Goal: Task Accomplishment & Management: Complete application form

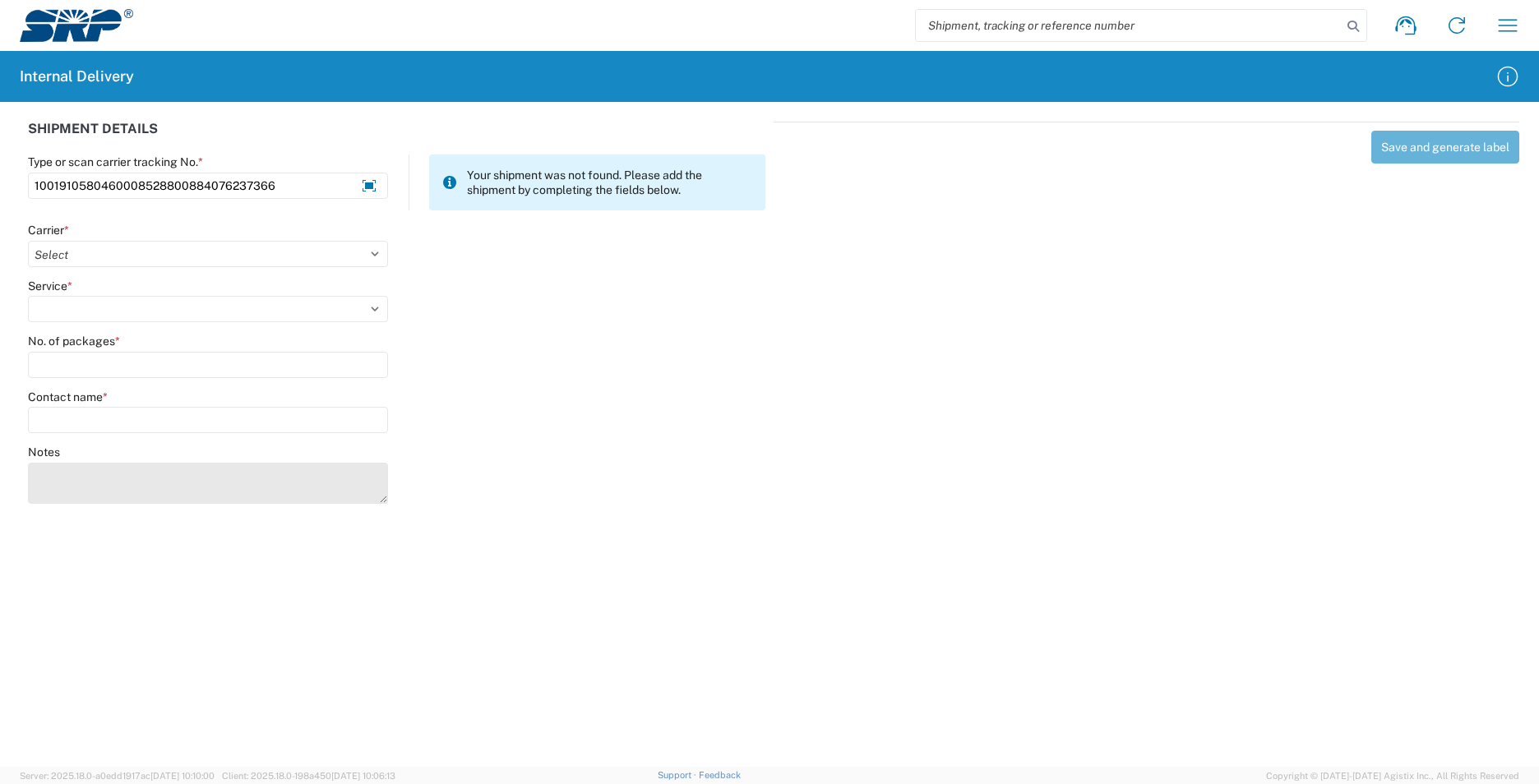
type input "1001910580460008528800884076237366"
click at [81, 468] on textarea "Notes" at bounding box center [208, 484] width 361 height 41
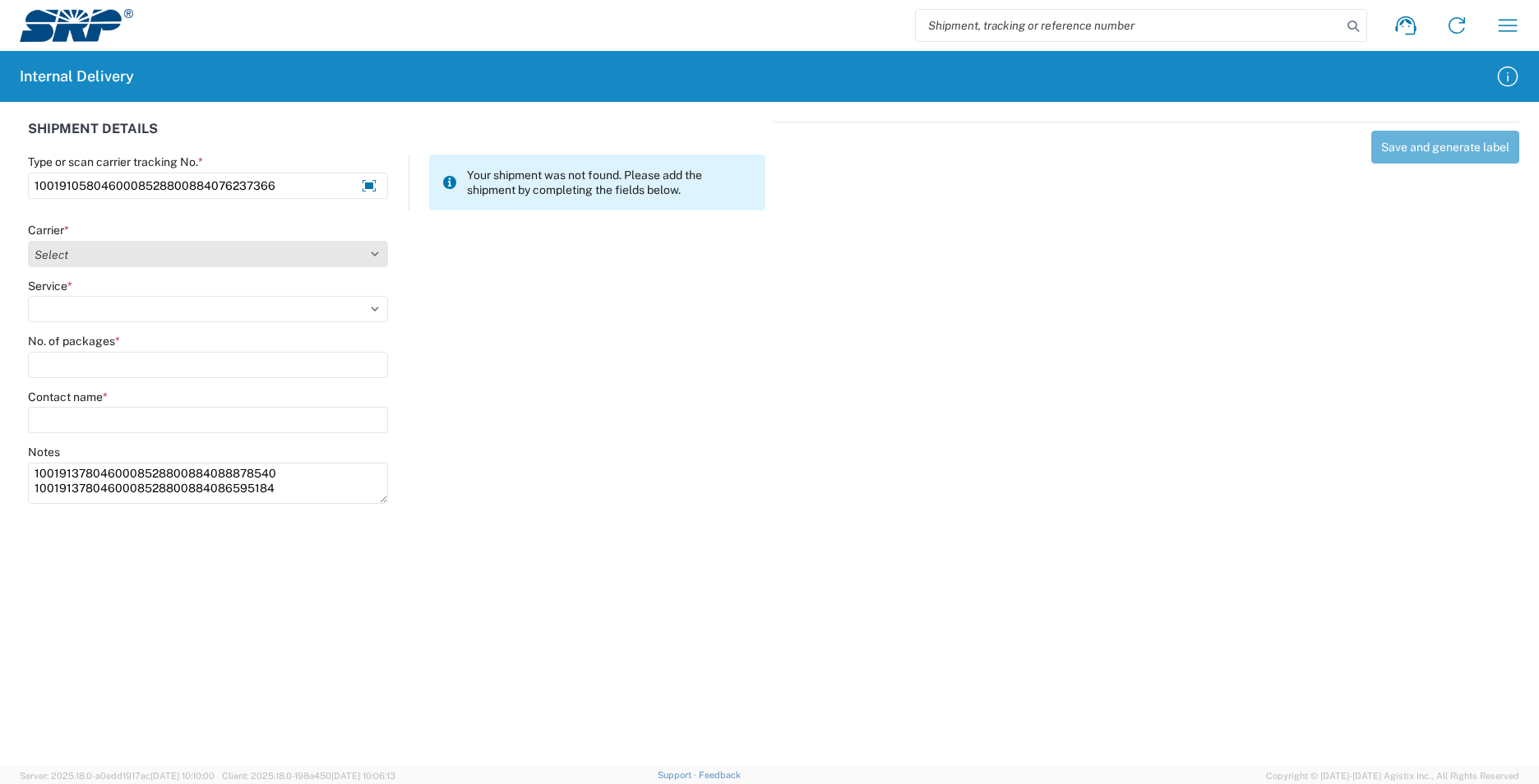
type textarea "1001913780460008528800884088878540 1001913780460008528800884086595184"
click at [120, 264] on select "Select AcctPay Amazon Logistics ATI Trucking BC Dimerco Logistics Empire Southw…" at bounding box center [208, 254] width 361 height 27
select select "5"
click at [28, 241] on select "Select AcctPay Amazon Logistics ATI Trucking BC Dimerco Logistics Empire Southw…" at bounding box center [208, 254] width 361 height 27
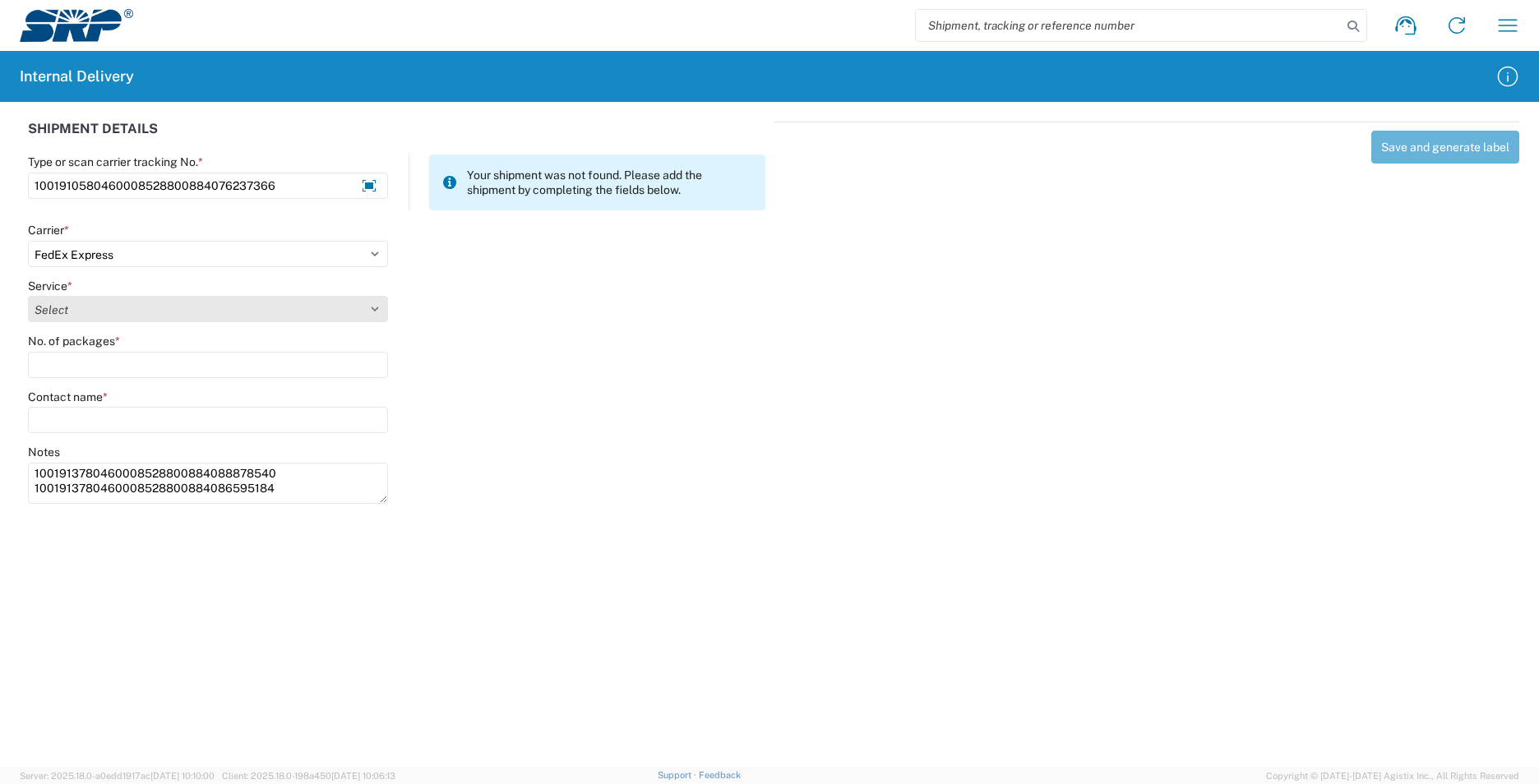
click at [90, 313] on select "Select 1Day Freight 2Day 2Day AM 2Day AM One Rate 2Day Freight 2Day One Rate 3 …" at bounding box center [208, 308] width 361 height 27
select select "10"
click at [90, 313] on select "Select 1Day Freight 2Day 2Day AM 2Day AM One Rate 2Day Freight 2Day One Rate 3 …" at bounding box center [208, 308] width 361 height 27
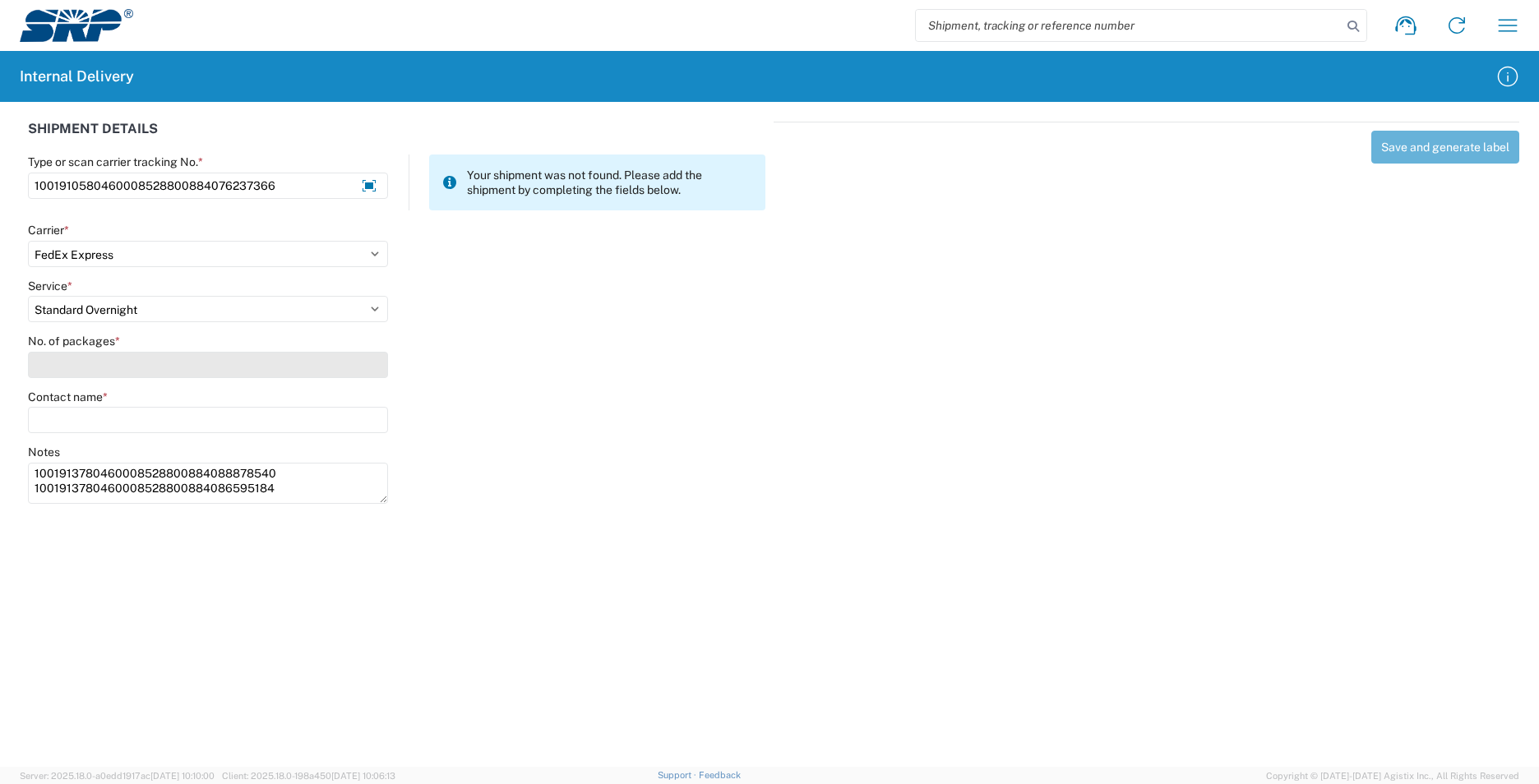
click at [89, 362] on input "No. of packages *" at bounding box center [208, 364] width 361 height 27
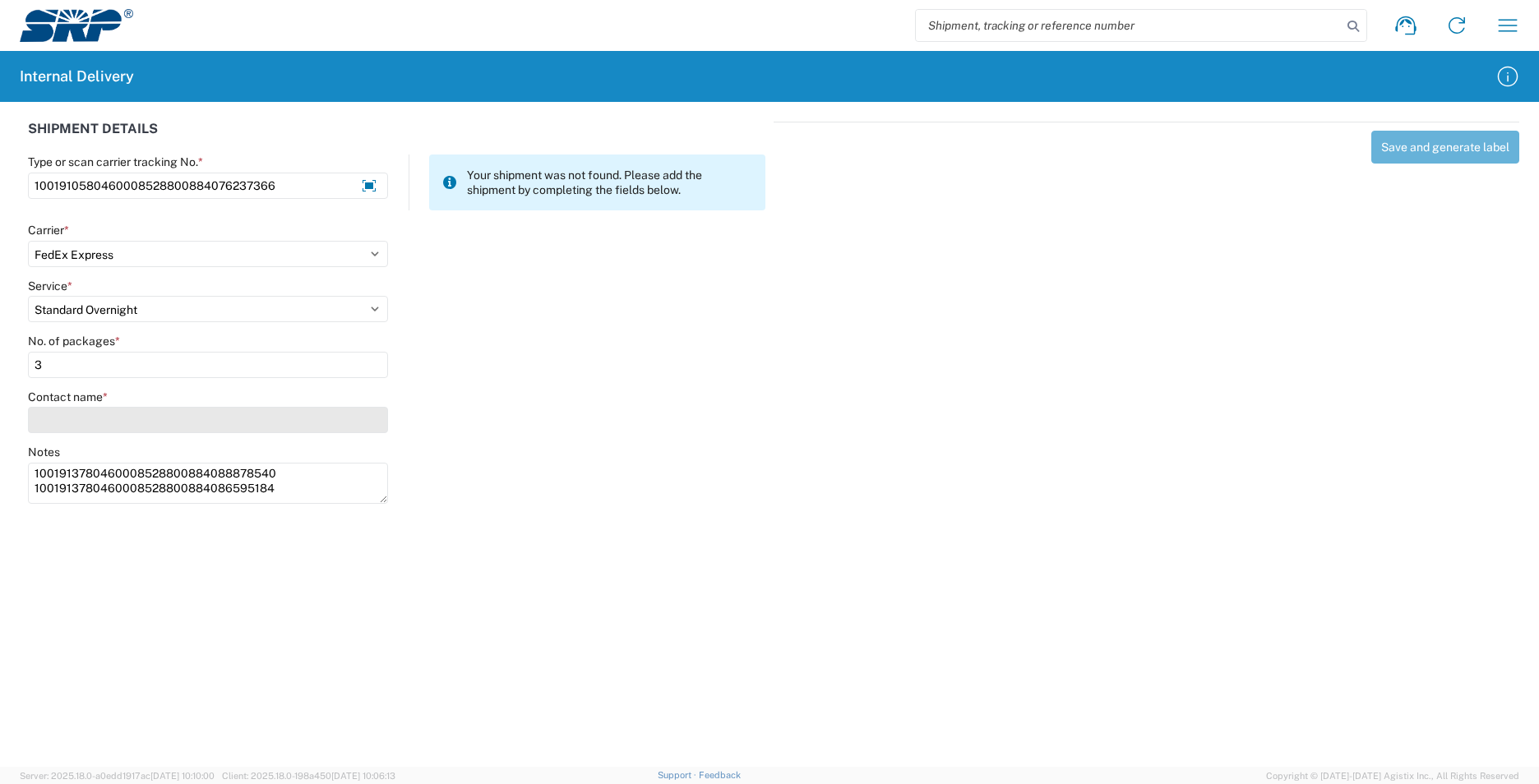
type input "3"
click at [87, 409] on input "Contact name *" at bounding box center [208, 420] width 361 height 27
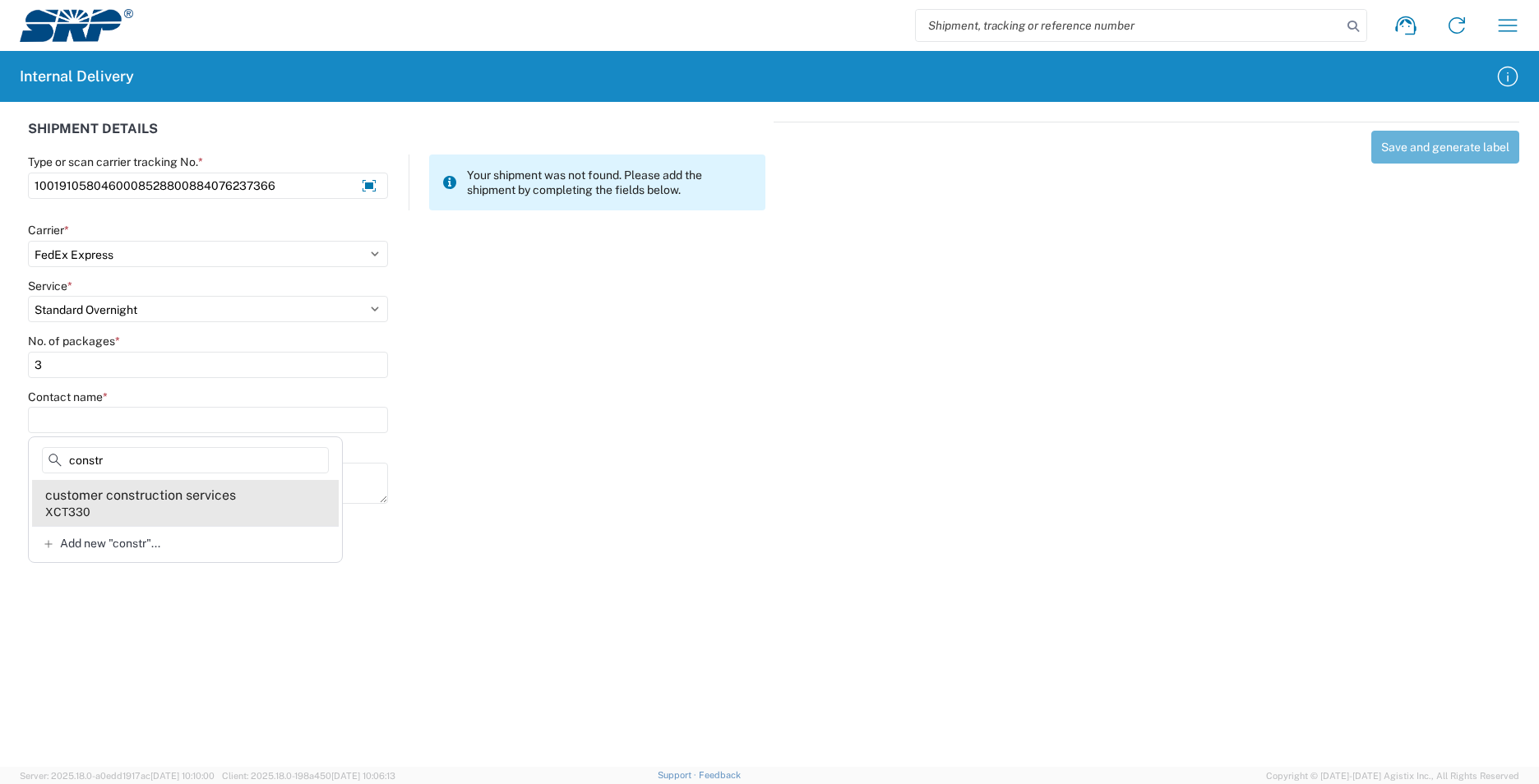
type input "constr"
click at [201, 510] on agx-address-suggestion-item "customer construction services XCT330" at bounding box center [185, 502] width 306 height 46
type input "customer construction services"
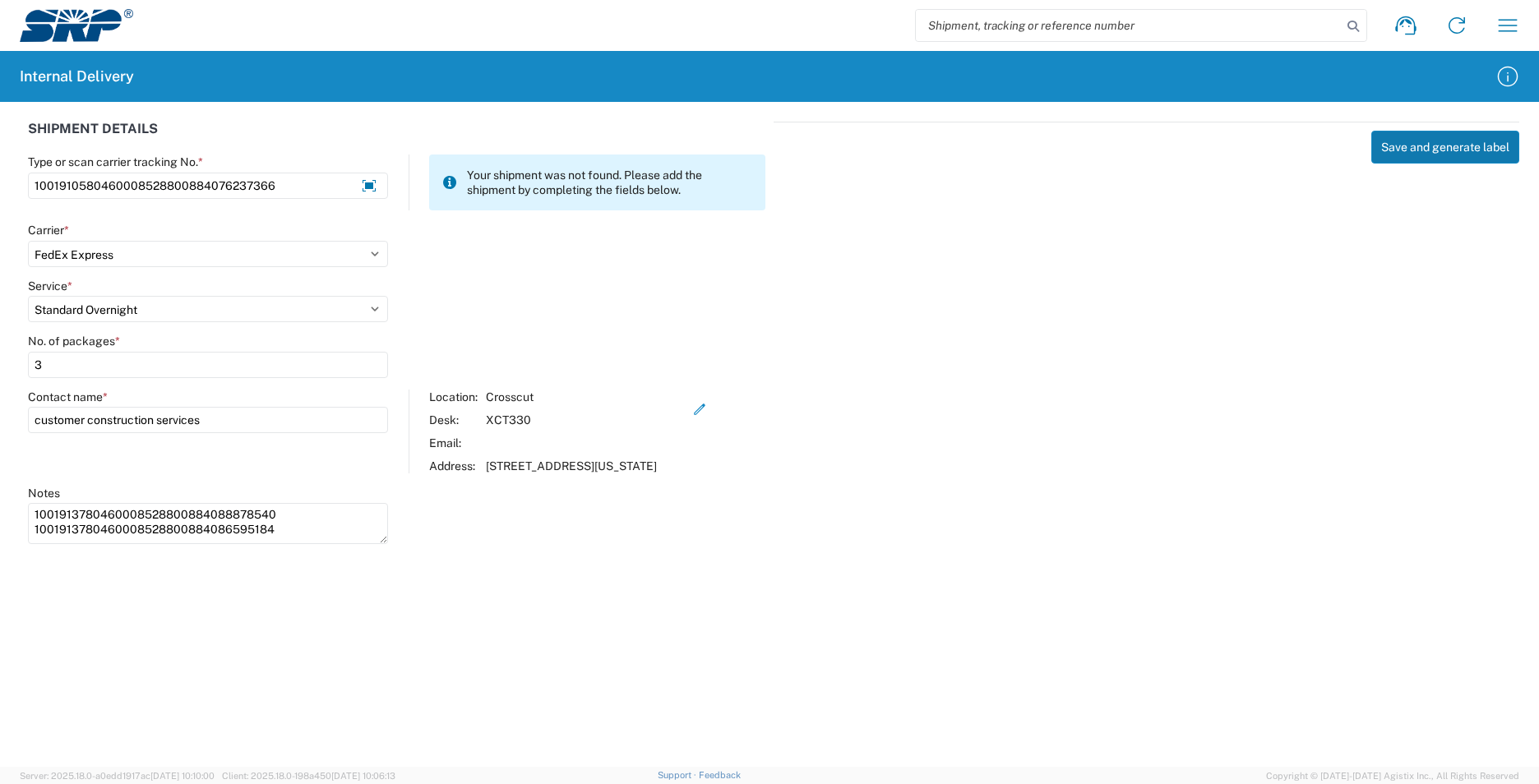
click at [1433, 157] on button "Save and generate label" at bounding box center [1445, 147] width 148 height 33
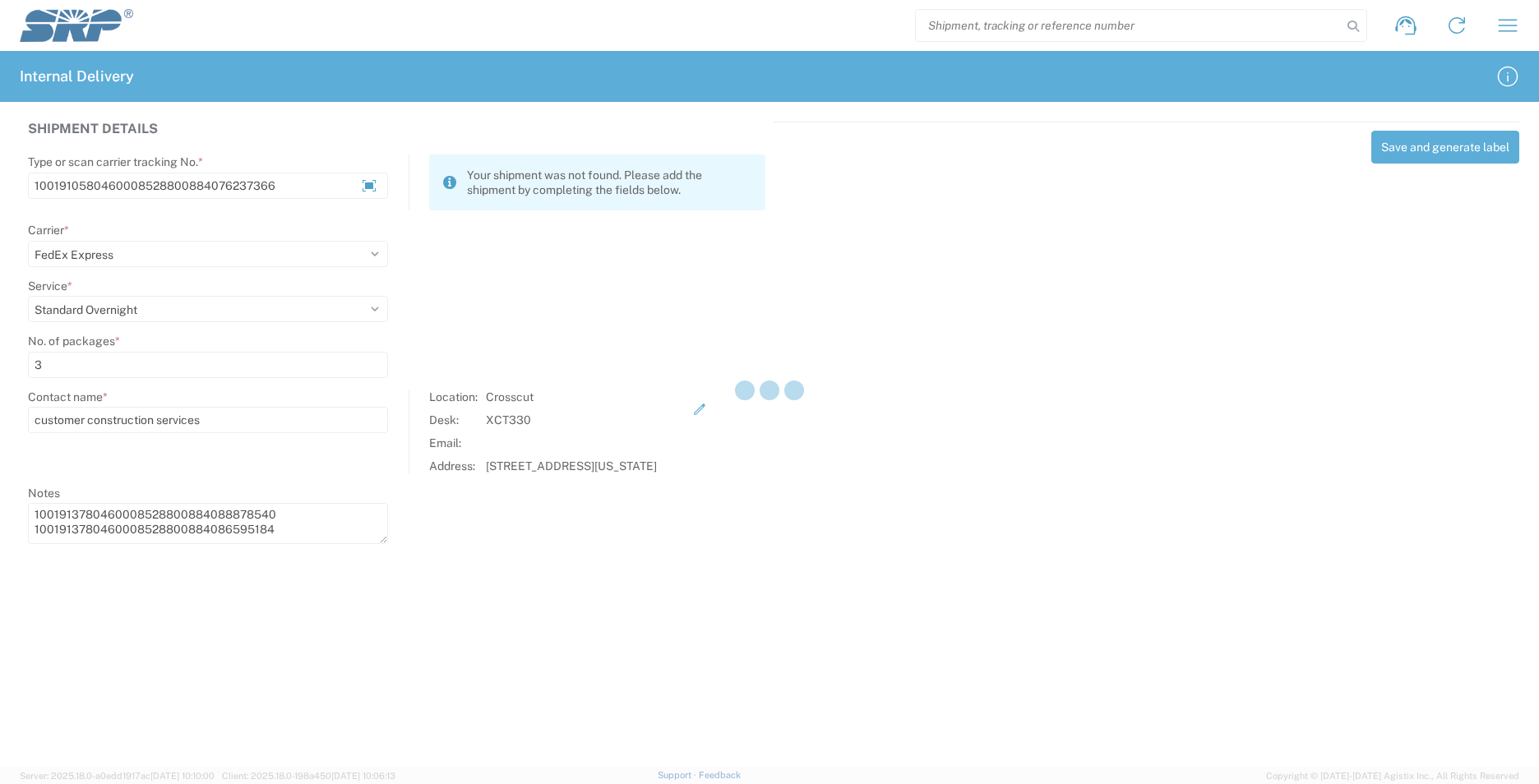
select select
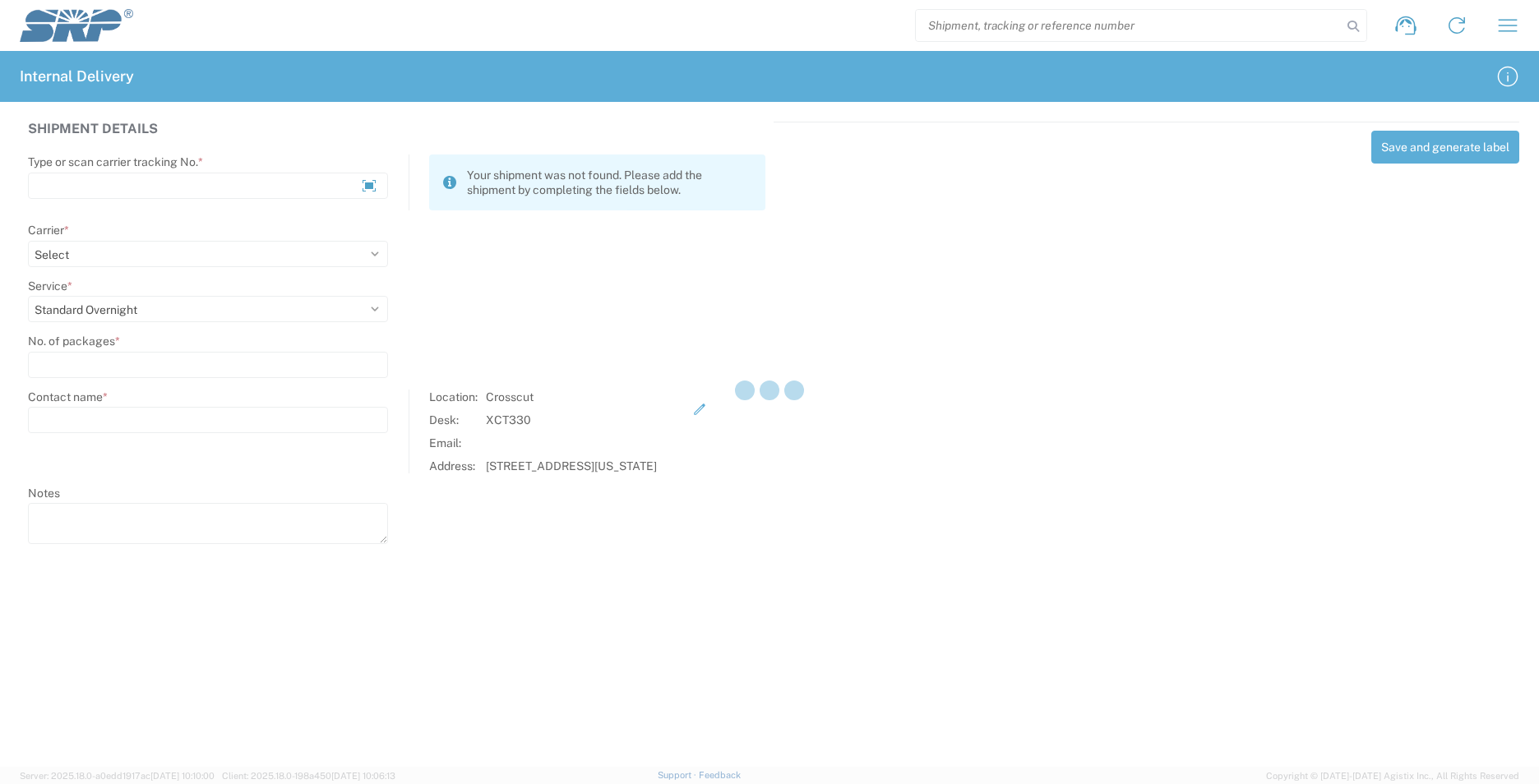
select select
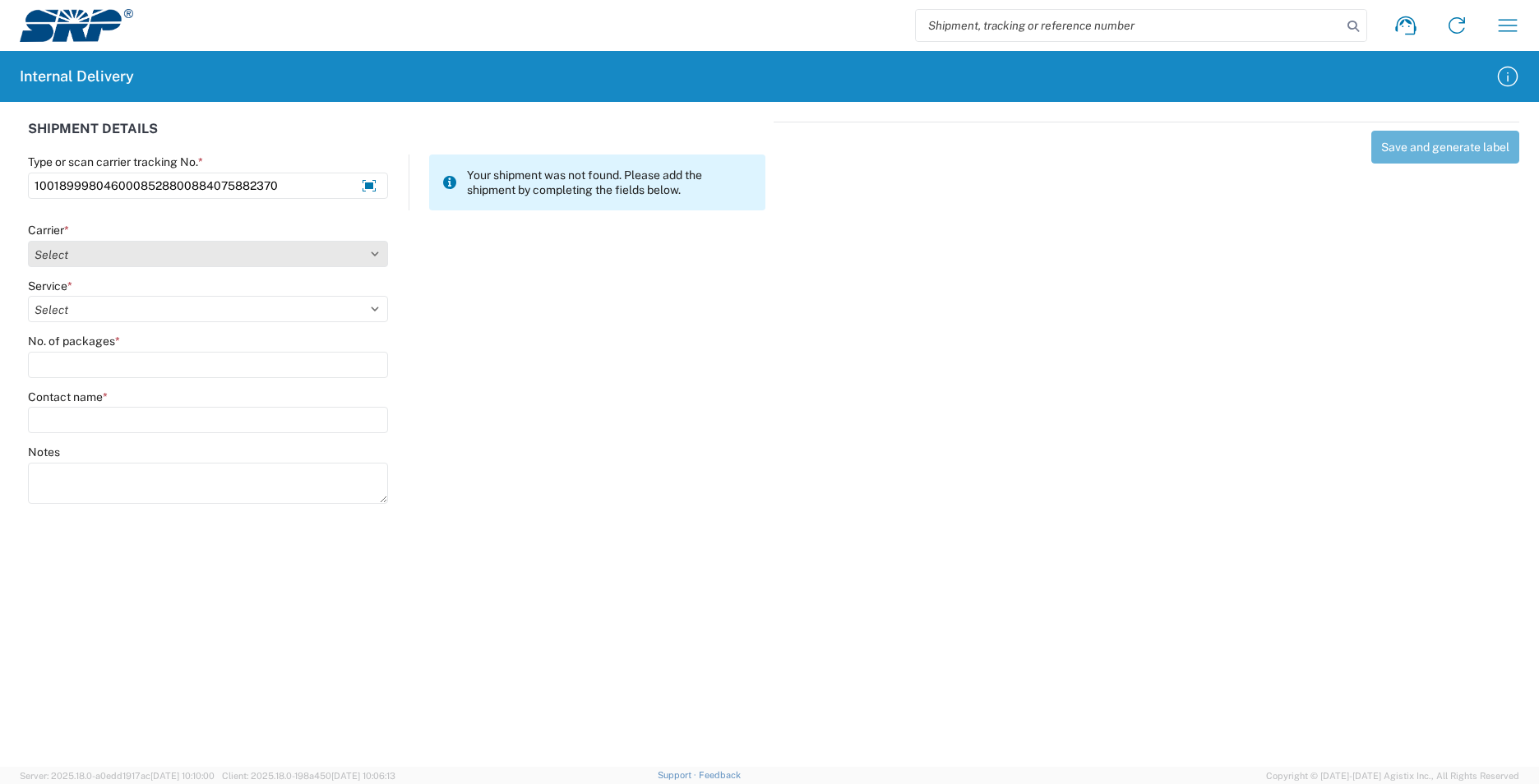
type input "1001899980460008528800884075882370"
click at [37, 253] on select "Select AcctPay Amazon Logistics ATI Trucking BC Dimerco Logistics Empire Southw…" at bounding box center [208, 254] width 361 height 27
select select "5"
click at [28, 241] on select "Select AcctPay Amazon Logistics ATI Trucking BC Dimerco Logistics Empire Southw…" at bounding box center [208, 254] width 361 height 27
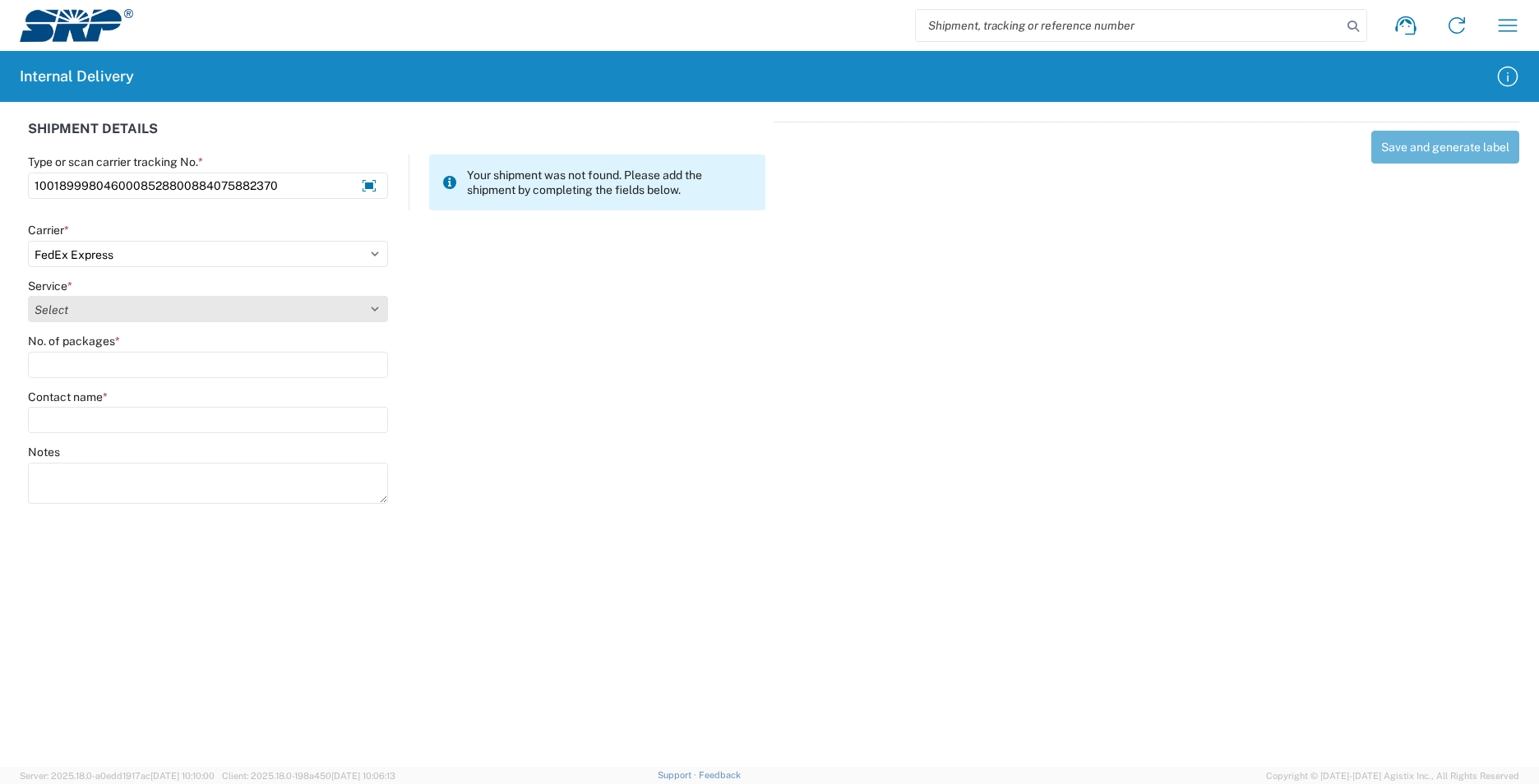
click at [76, 307] on select "Select 1Day Freight 2Day 2Day AM 2Day AM One Rate 2Day Freight 2Day One Rate 3 …" at bounding box center [208, 308] width 361 height 27
select select "8"
click at [76, 307] on select "Select 1Day Freight 2Day 2Day AM 2Day AM One Rate 2Day Freight 2Day One Rate 3 …" at bounding box center [208, 308] width 361 height 27
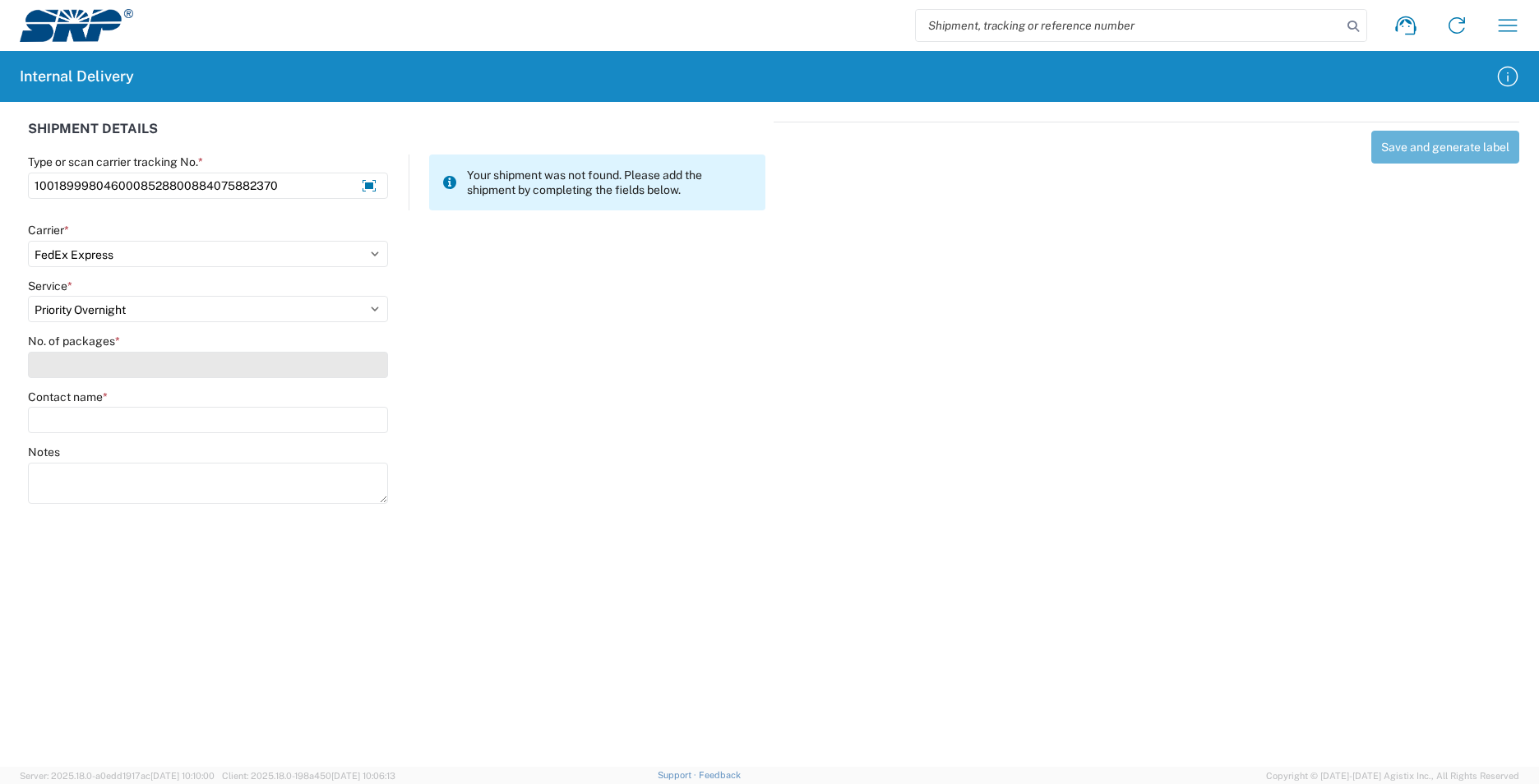
click at [69, 361] on input "No. of packages *" at bounding box center [208, 364] width 361 height 27
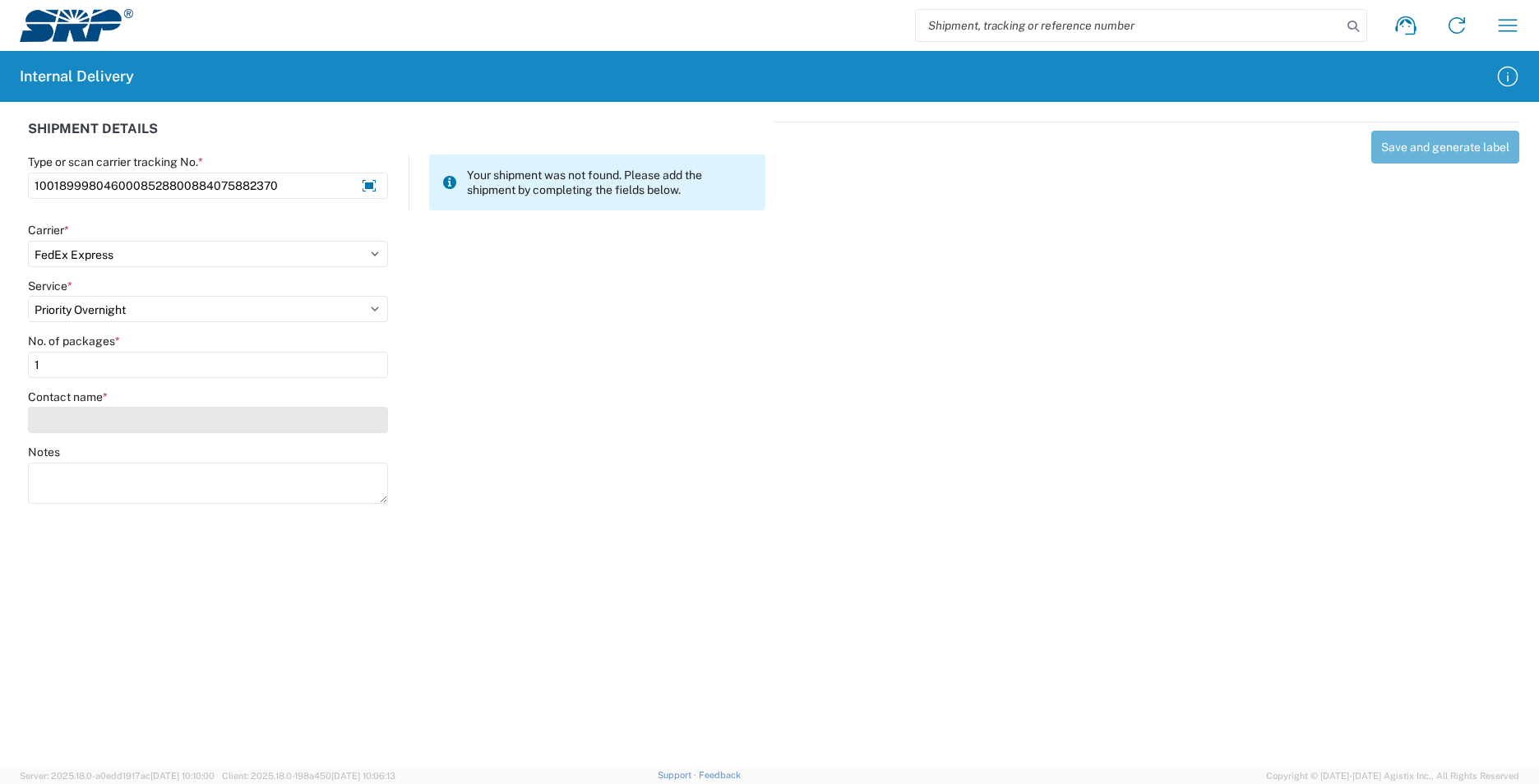
type input "1"
click at [72, 422] on input "Contact name *" at bounding box center [208, 420] width 361 height 27
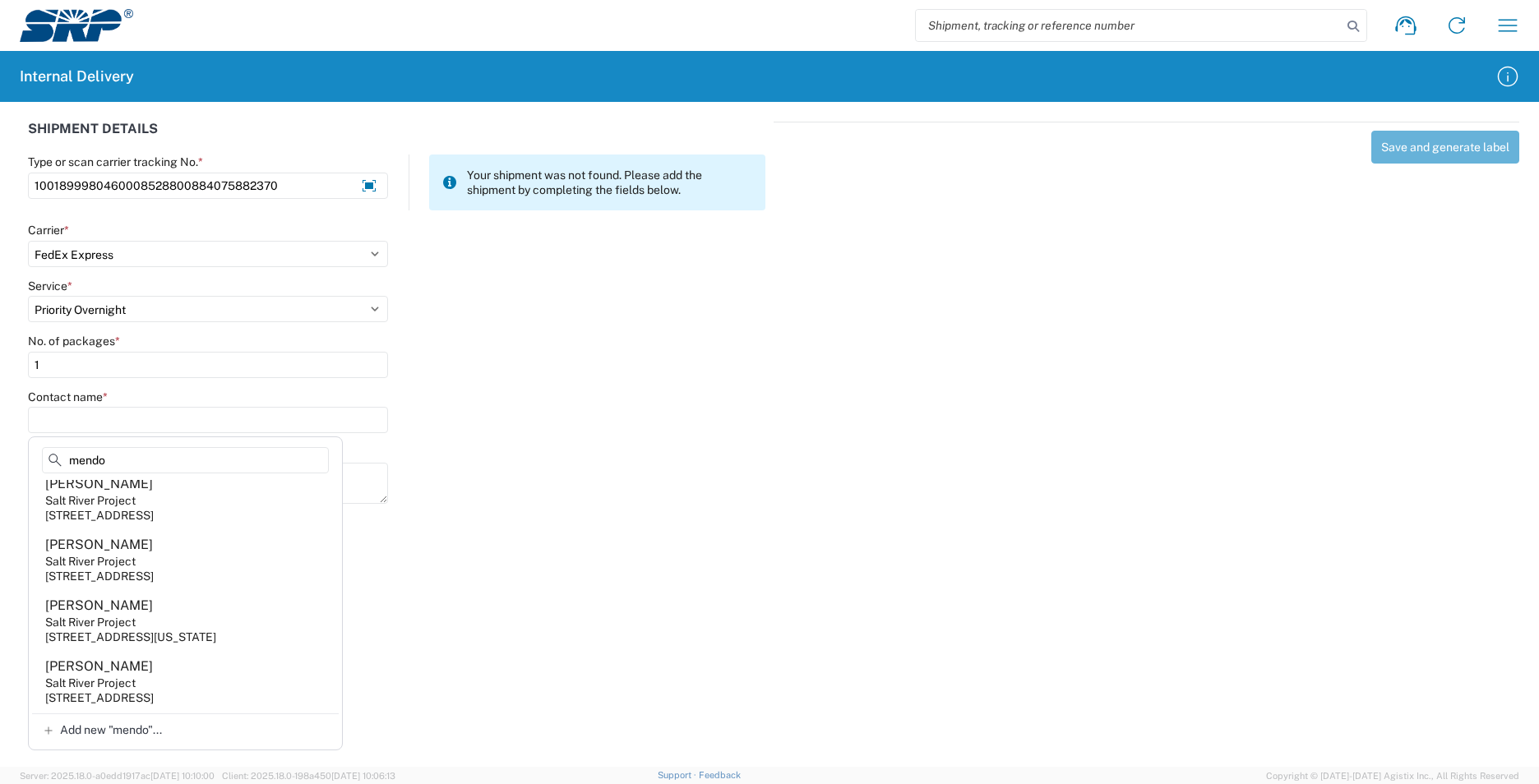
scroll to position [82, 0]
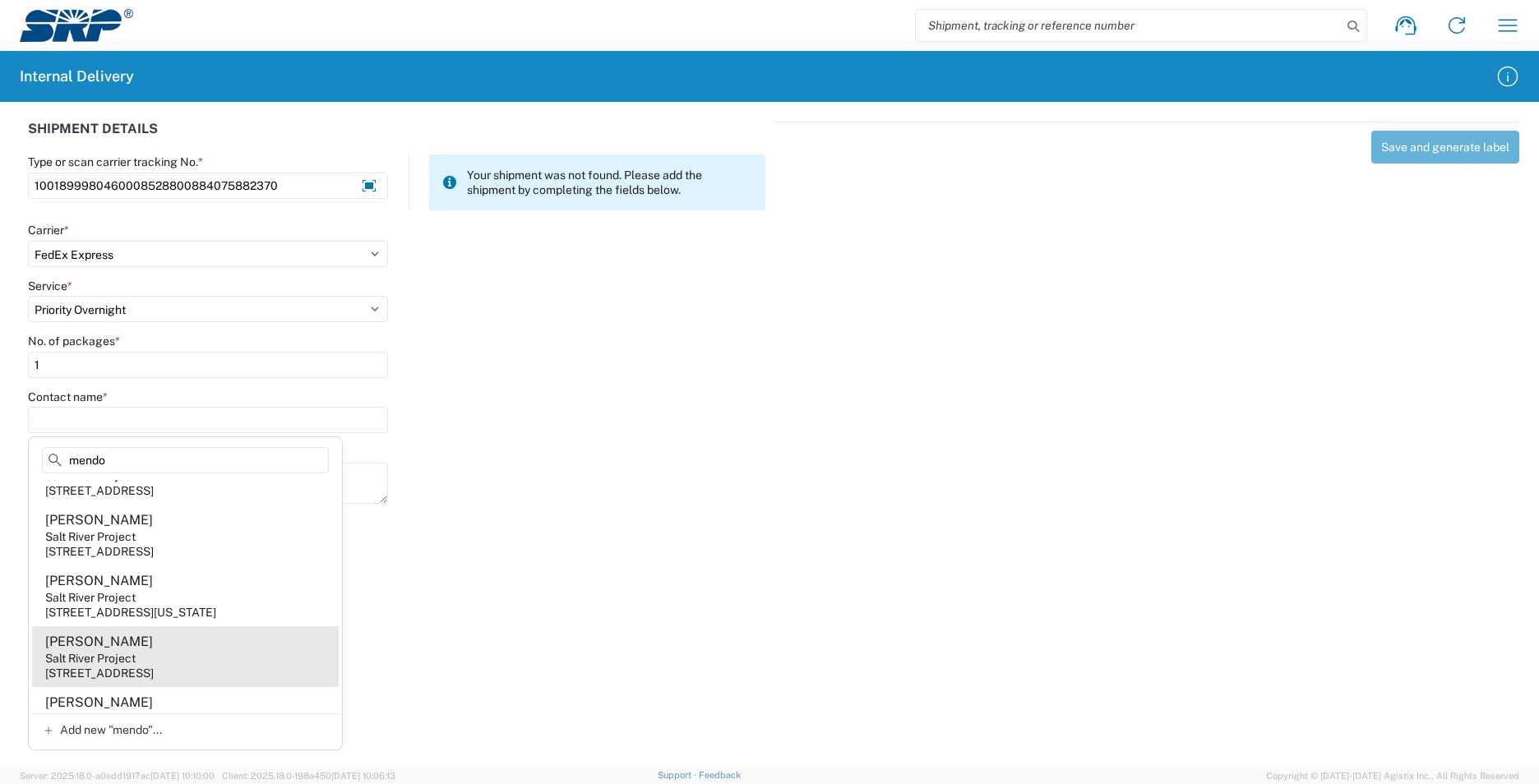
type input "mendo"
click at [200, 669] on agx-address-suggestion-item "Jeannie Mendoza Salt River Project 1500 N Mill Ave, PAB10W, Tempe, AZ, 85281, US" at bounding box center [185, 657] width 306 height 61
type input "Jeannie Mendoza"
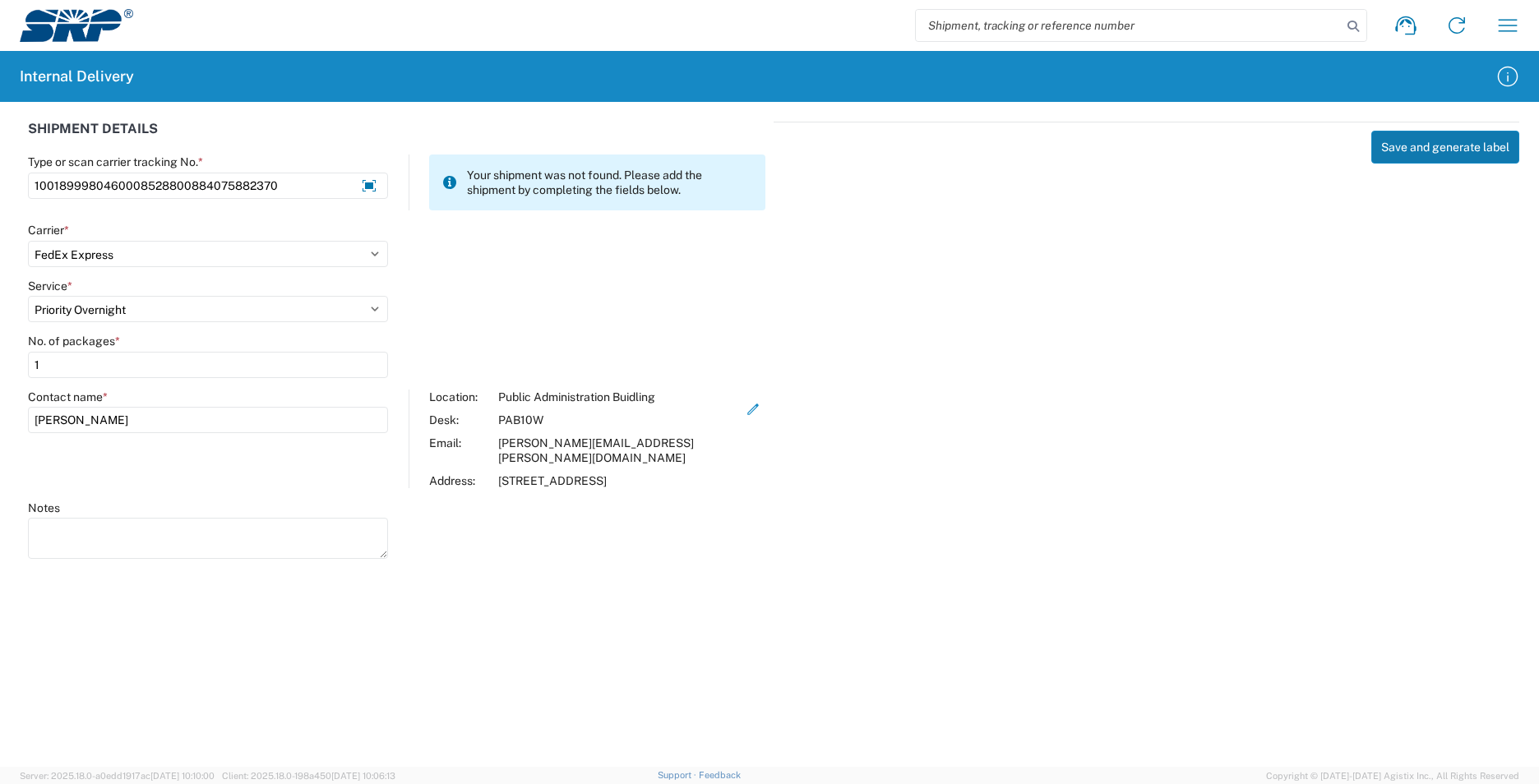
click at [1410, 151] on button "Save and generate label" at bounding box center [1445, 147] width 148 height 33
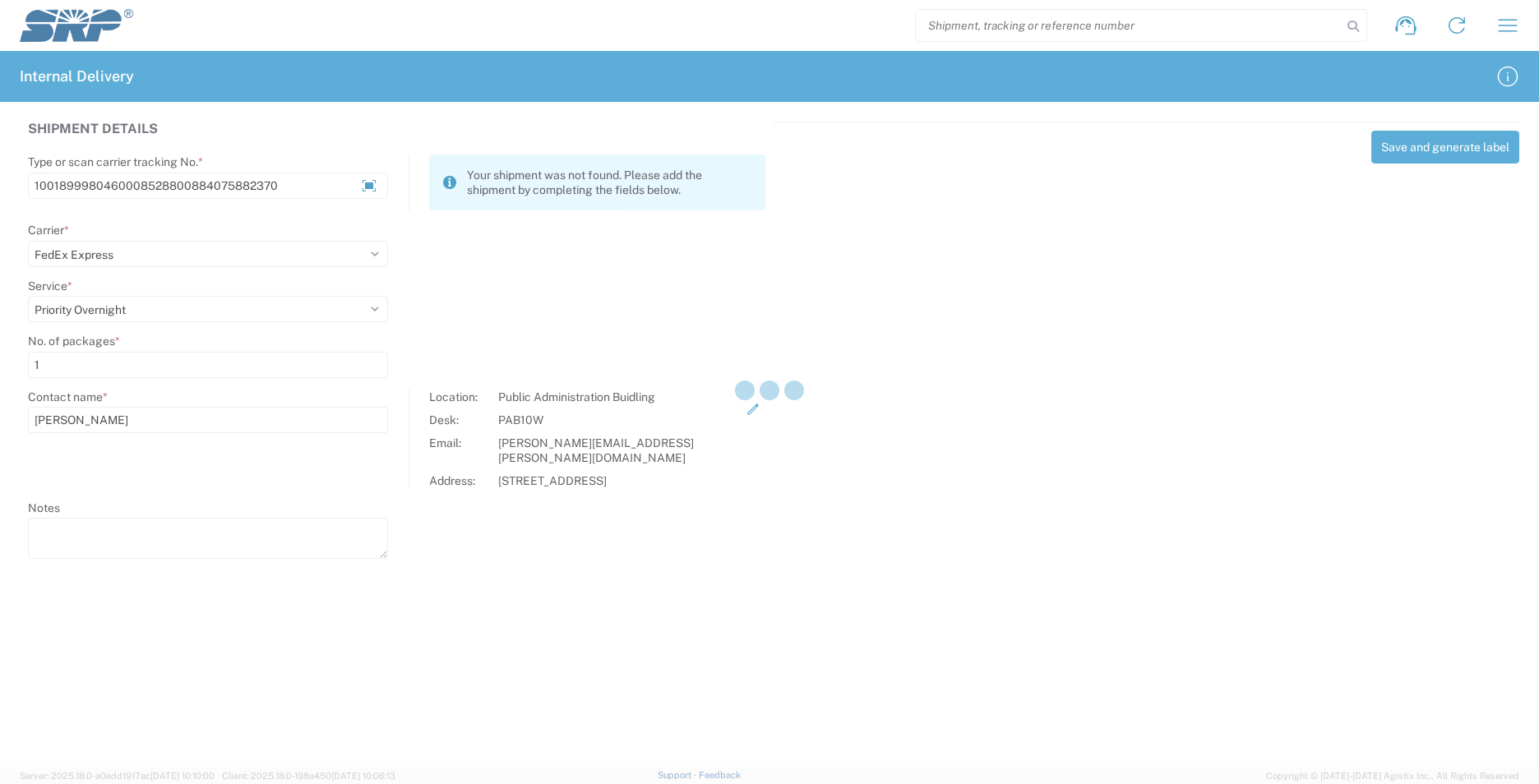
select select
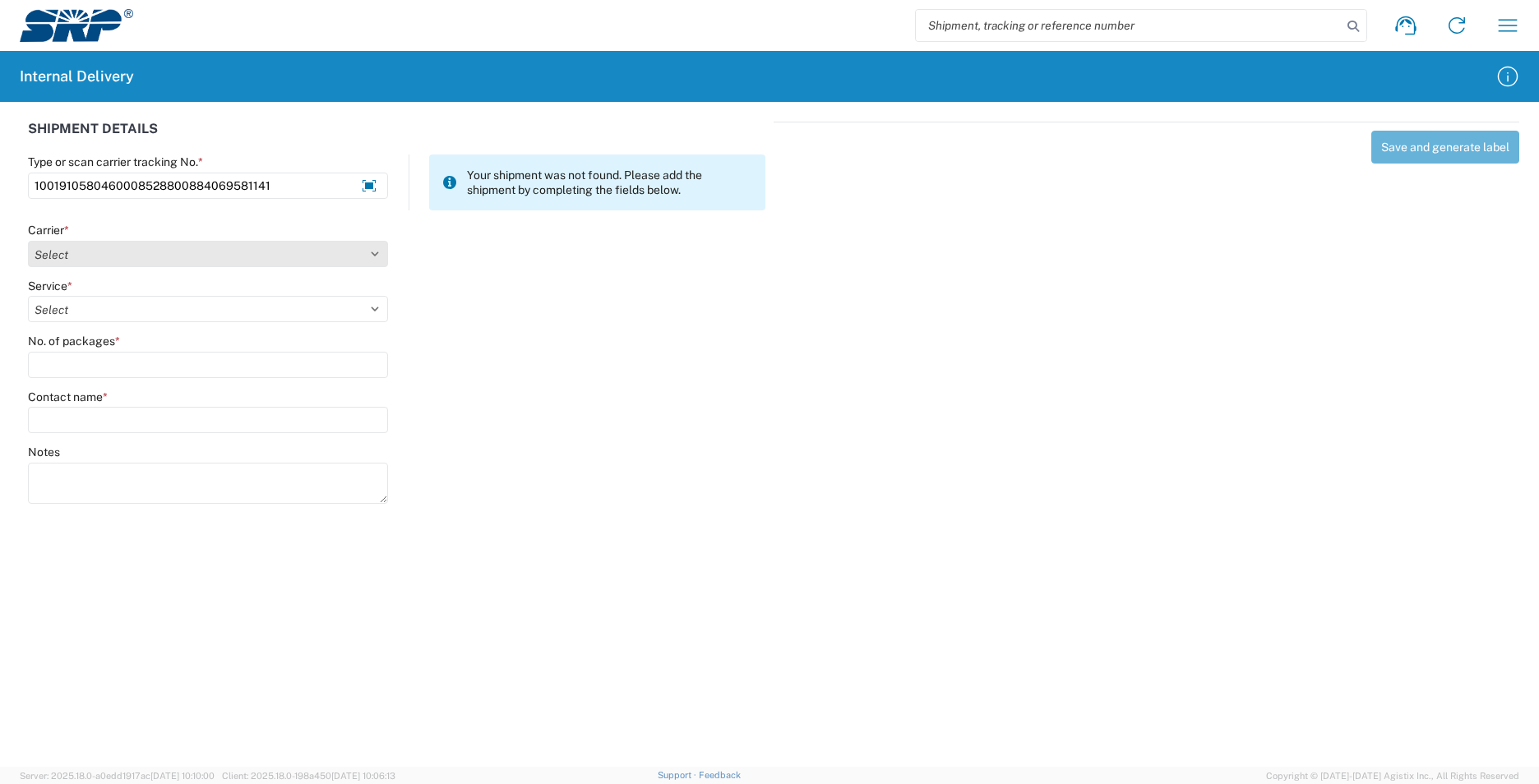
type input "1001910580460008528800884069581141"
click at [51, 261] on select "Select AcctPay Amazon Logistics ATI Trucking BC Dimerco Logistics Empire Southw…" at bounding box center [208, 254] width 361 height 27
select select "5"
click at [28, 241] on select "Select AcctPay Amazon Logistics ATI Trucking BC Dimerco Logistics Empire Southw…" at bounding box center [208, 254] width 361 height 27
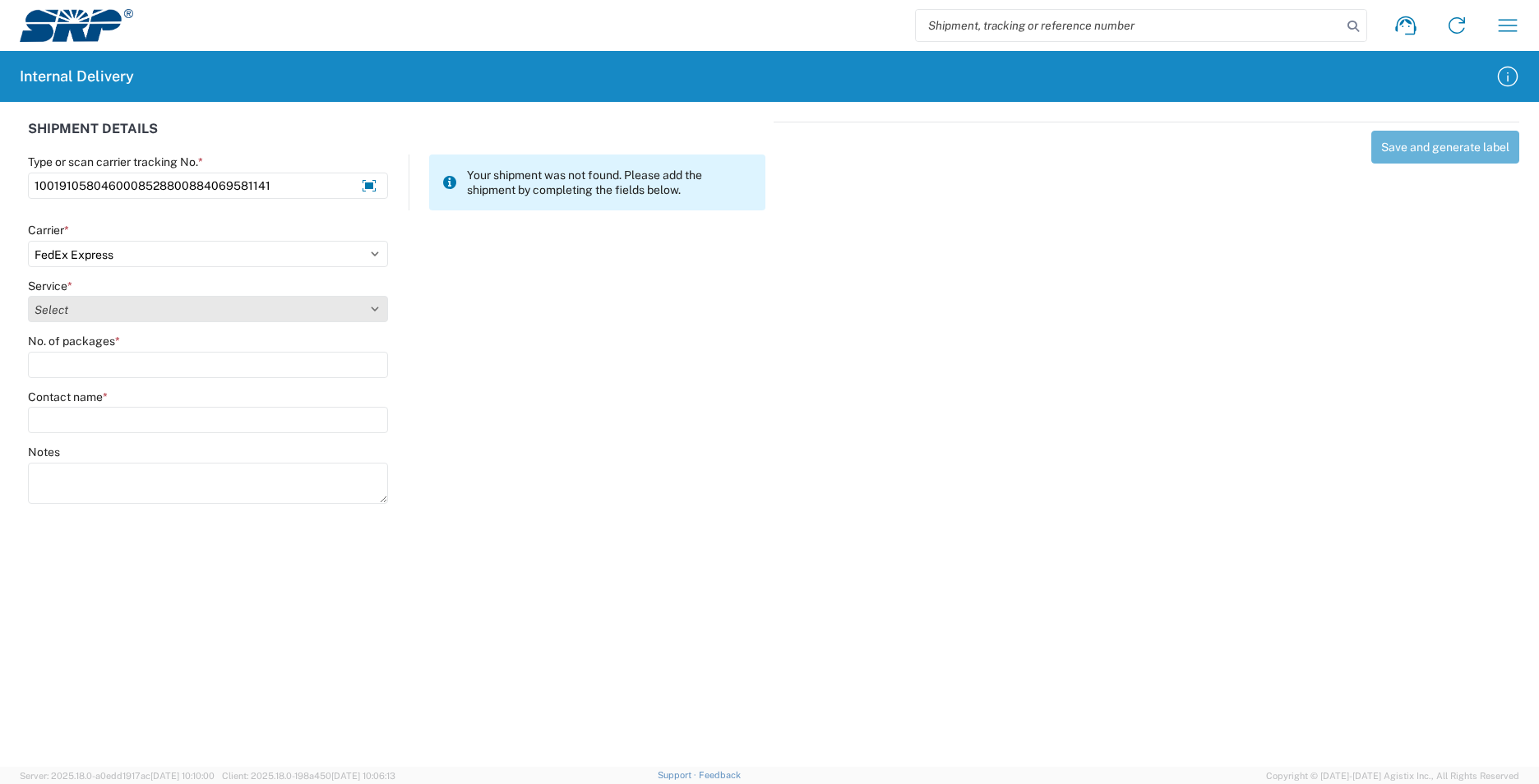
click at [82, 312] on select "Select 1Day Freight 2Day 2Day AM 2Day AM One Rate 2Day Freight 2Day One Rate 3 …" at bounding box center [208, 308] width 361 height 27
select select "10"
click at [82, 312] on select "Select 1Day Freight 2Day 2Day AM 2Day AM One Rate 2Day Freight 2Day One Rate 3 …" at bounding box center [208, 308] width 361 height 27
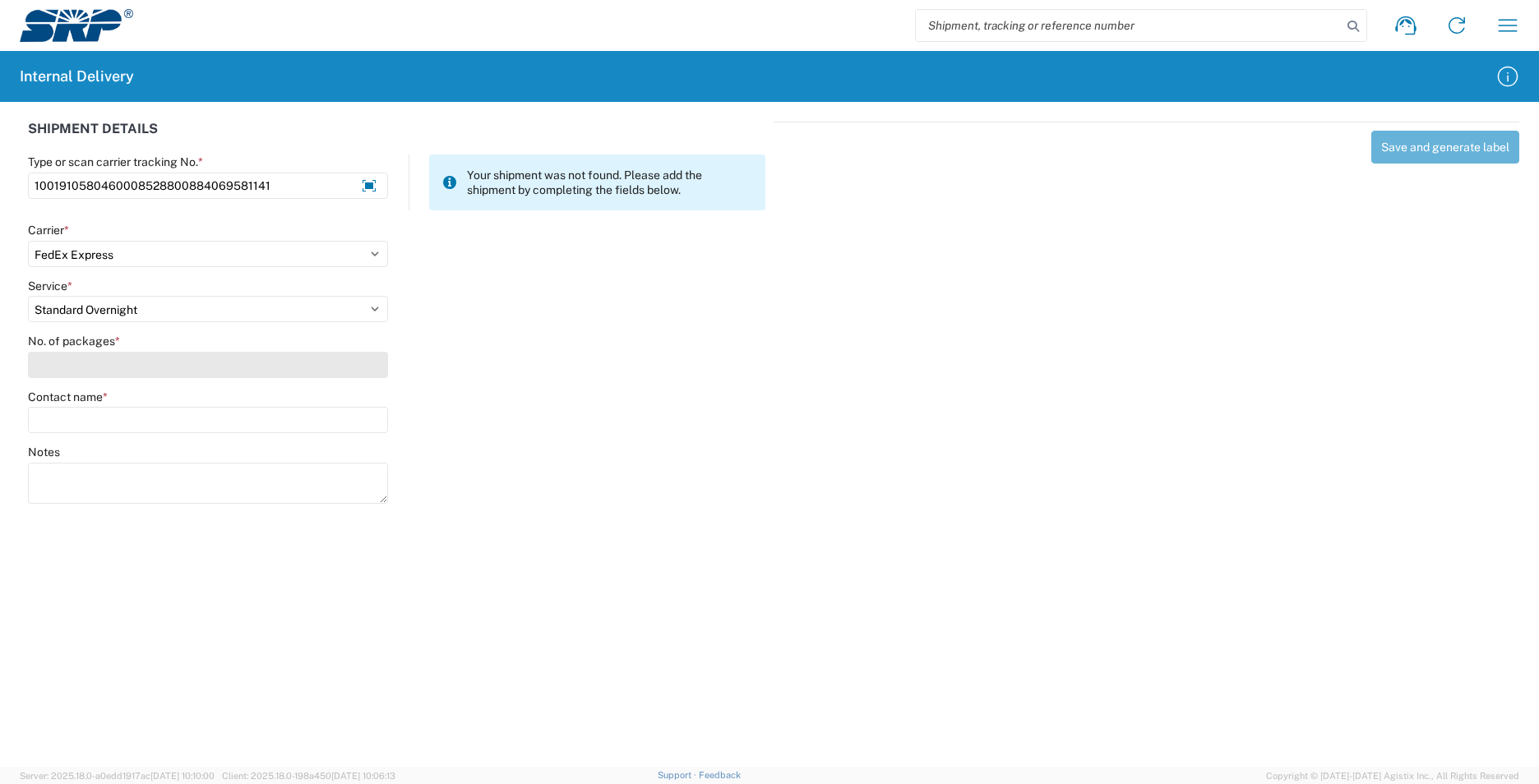
click at [85, 371] on input "No. of packages *" at bounding box center [208, 364] width 361 height 27
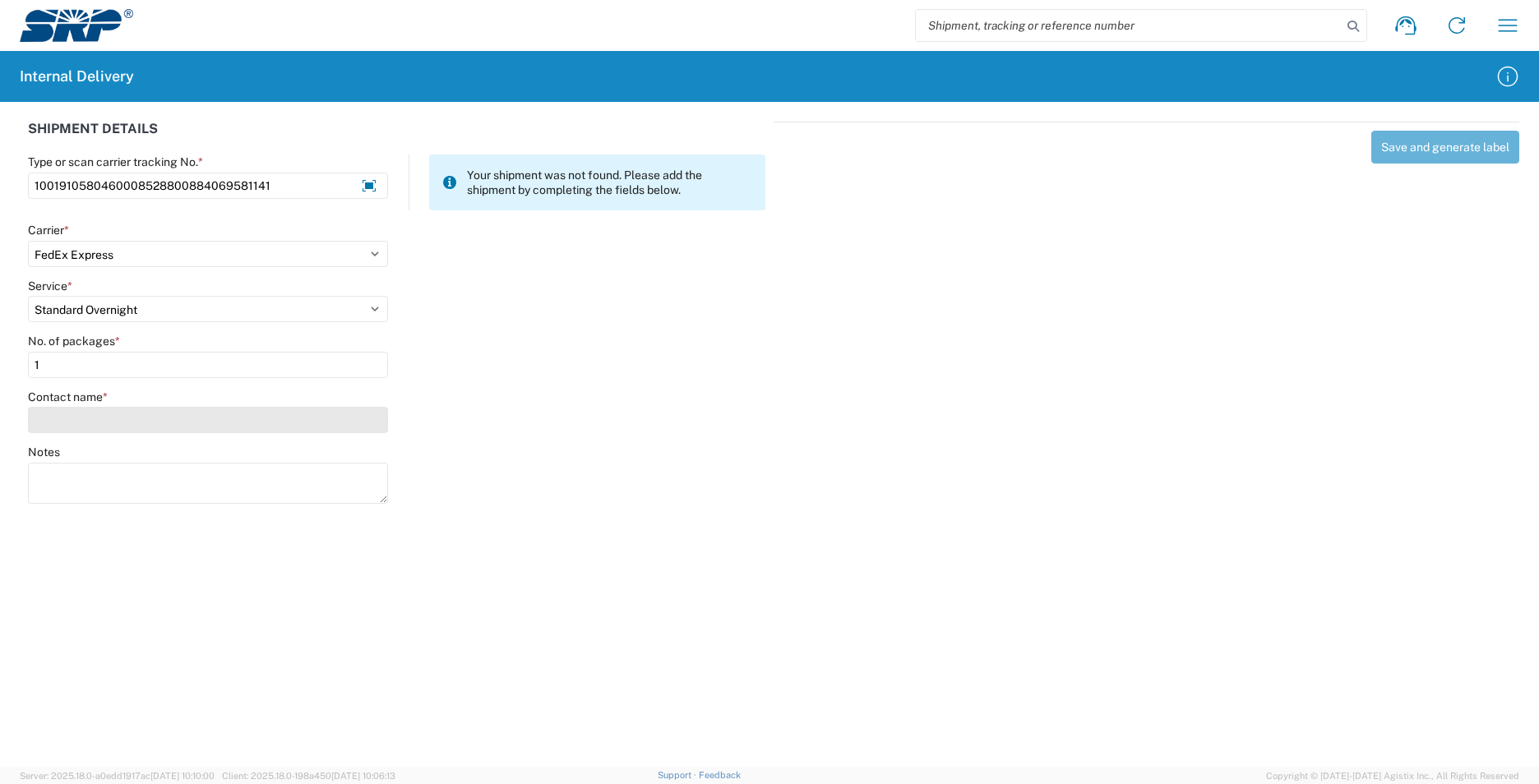
type input "1"
click at [82, 424] on input "Contact name *" at bounding box center [208, 420] width 361 height 27
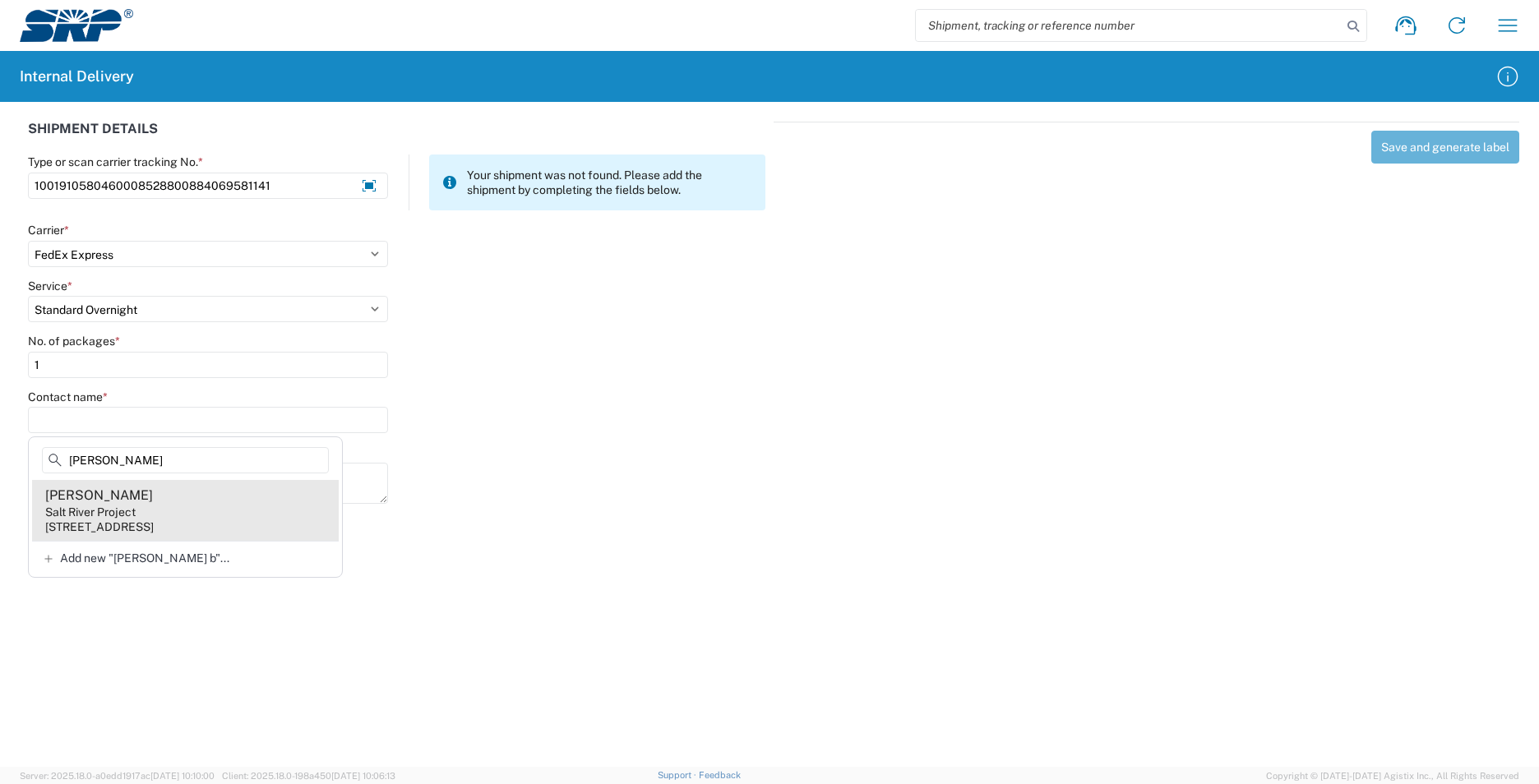
type input "kaye b"
click at [241, 519] on agx-address-suggestion-item "Kaye Bockmann Salt River Project 1500 N Mill Ave, PAB10W, Tempe, AZ, 85281, US" at bounding box center [185, 510] width 306 height 61
type input "Kaye Bockmann"
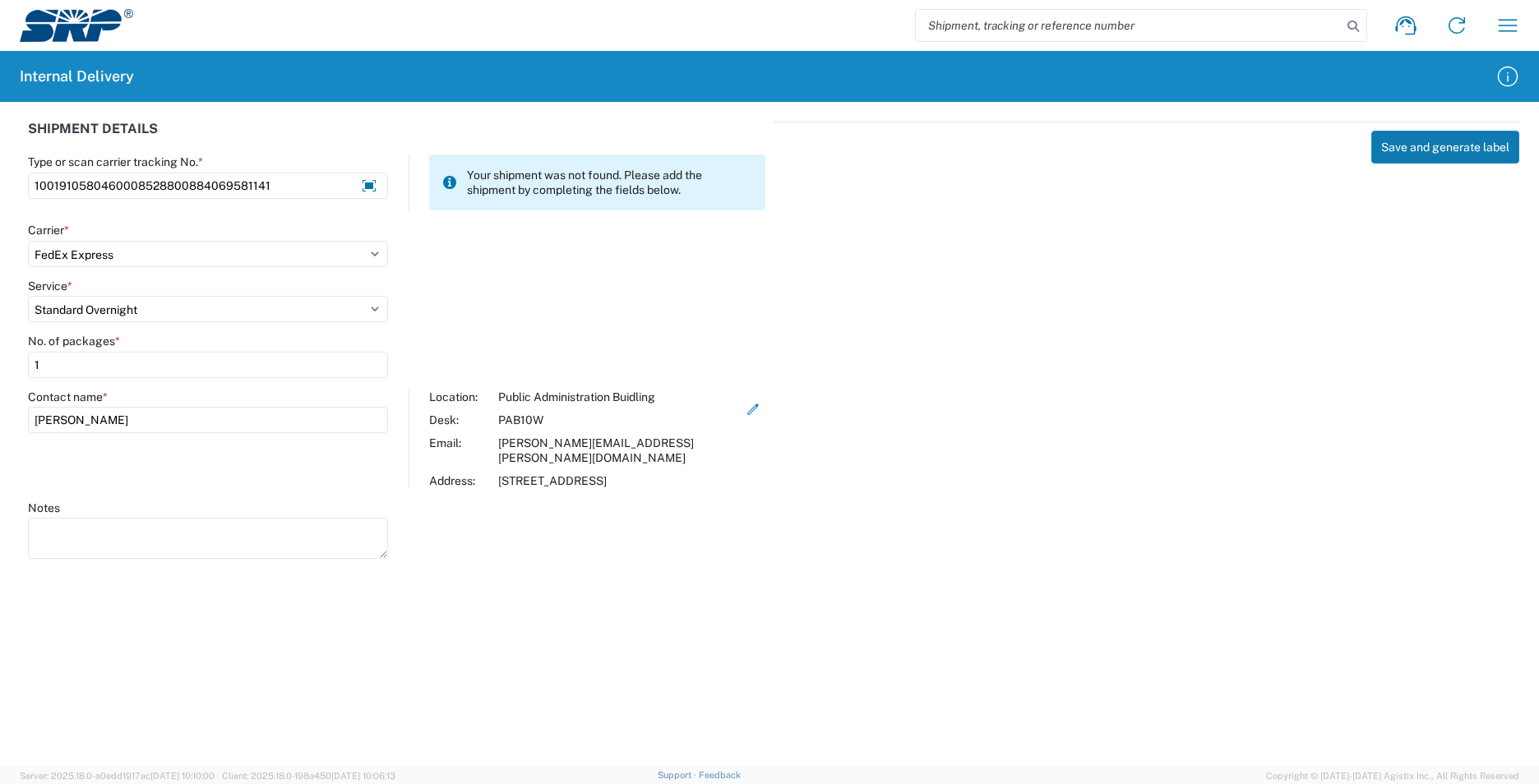
click at [1449, 142] on button "Save and generate label" at bounding box center [1445, 147] width 148 height 33
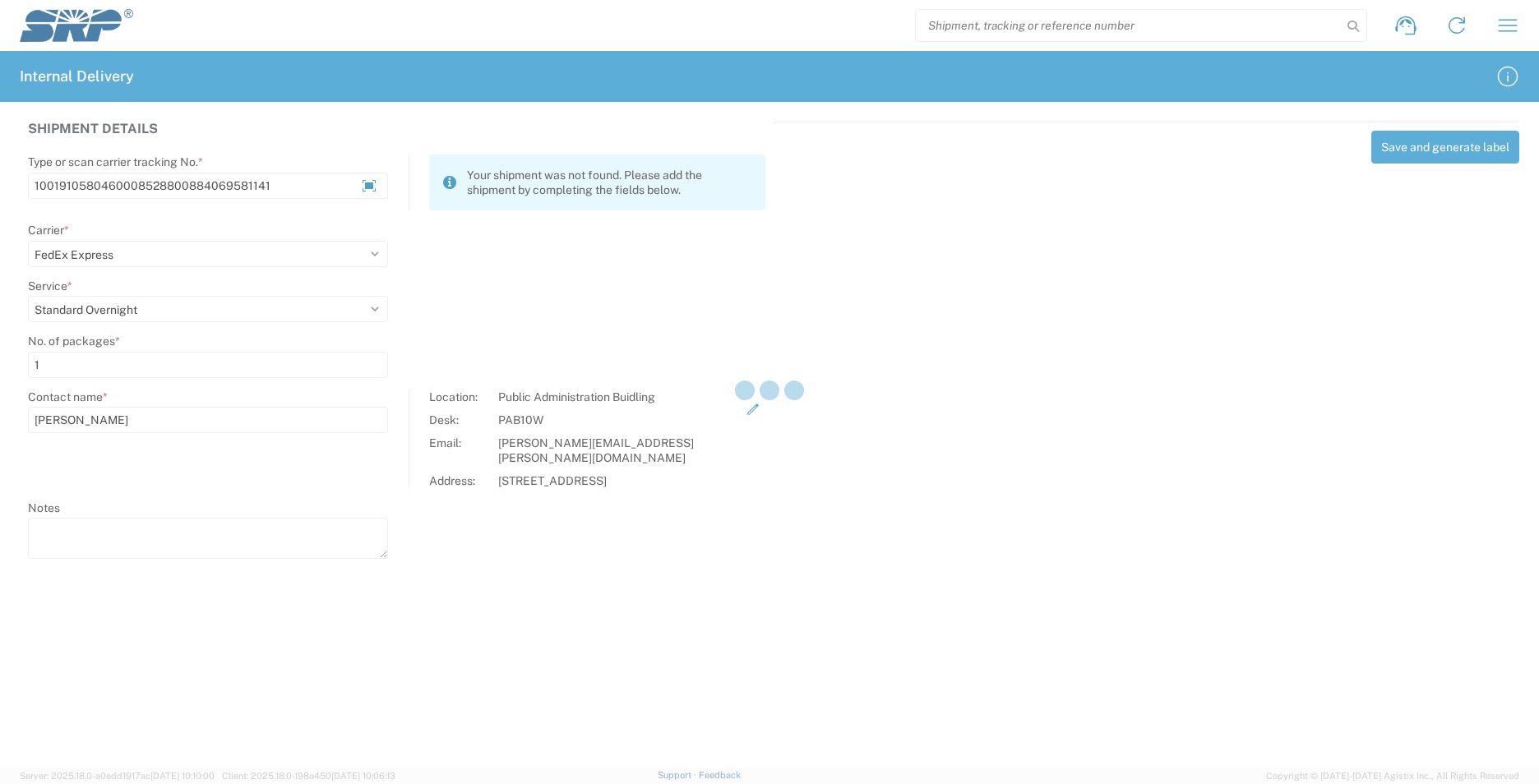
select select
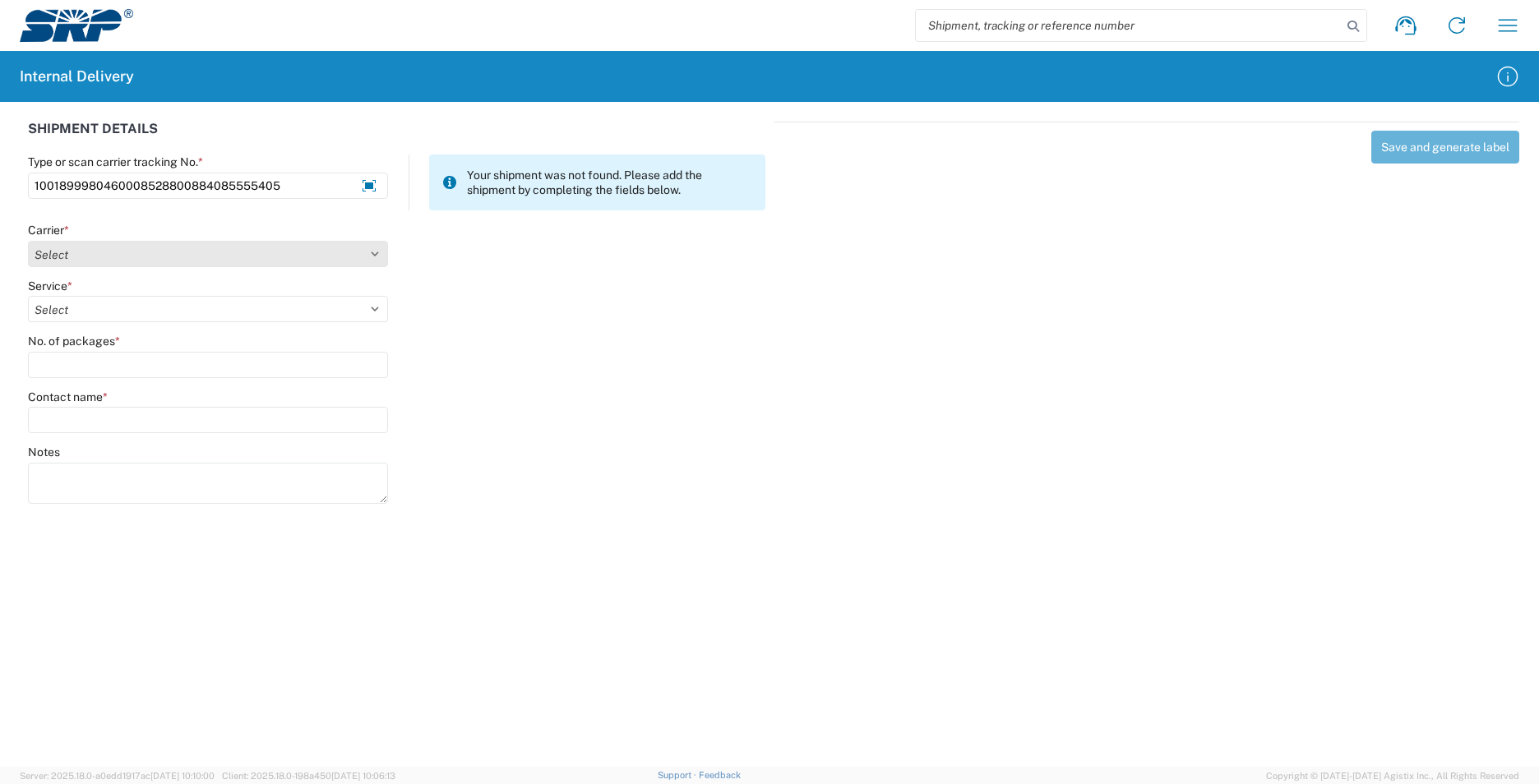
type input "1001899980460008528800884085555405"
click at [122, 259] on select "Select AcctPay Amazon Logistics ATI Trucking BC Dimerco Logistics Empire Southw…" at bounding box center [208, 254] width 361 height 27
select select "5"
click at [28, 241] on select "Select AcctPay Amazon Logistics ATI Trucking BC Dimerco Logistics Empire Southw…" at bounding box center [208, 254] width 361 height 27
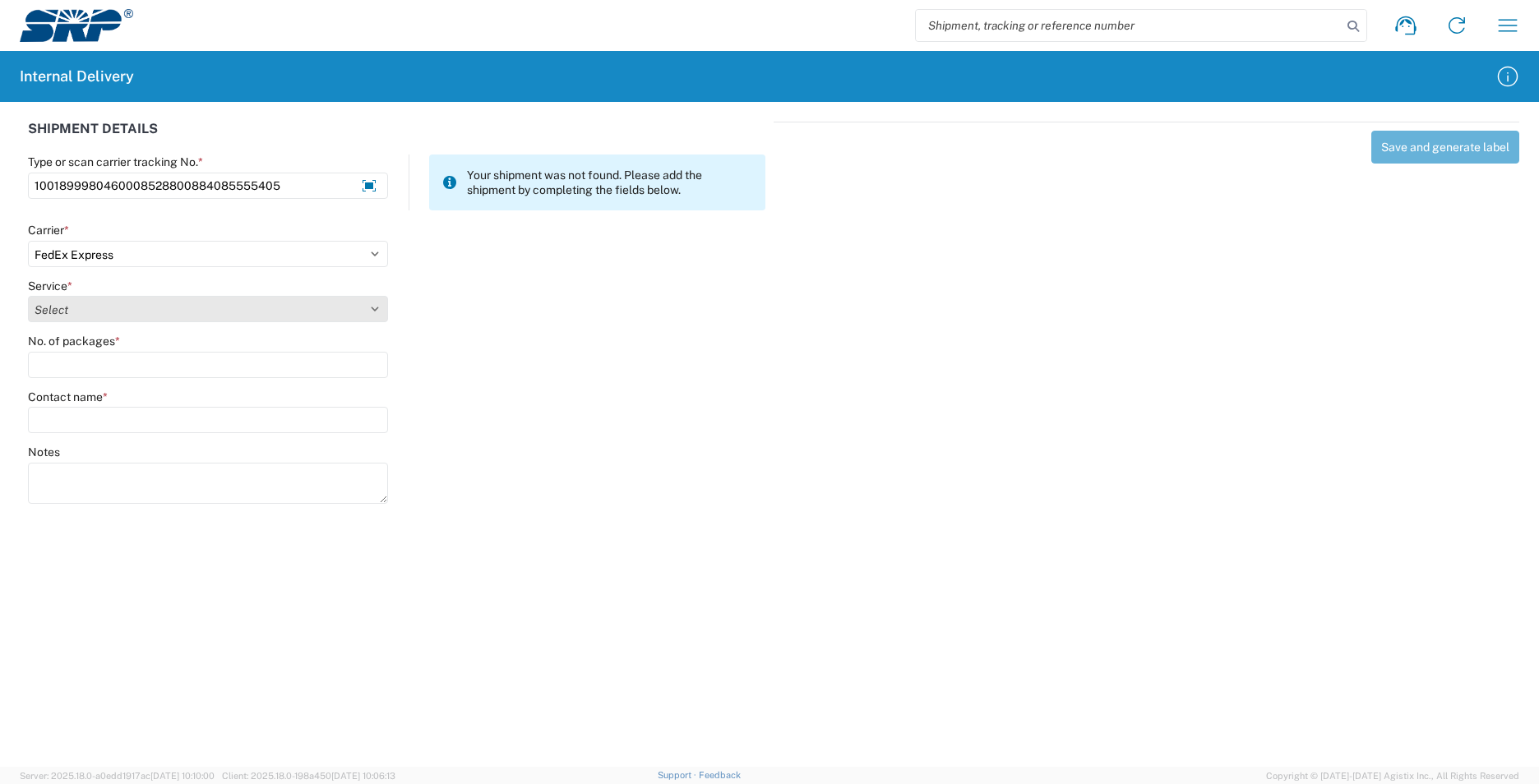
click at [67, 308] on select "Select 1Day Freight 2Day 2Day AM 2Day AM One Rate 2Day Freight 2Day One Rate 3 …" at bounding box center [208, 308] width 361 height 27
select select "8"
click at [67, 308] on select "Select 1Day Freight 2Day 2Day AM 2Day AM One Rate 2Day Freight 2Day One Rate 3 …" at bounding box center [208, 308] width 361 height 27
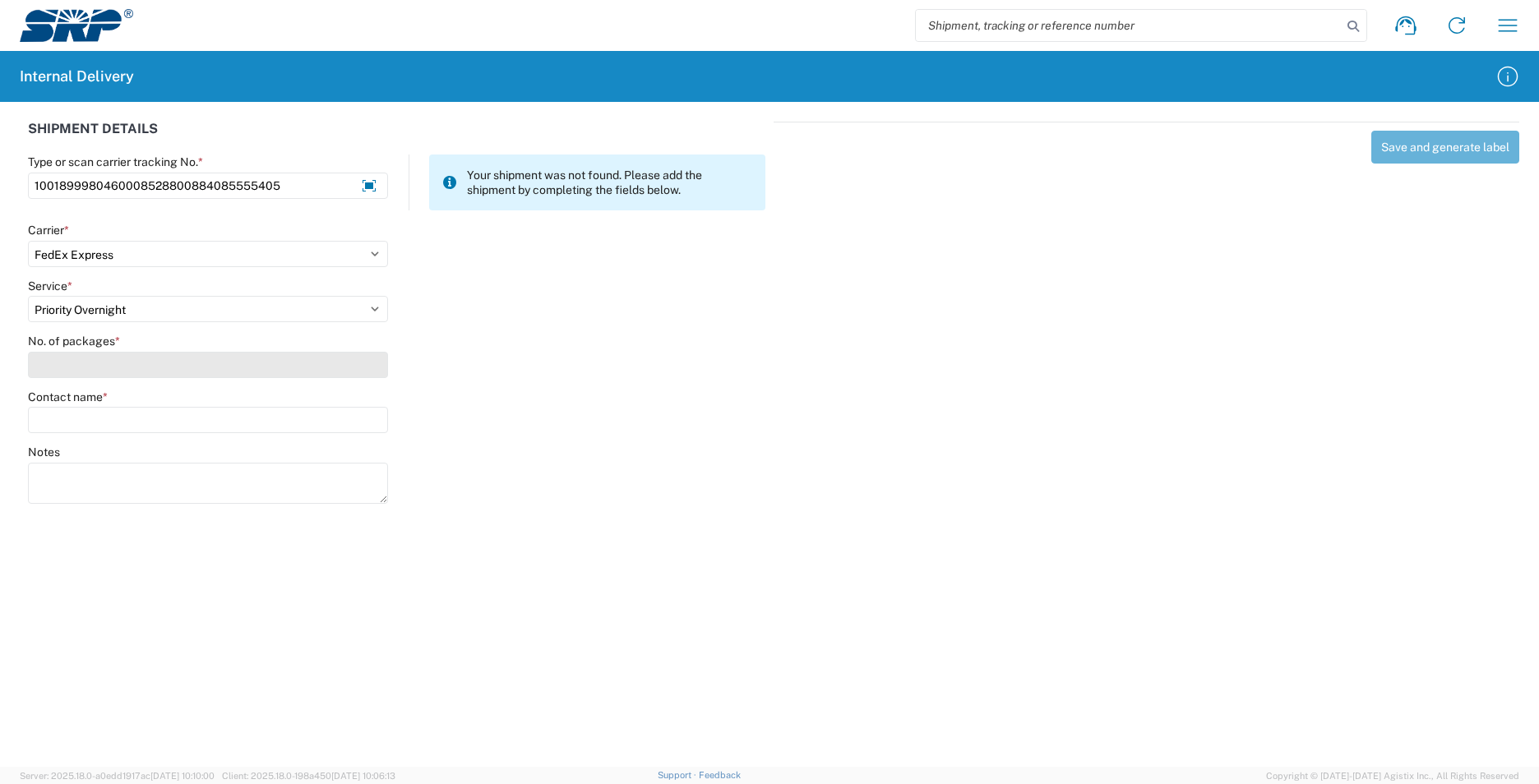
click at [61, 358] on input "No. of packages *" at bounding box center [208, 364] width 361 height 27
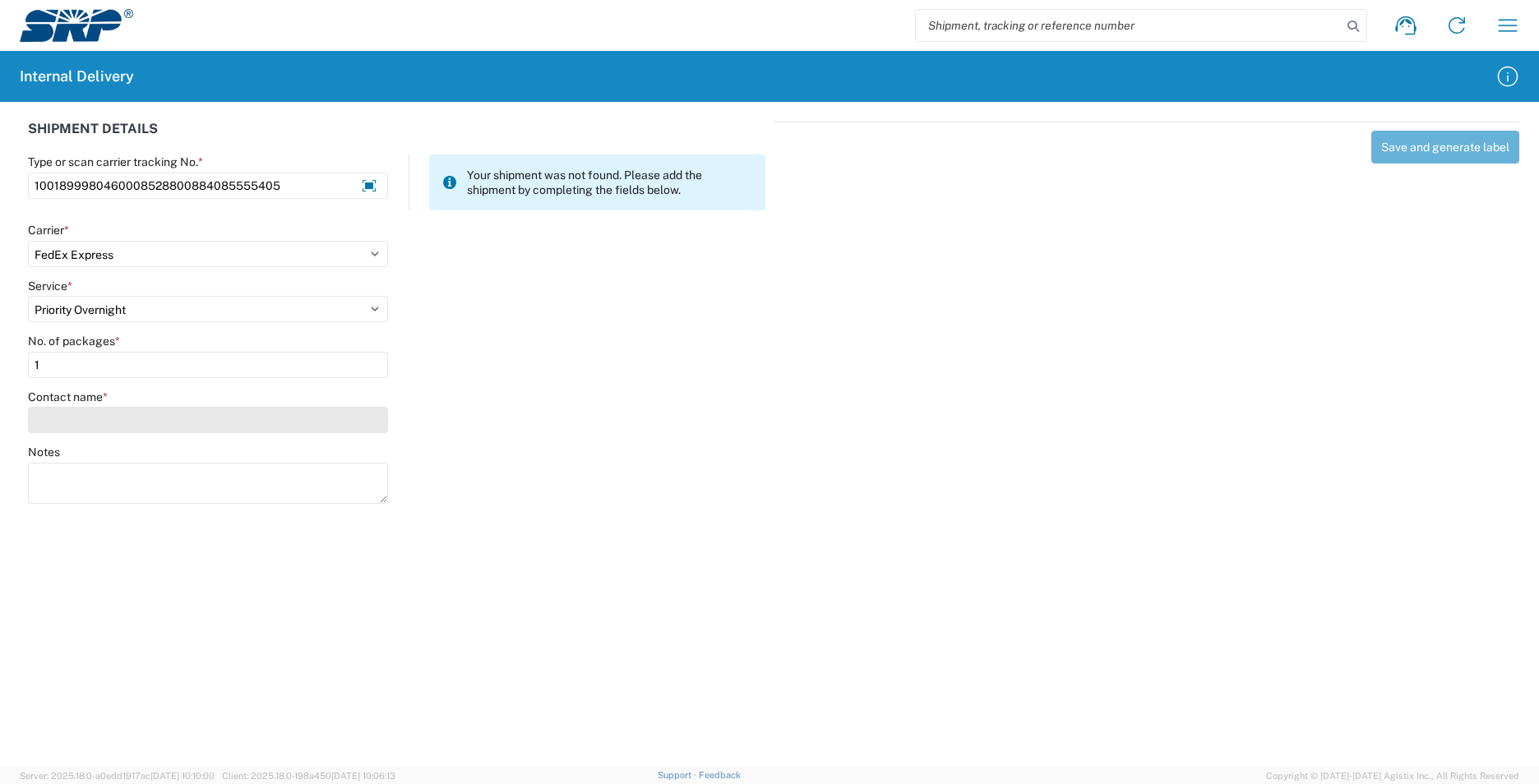
type input "1"
click at [67, 420] on input "Contact name *" at bounding box center [208, 420] width 361 height 27
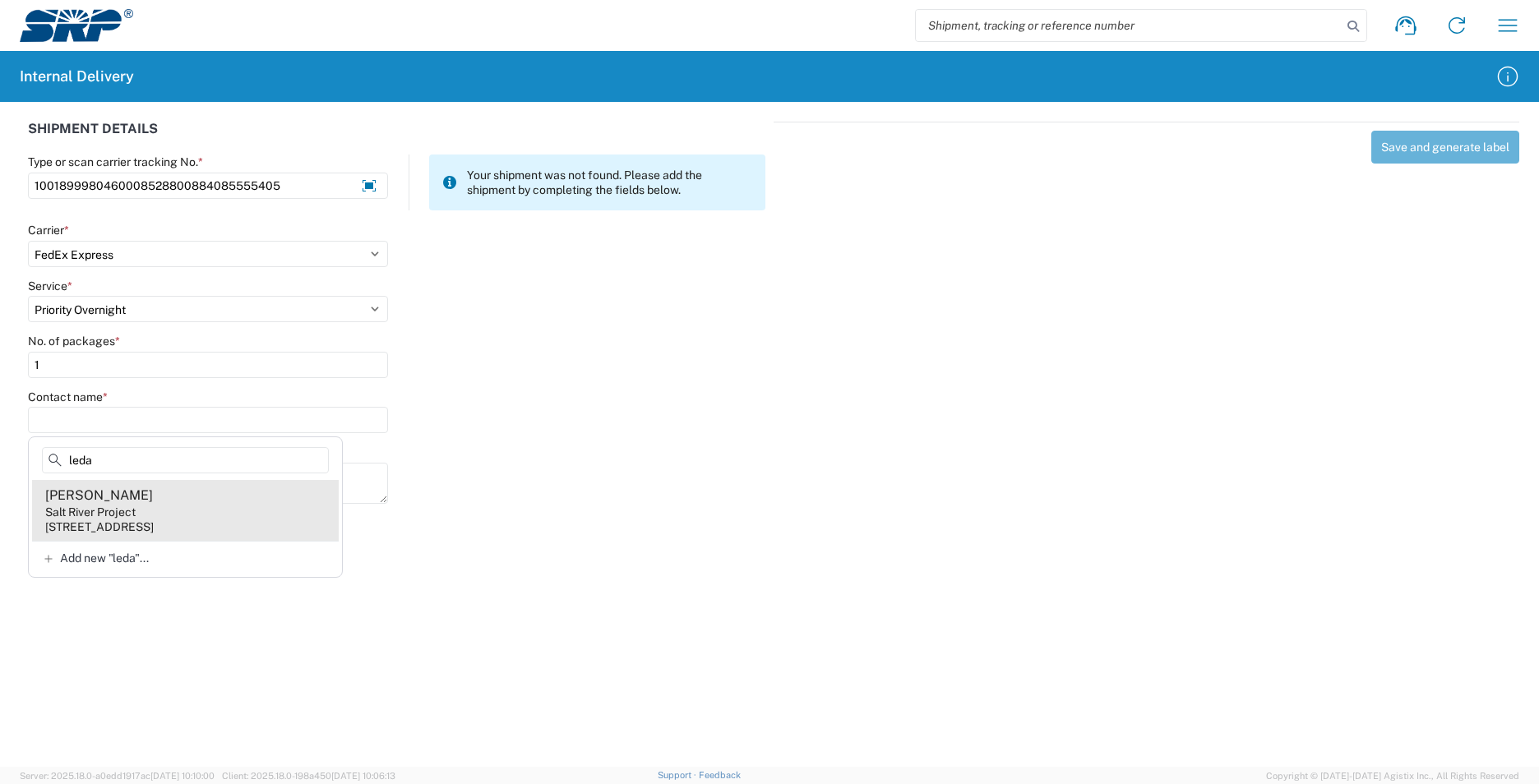
type input "leda"
click at [171, 512] on agx-address-suggestion-item "Leda Gauthier Salt River Project 1500 N Mill Ave, PAB10W, Tempe, AZ, 85281, US" at bounding box center [185, 510] width 306 height 61
type input "Leda Gauthier"
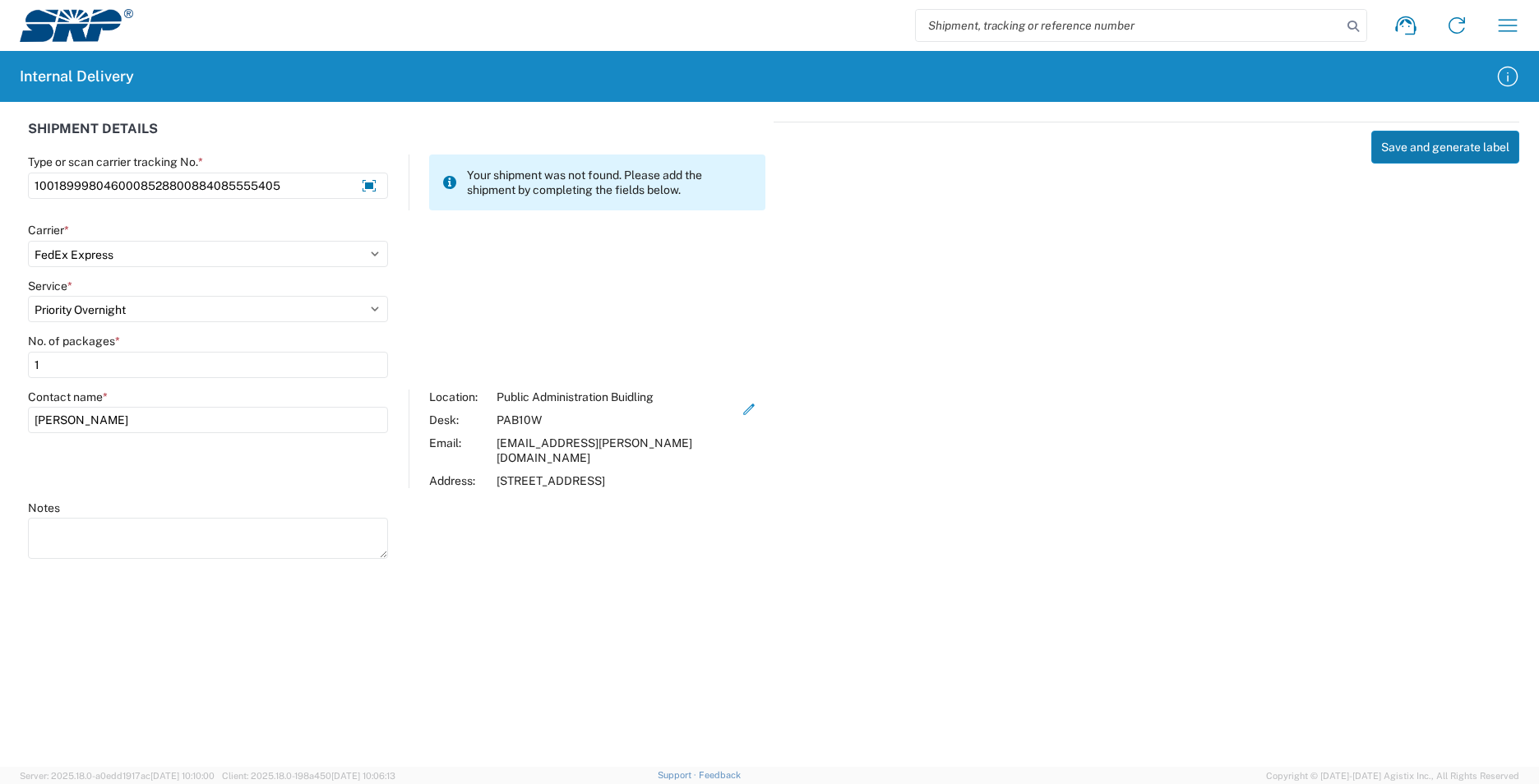
click at [1428, 141] on button "Save and generate label" at bounding box center [1445, 147] width 148 height 33
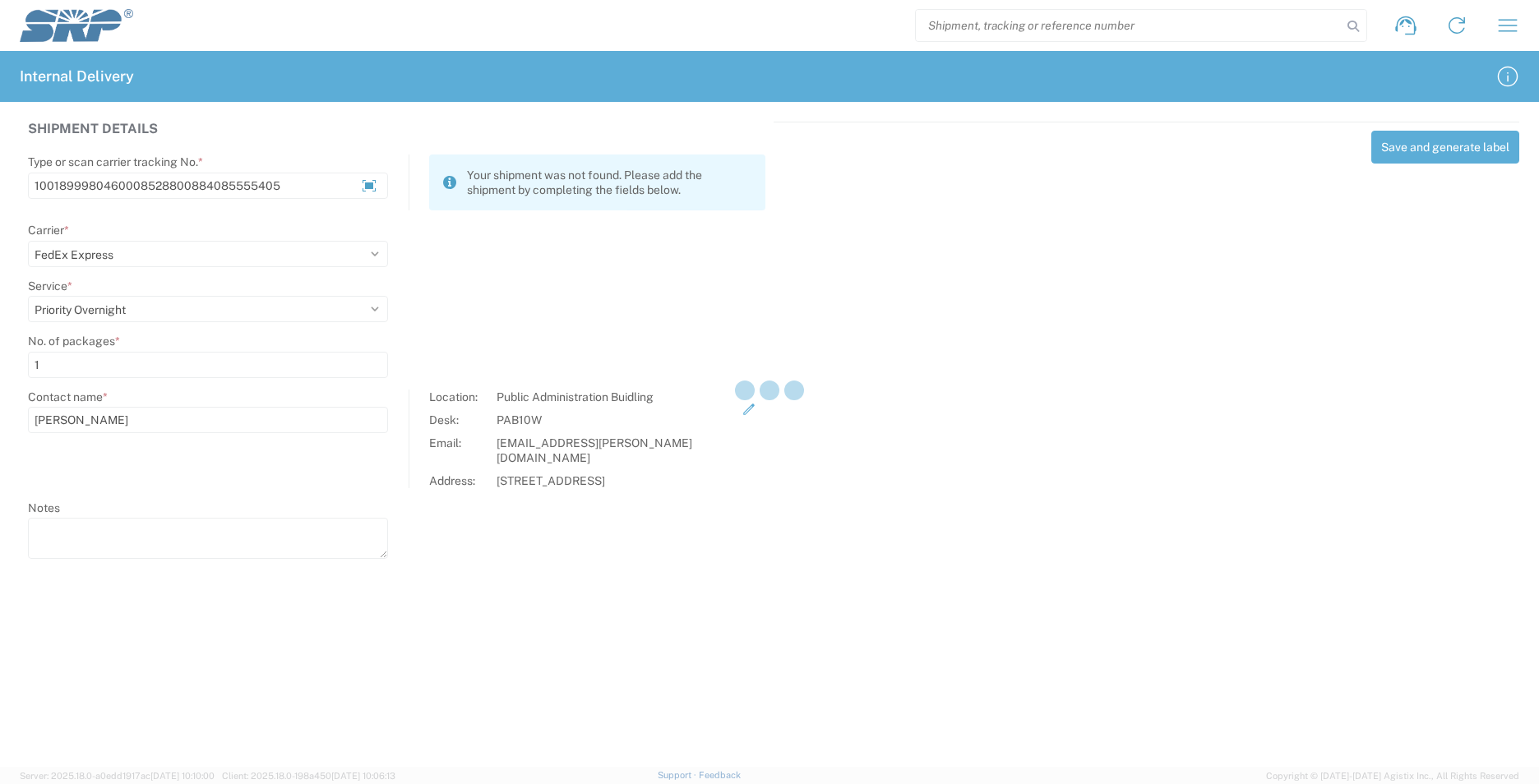
select select
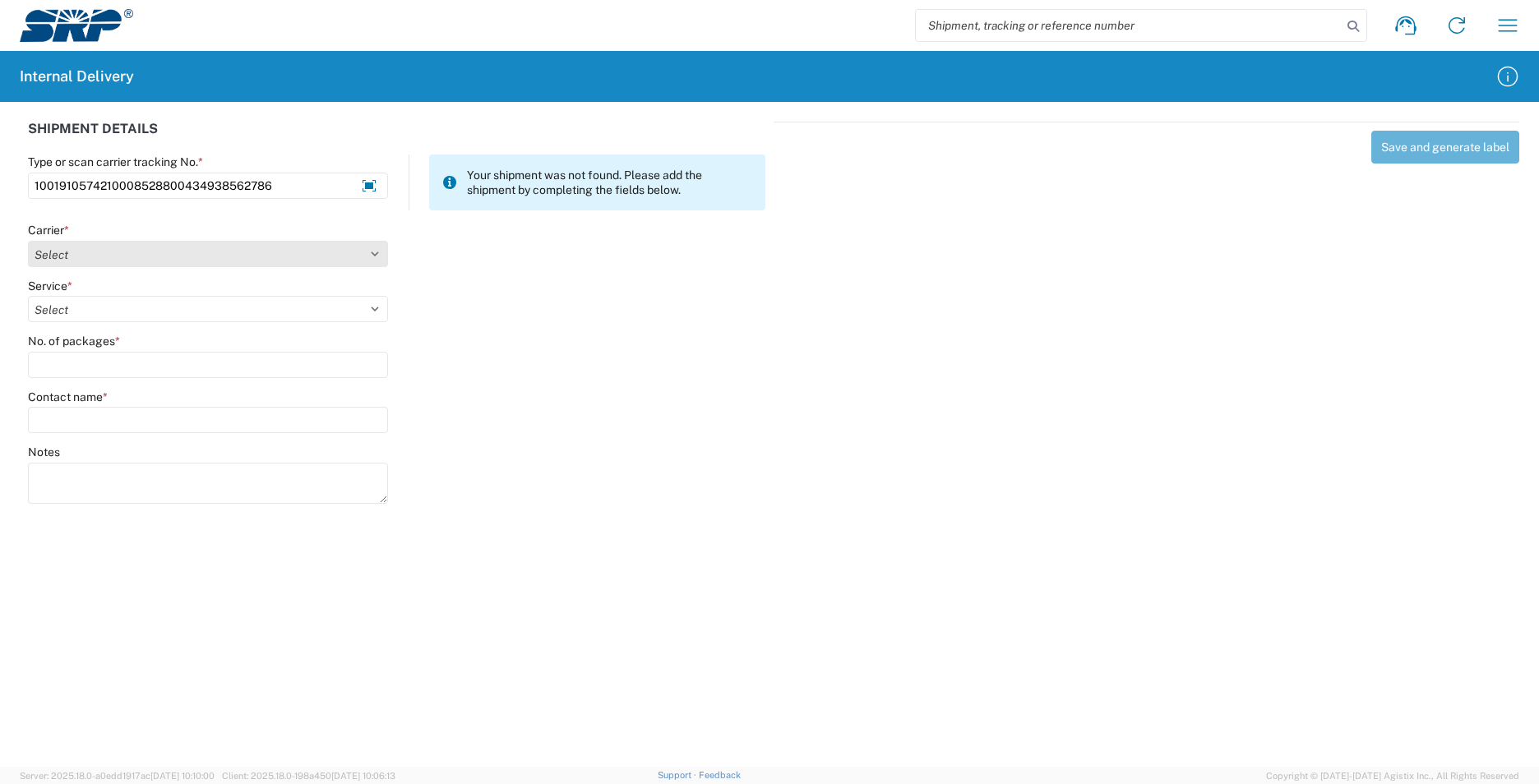
type input "1001910574210008528800434938562786"
drag, startPoint x: 74, startPoint y: 261, endPoint x: 71, endPoint y: 243, distance: 18.2
click at [71, 243] on select "Select AcctPay Amazon Logistics ATI Trucking BC Dimerco Logistics Empire Southw…" at bounding box center [208, 254] width 361 height 27
select select "5"
click at [28, 241] on select "Select AcctPay Amazon Logistics ATI Trucking BC Dimerco Logistics Empire Southw…" at bounding box center [208, 254] width 361 height 27
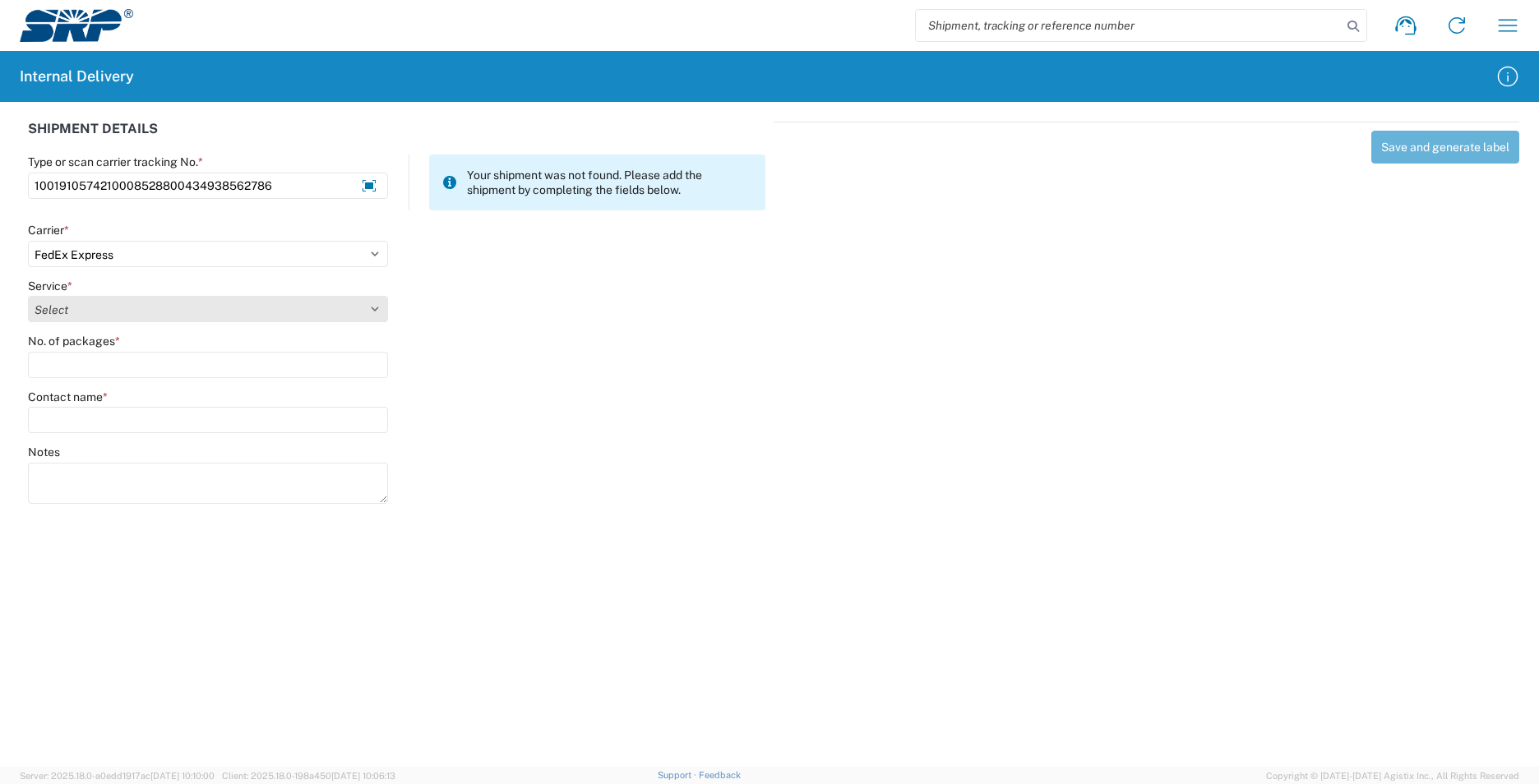
click at [75, 312] on select "Select 1Day Freight 2Day 2Day AM 2Day AM One Rate 2Day Freight 2Day One Rate 3 …" at bounding box center [208, 308] width 361 height 27
select select "10"
click at [62, 311] on select "Select 1Day Freight 2Day 2Day AM 2Day AM One Rate 2Day Freight 2Day One Rate 3 …" at bounding box center [208, 308] width 361 height 27
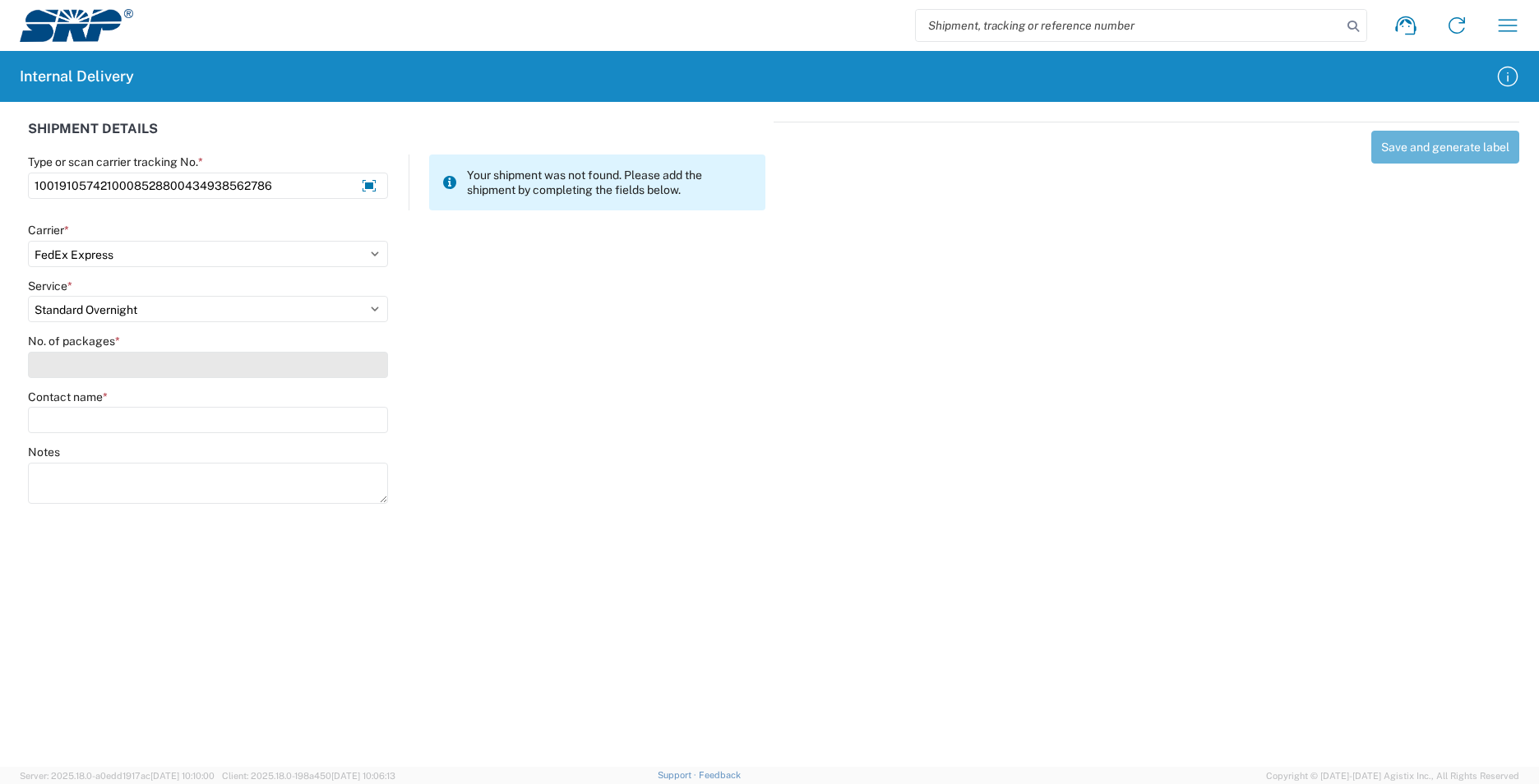
click at [54, 356] on input "No. of packages *" at bounding box center [208, 364] width 361 height 27
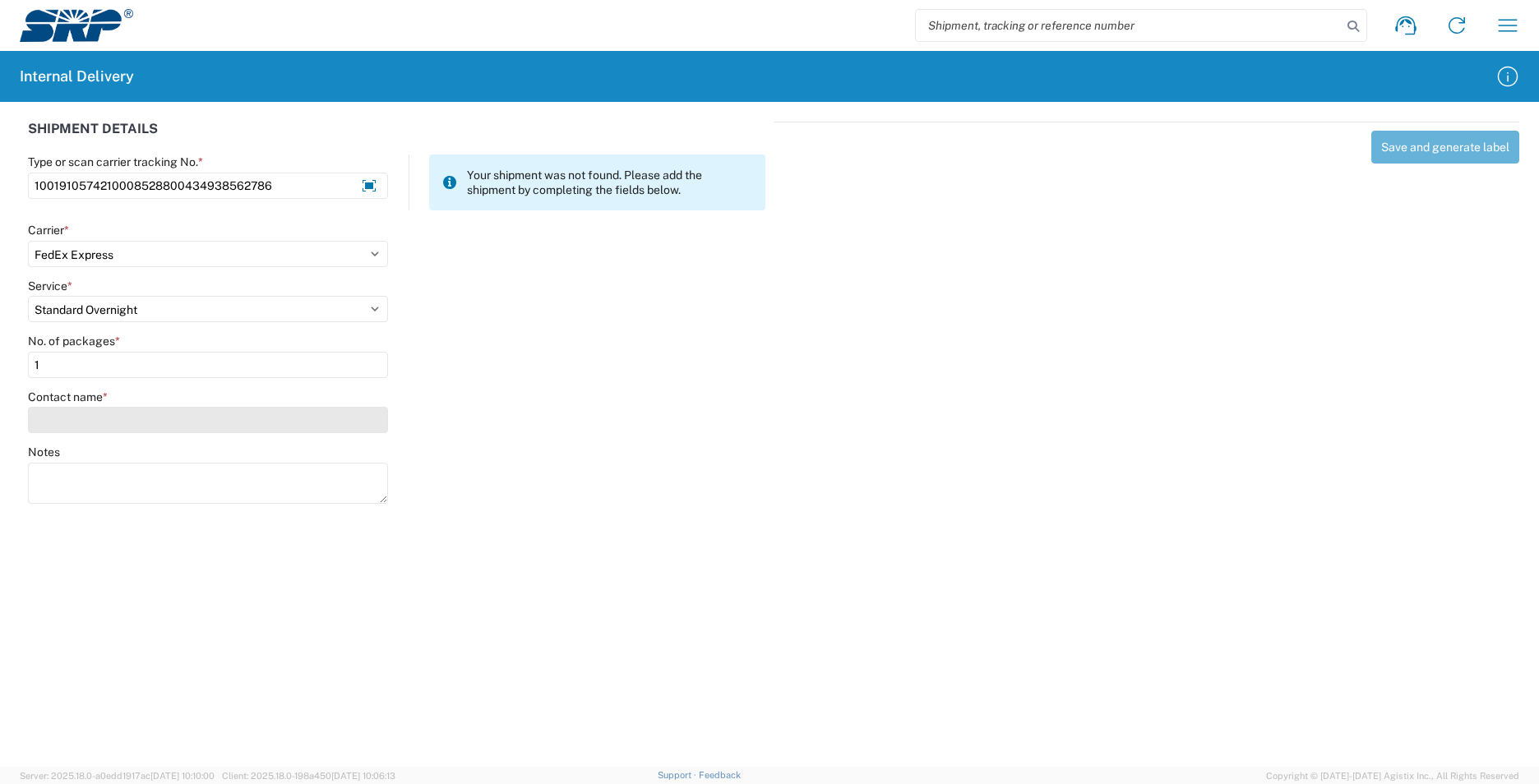
type input "1"
click at [86, 425] on input "Contact name *" at bounding box center [208, 420] width 361 height 27
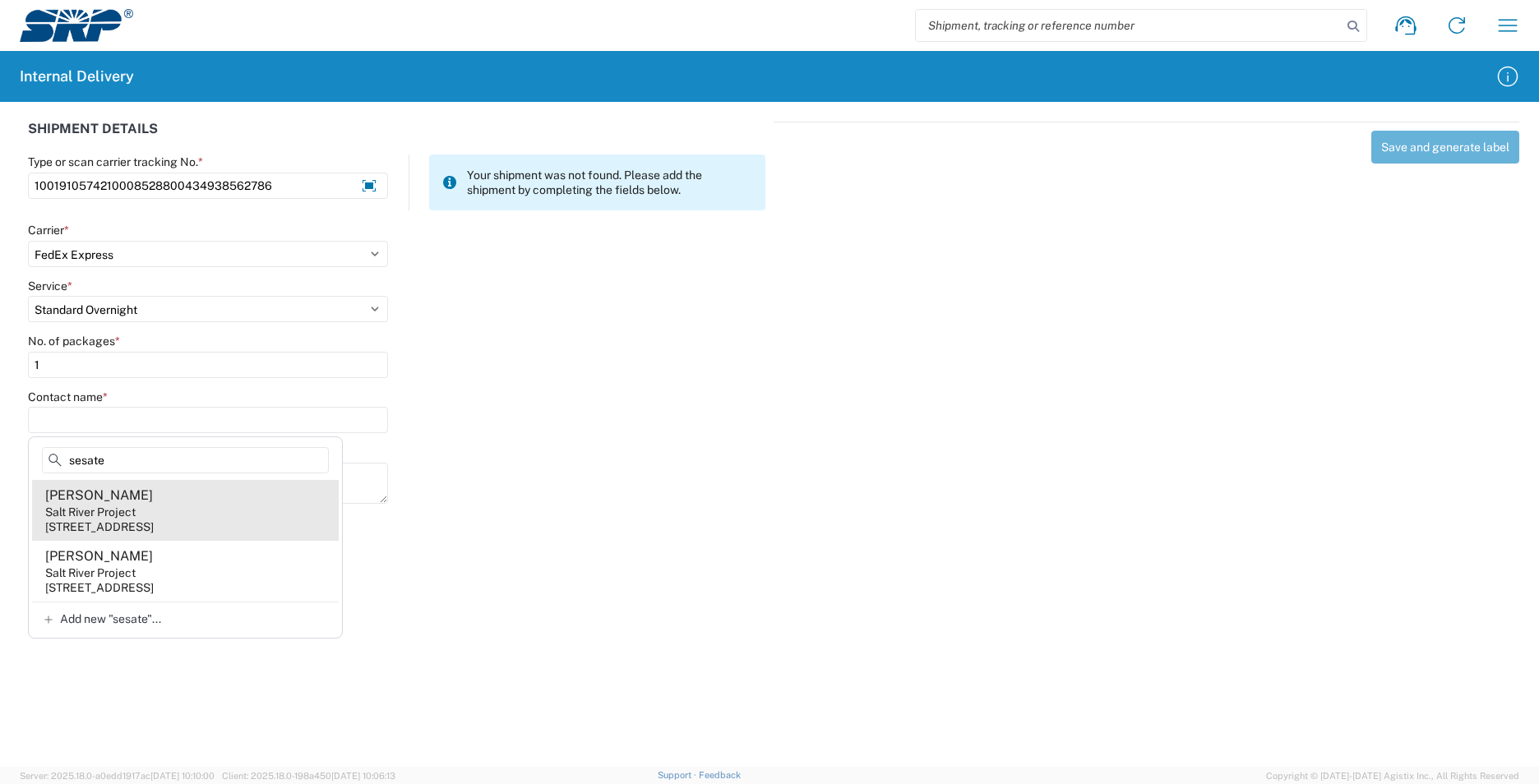
type input "sesate"
click at [221, 503] on agx-address-suggestion-item "Shauna Sesate Salt River Project 101 W Operations Dr, PBF200, Tempe, AZ, 85281,…" at bounding box center [185, 510] width 306 height 61
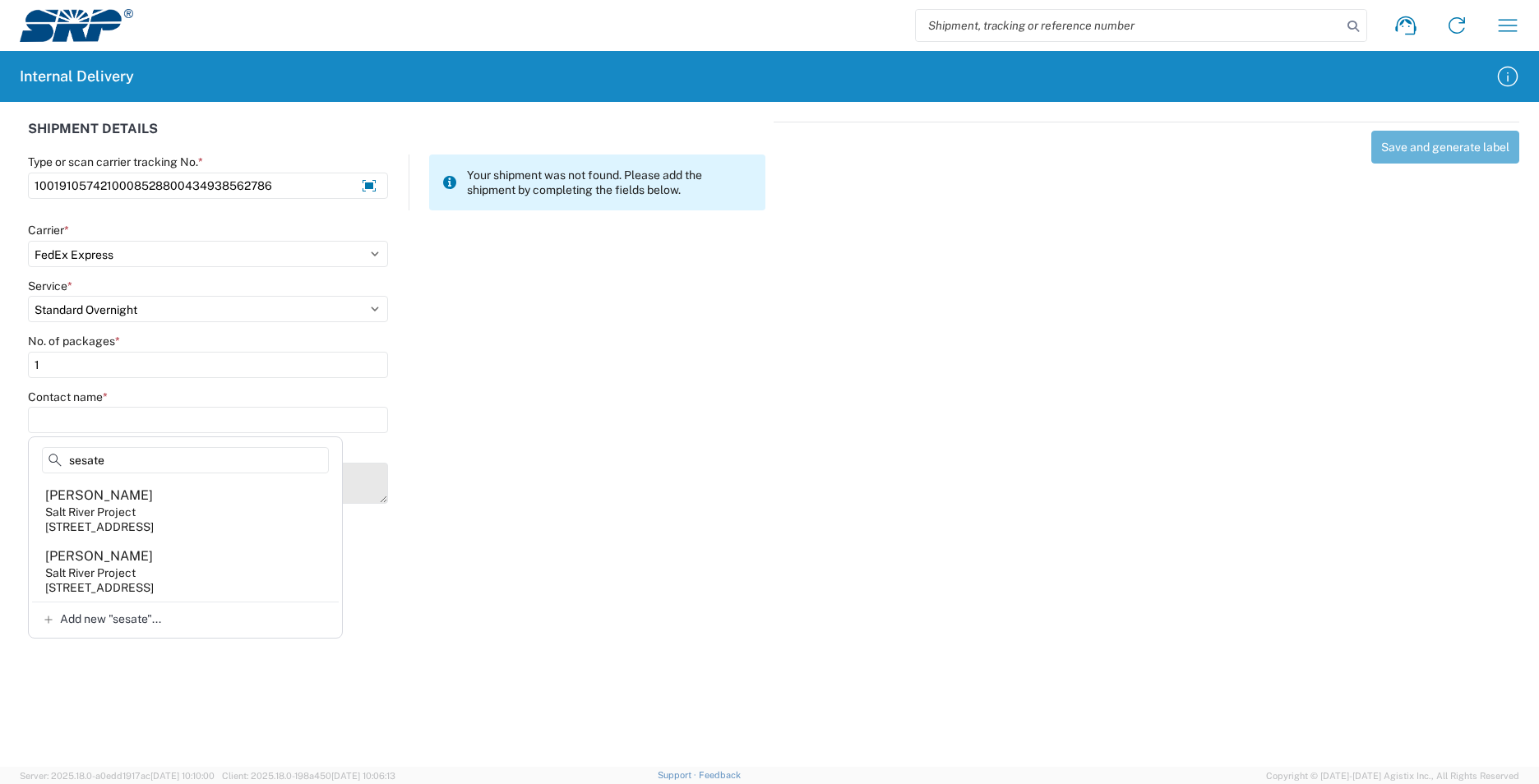
type input "Shauna Sesate"
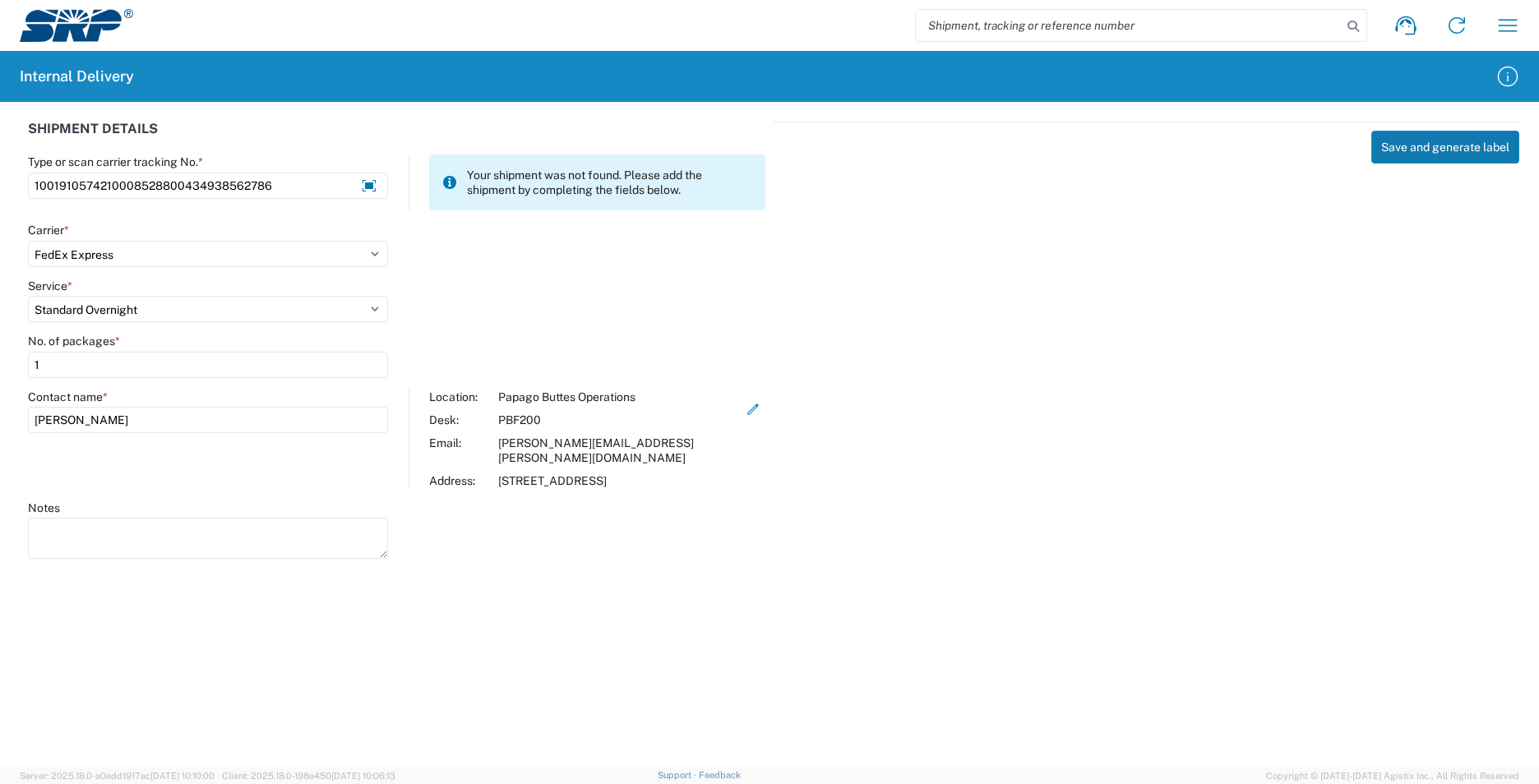
click at [1446, 144] on button "Save and generate label" at bounding box center [1445, 147] width 148 height 33
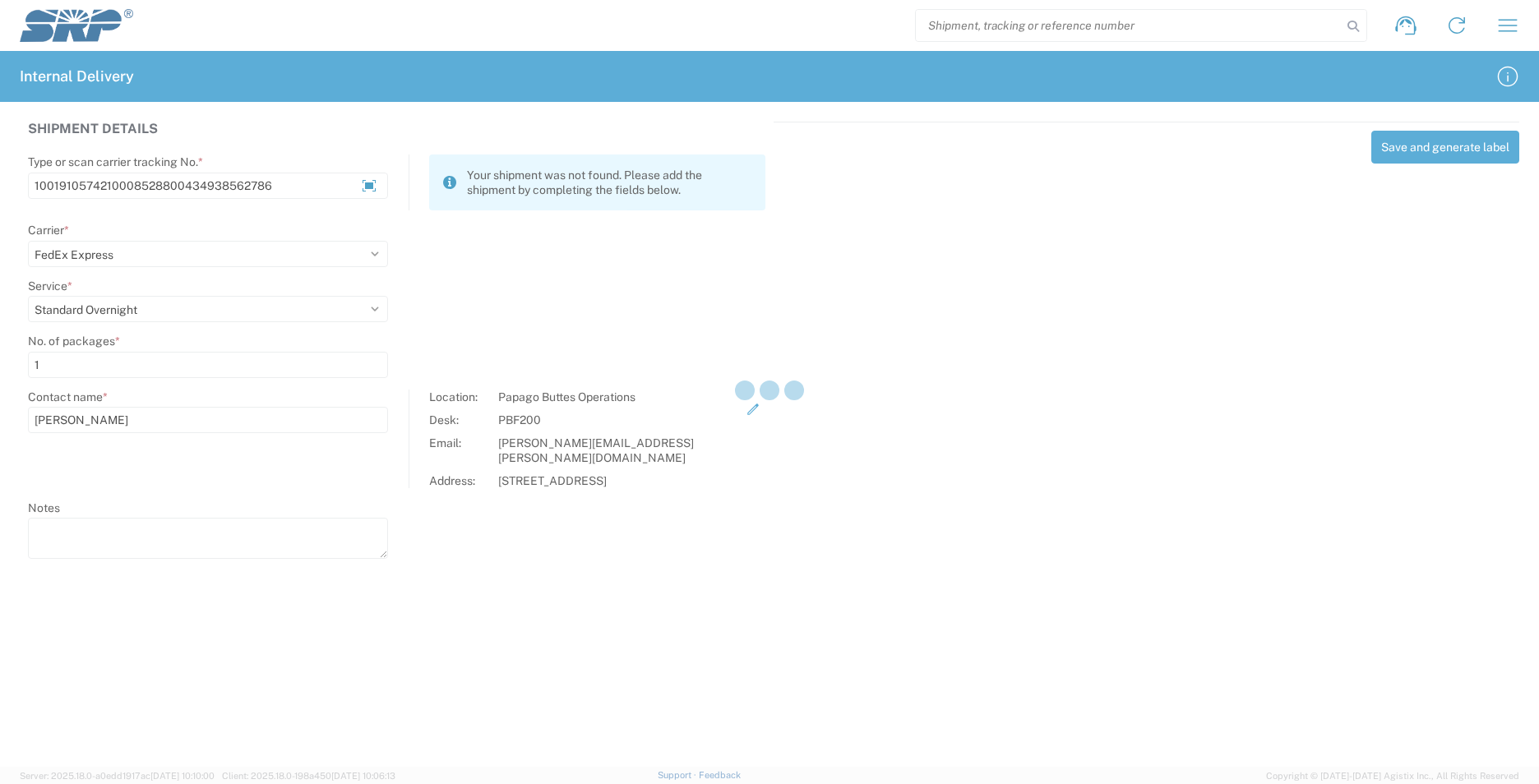
select select
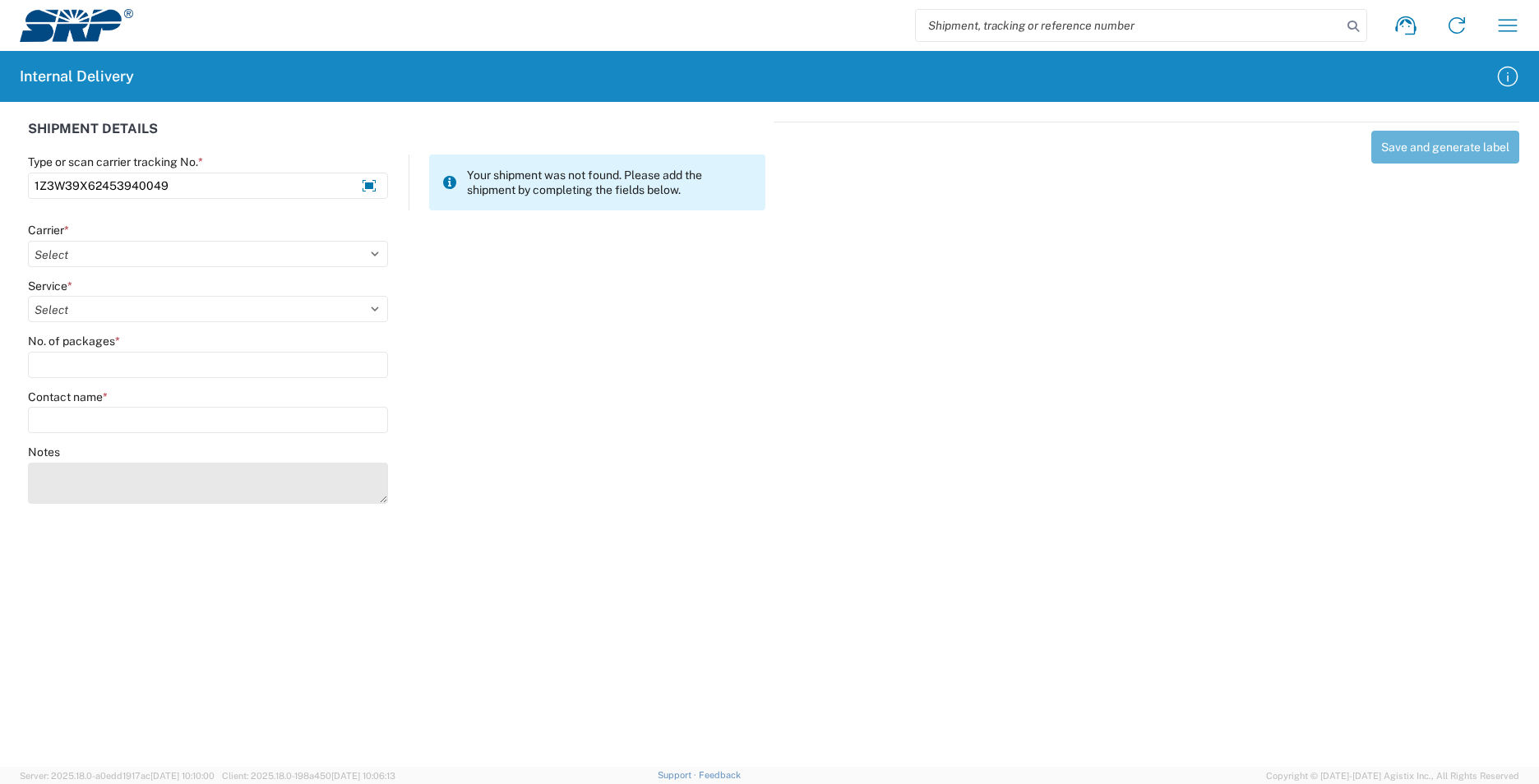
type input "1Z3W39X62453940049"
click at [69, 472] on textarea "Notes" at bounding box center [208, 484] width 361 height 41
click at [372, 500] on textarea "1Z3W39X62453939935 1Z3W39X62453939659 1Z3W39X62453939444 1Z3W39X62453939819" at bounding box center [208, 484] width 361 height 41
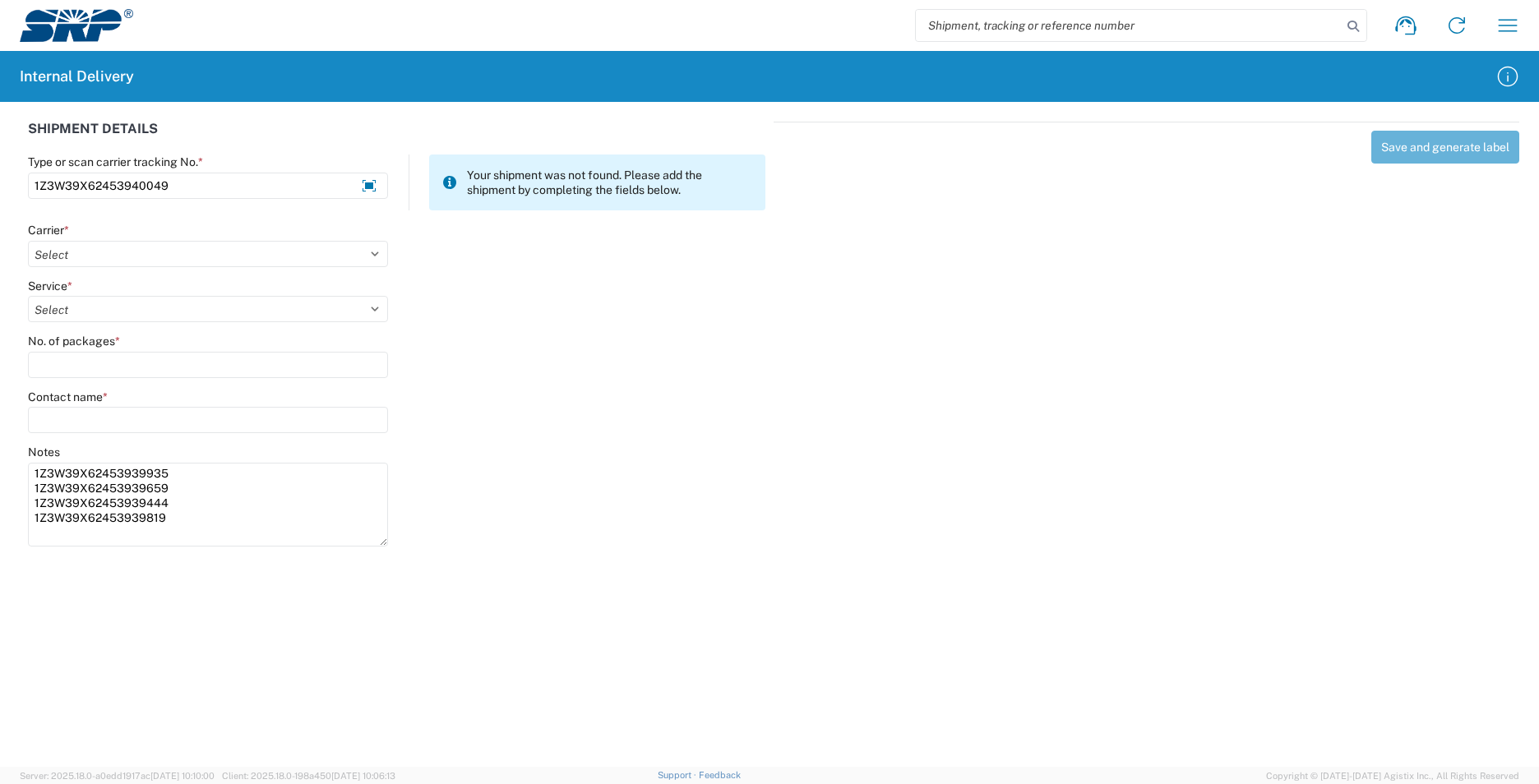
scroll to position [0, 0]
drag, startPoint x: 384, startPoint y: 499, endPoint x: 380, endPoint y: 544, distance: 45.2
click at [380, 544] on textarea "1Z3W39X62453939935 1Z3W39X62453939659 1Z3W39X62453939444 1Z3W39X62453939819" at bounding box center [208, 505] width 361 height 85
type textarea "1Z3W39X62453939935 1Z3W39X62453939659 1Z3W39X62453939444 1Z3W39X62453939819"
click at [84, 248] on select "Select AcctPay Amazon Logistics ATI Trucking BC Dimerco Logistics Empire Southw…" at bounding box center [208, 254] width 361 height 27
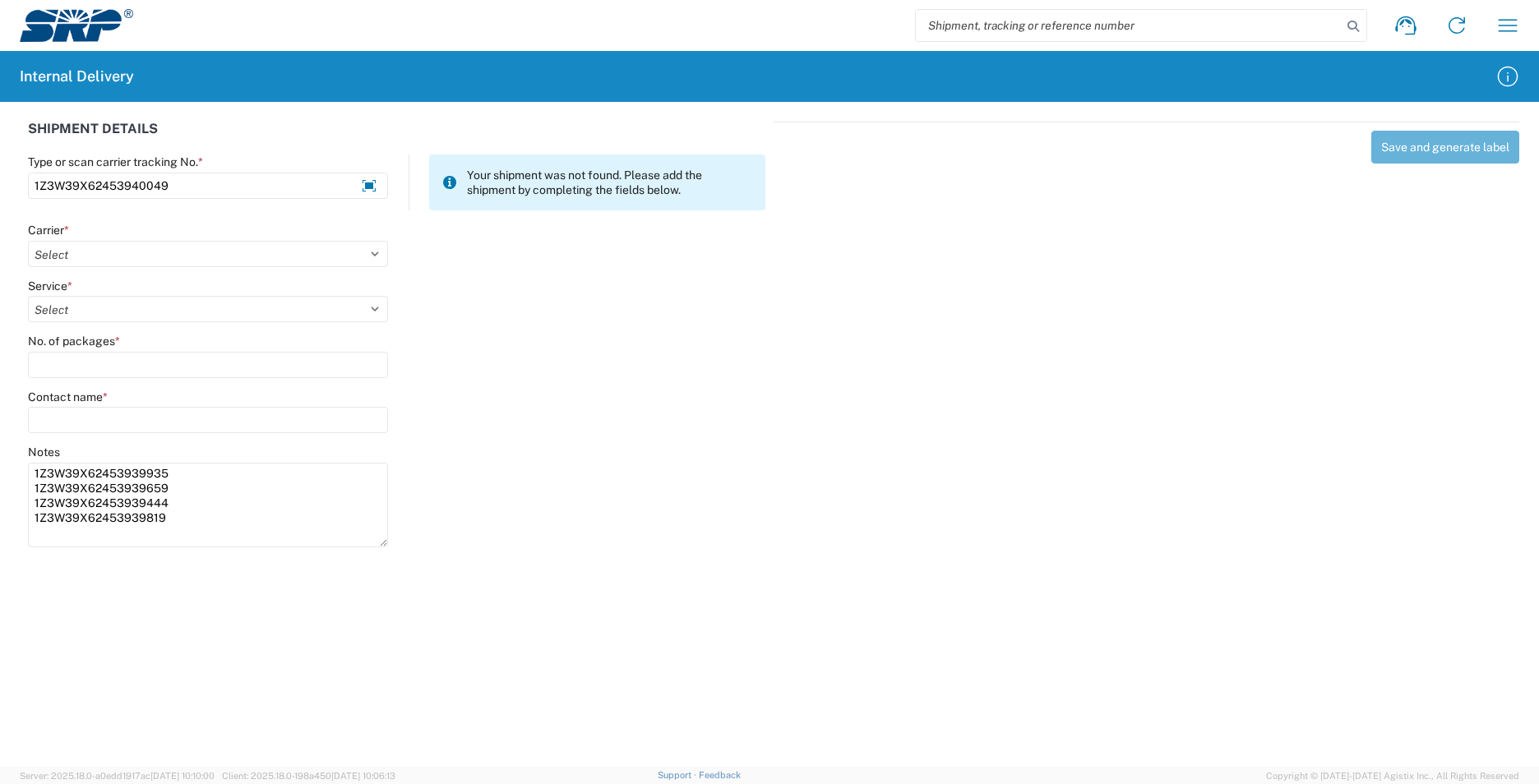
select select "12"
click at [28, 241] on select "Select AcctPay Amazon Logistics ATI Trucking BC Dimerco Logistics Empire Southw…" at bounding box center [208, 254] width 361 height 27
select select "43"
click at [88, 307] on select "Select 2nd Day Air 2nd Day Air A.M. 3 Day Select Basic BOUND PRINTED MATTER, UP…" at bounding box center [208, 308] width 361 height 27
click at [77, 366] on input "No. of packages *" at bounding box center [208, 364] width 361 height 27
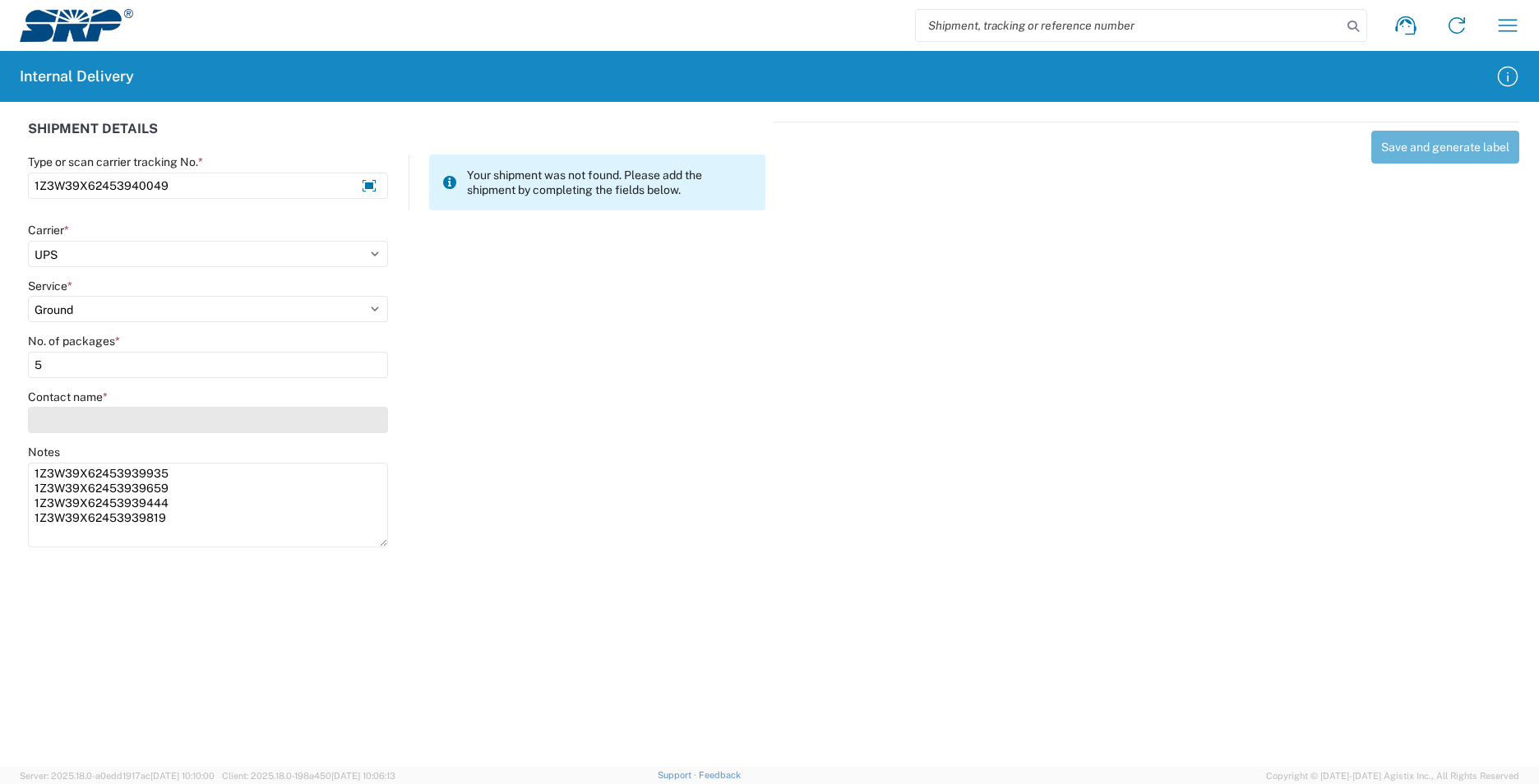
type input "5"
click at [76, 423] on input "Contact name *" at bounding box center [208, 420] width 361 height 27
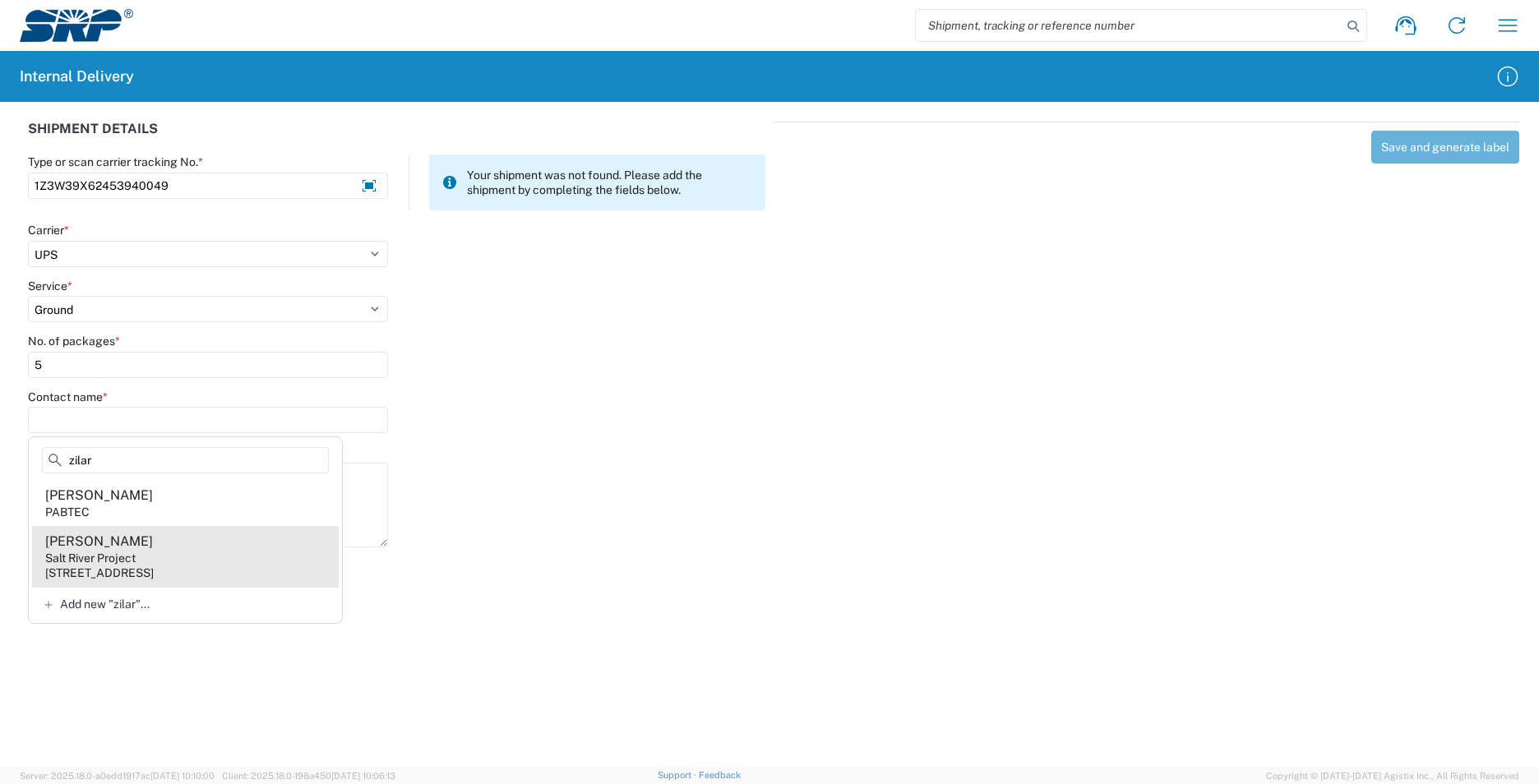
type input "zilar"
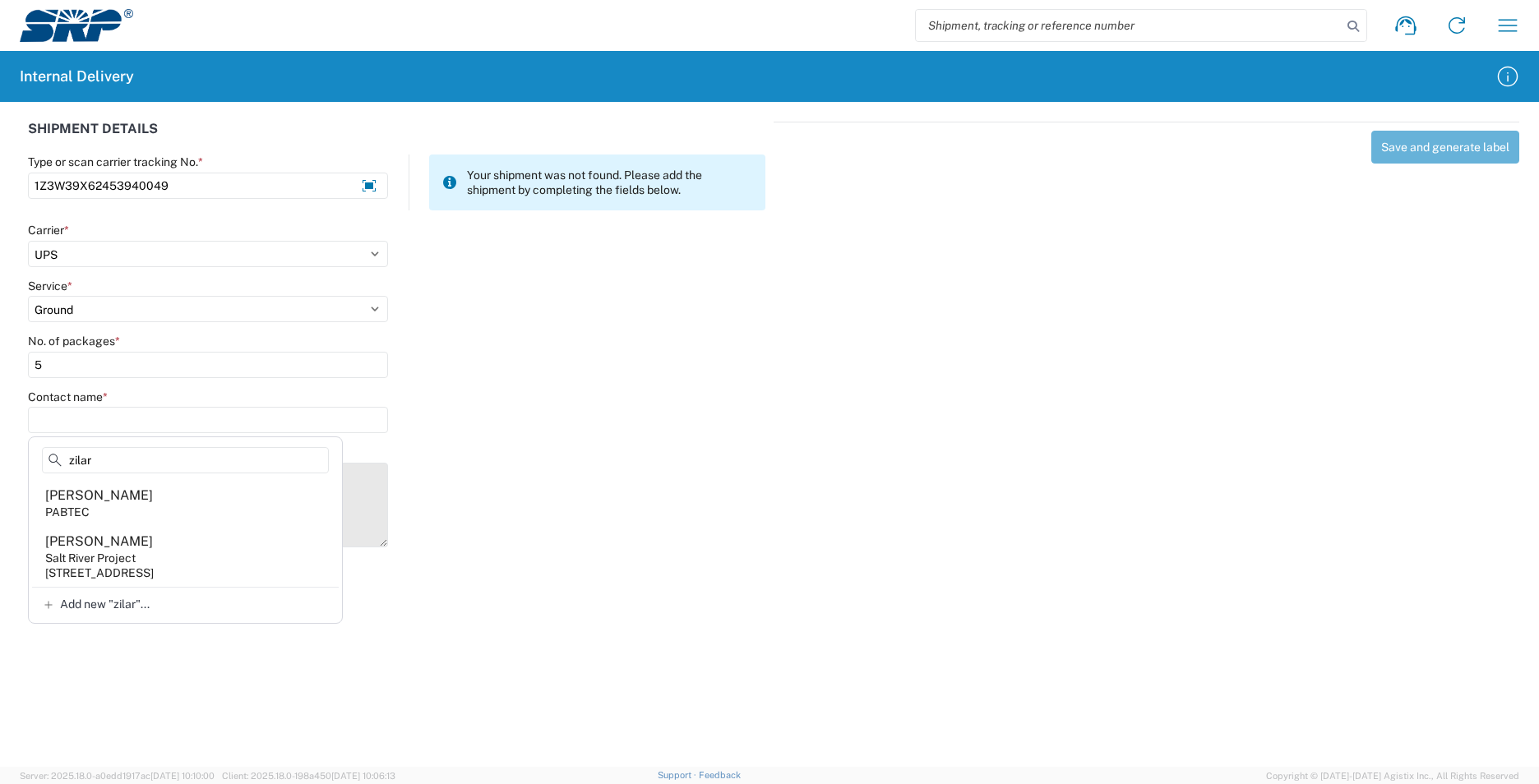
click at [219, 555] on agx-address-suggestion-item "Curtis Zilar Salt River Project 1500 N Mill Ave, PAB15W, Tempe, AZ, 85281, US" at bounding box center [185, 556] width 306 height 61
type input "Curtis Zilar"
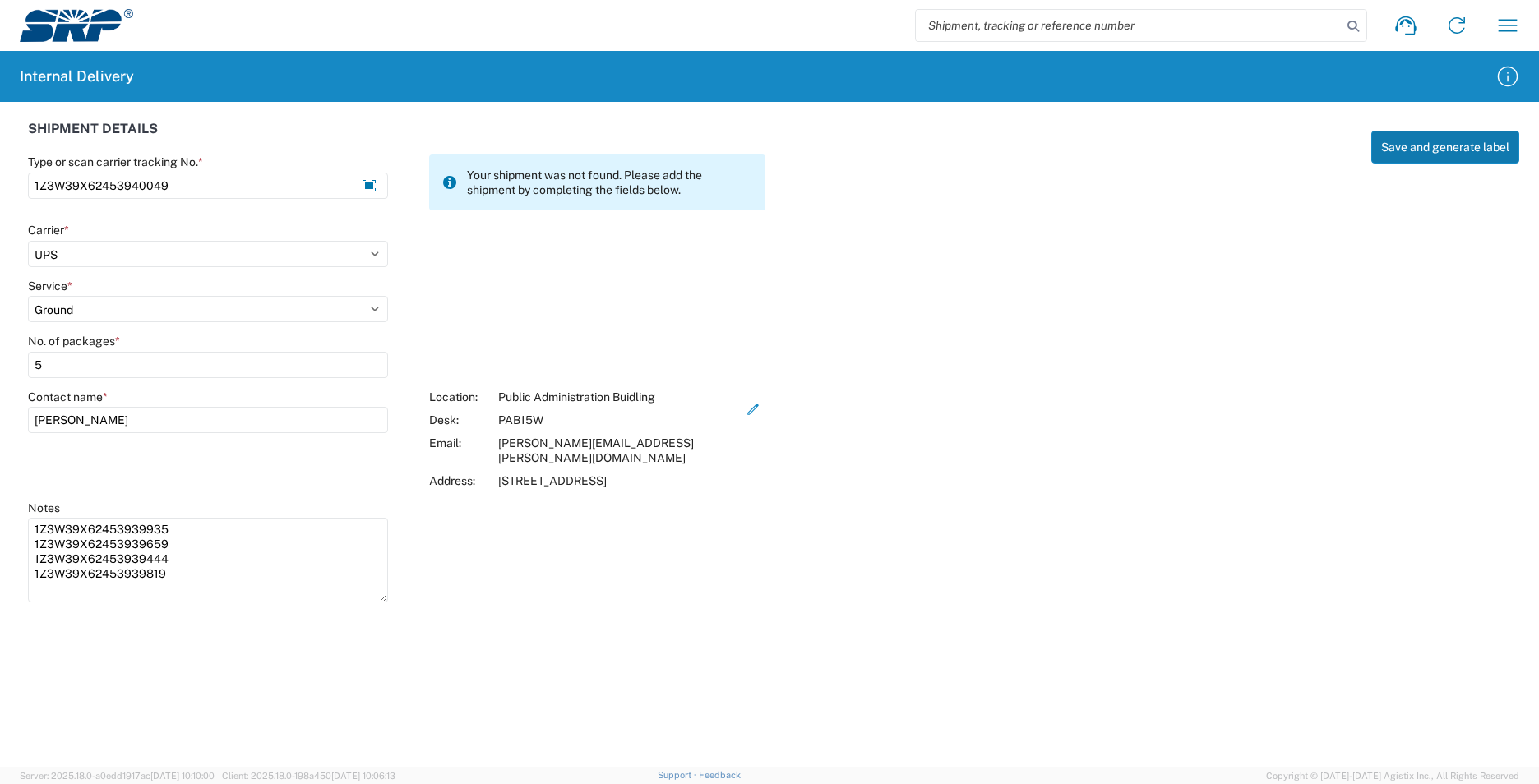
click at [1443, 151] on button "Save and generate label" at bounding box center [1445, 147] width 148 height 33
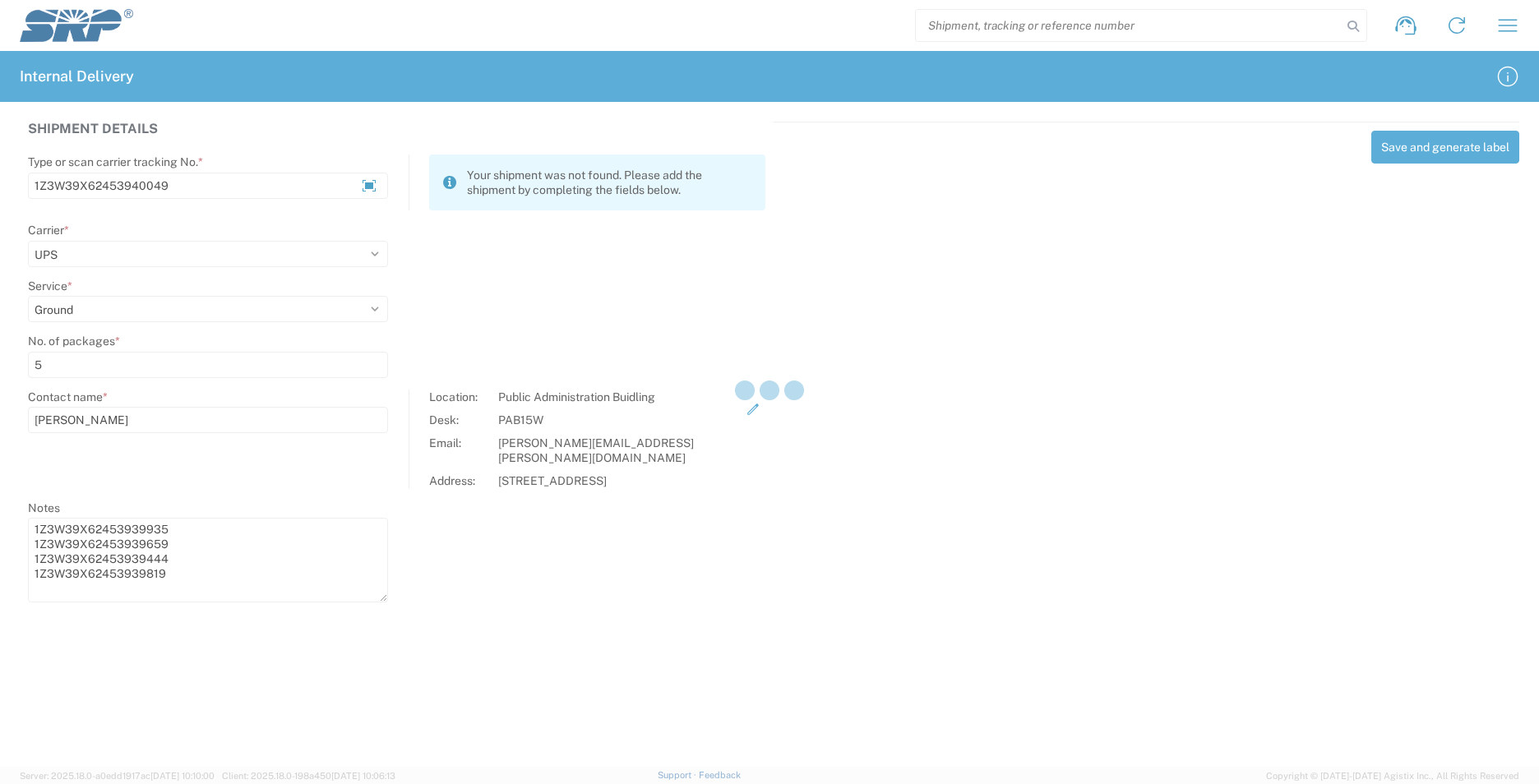
select select
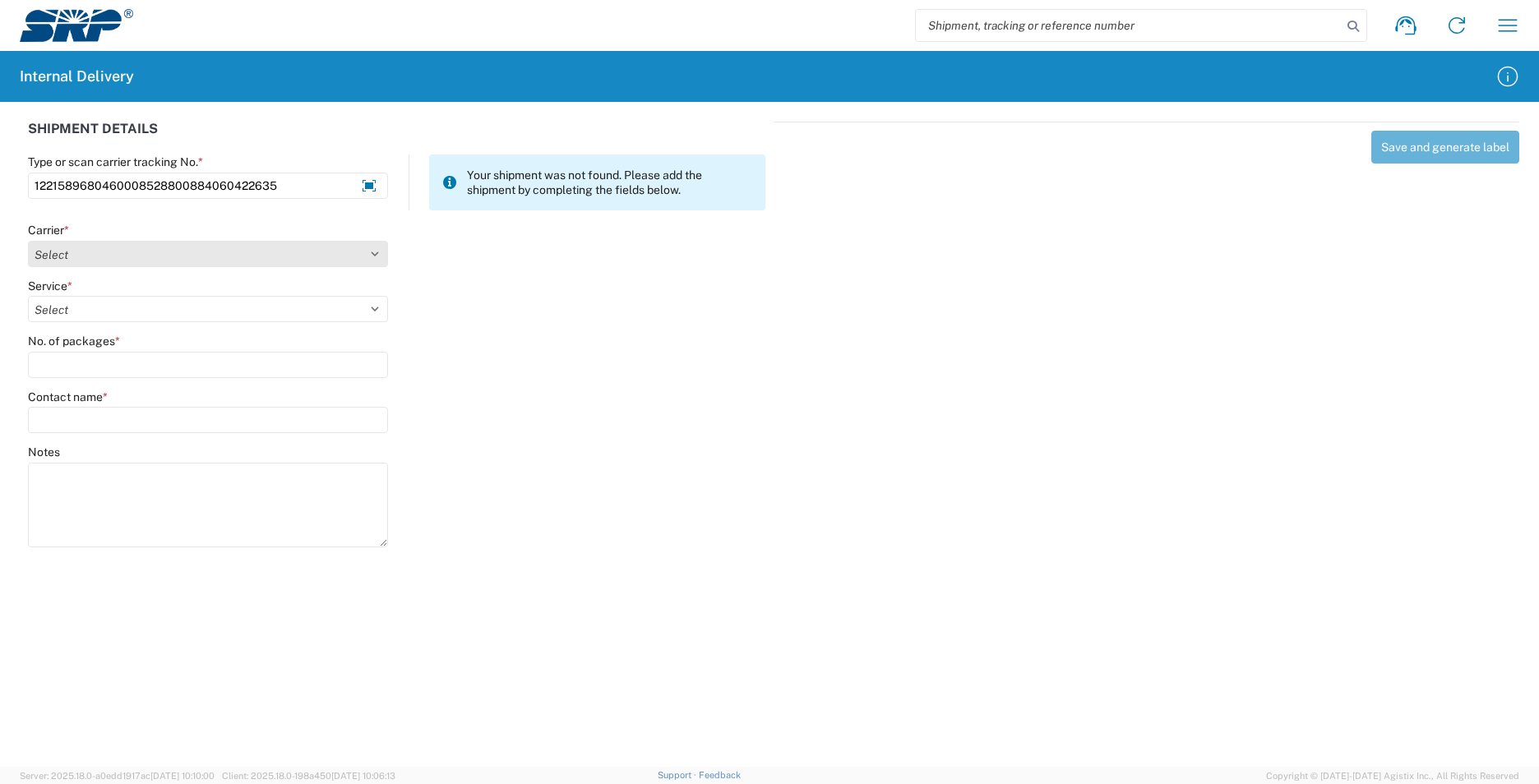
type input "1221589680460008528800884060422635"
click at [54, 263] on select "Select AcctPay Amazon Logistics ATI Trucking BC Dimerco Logistics Empire Southw…" at bounding box center [208, 254] width 361 height 27
select select "5"
click at [28, 241] on select "Select AcctPay Amazon Logistics ATI Trucking BC Dimerco Logistics Empire Southw…" at bounding box center [208, 254] width 361 height 27
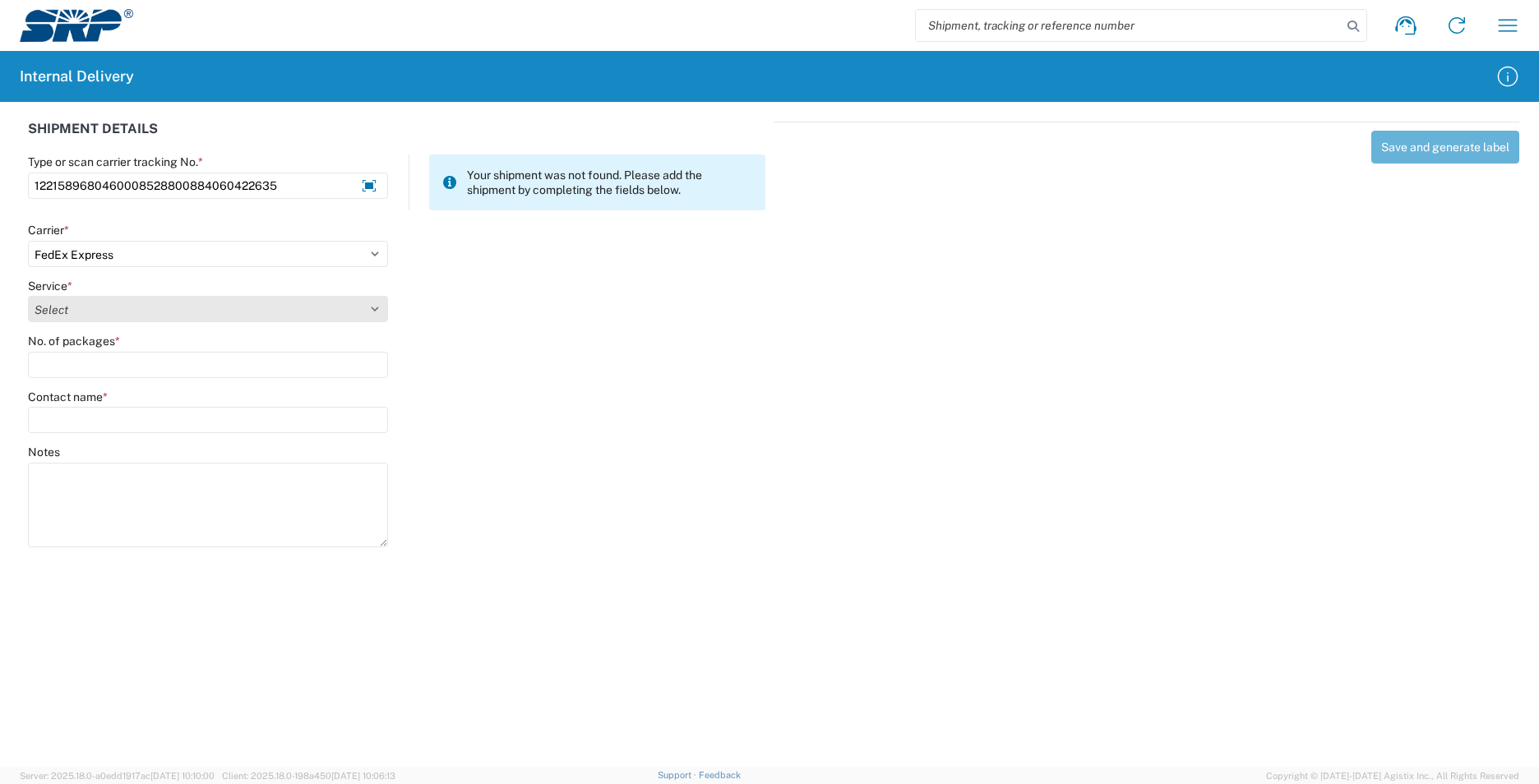
click at [92, 305] on select "Select 1Day Freight 2Day 2Day AM 2Day AM One Rate 2Day Freight 2Day One Rate 3 …" at bounding box center [208, 308] width 361 height 27
select select "10"
click at [91, 309] on select "Select 1Day Freight 2Day 2Day AM 2Day AM One Rate 2Day Freight 2Day One Rate 3 …" at bounding box center [208, 308] width 361 height 27
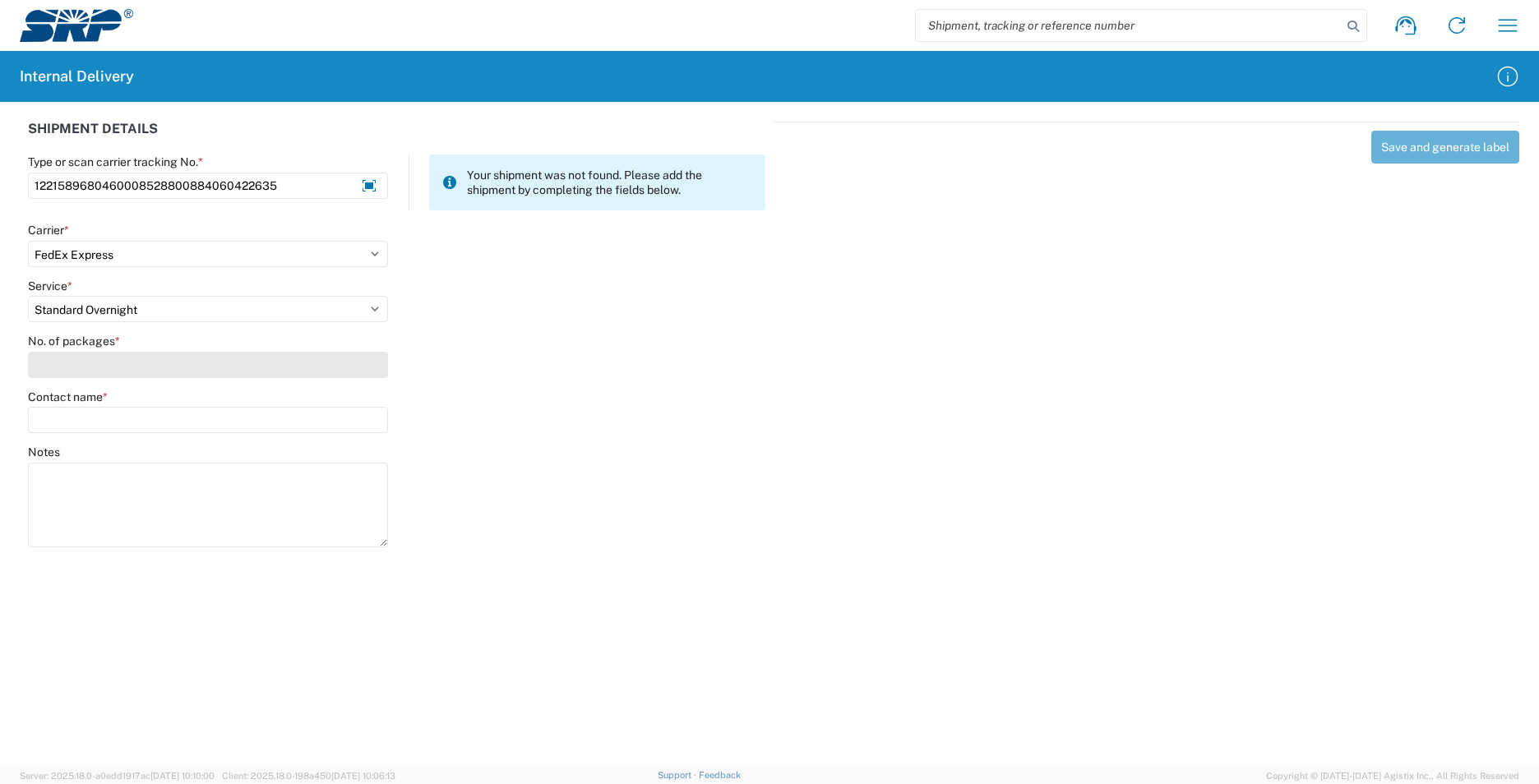
click at [86, 363] on input "No. of packages *" at bounding box center [208, 364] width 361 height 27
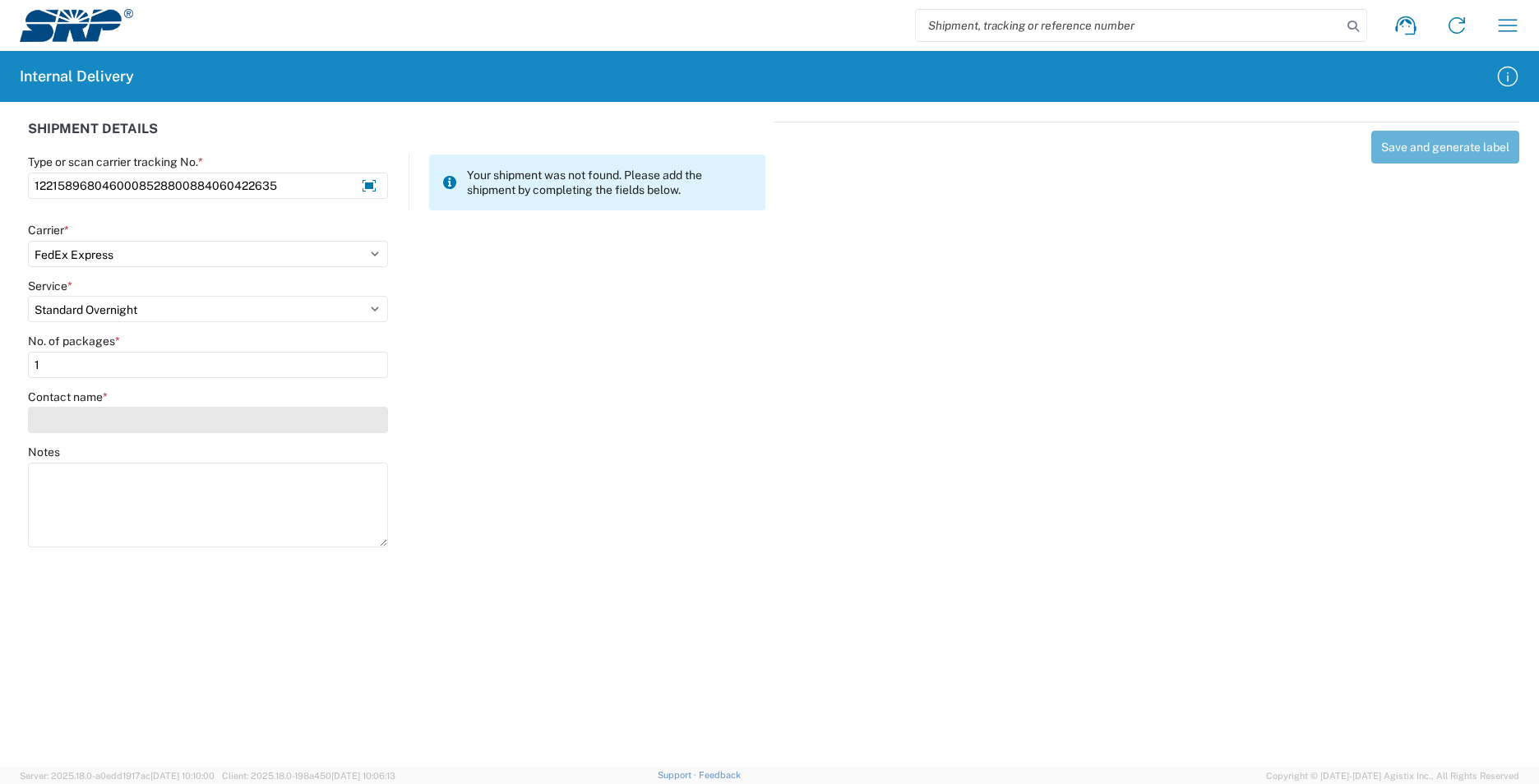
type input "1"
click at [76, 419] on input "Contact name *" at bounding box center [208, 420] width 361 height 27
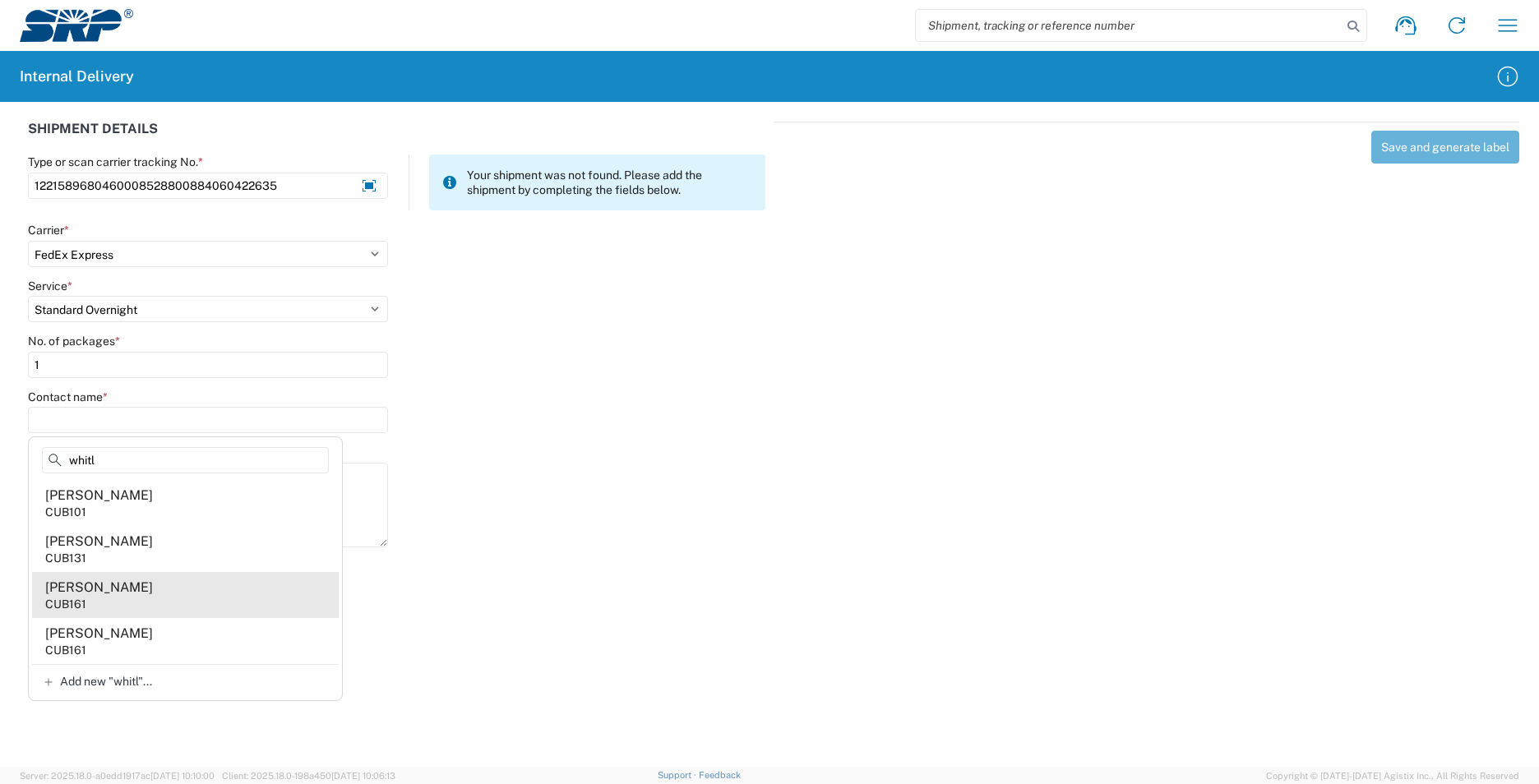
type input "whitl"
click at [177, 587] on agx-address-suggestion-item "Jennifer Whitlock CUB161" at bounding box center [185, 595] width 306 height 46
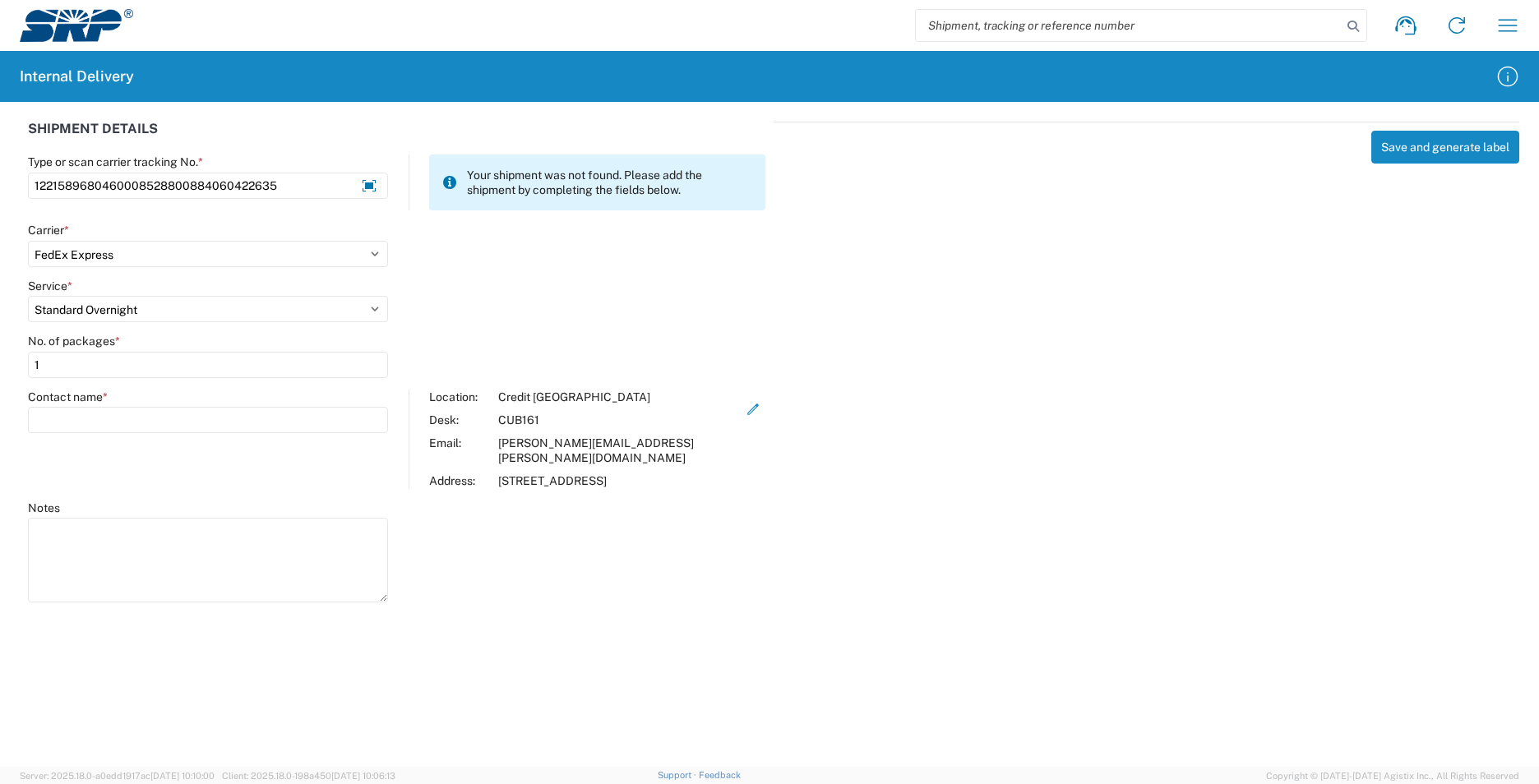
type input "Jennifer Whitlock"
click at [1478, 142] on button "Save and generate label" at bounding box center [1445, 147] width 148 height 33
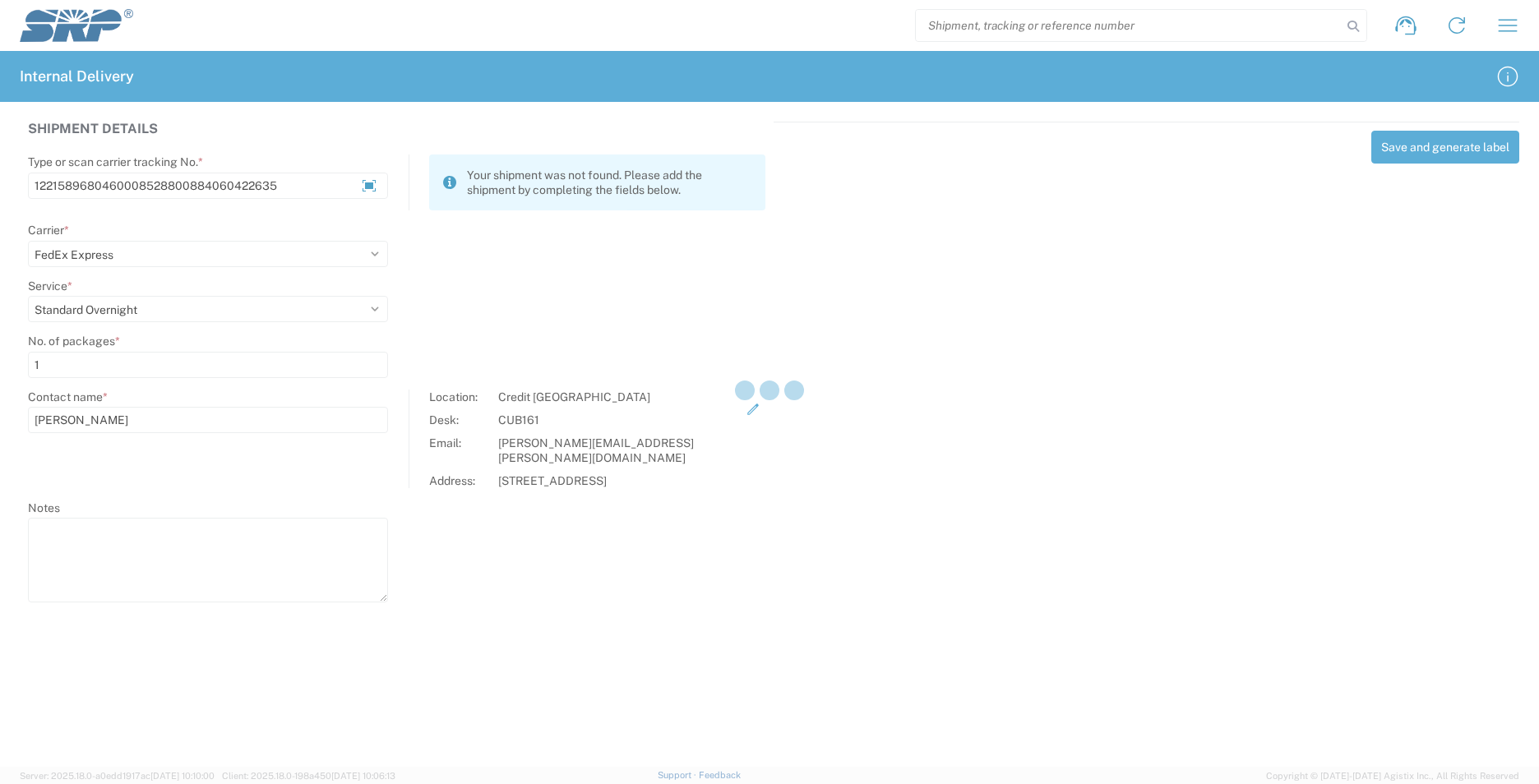
select select
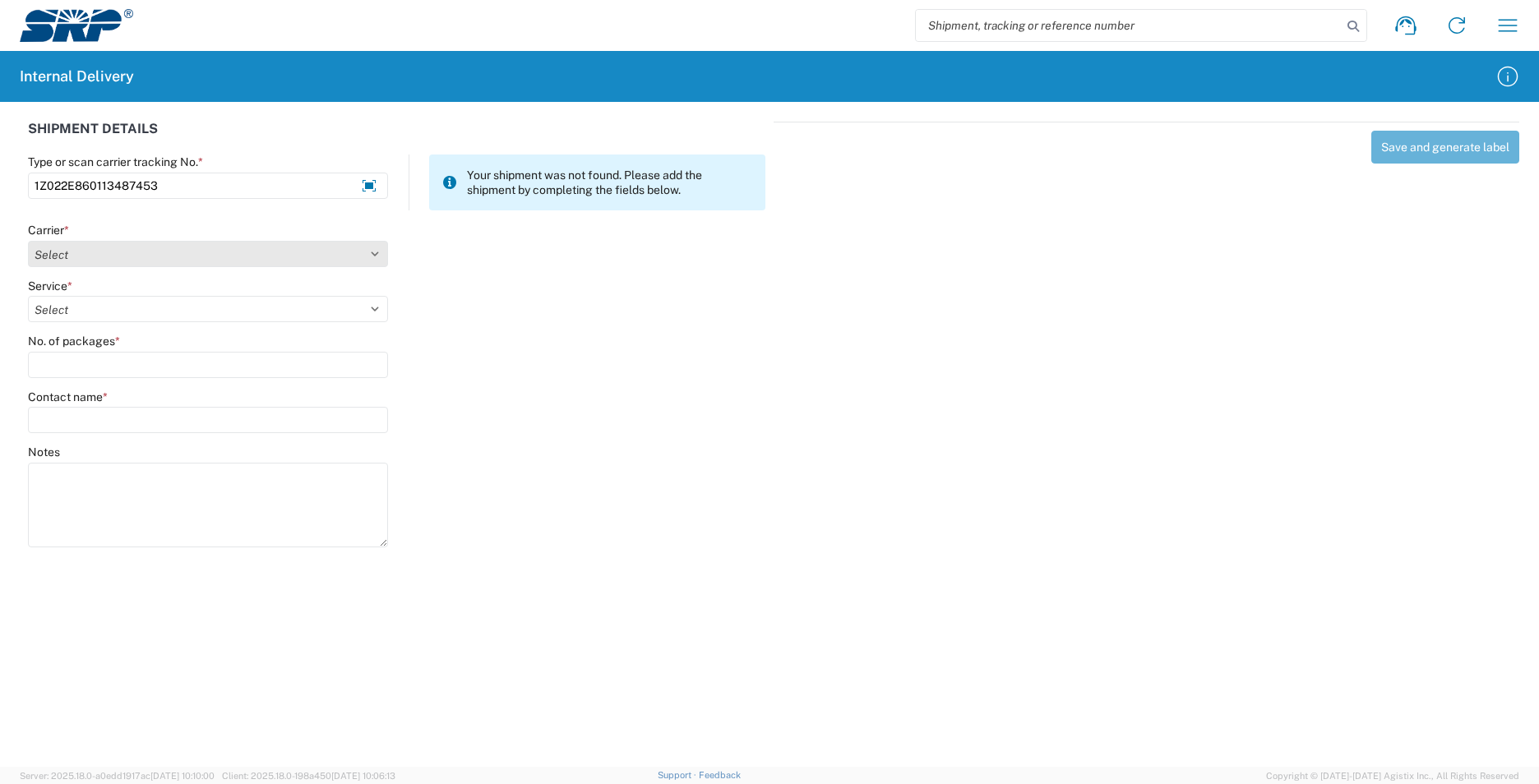
type input "1Z022E860113487453"
click at [62, 255] on select "Select AcctPay Amazon Logistics ATI Trucking BC Dimerco Logistics Empire Southw…" at bounding box center [208, 254] width 361 height 27
select select "12"
click at [28, 241] on select "Select AcctPay Amazon Logistics ATI Trucking BC Dimerco Logistics Empire Southw…" at bounding box center [208, 254] width 361 height 27
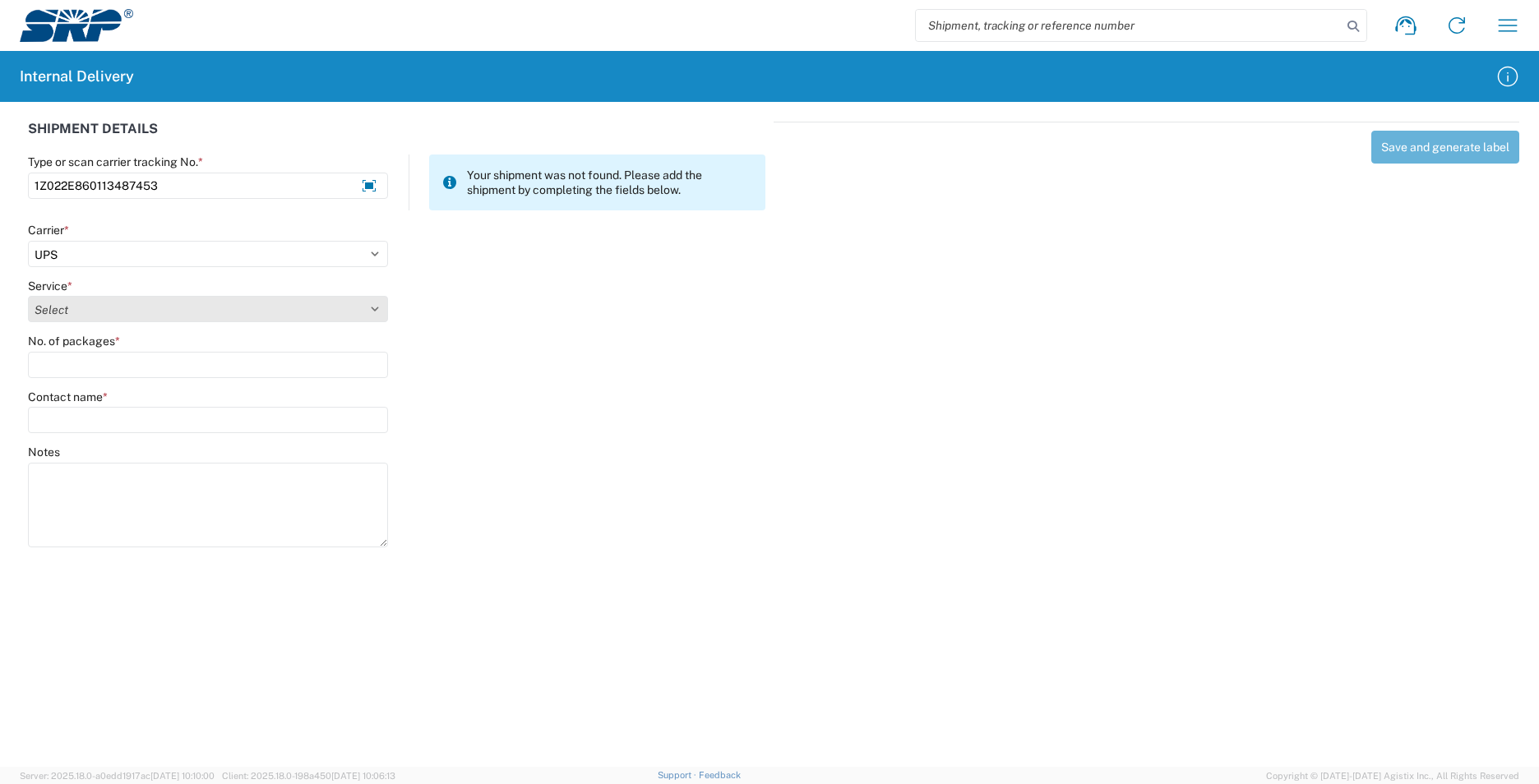
click at [74, 311] on select "Select 2nd Day Air 2nd Day Air A.M. 3 Day Select Basic BOUND PRINTED MATTER, UP…" at bounding box center [208, 308] width 361 height 27
select select "43"
click at [74, 311] on select "Select 2nd Day Air 2nd Day Air A.M. 3 Day Select Basic BOUND PRINTED MATTER, UP…" at bounding box center [208, 308] width 361 height 27
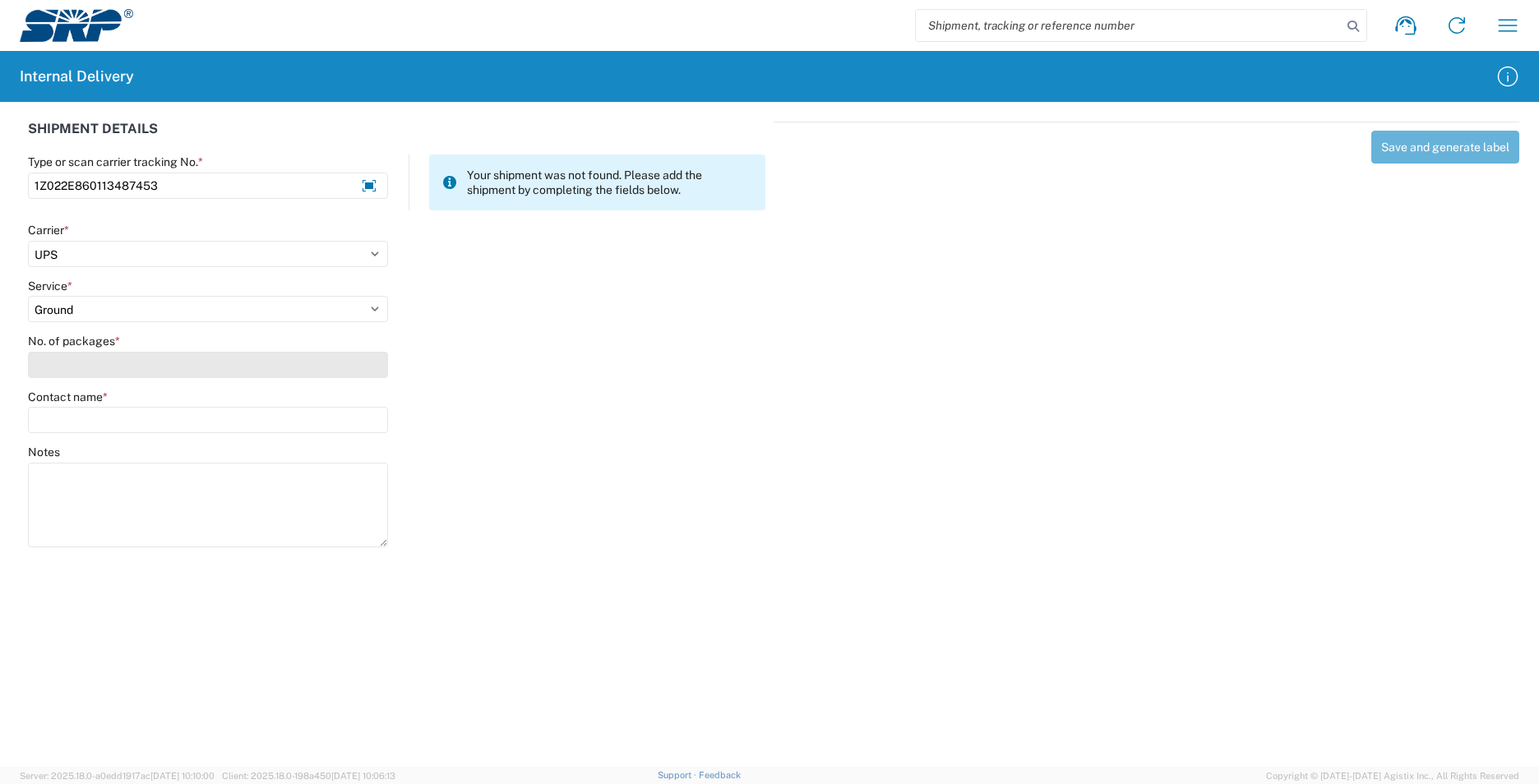
click at [62, 367] on input "No. of packages *" at bounding box center [208, 364] width 361 height 27
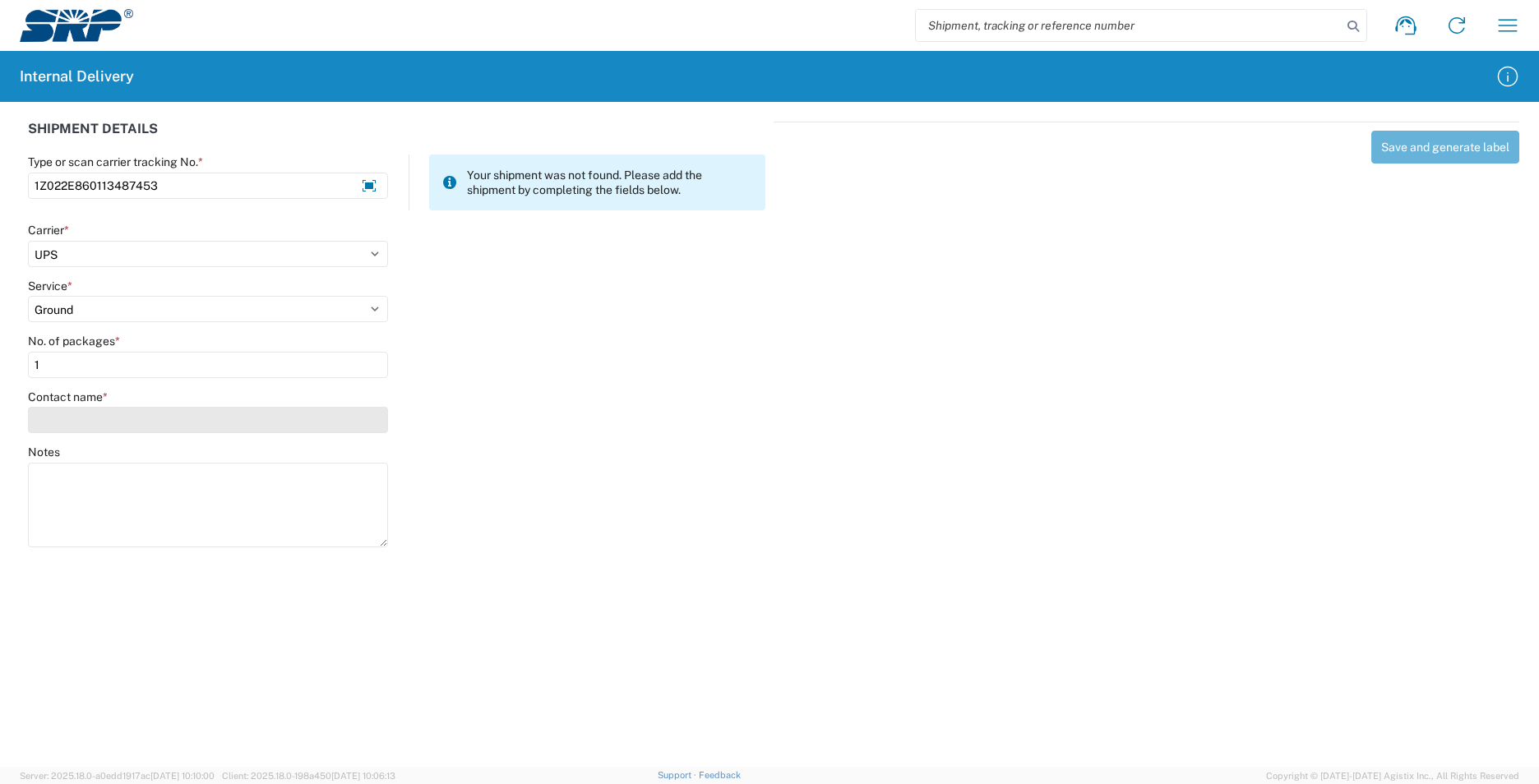
type input "1"
click at [69, 420] on input "Contact name *" at bounding box center [208, 420] width 361 height 27
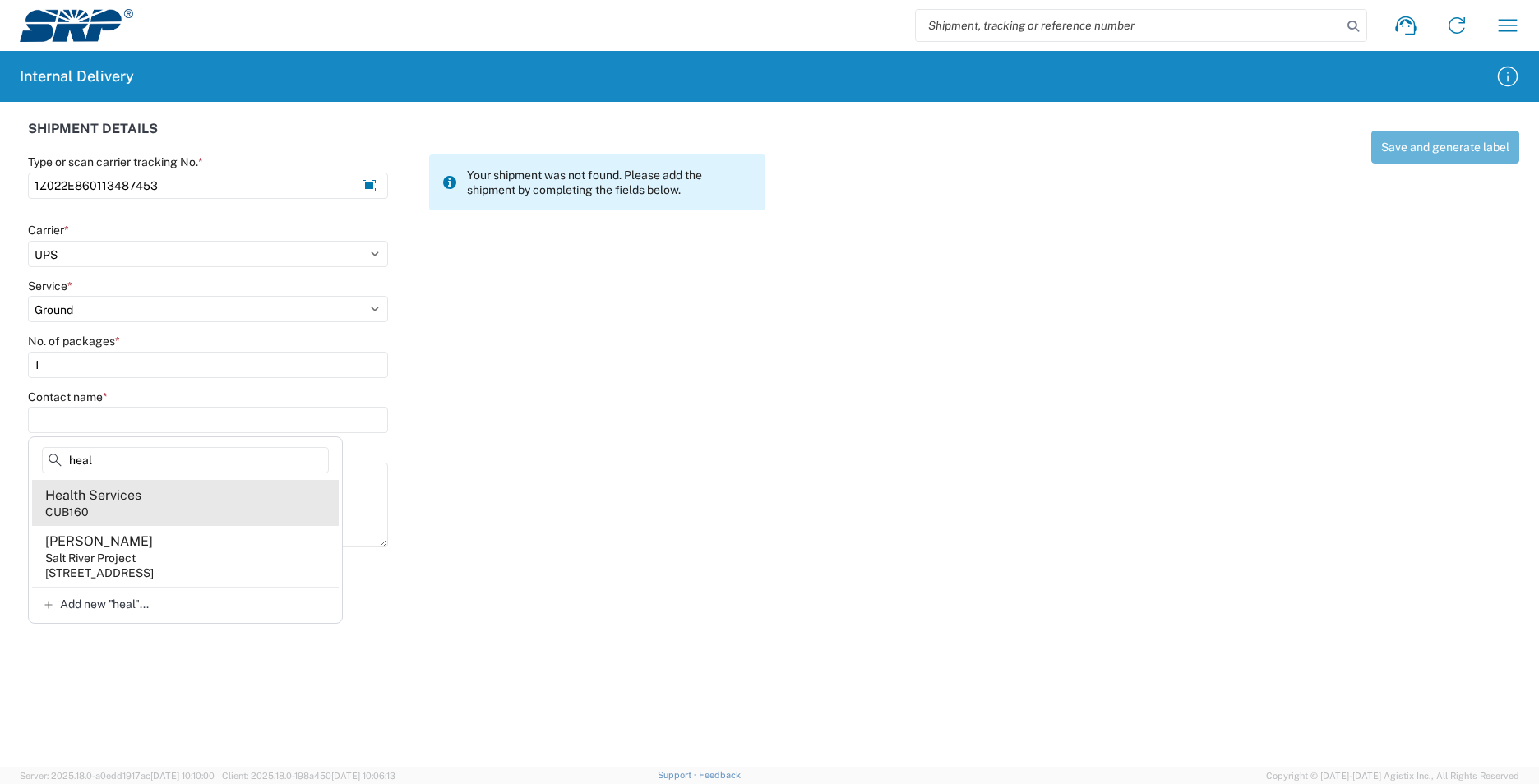
type input "heal"
drag, startPoint x: 149, startPoint y: 510, endPoint x: 178, endPoint y: 486, distance: 37.6
click at [149, 509] on agx-address-suggestion-item "Health Services CUB160" at bounding box center [185, 502] width 306 height 46
type input "Health Services"
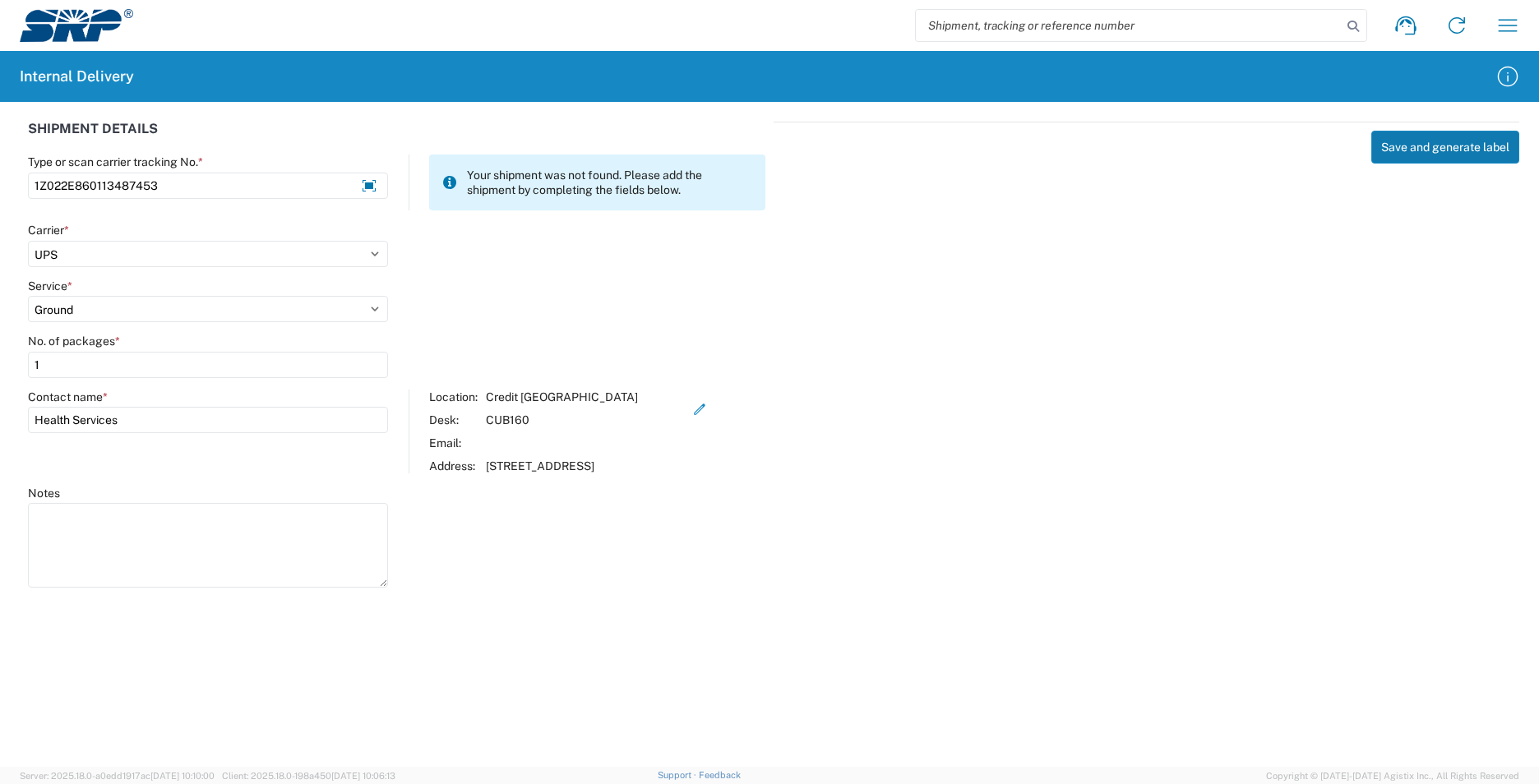
click at [1439, 137] on button "Save and generate label" at bounding box center [1445, 147] width 148 height 33
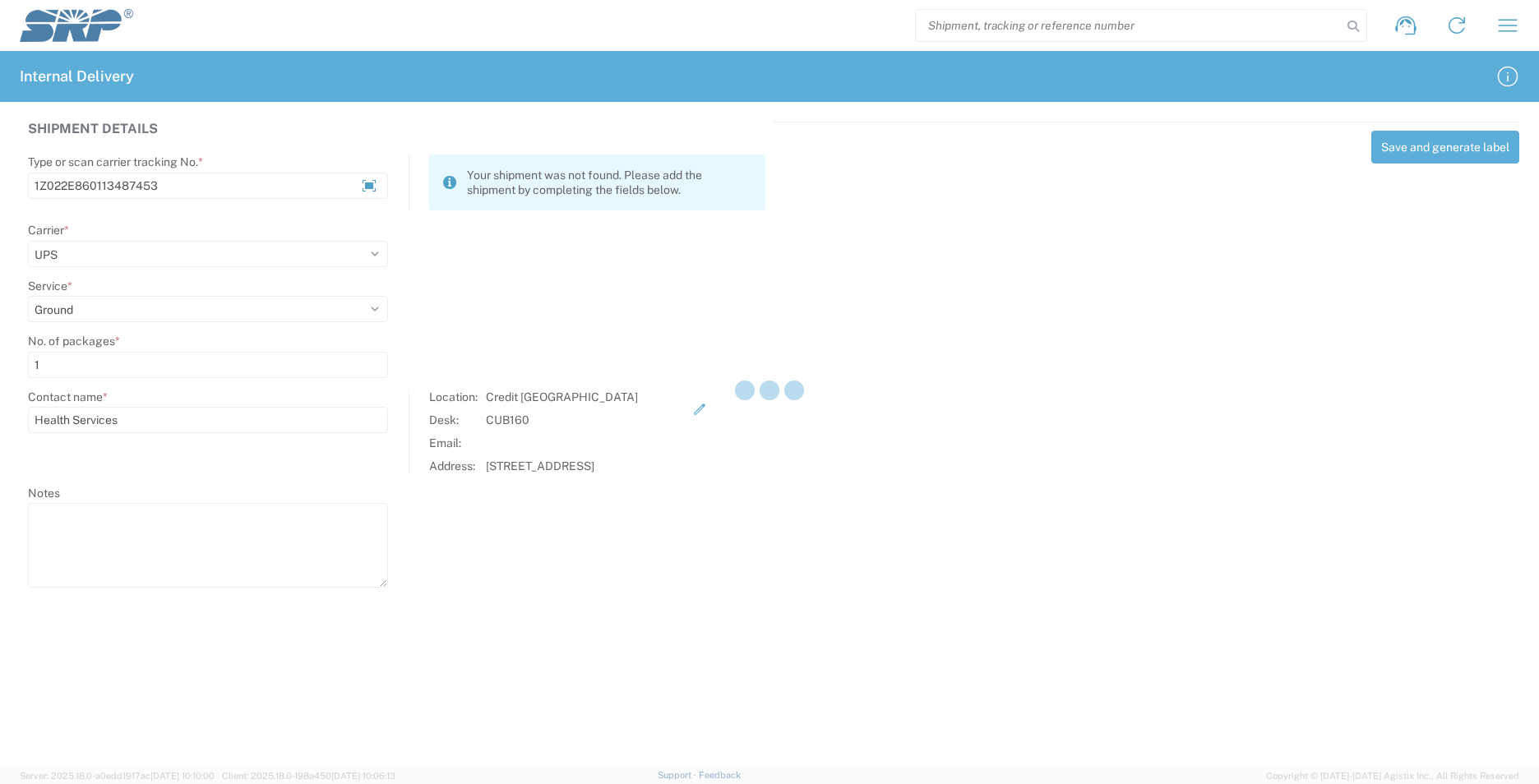
select select
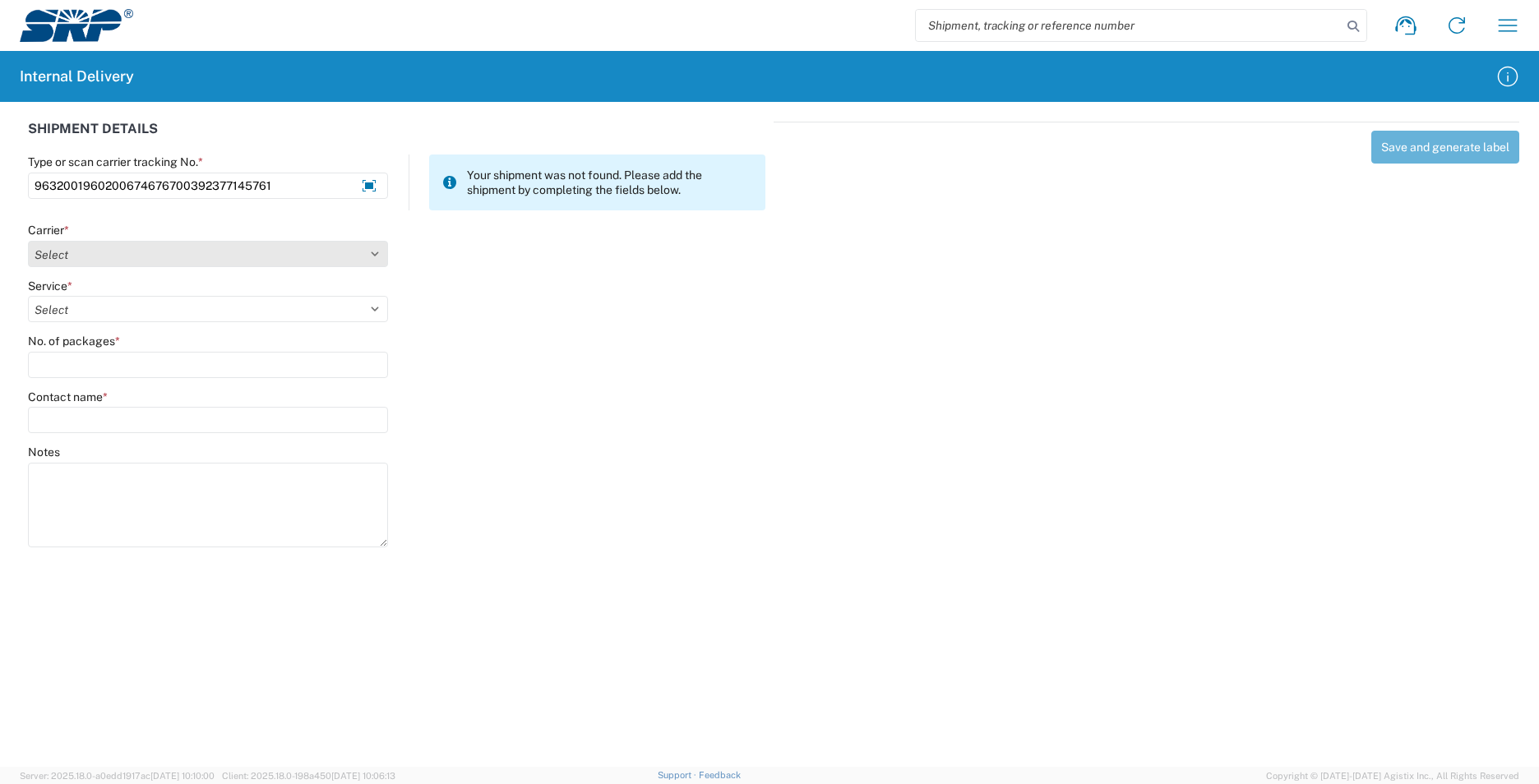
type input "9632001960200674676700392377145761"
click at [36, 265] on select "Select AcctPay Amazon Logistics ATI Trucking BC Dimerco Logistics Empire Southw…" at bounding box center [208, 254] width 361 height 27
select select "5"
click at [28, 241] on select "Select AcctPay Amazon Logistics ATI Trucking BC Dimerco Logistics Empire Southw…" at bounding box center [208, 254] width 361 height 27
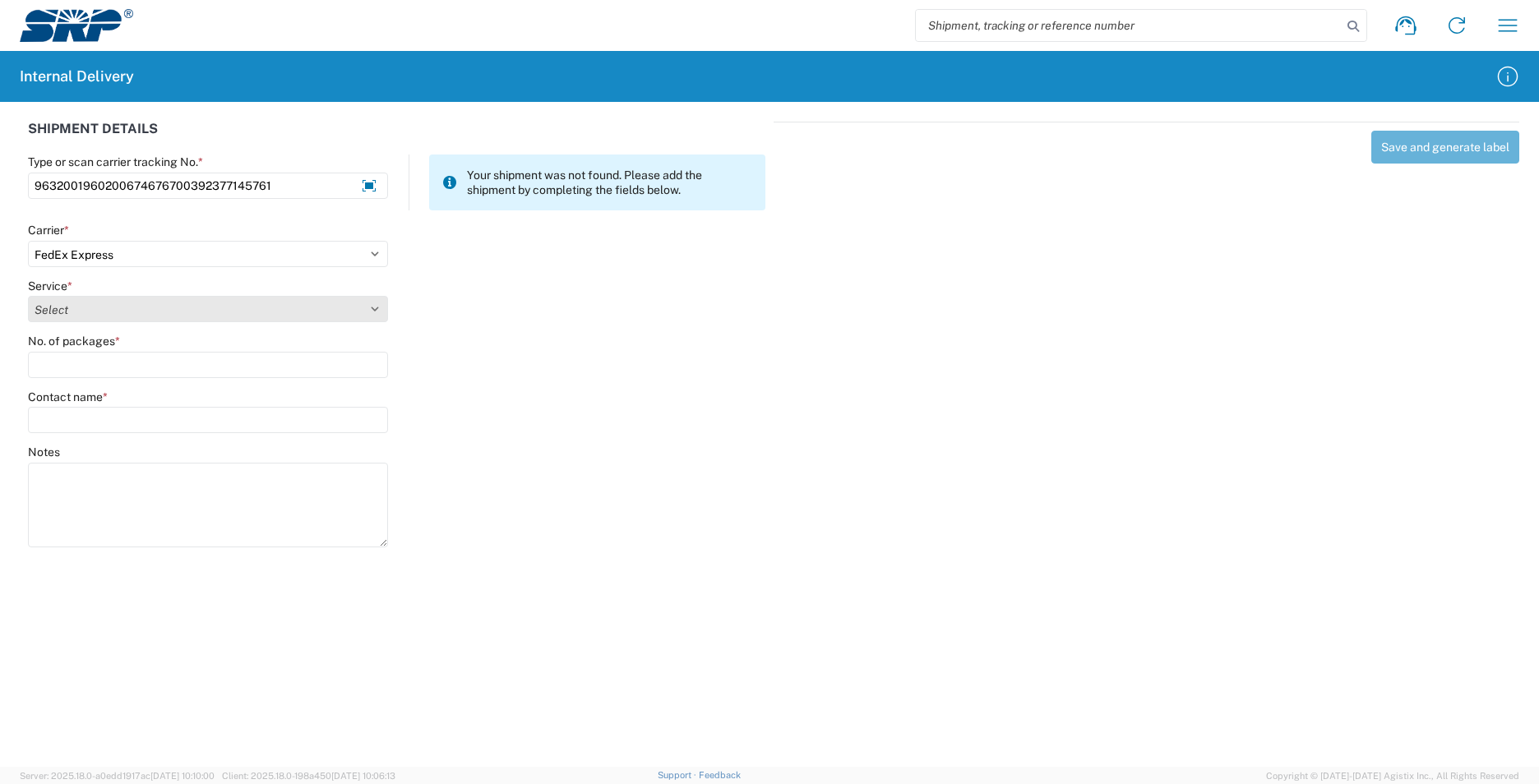
click at [85, 305] on select "Select 1Day Freight 2Day 2Day AM 2Day AM One Rate 2Day Freight 2Day One Rate 3 …" at bounding box center [208, 308] width 361 height 27
select select "12"
click at [84, 306] on select "Select 1Day Freight 2Day 2Day AM 2Day AM One Rate 2Day Freight 2Day One Rate 3 …" at bounding box center [208, 308] width 361 height 27
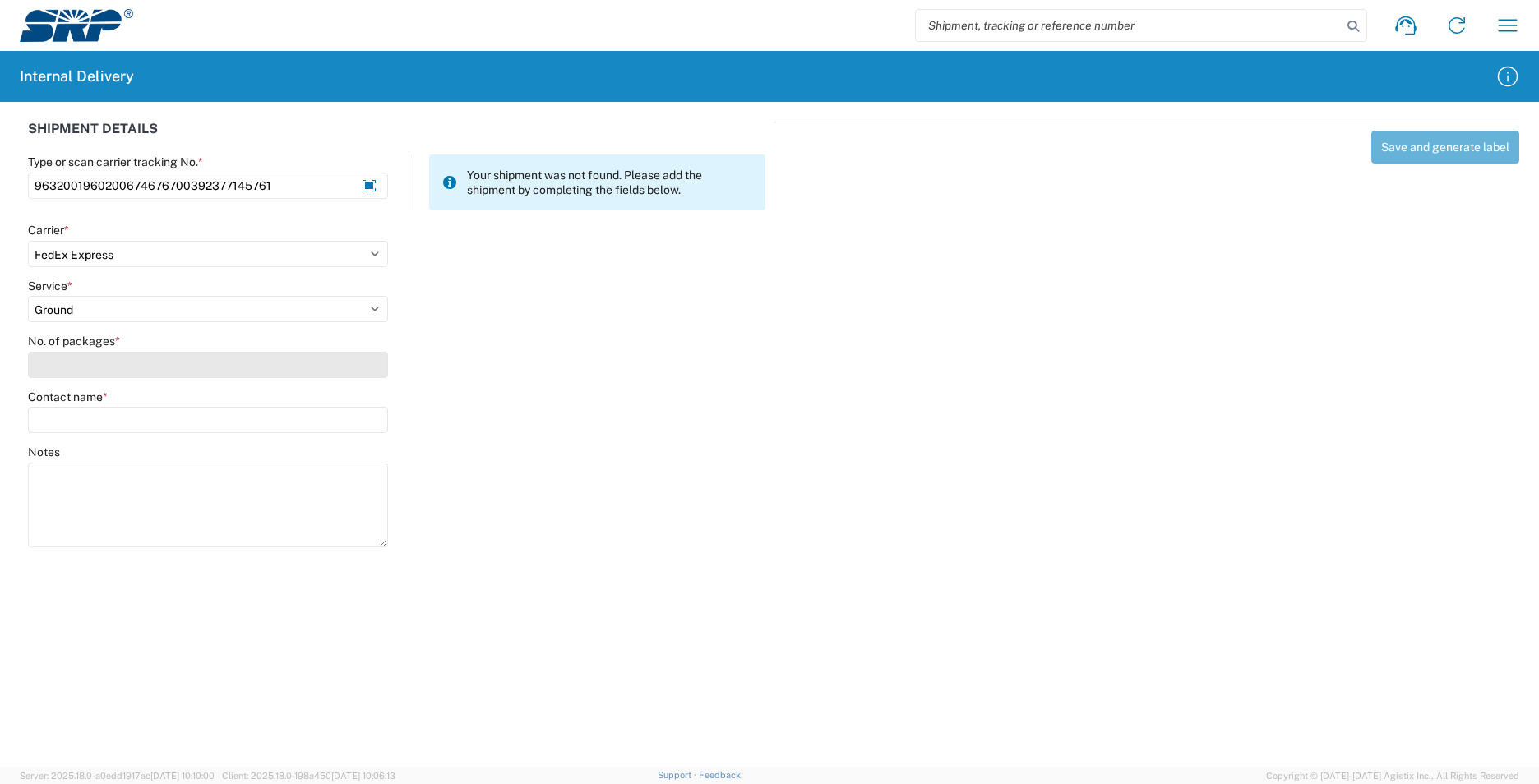
click at [80, 364] on input "No. of packages *" at bounding box center [208, 364] width 361 height 27
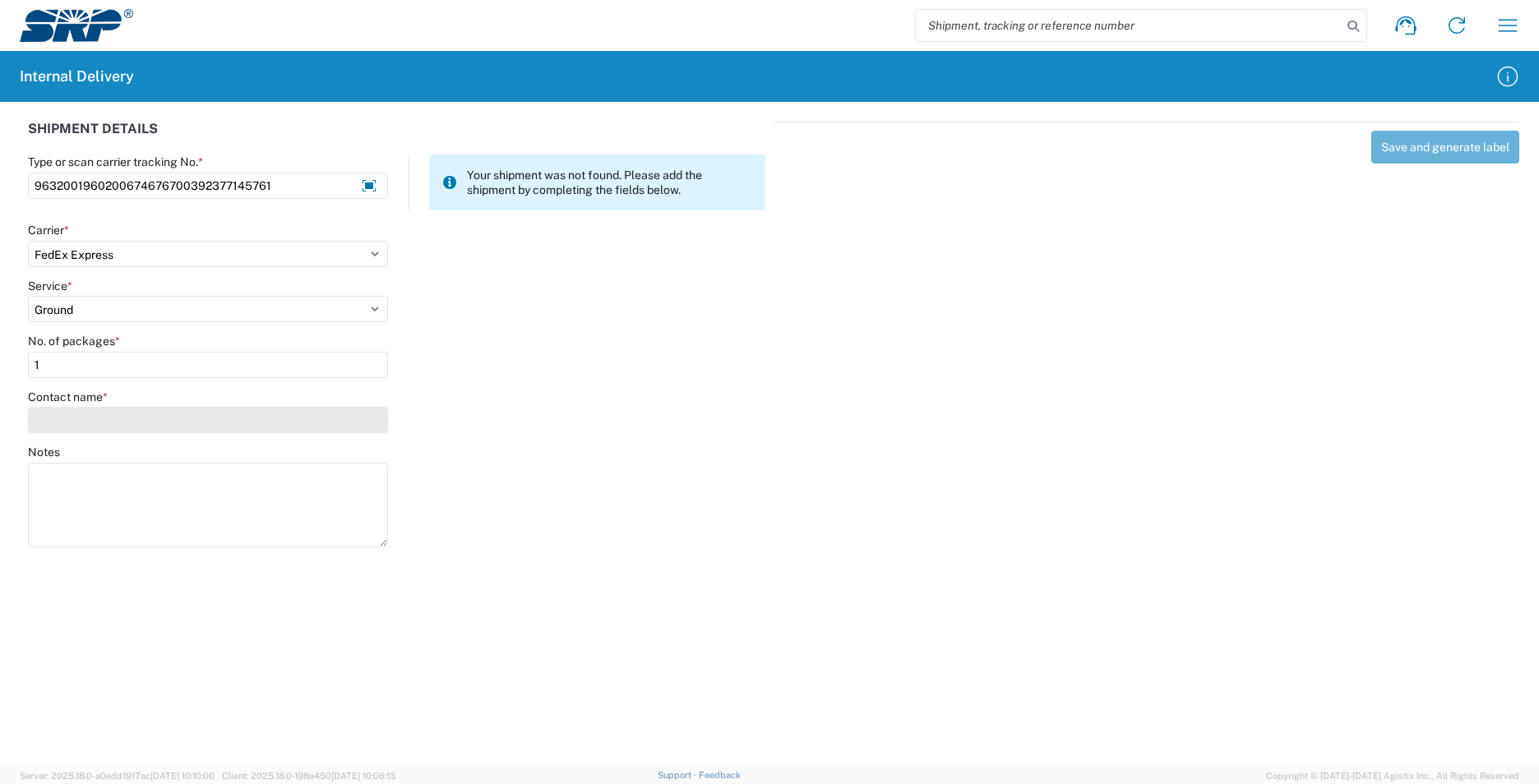
type input "1"
click at [82, 421] on input "Contact name *" at bounding box center [208, 420] width 361 height 27
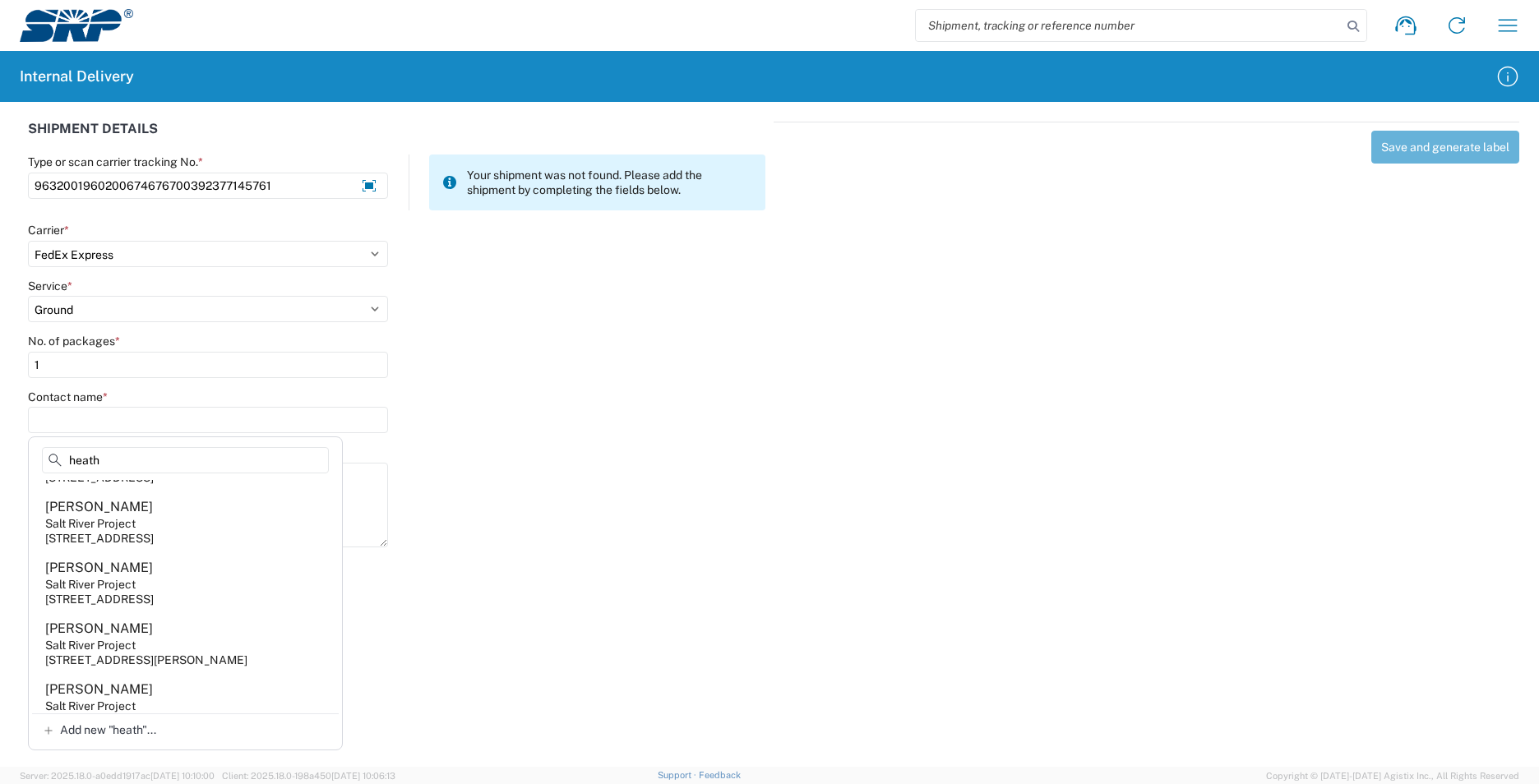
scroll to position [1339, 0]
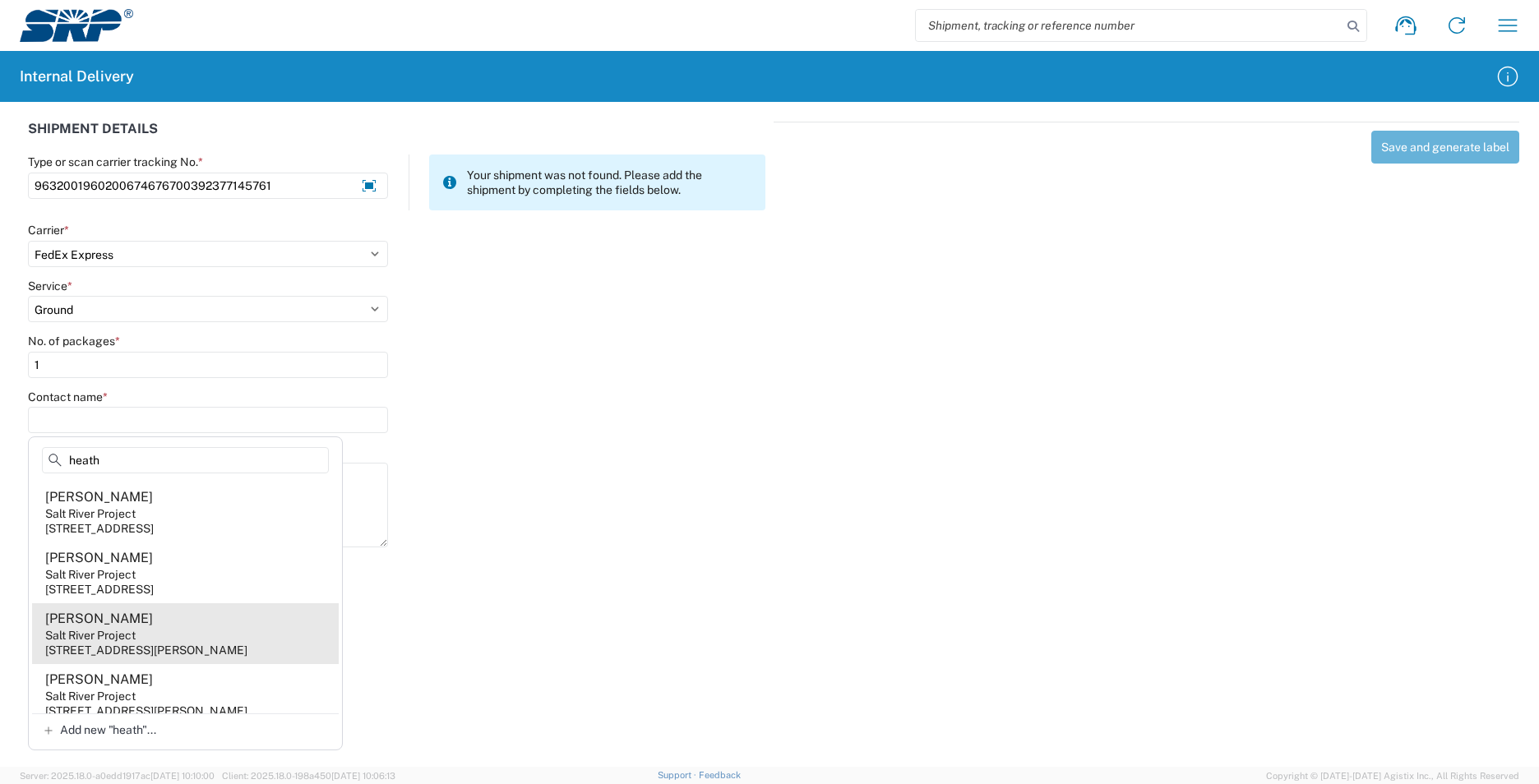
type input "heath"
click at [220, 664] on agx-address-suggestion-item "Mike Heath Salt River Project 221 N 79th Ave, WVS205, Tolleson, AZ, 85353, US" at bounding box center [185, 634] width 306 height 61
type input "Mike Heath"
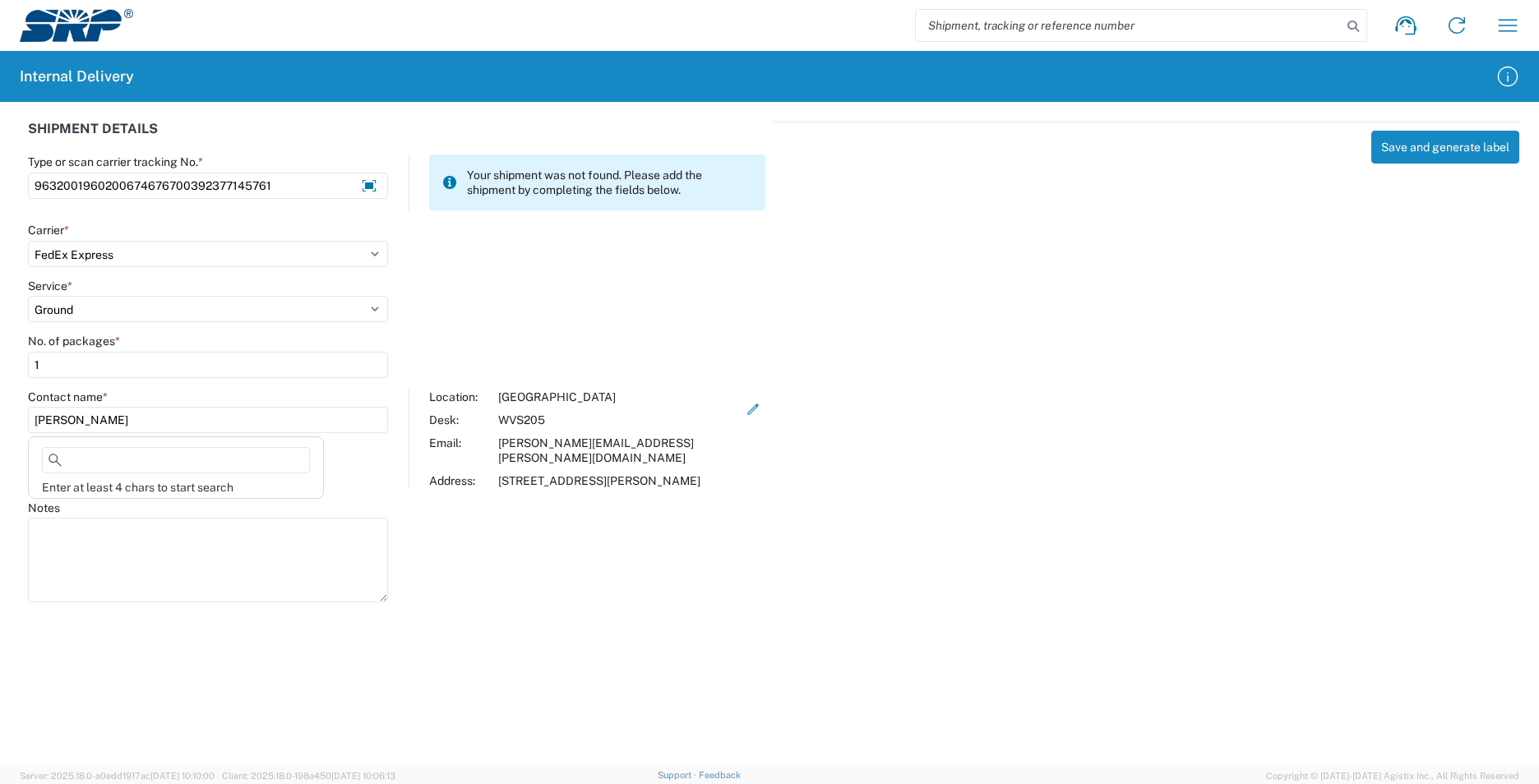
drag, startPoint x: 100, startPoint y: 419, endPoint x: -1, endPoint y: 423, distance: 101.1
click at [0, 423] on html "Shipment request Shipment tracking Internal delivery Transit update My profile …" at bounding box center [770, 392] width 1539 height 784
click at [79, 422] on input "Mike Heath" at bounding box center [208, 420] width 361 height 27
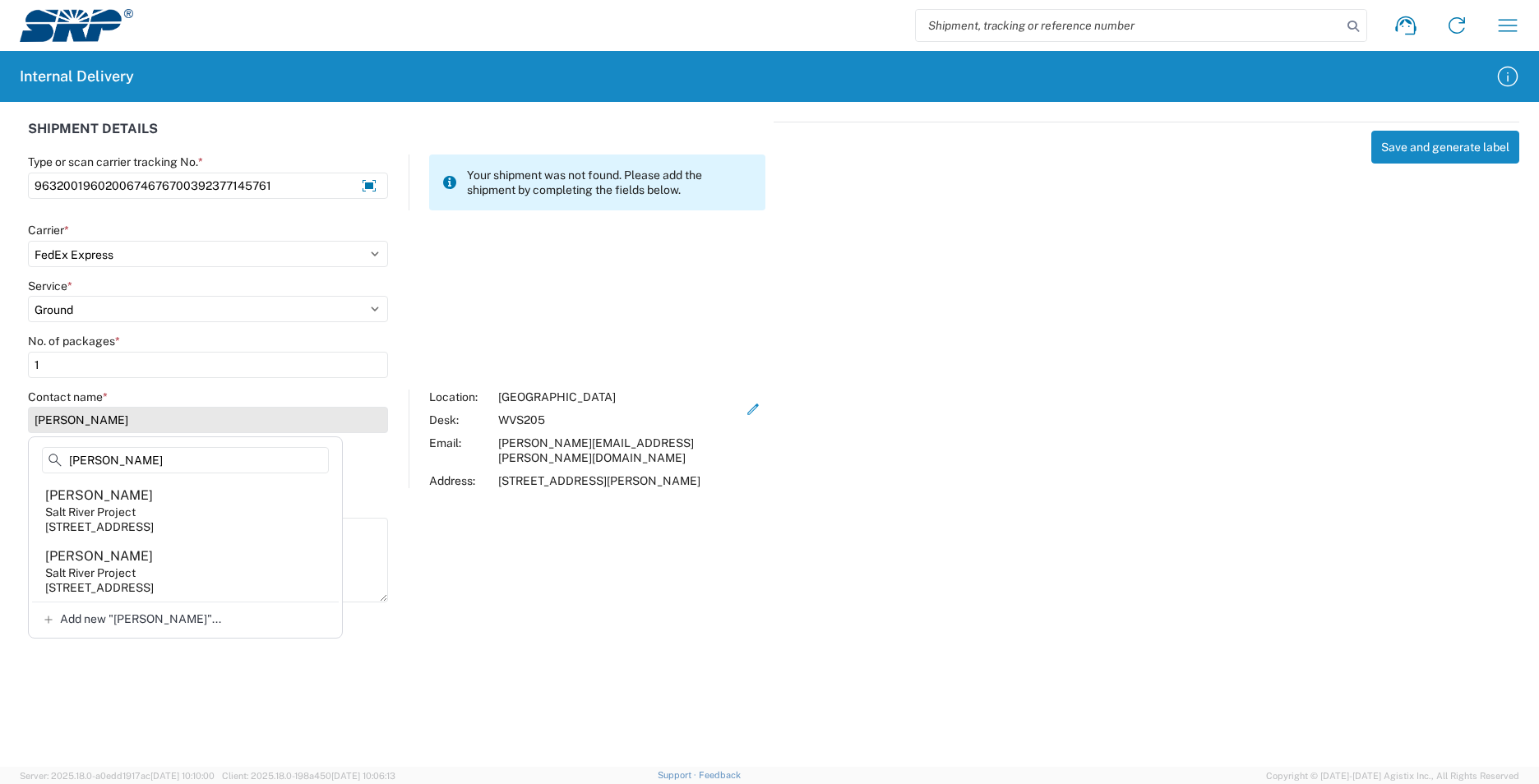
click at [157, 420] on input "Mike Heath" at bounding box center [208, 420] width 361 height 27
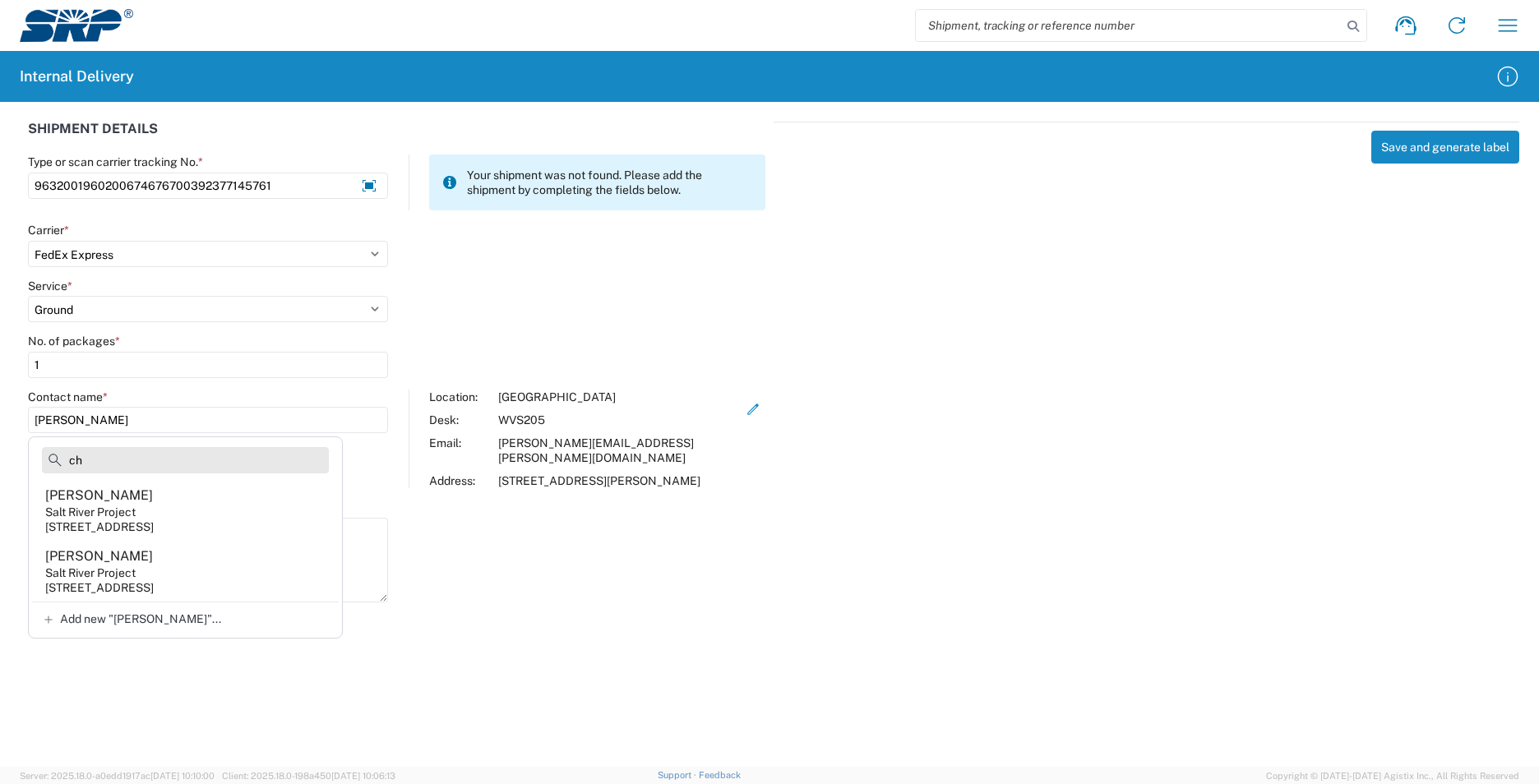
type input "c"
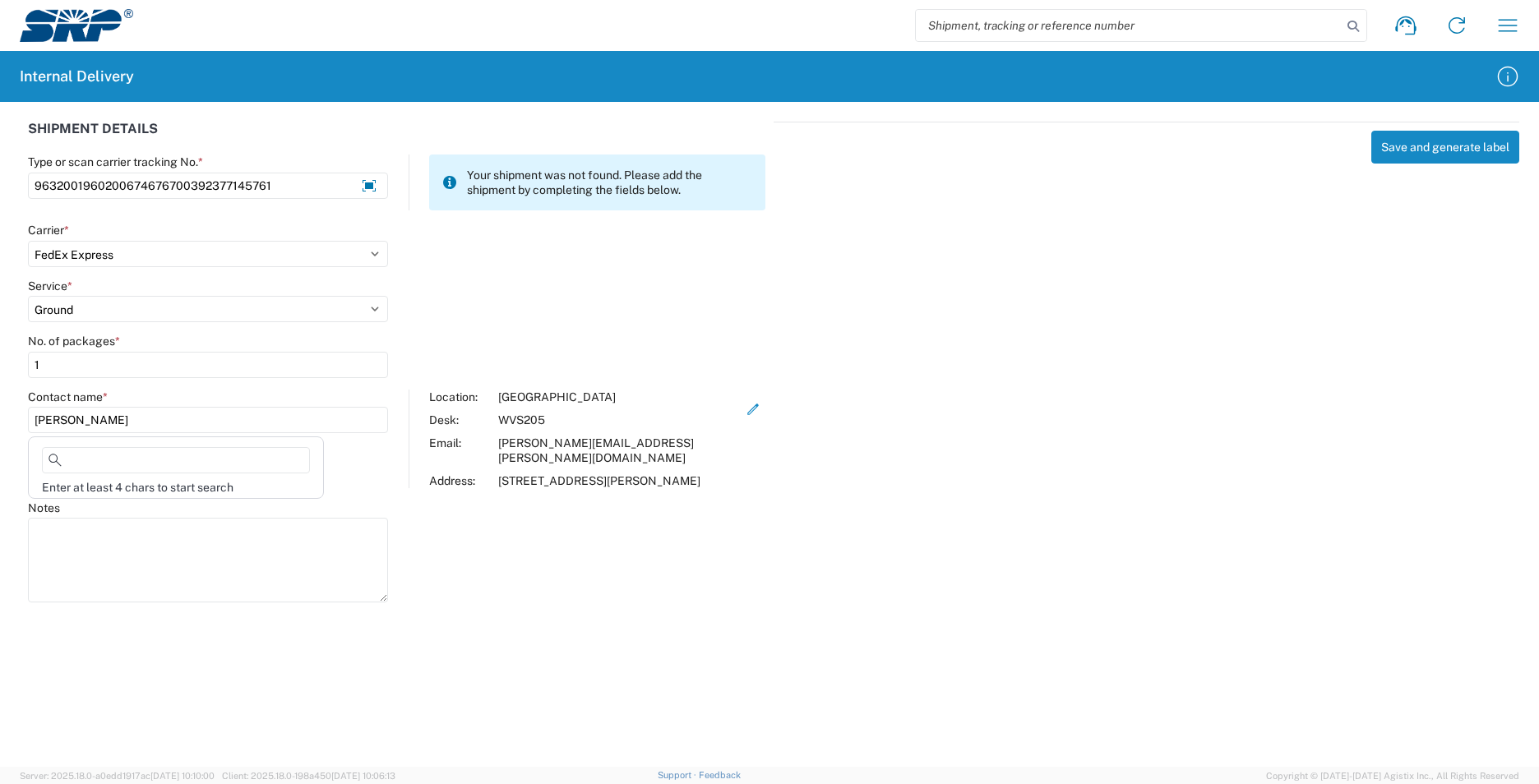
click at [607, 300] on div "Service * Select 1Day Freight 2Day 2Day AM 2Day AM One Rate 2Day Freight 2Day O…" at bounding box center [397, 306] width 755 height 56
click at [1446, 137] on button "Save and generate label" at bounding box center [1445, 147] width 148 height 33
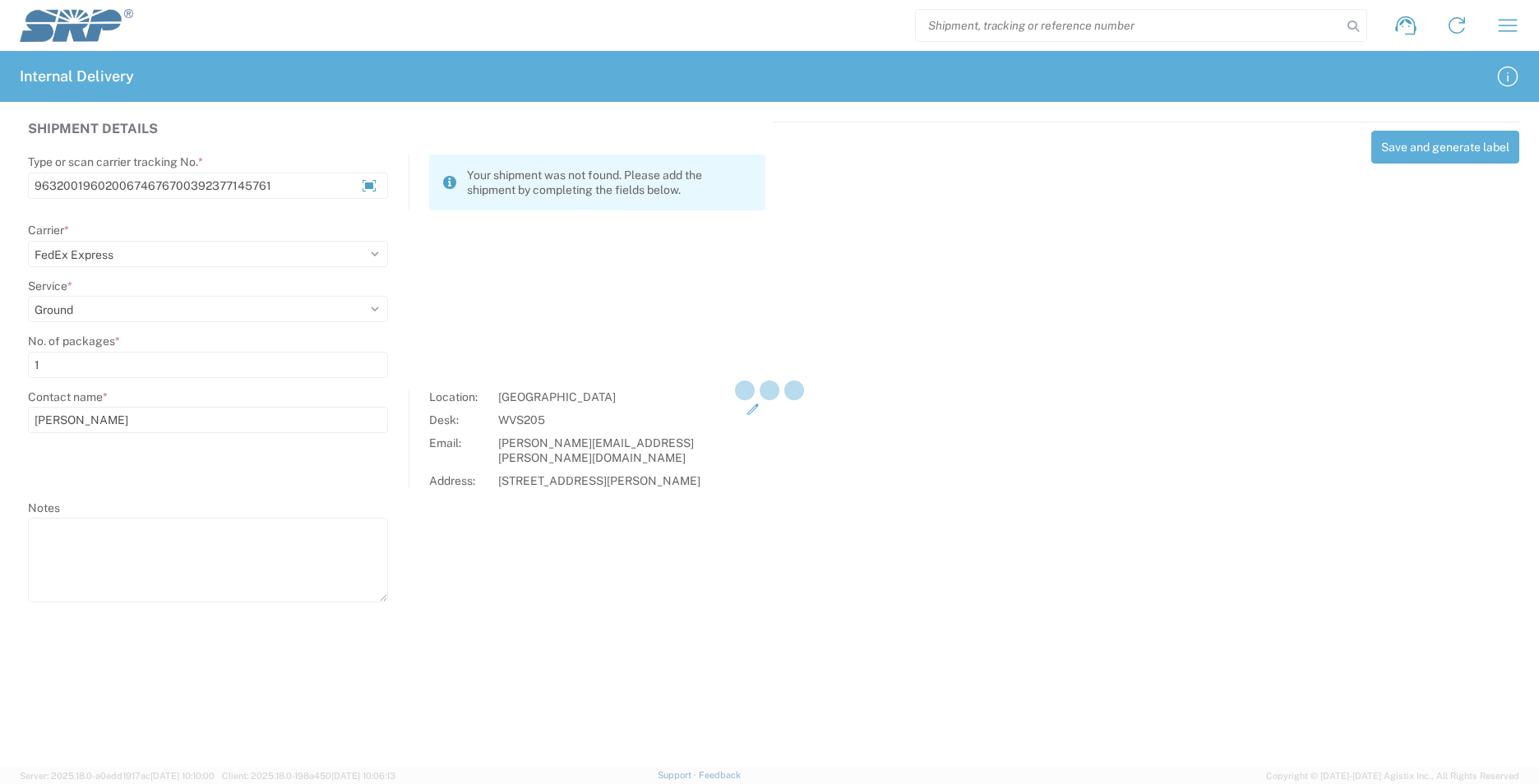
select select
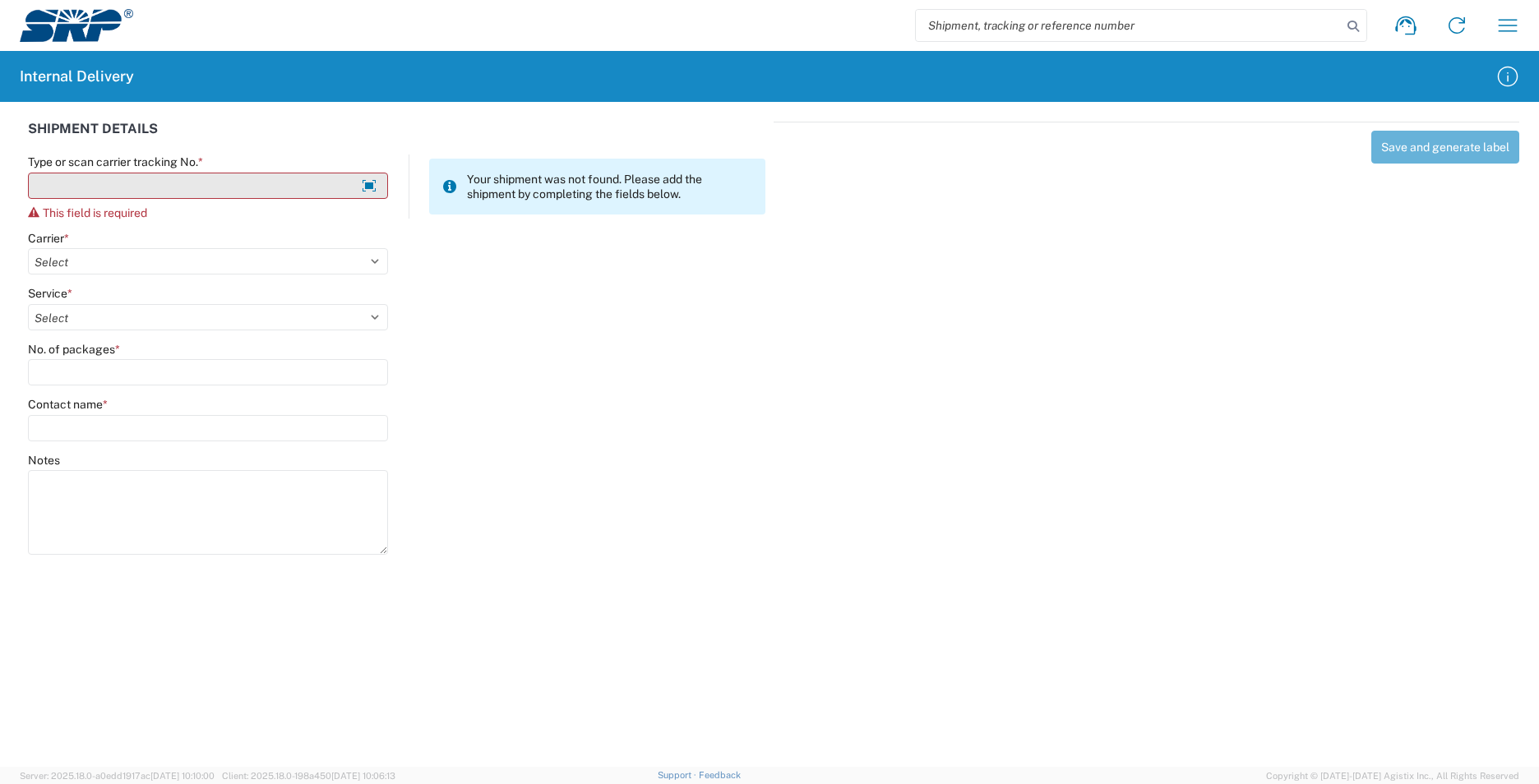
click at [72, 184] on input "Type or scan carrier tracking No. *" at bounding box center [208, 185] width 361 height 27
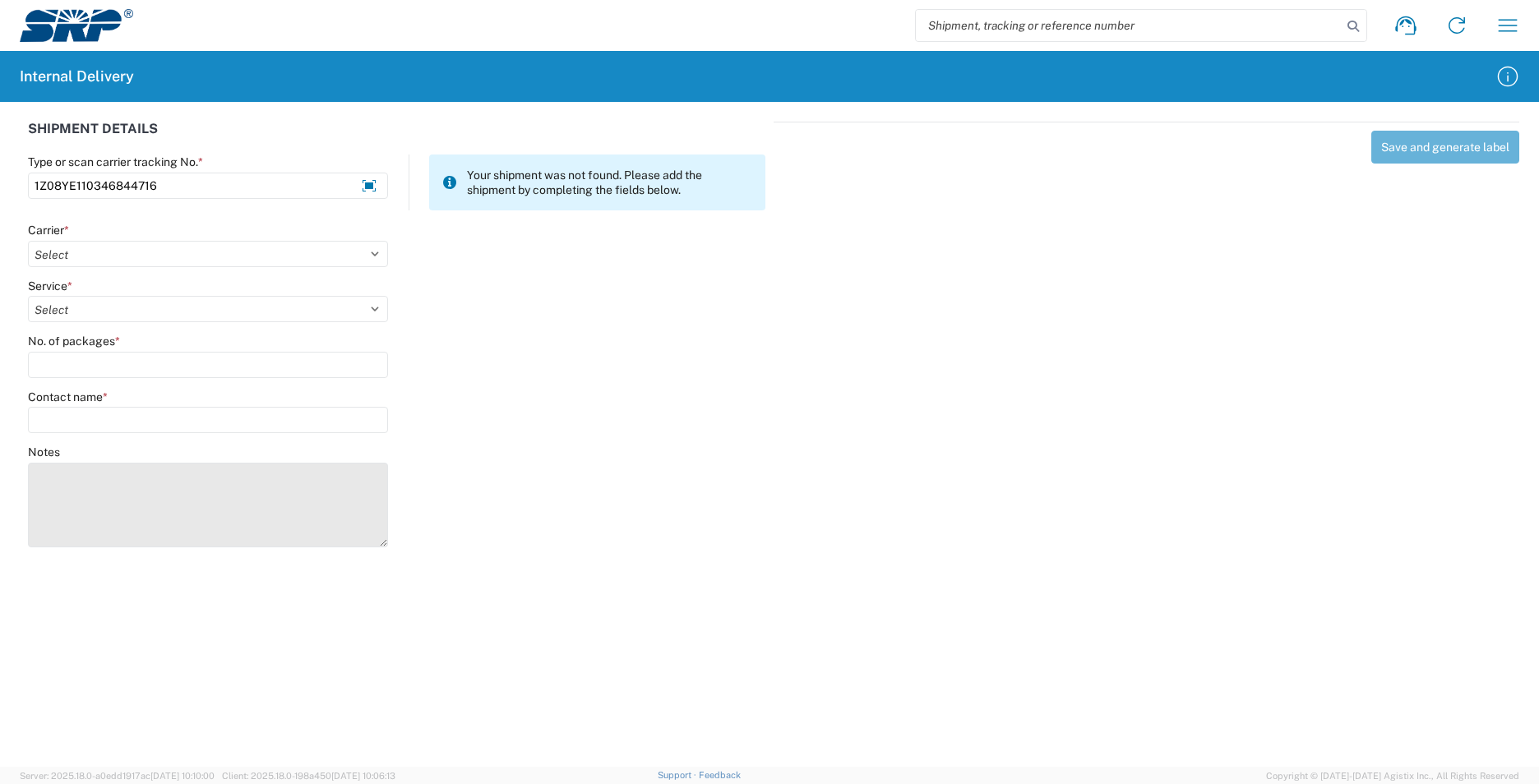
type input "1Z08YE110346844716"
click at [113, 491] on textarea "Notes" at bounding box center [208, 505] width 361 height 85
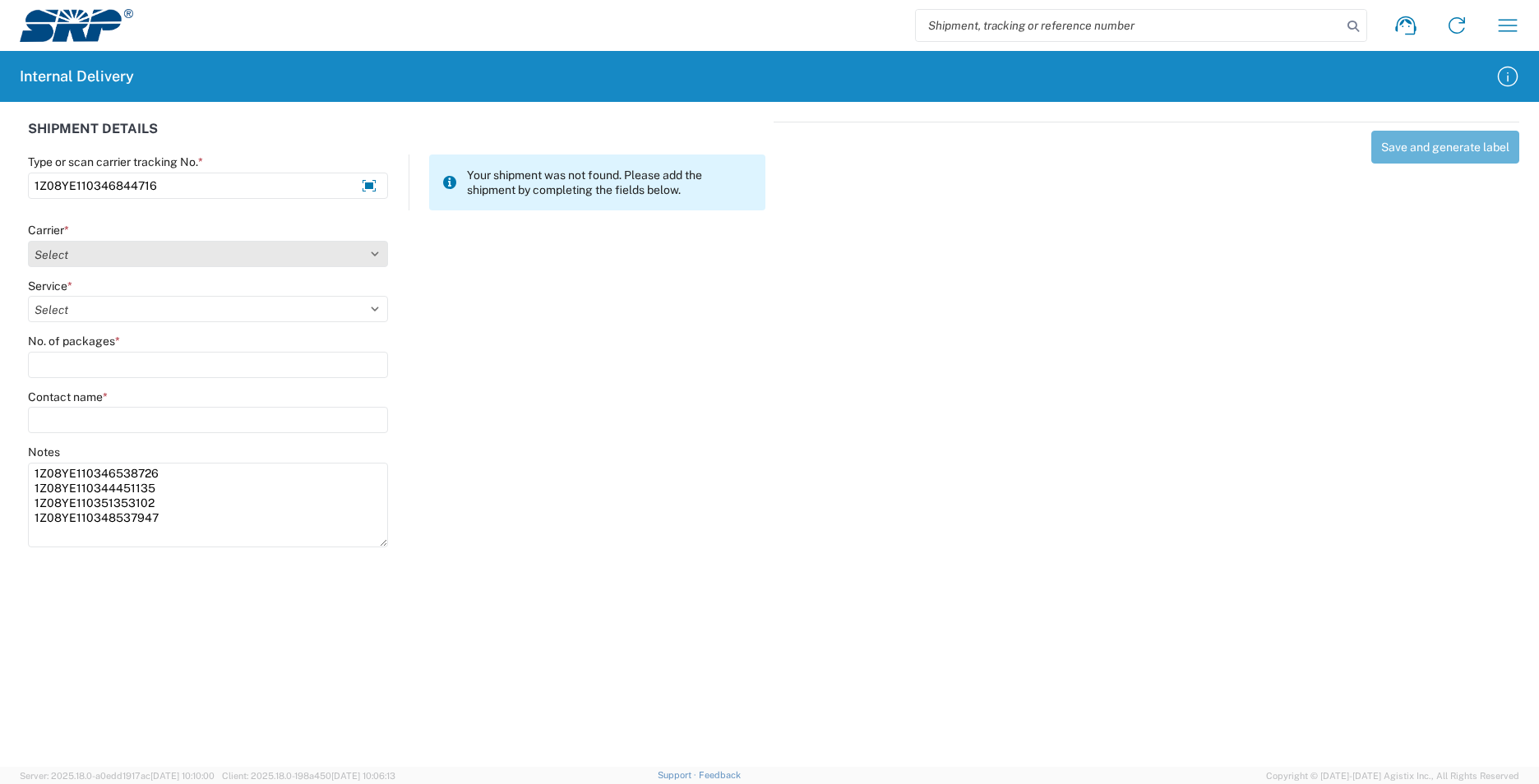
type textarea "1Z08YE110346538726 1Z08YE110344451135 1Z08YE110351353102 1Z08YE110348537947"
click at [67, 247] on select "Select AcctPay Amazon Logistics ATI Trucking BC Dimerco Logistics Empire Southw…" at bounding box center [208, 254] width 361 height 27
select select "12"
click at [28, 241] on select "Select AcctPay Amazon Logistics ATI Trucking BC Dimerco Logistics Empire Southw…" at bounding box center [208, 254] width 361 height 27
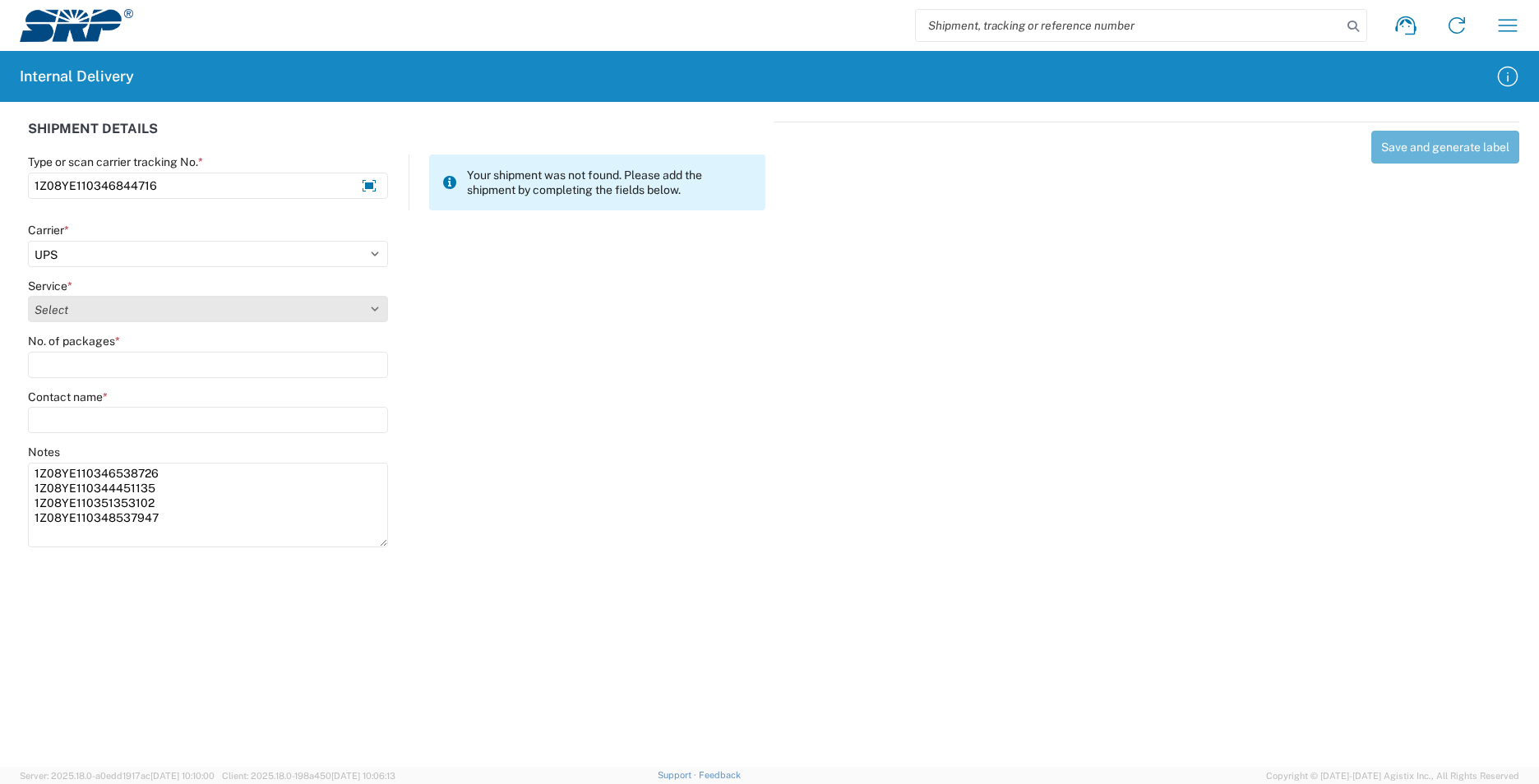
click at [71, 306] on select "Select" at bounding box center [208, 308] width 361 height 27
select select "43"
click at [68, 320] on select "Select 2nd Day Air 2nd Day Air A.M. 3 Day Select Basic BOUND PRINTED MATTER, UP…" at bounding box center [208, 308] width 361 height 27
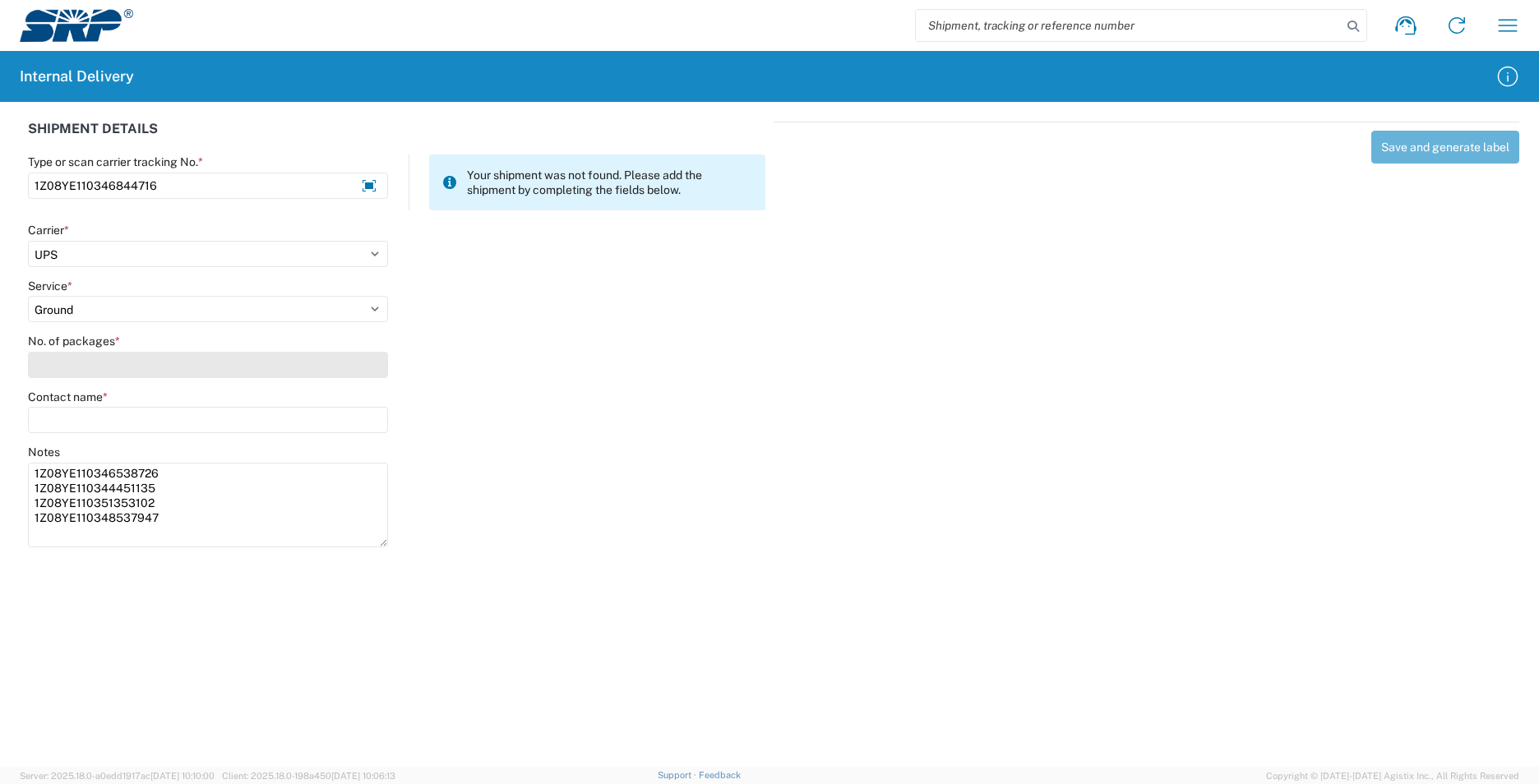
click at [60, 368] on input "No. of packages *" at bounding box center [208, 364] width 361 height 27
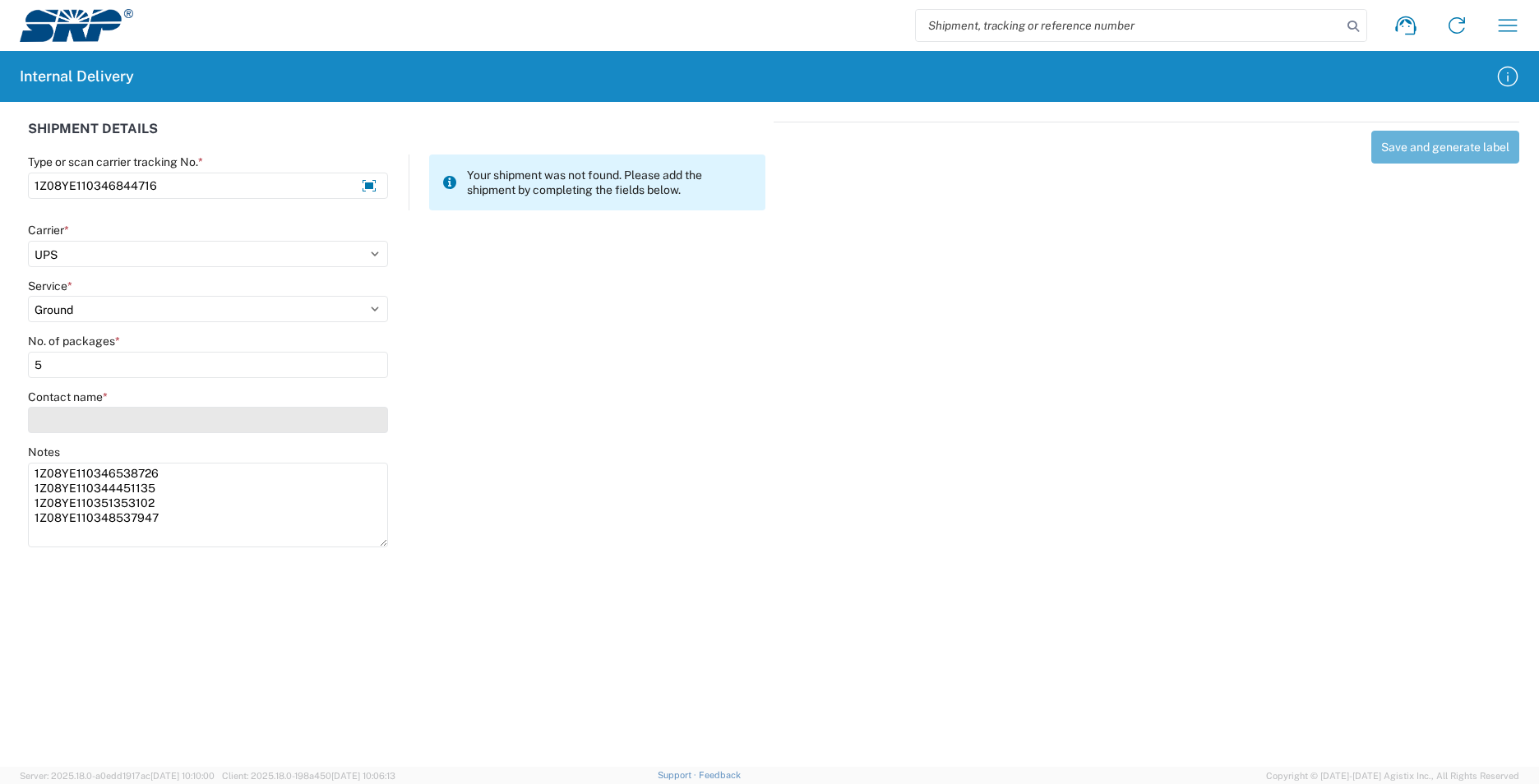
type input "5"
click at [68, 420] on input "Contact name *" at bounding box center [208, 420] width 361 height 27
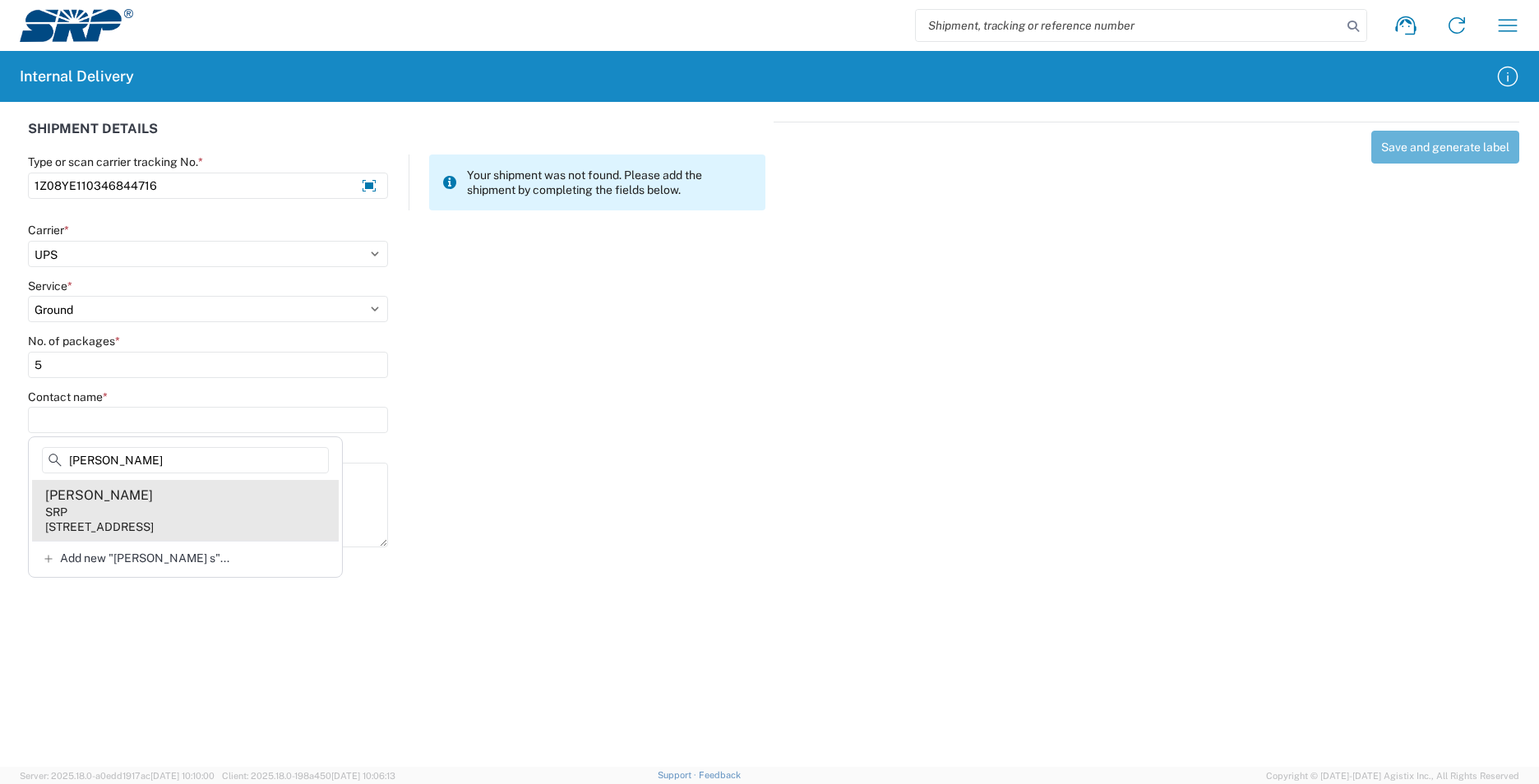
type input "kurt s"
click at [177, 509] on agx-address-suggestion-item "Kurt Stewart SRP 1667 N Priest Dr, TSB101, Tempe, AZ, 85281, US" at bounding box center [185, 510] width 306 height 61
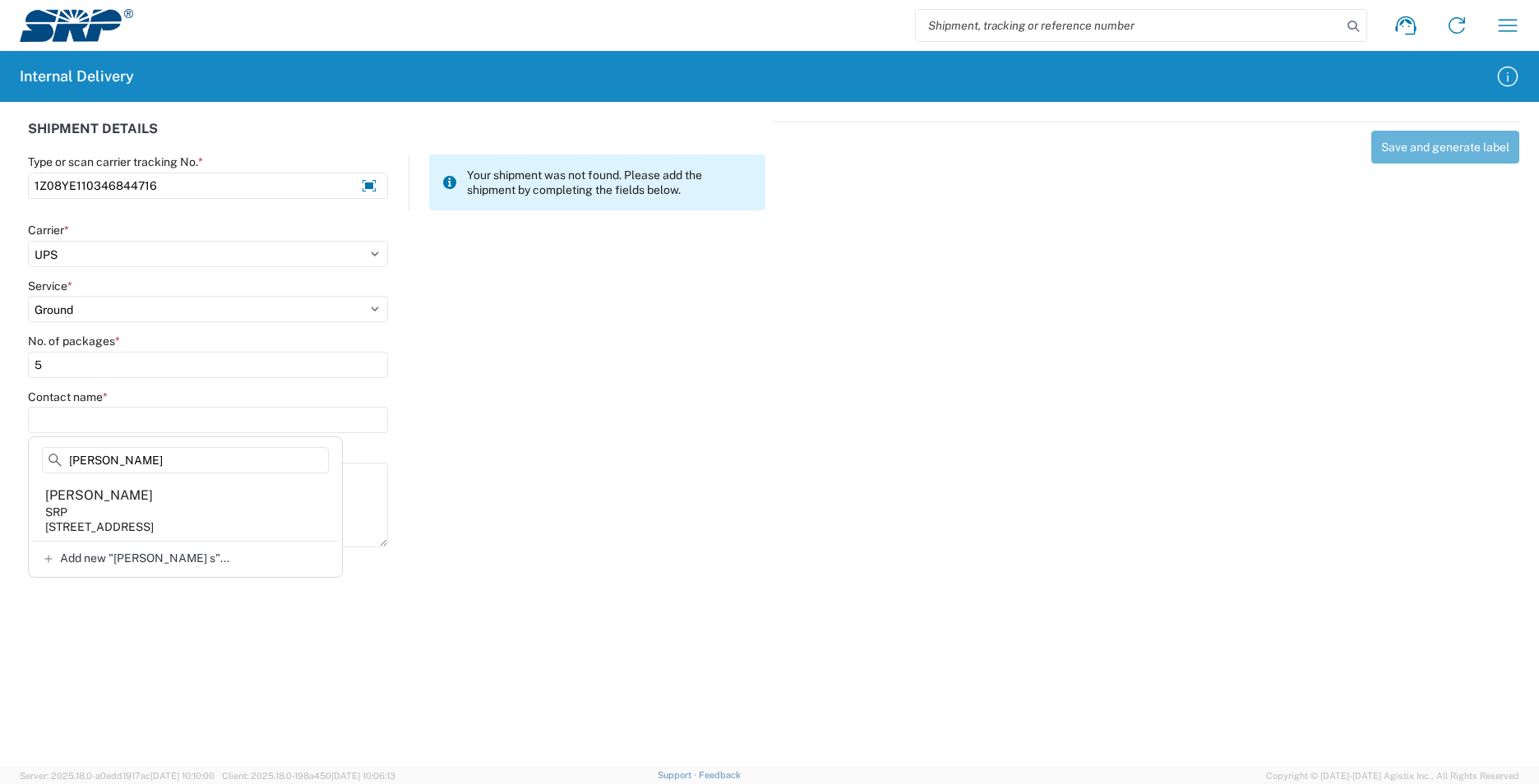
type input "Kurt Stewart"
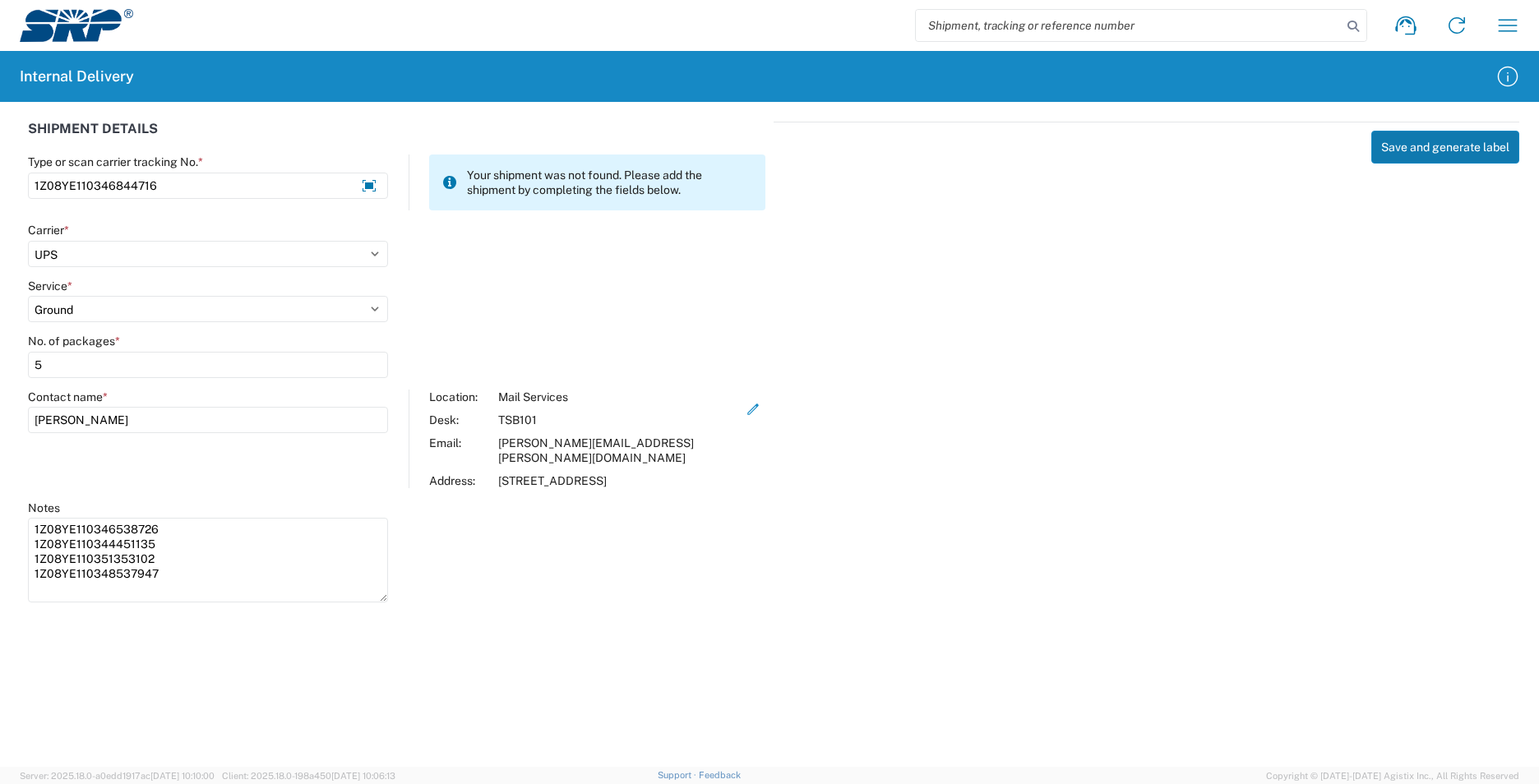
click at [1419, 158] on button "Save and generate label" at bounding box center [1445, 147] width 148 height 33
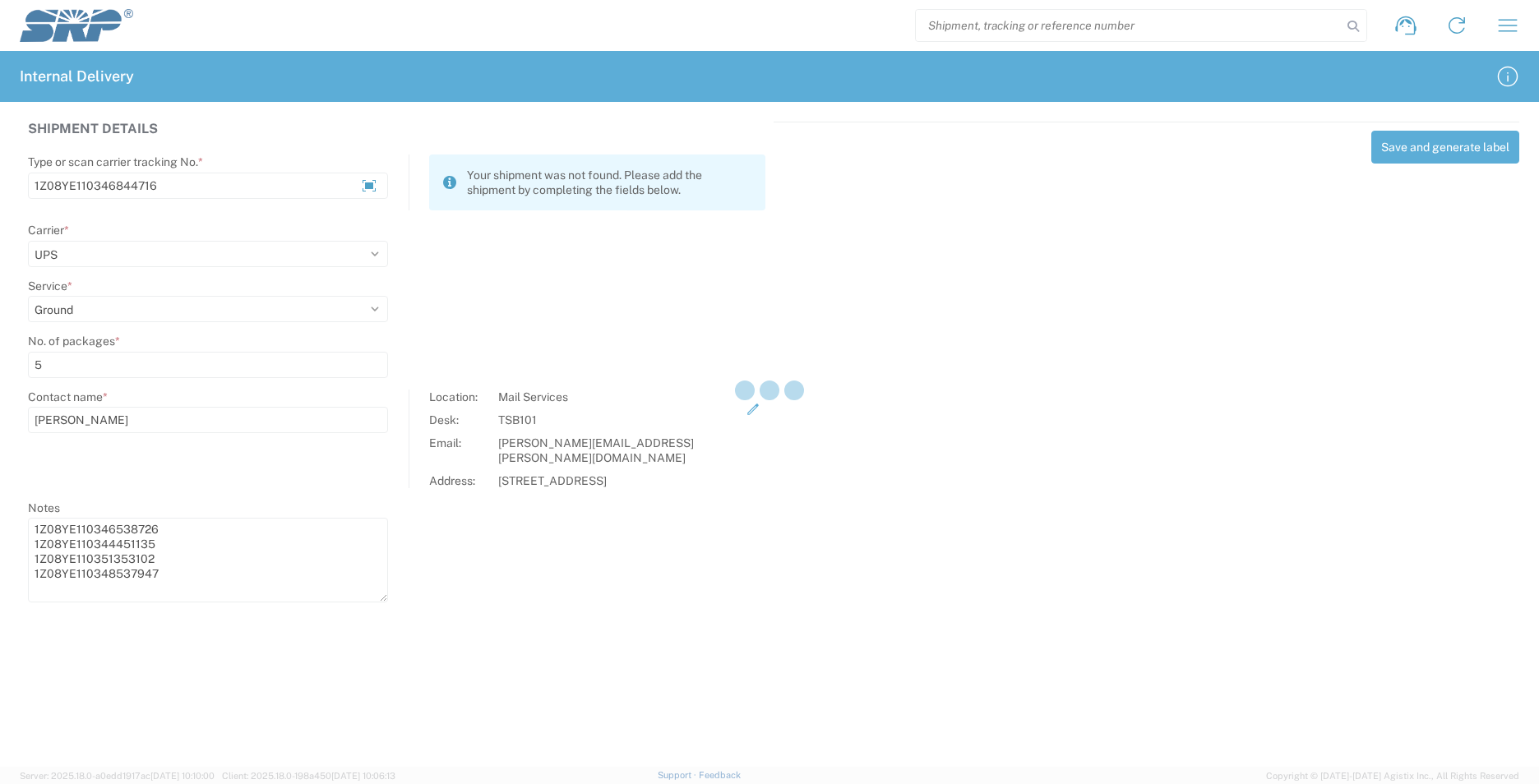
select select
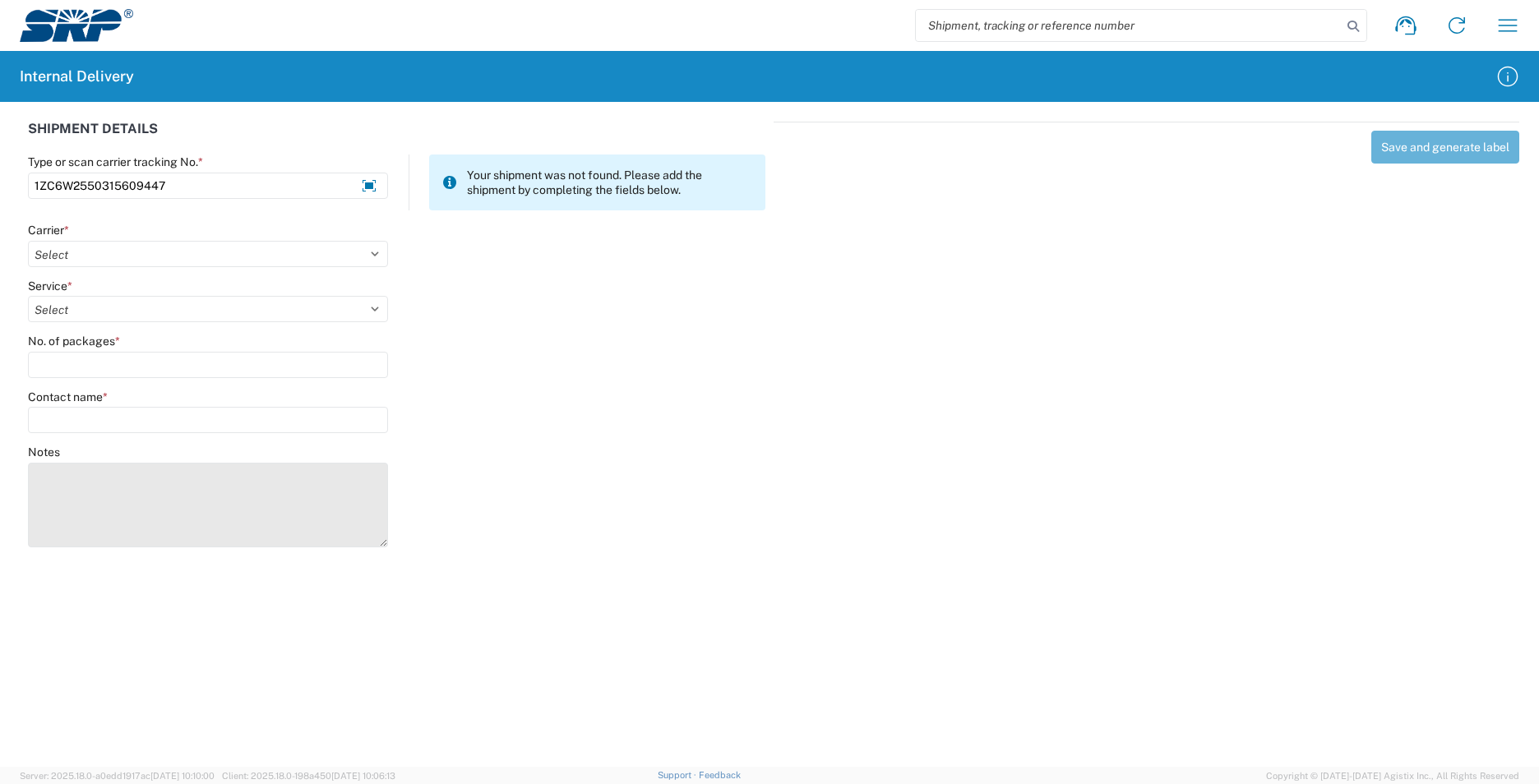
type input "1ZC6W2550315609447"
click at [137, 468] on textarea "Notes" at bounding box center [208, 505] width 361 height 85
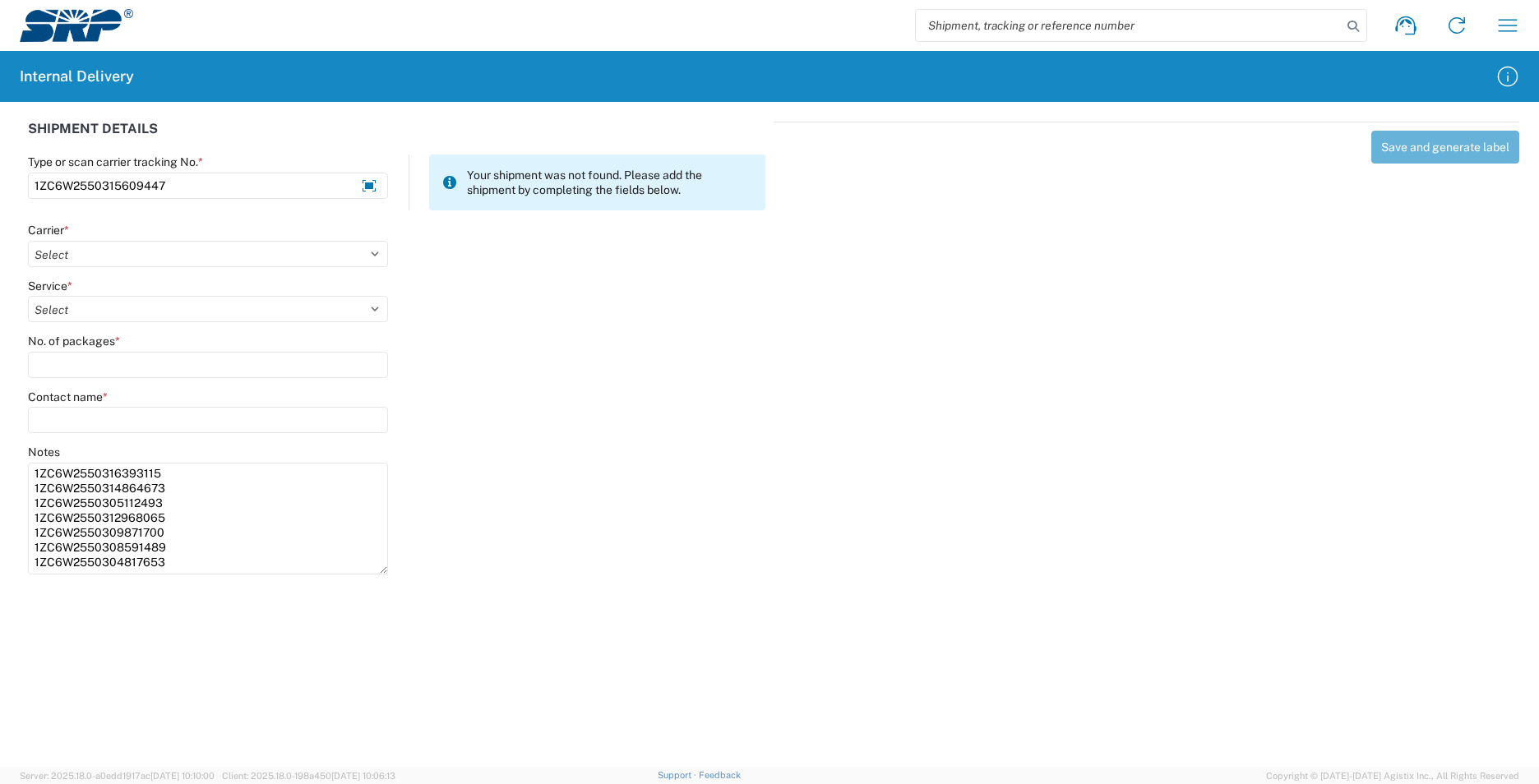
scroll to position [0, 0]
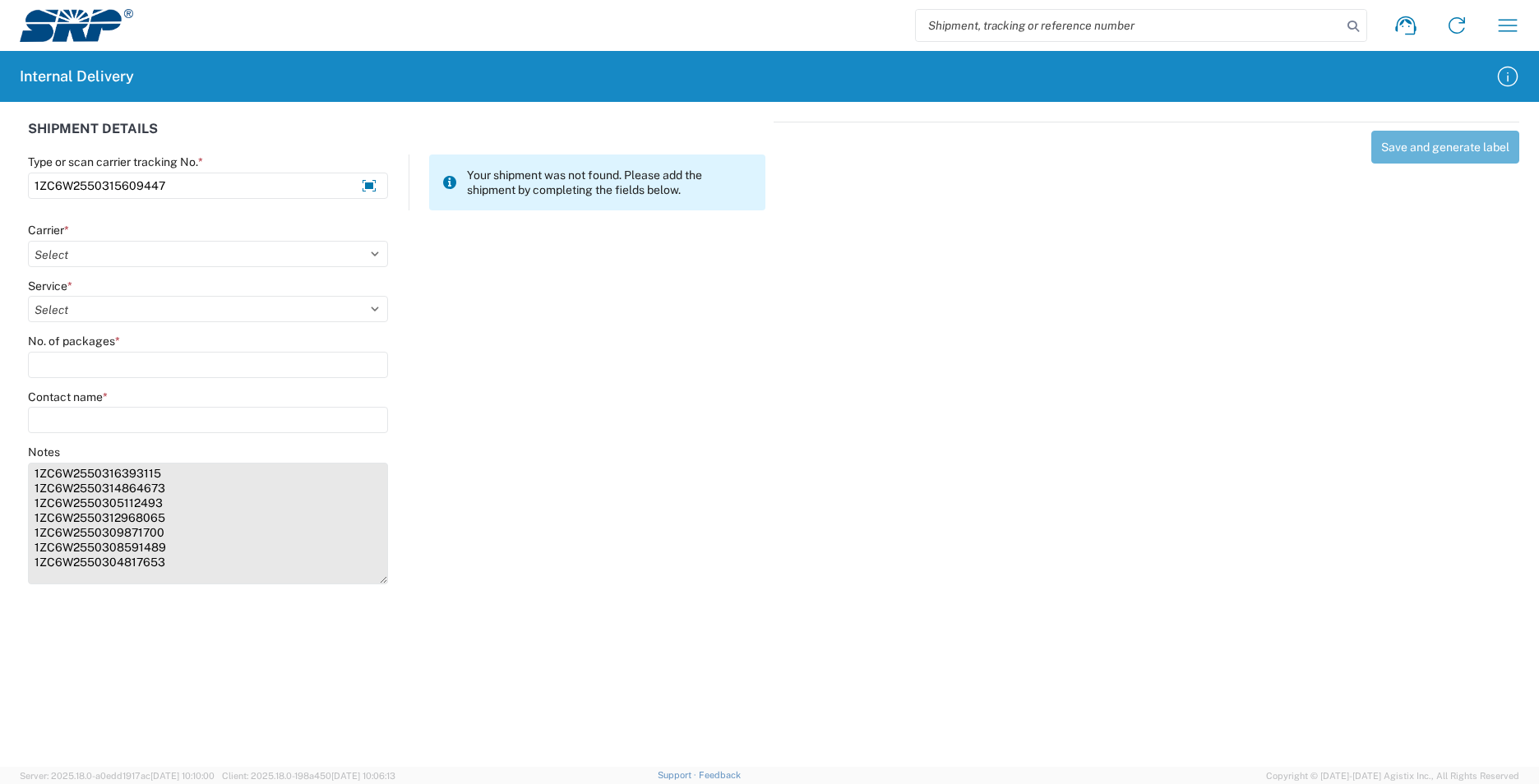
drag, startPoint x: 377, startPoint y: 545, endPoint x: 321, endPoint y: 577, distance: 64.5
click at [369, 583] on textarea "1ZC6W2550316393115 1ZC6W2550314864673 1ZC6W2550305112493 1ZC6W2550312968065 1ZC…" at bounding box center [208, 524] width 361 height 122
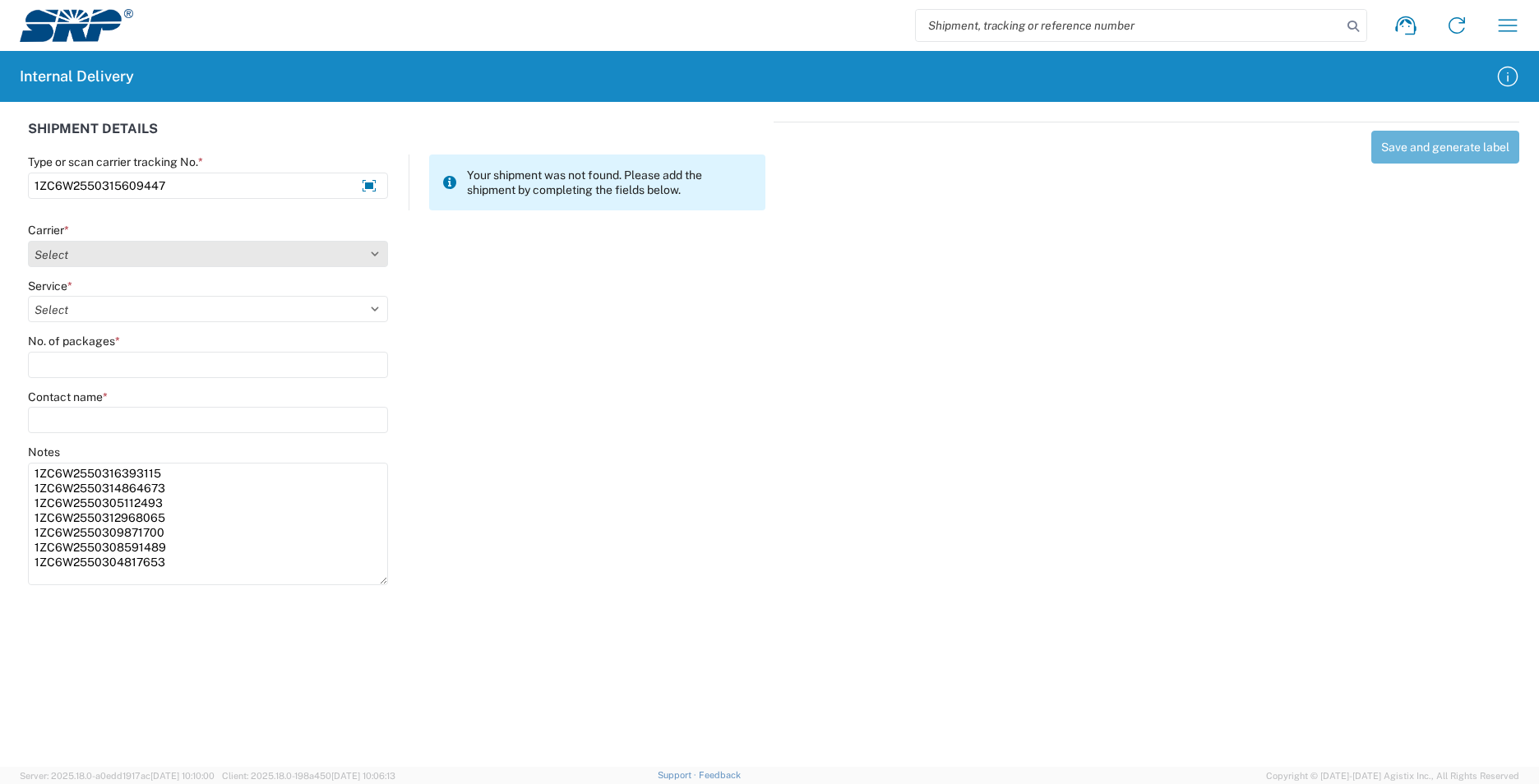
type textarea "1ZC6W2550316393115 1ZC6W2550314864673 1ZC6W2550305112493 1ZC6W2550312968065 1ZC…"
click at [71, 246] on select "Select AcctPay Amazon Logistics ATI Trucking BC Dimerco Logistics Empire Southw…" at bounding box center [208, 254] width 361 height 27
select select "12"
click at [28, 241] on select "Select AcctPay Amazon Logistics ATI Trucking BC Dimerco Logistics Empire Southw…" at bounding box center [208, 254] width 361 height 27
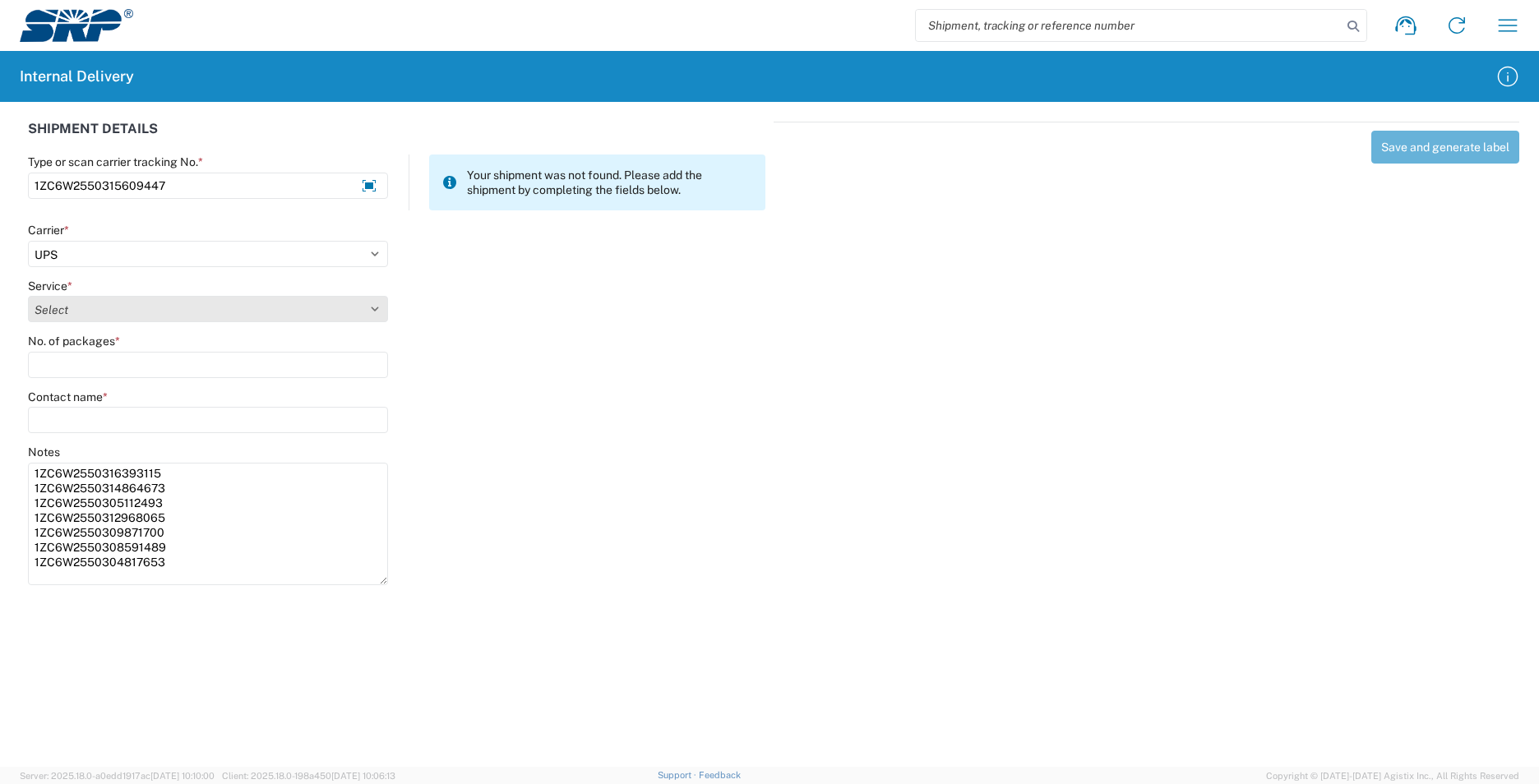
click at [79, 309] on select "Select 2nd Day Air 2nd Day Air A.M. 3 Day Select Basic BOUND PRINTED MATTER, UP…" at bounding box center [208, 308] width 361 height 27
select select "43"
click at [79, 310] on select "Select 2nd Day Air 2nd Day Air A.M. 3 Day Select Basic BOUND PRINTED MATTER, UP…" at bounding box center [208, 308] width 361 height 27
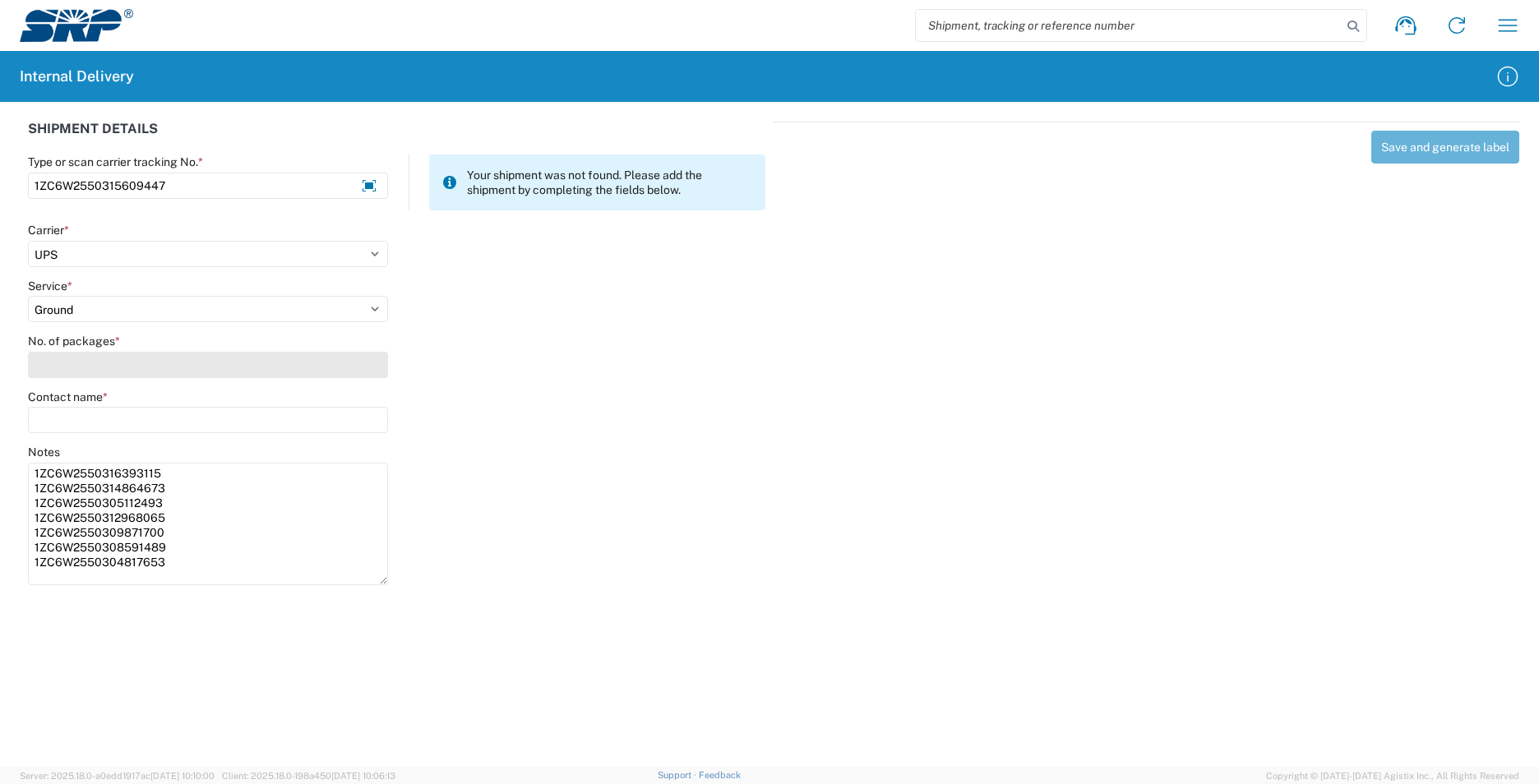
click at [74, 360] on input "No. of packages *" at bounding box center [208, 364] width 361 height 27
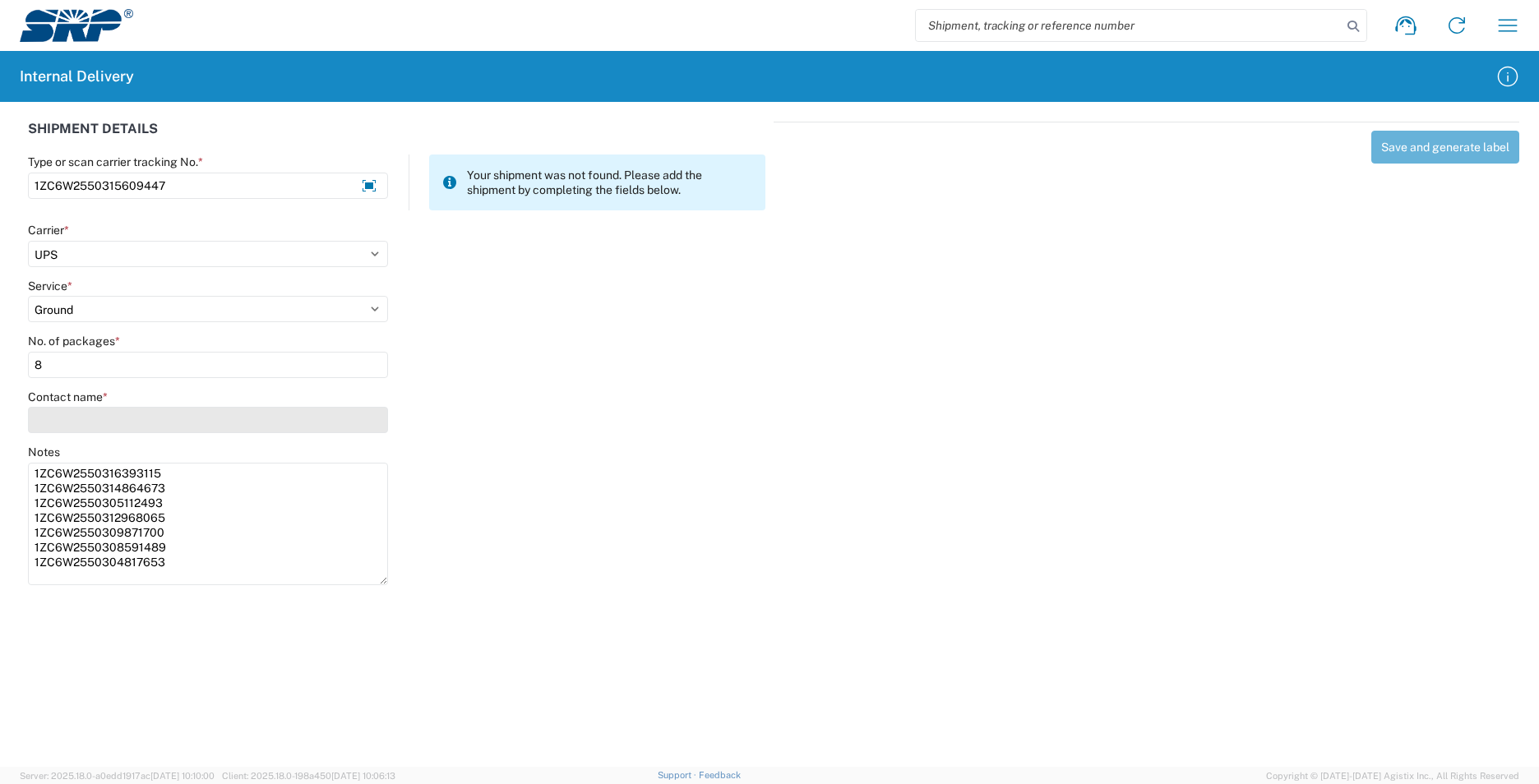
type input "8"
click at [77, 419] on input "Contact name *" at bounding box center [208, 420] width 361 height 27
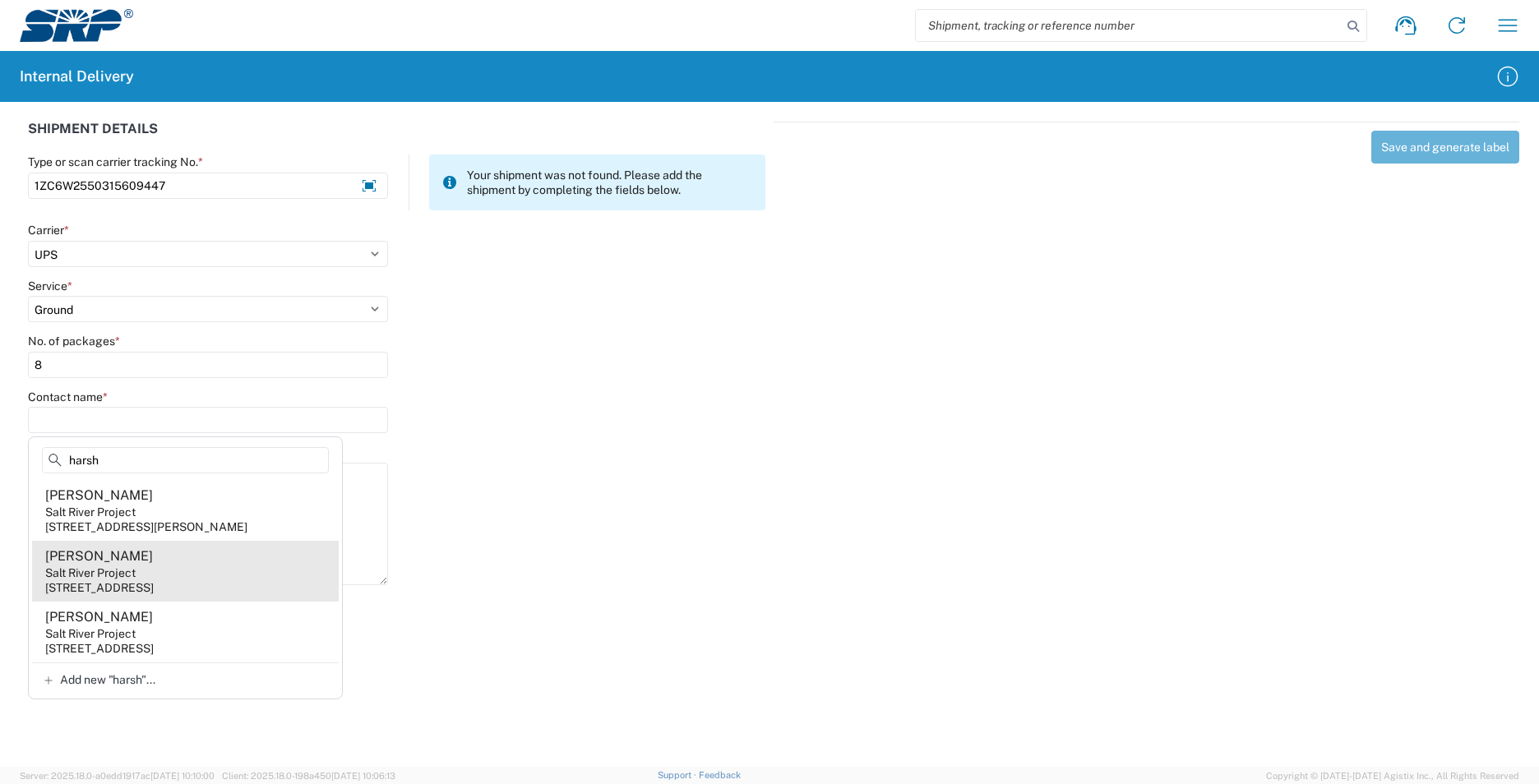
type input "harsh"
click at [185, 577] on agx-address-suggestion-item "Alicia Harsh Salt River Project 1500 N Mill Ave, PAB233, Tempe, AZ, 85281, US" at bounding box center [185, 571] width 306 height 61
type input "Alicia Harsh"
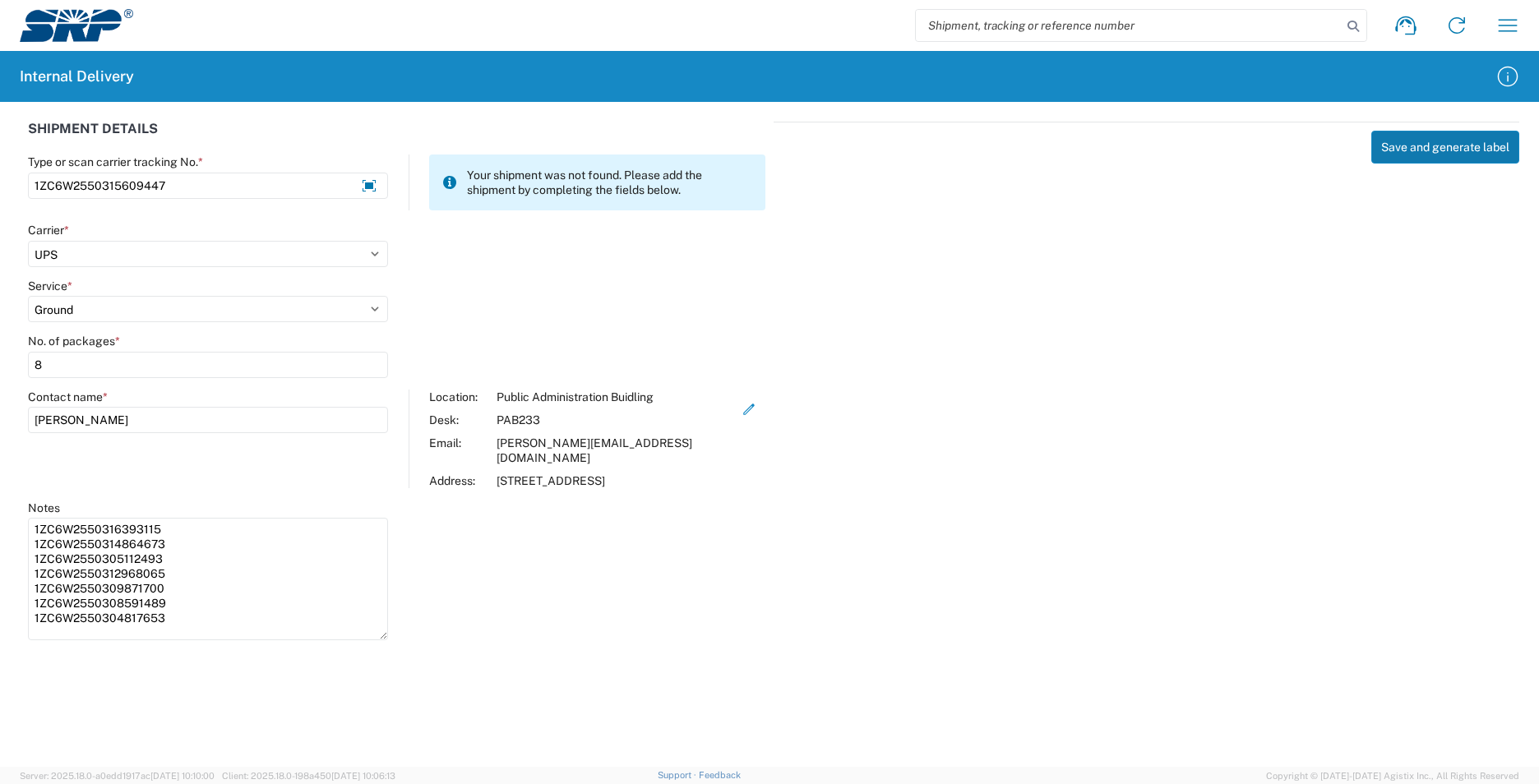
click at [1439, 147] on button "Save and generate label" at bounding box center [1445, 147] width 148 height 33
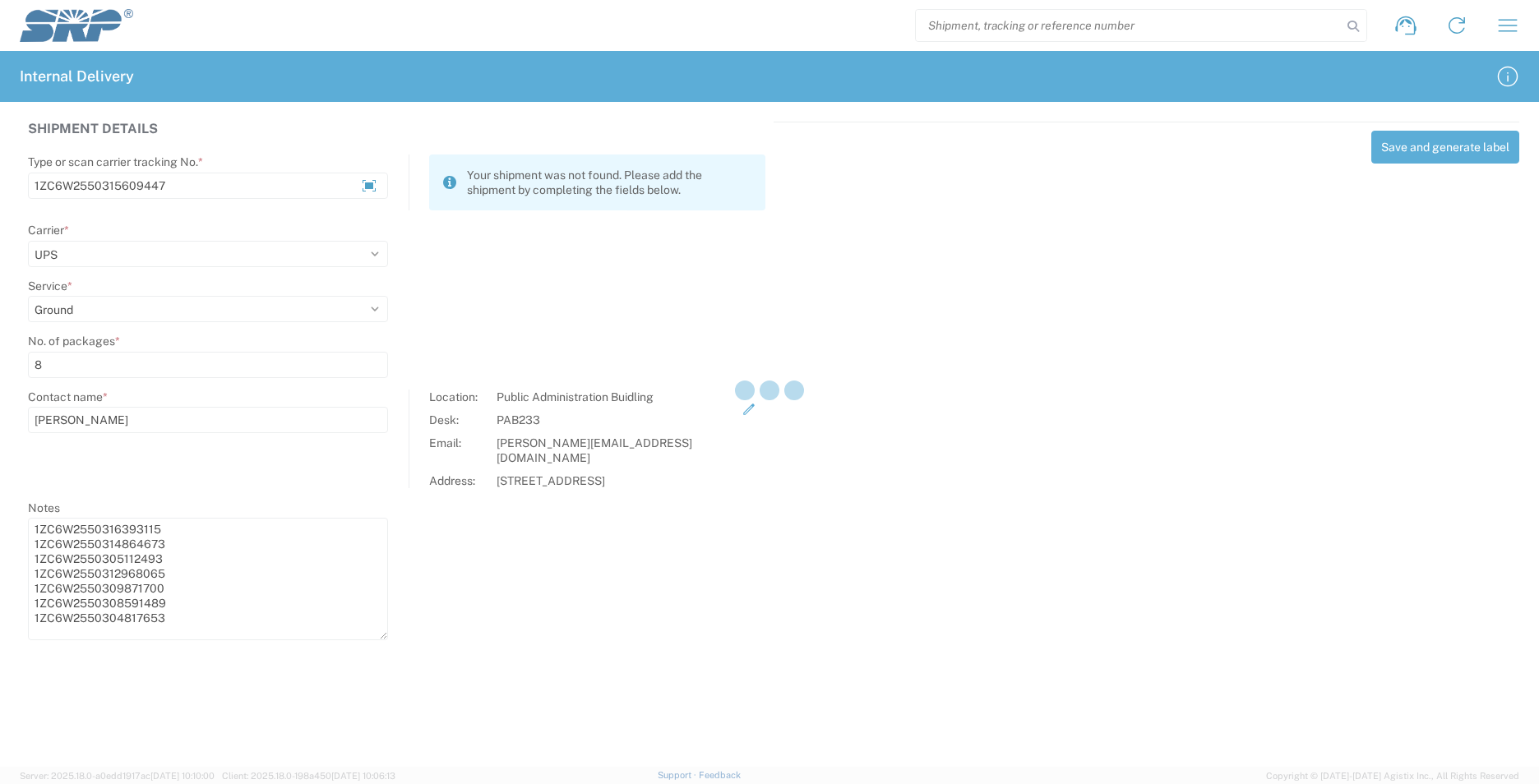
select select
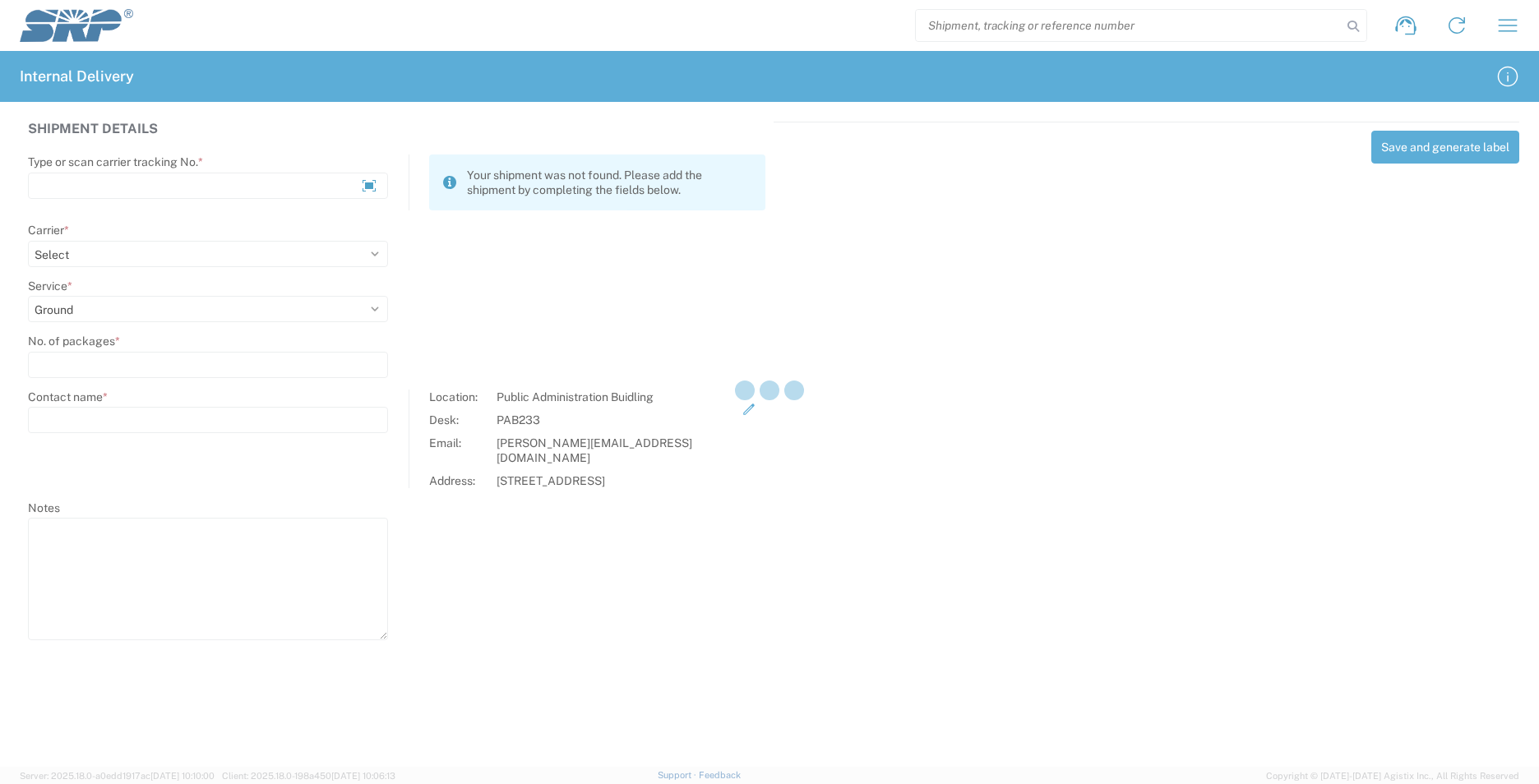
select select
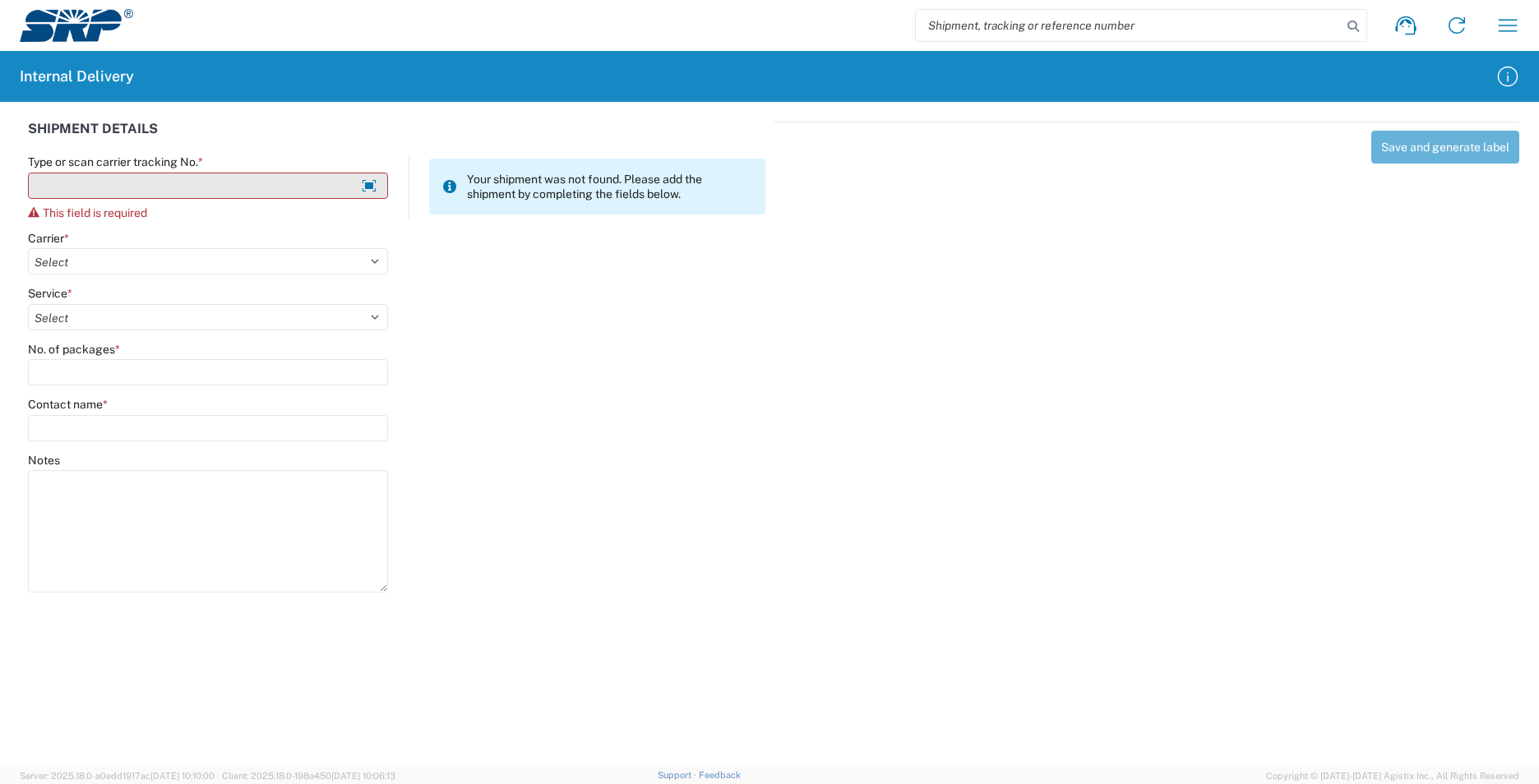
click at [226, 181] on input "Type or scan carrier tracking No. *" at bounding box center [208, 185] width 361 height 27
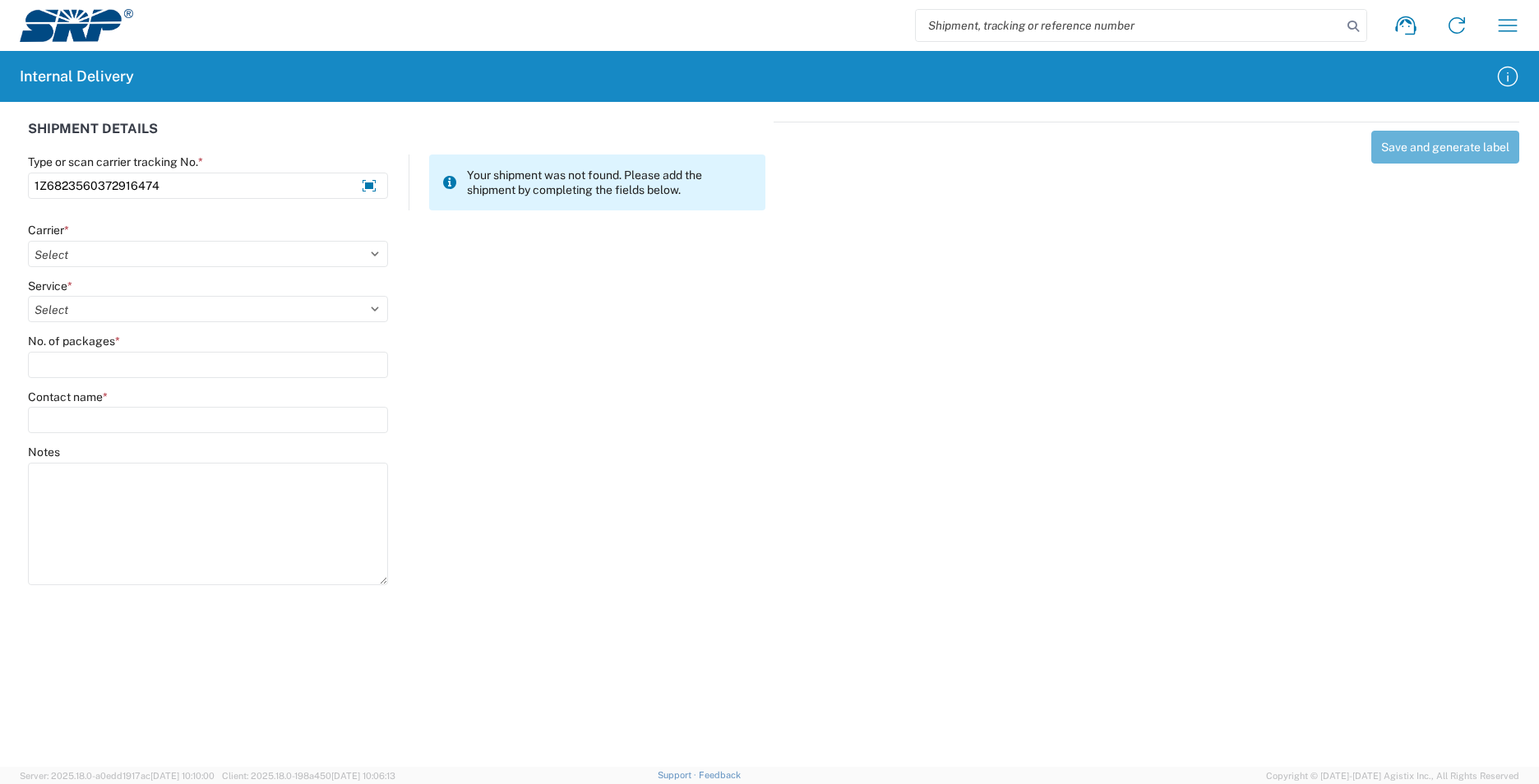
type input "1Z6823560372916474"
click at [114, 262] on agx-form-control-wrapper-v2 "Carrier * Select AcctPay Amazon Logistics ATI Trucking BC Dimerco Logistics Emp…" at bounding box center [208, 250] width 377 height 56
click at [114, 262] on select "Select AcctPay Amazon Logistics ATI Trucking BC Dimerco Logistics Empire Southw…" at bounding box center [208, 254] width 361 height 27
select select "12"
click at [28, 241] on select "Select AcctPay Amazon Logistics ATI Trucking BC Dimerco Logistics Empire Southw…" at bounding box center [208, 254] width 361 height 27
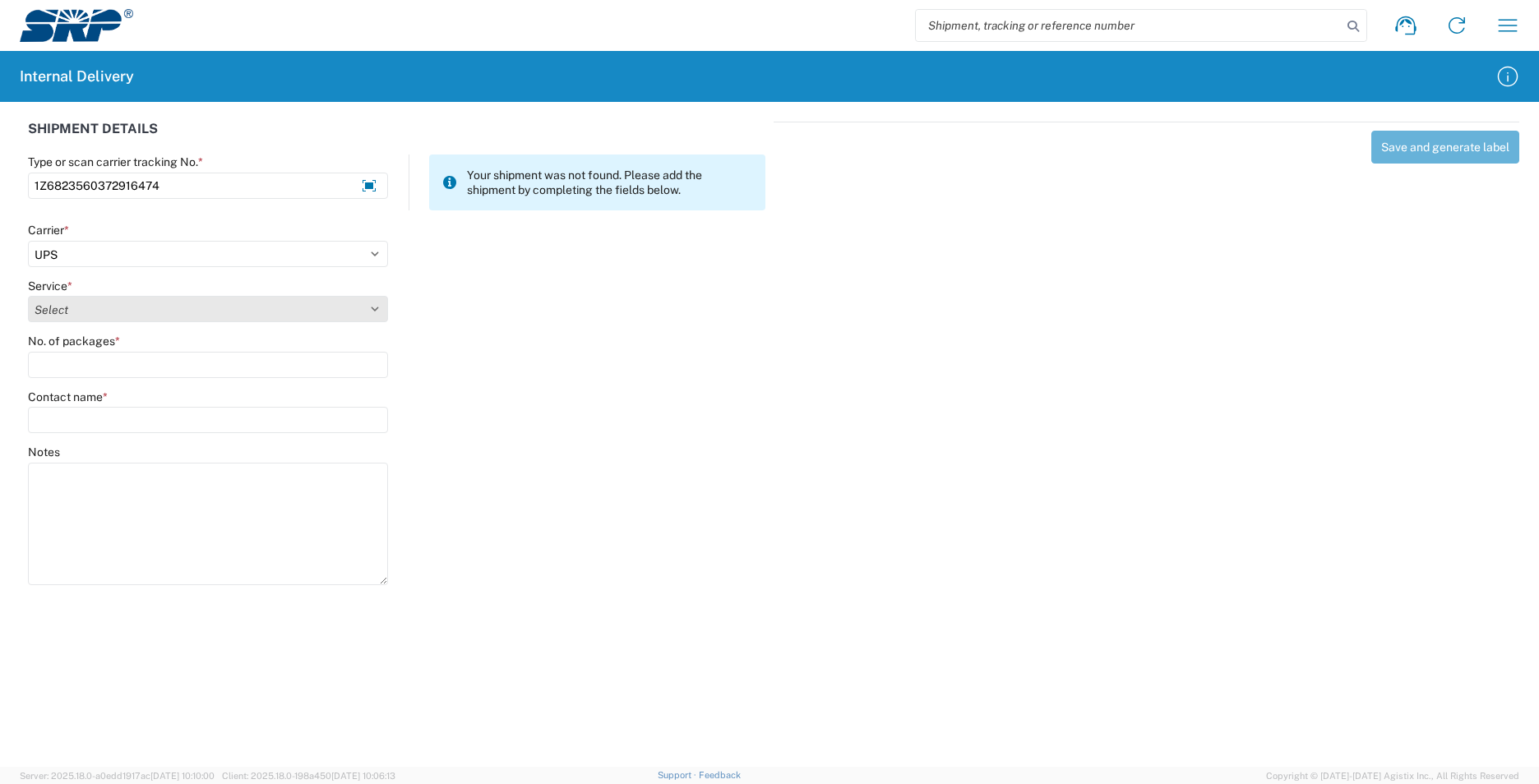
select select "43"
click at [95, 310] on select "Select 2nd Day Air 2nd Day Air A.M. 3 Day Select Basic BOUND PRINTED MATTER, UP…" at bounding box center [208, 308] width 361 height 27
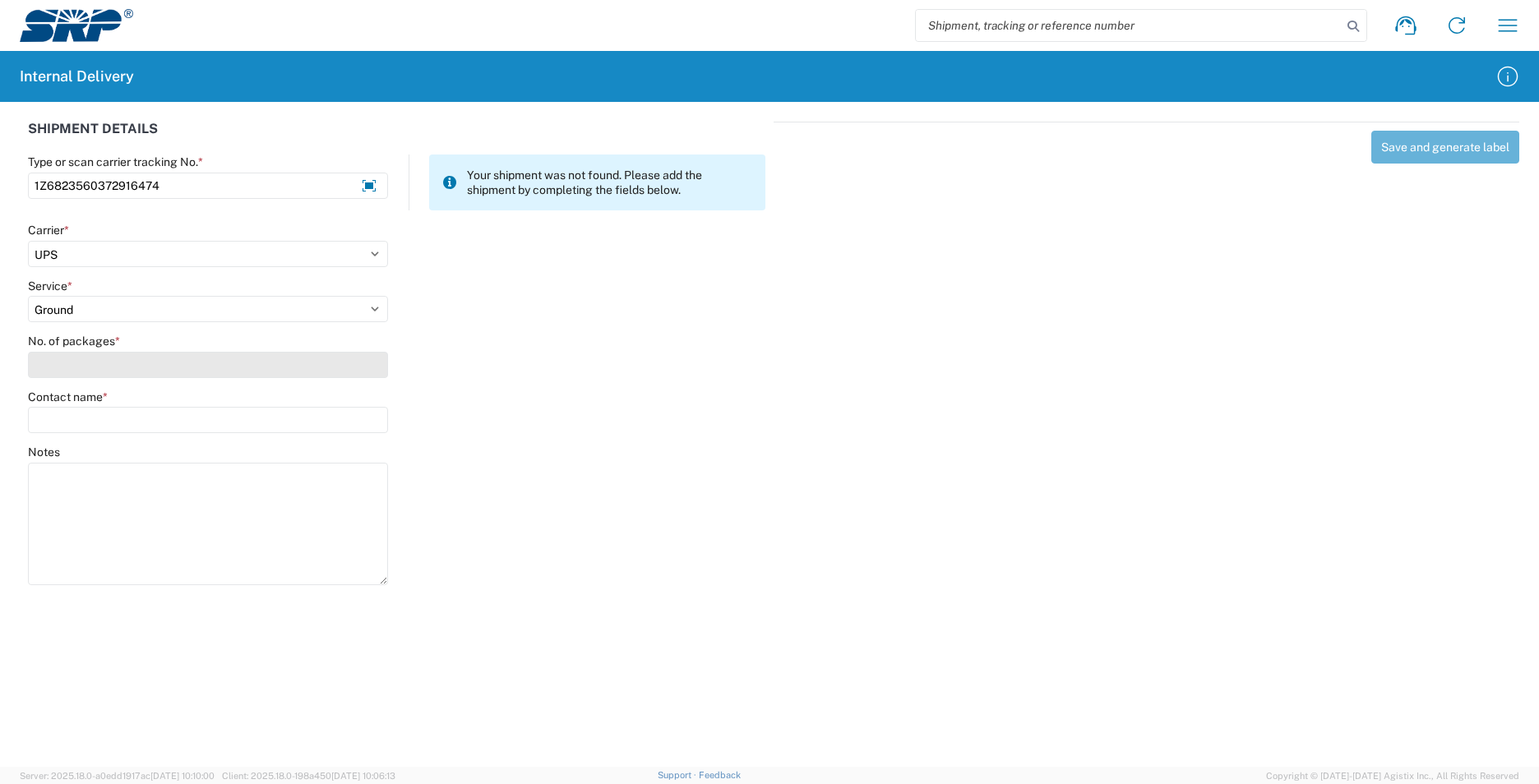
click at [88, 366] on input "No. of packages *" at bounding box center [208, 364] width 361 height 27
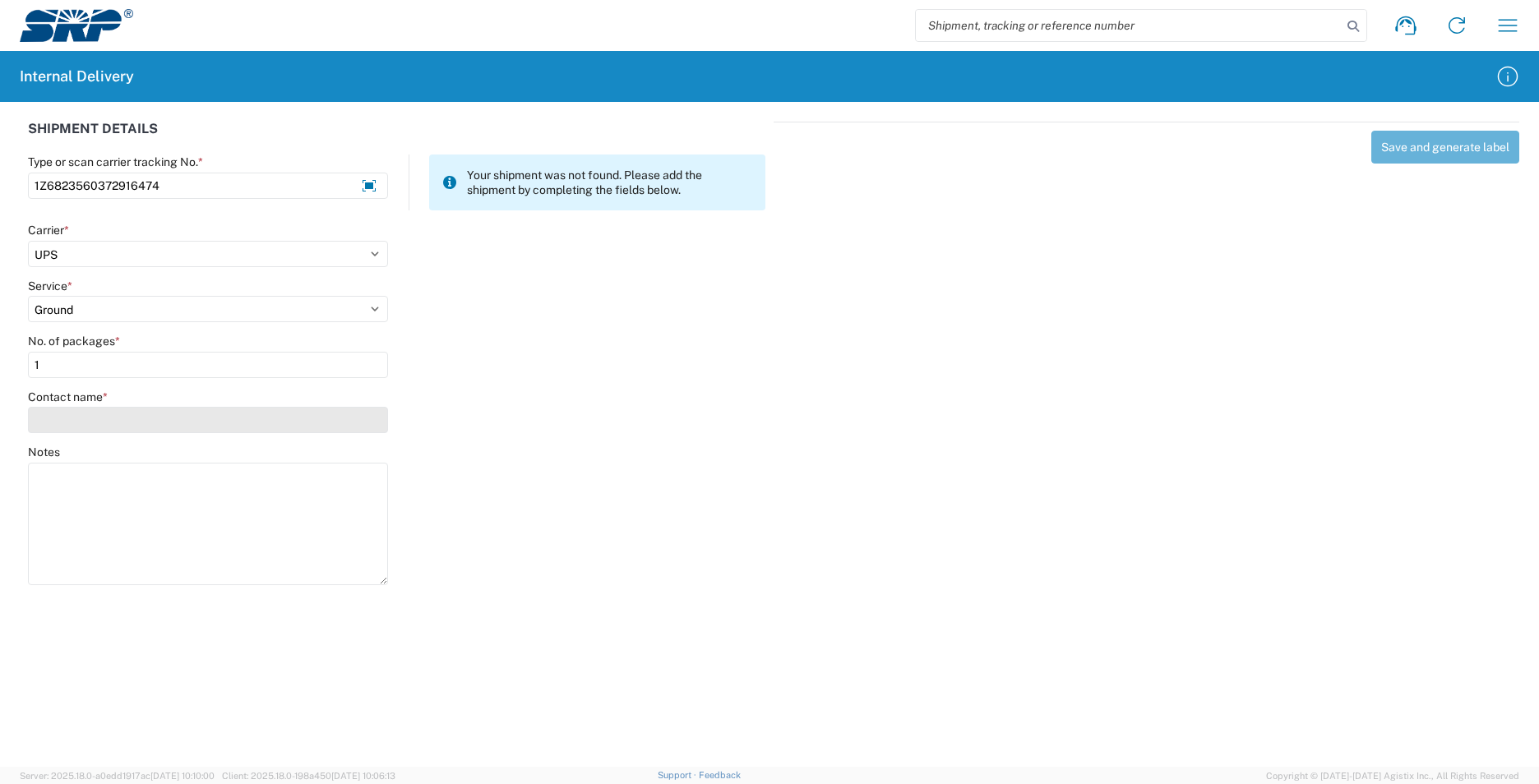
type input "1"
click at [93, 425] on input "Contact name *" at bounding box center [208, 420] width 361 height 27
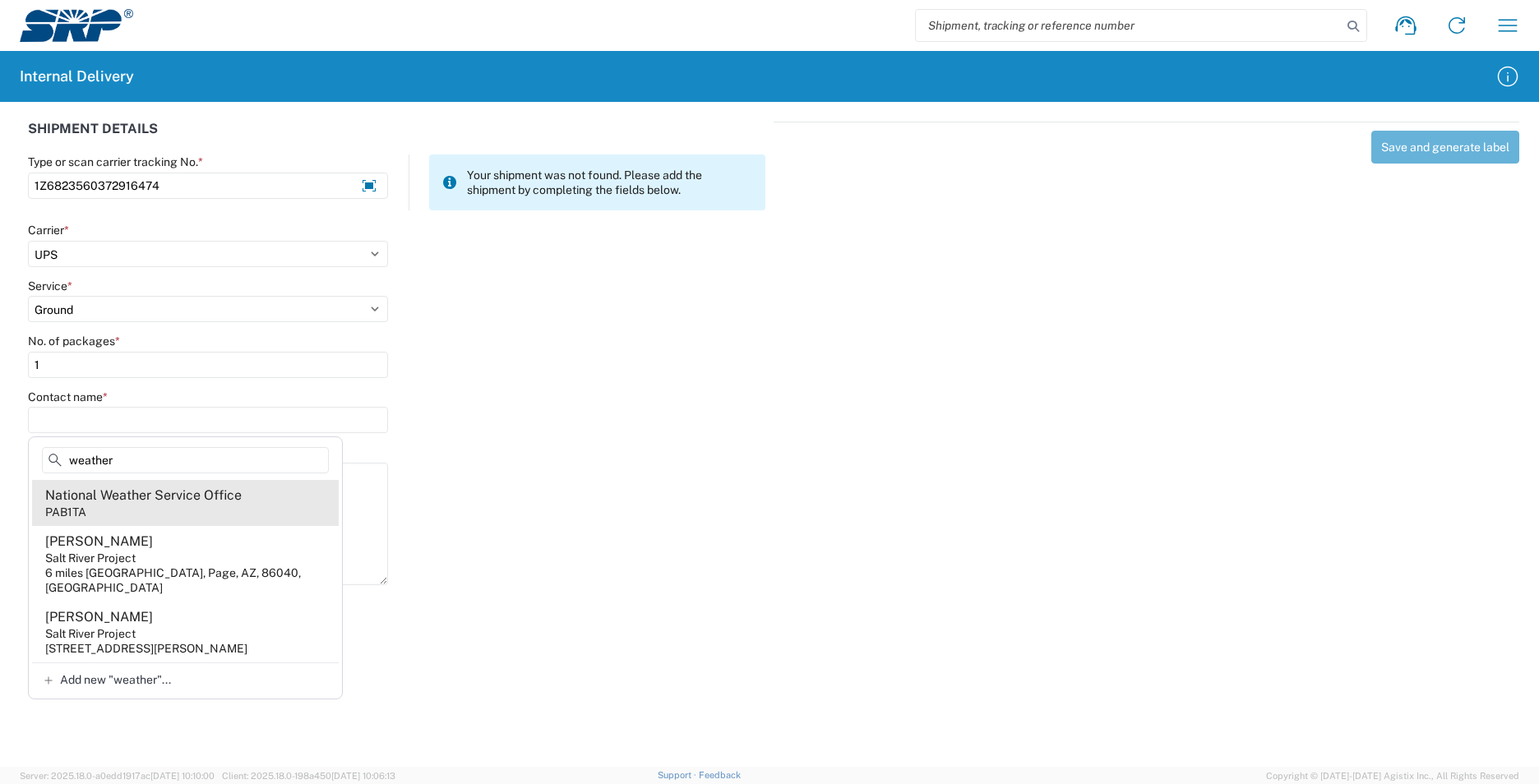
type input "weather"
click at [221, 514] on agx-address-suggestion-item "National Weather Service Office PAB1TA" at bounding box center [185, 502] width 306 height 46
type input "National Weather Service Office"
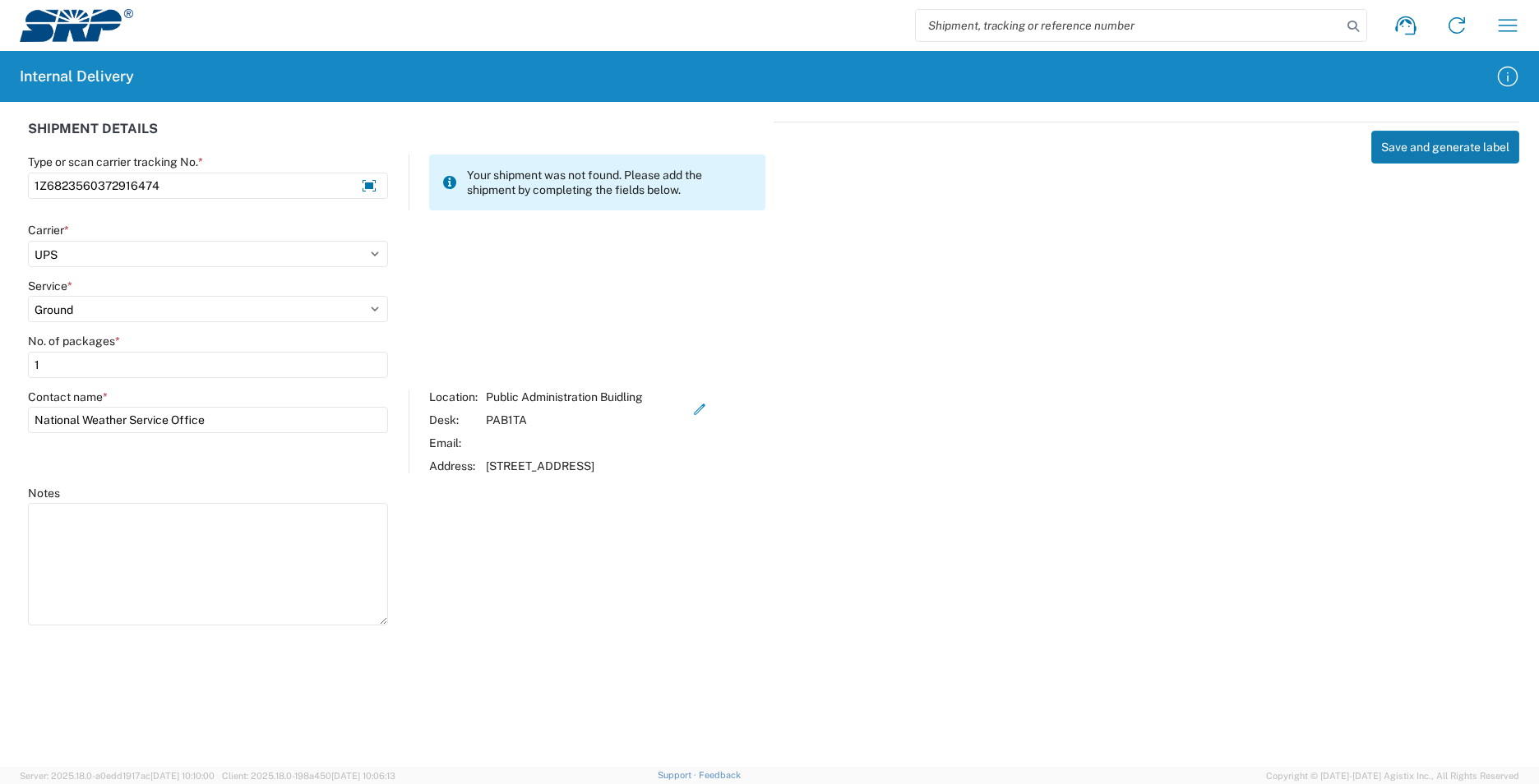
click at [1475, 144] on button "Save and generate label" at bounding box center [1445, 147] width 148 height 33
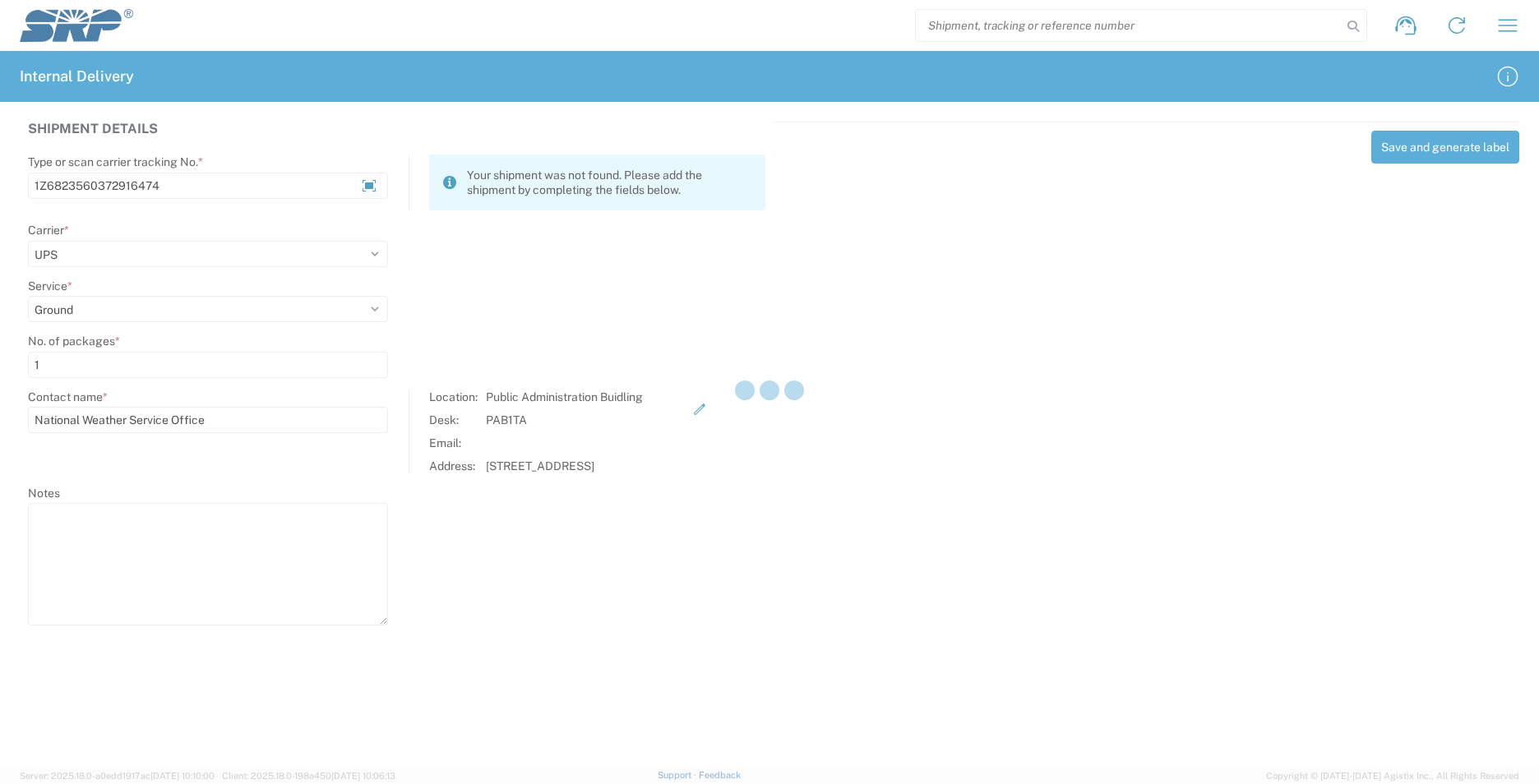
select select
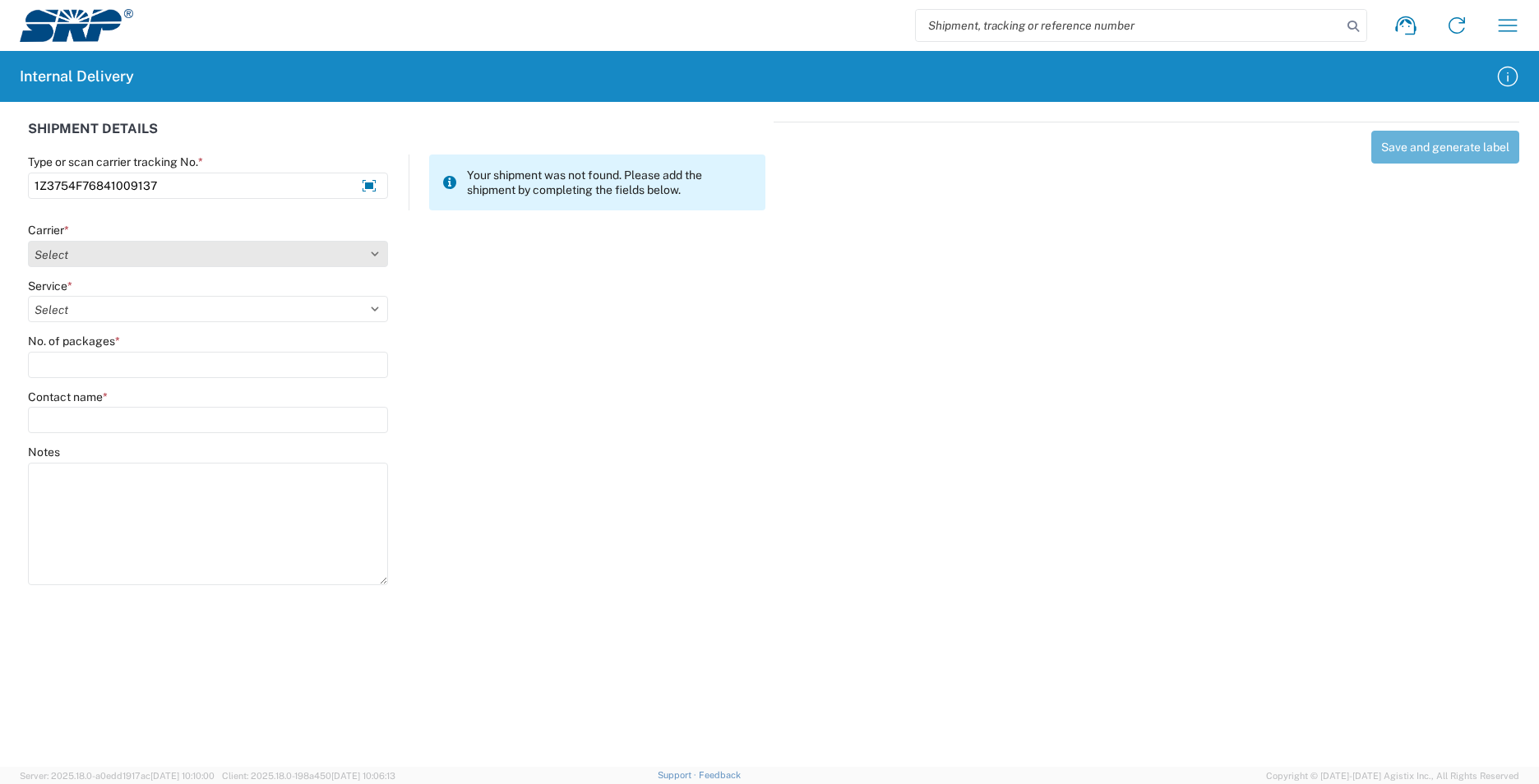
type input "1Z3754F76841009137"
click at [100, 254] on select "Select AcctPay Amazon Logistics ATI Trucking BC Dimerco Logistics Empire Southw…" at bounding box center [208, 254] width 361 height 27
select select "12"
click at [28, 241] on select "Select AcctPay Amazon Logistics ATI Trucking BC Dimerco Logistics Empire Southw…" at bounding box center [208, 254] width 361 height 27
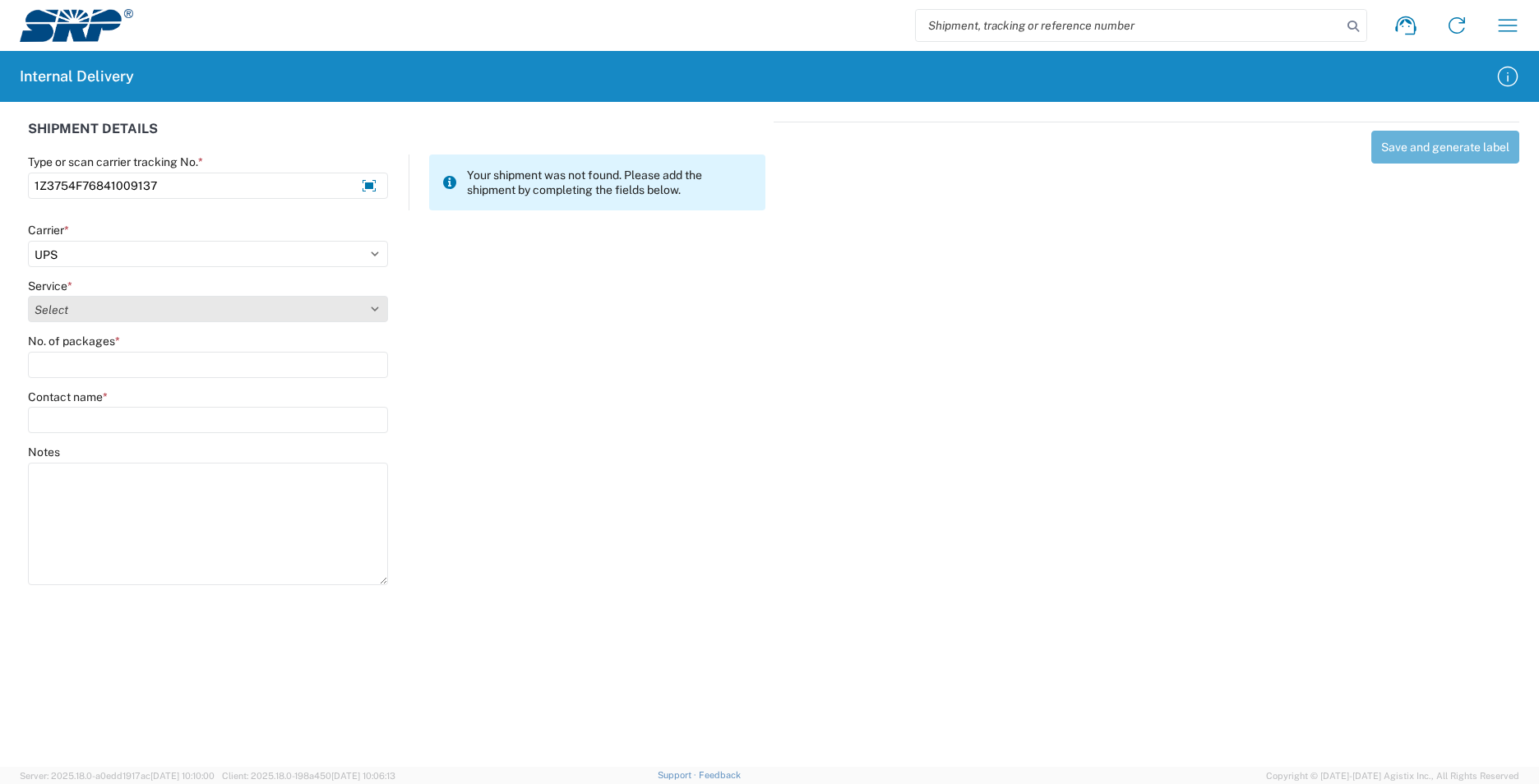
click at [80, 305] on select "Select 2nd Day Air 2nd Day Air A.M. 3 Day Select Basic BOUND PRINTED MATTER, UP…" at bounding box center [208, 308] width 361 height 27
select select "43"
click at [110, 302] on select "Select 2nd Day Air 2nd Day Air A.M. 3 Day Select Basic BOUND PRINTED MATTER, UP…" at bounding box center [208, 308] width 361 height 27
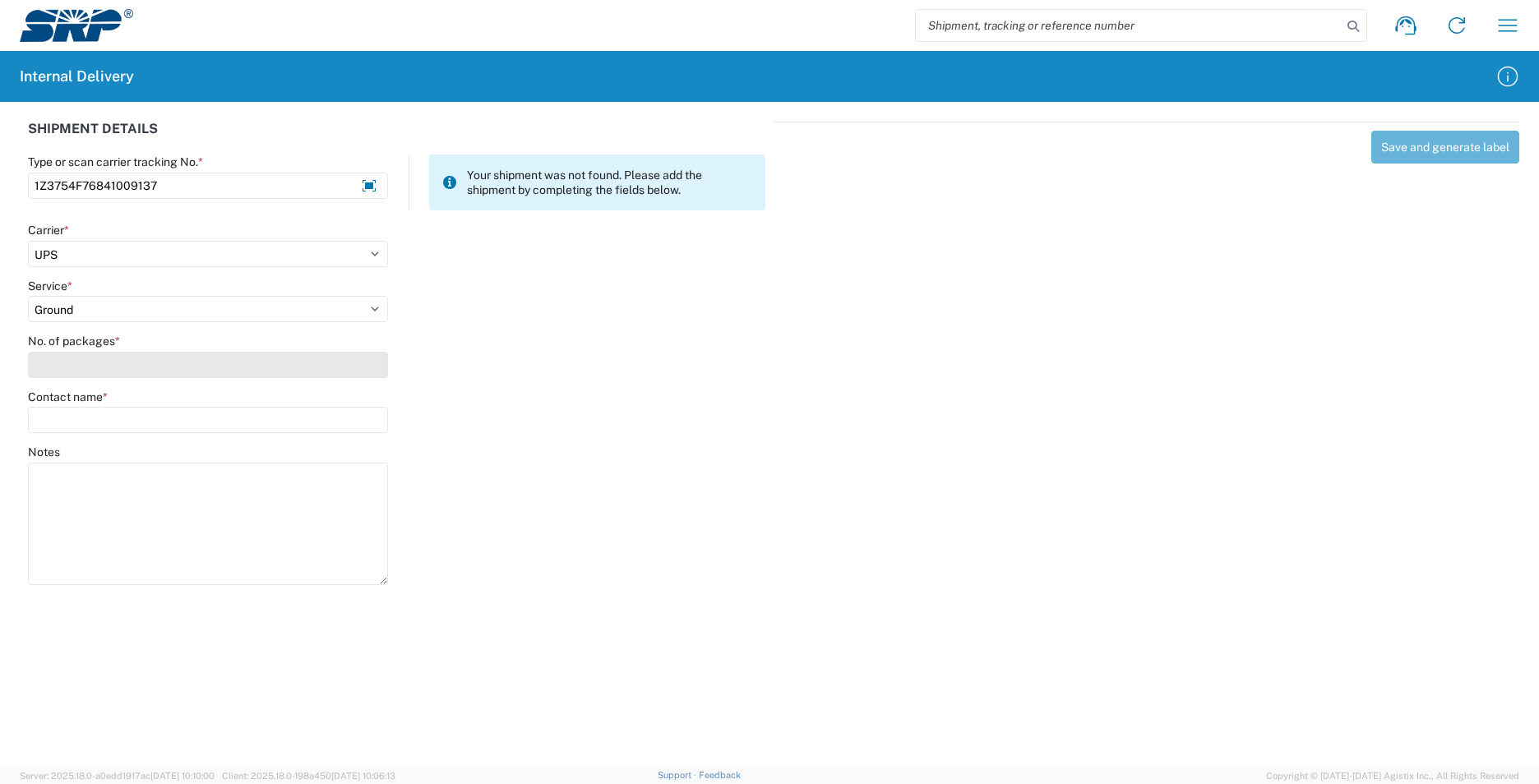
click at [85, 357] on input "No. of packages *" at bounding box center [208, 364] width 361 height 27
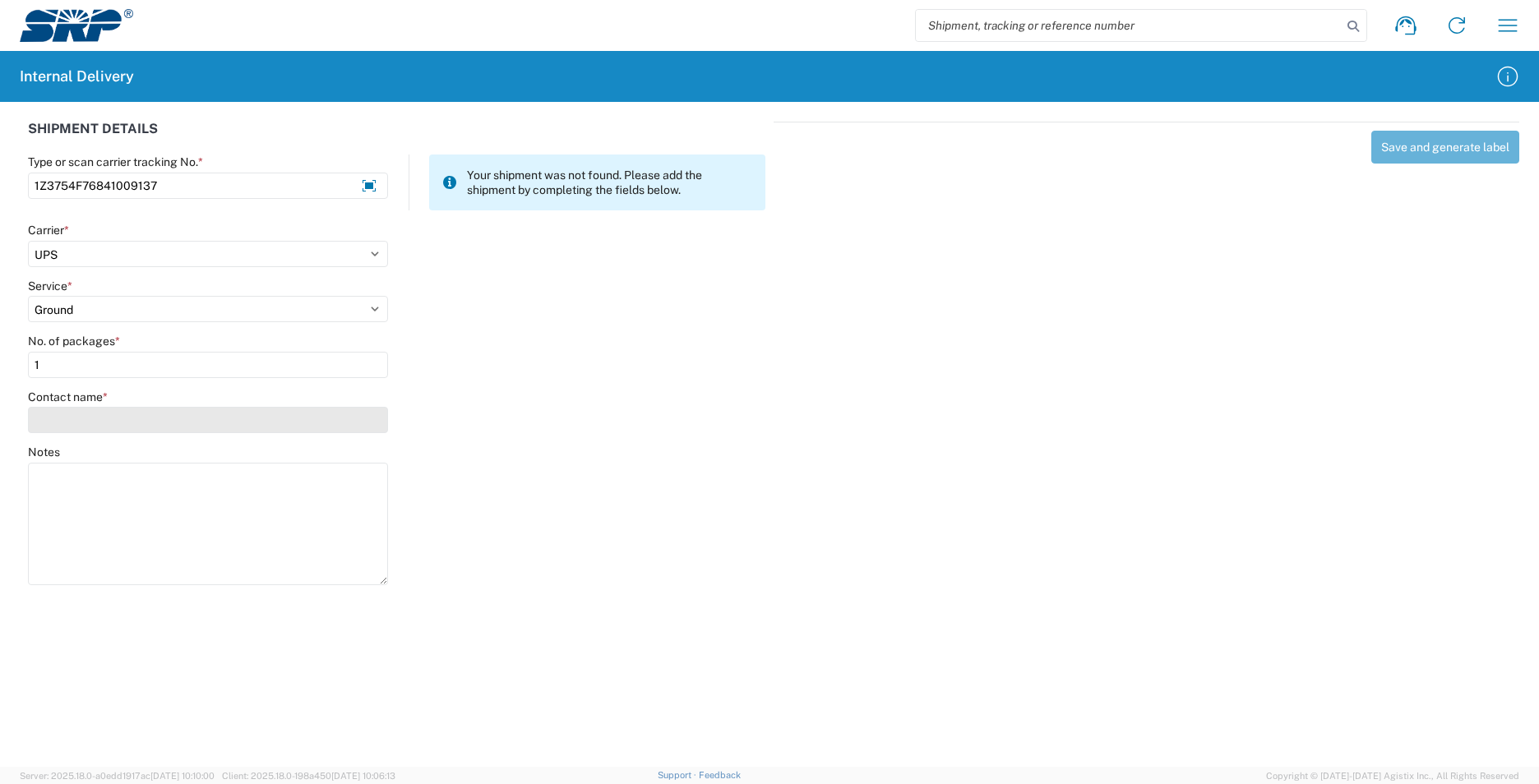
type input "1"
click at [66, 425] on input "Contact name *" at bounding box center [208, 420] width 361 height 27
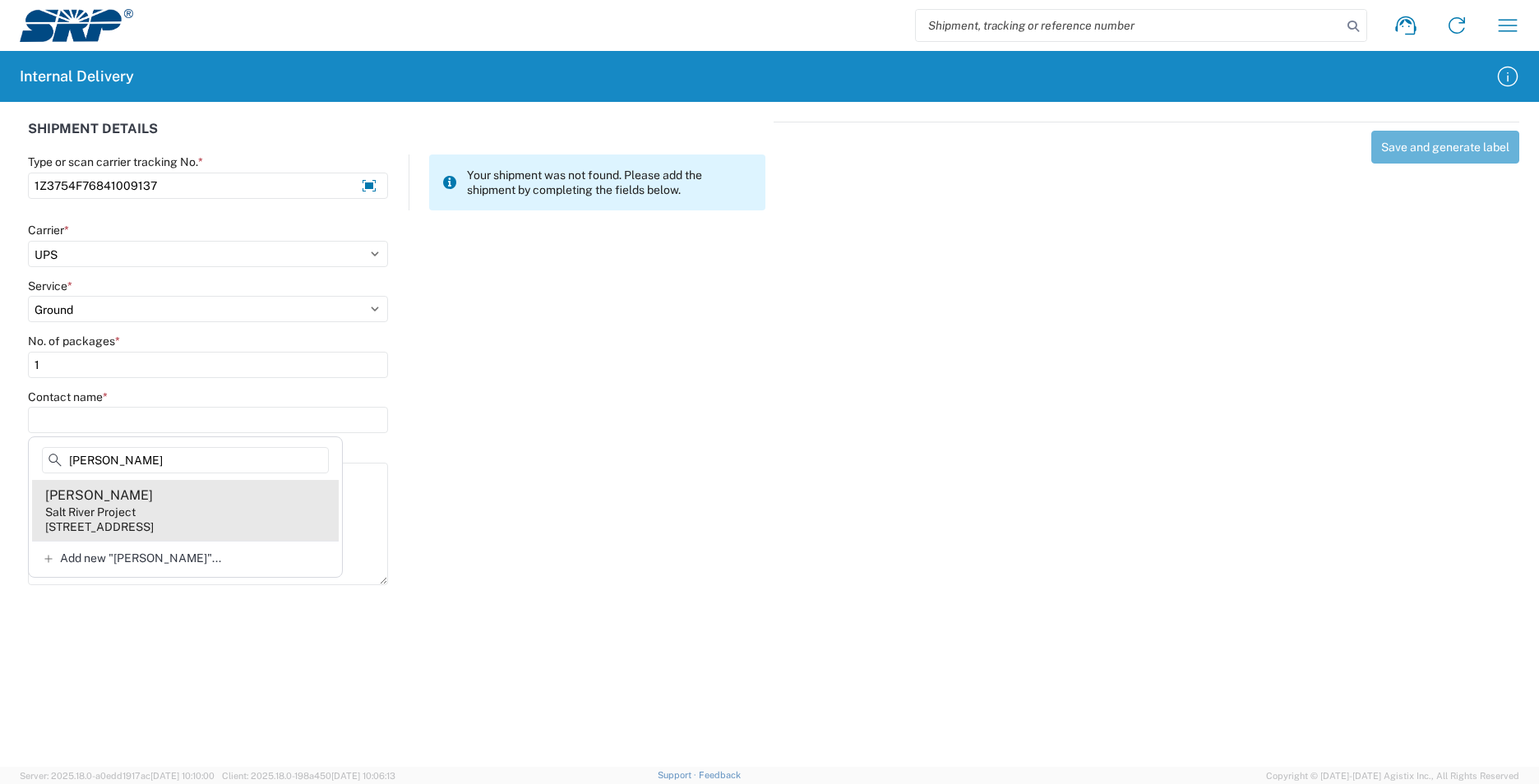
type input "manso"
click at [209, 507] on agx-address-suggestion-item "Steven Mansour Salt River Project 1500 N Mill Ave, PAB12W, Tempe, AZ, 85281, US" at bounding box center [185, 510] width 306 height 61
type input "Steven Mansour"
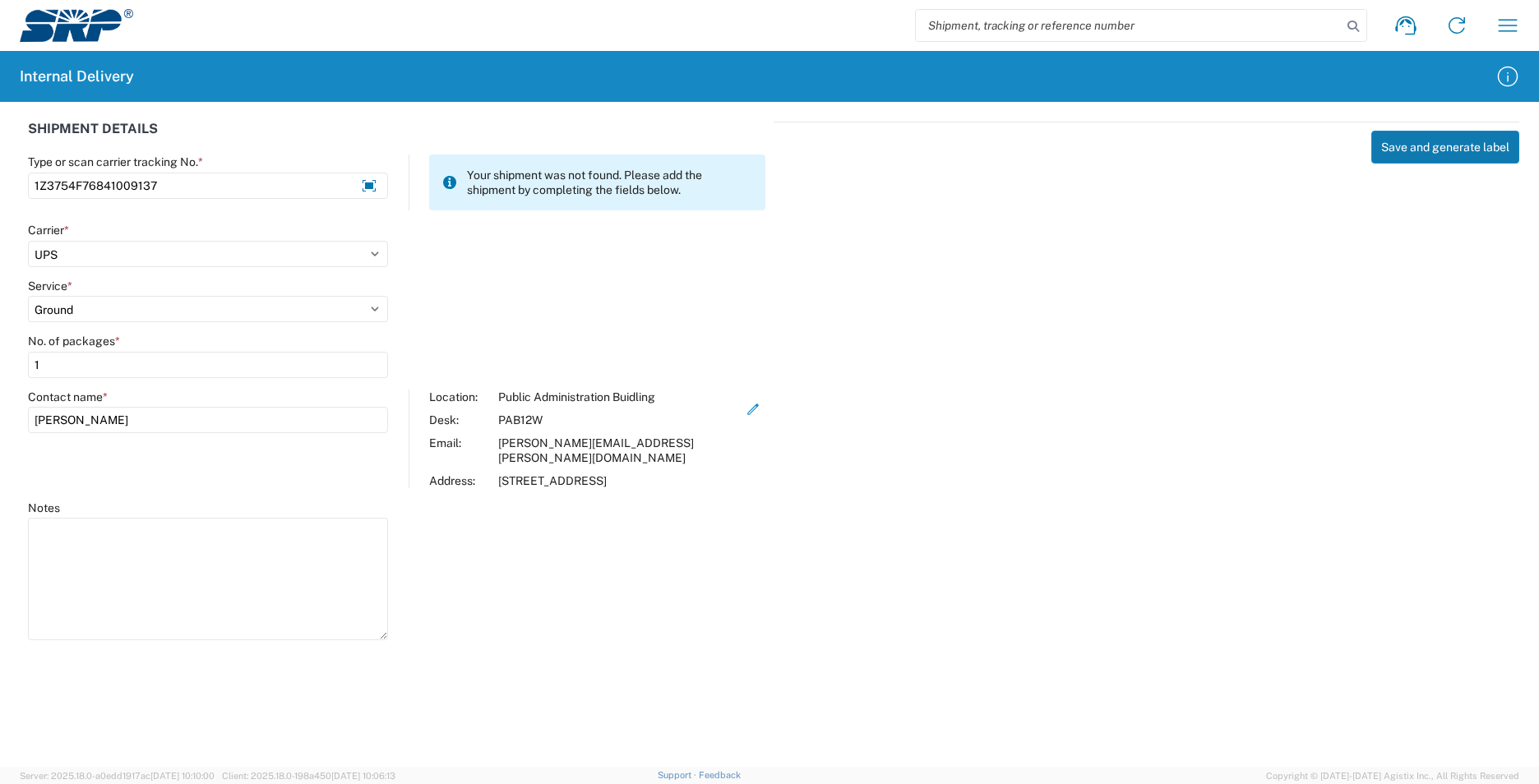
click at [1431, 150] on button "Save and generate label" at bounding box center [1445, 147] width 148 height 33
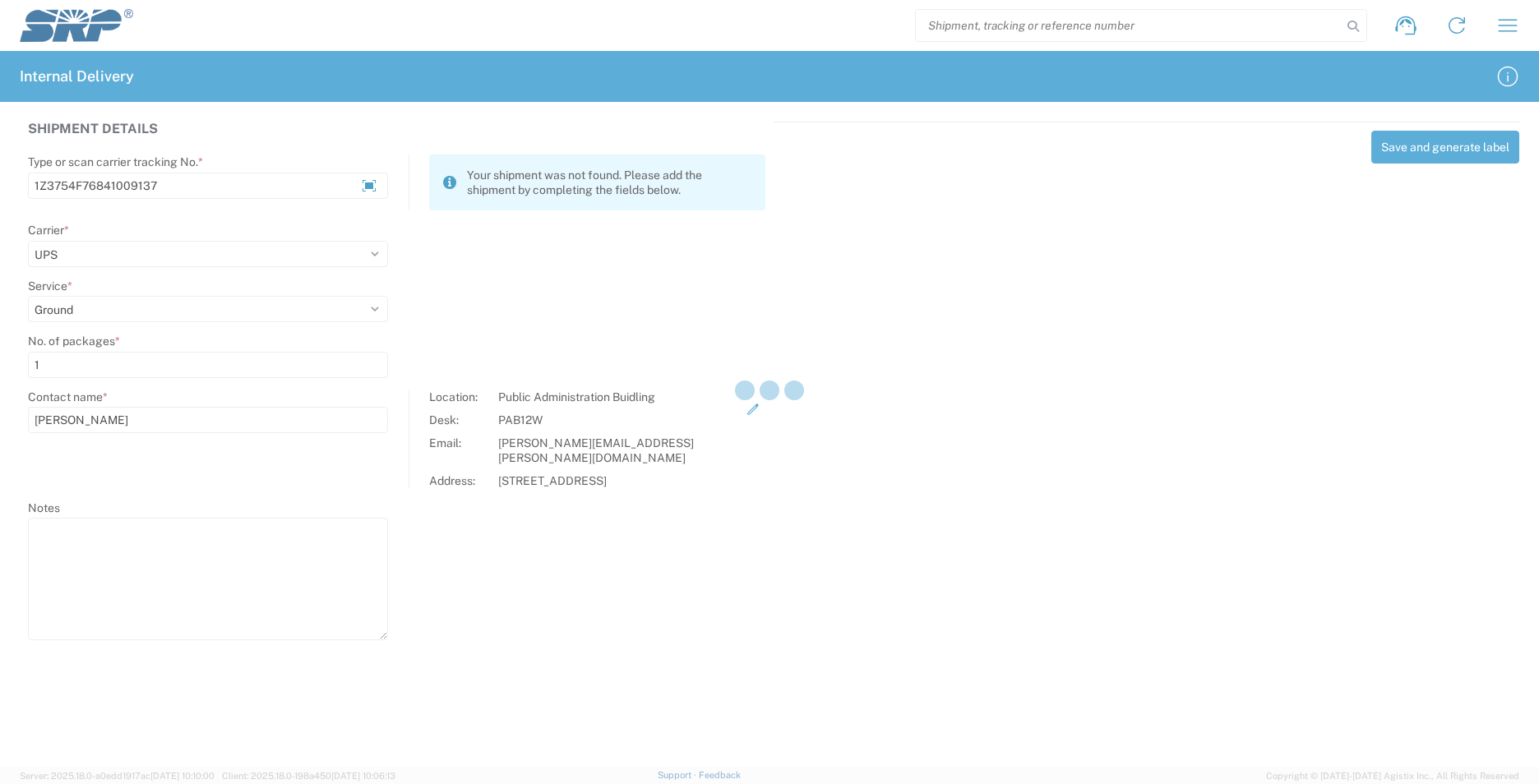
select select
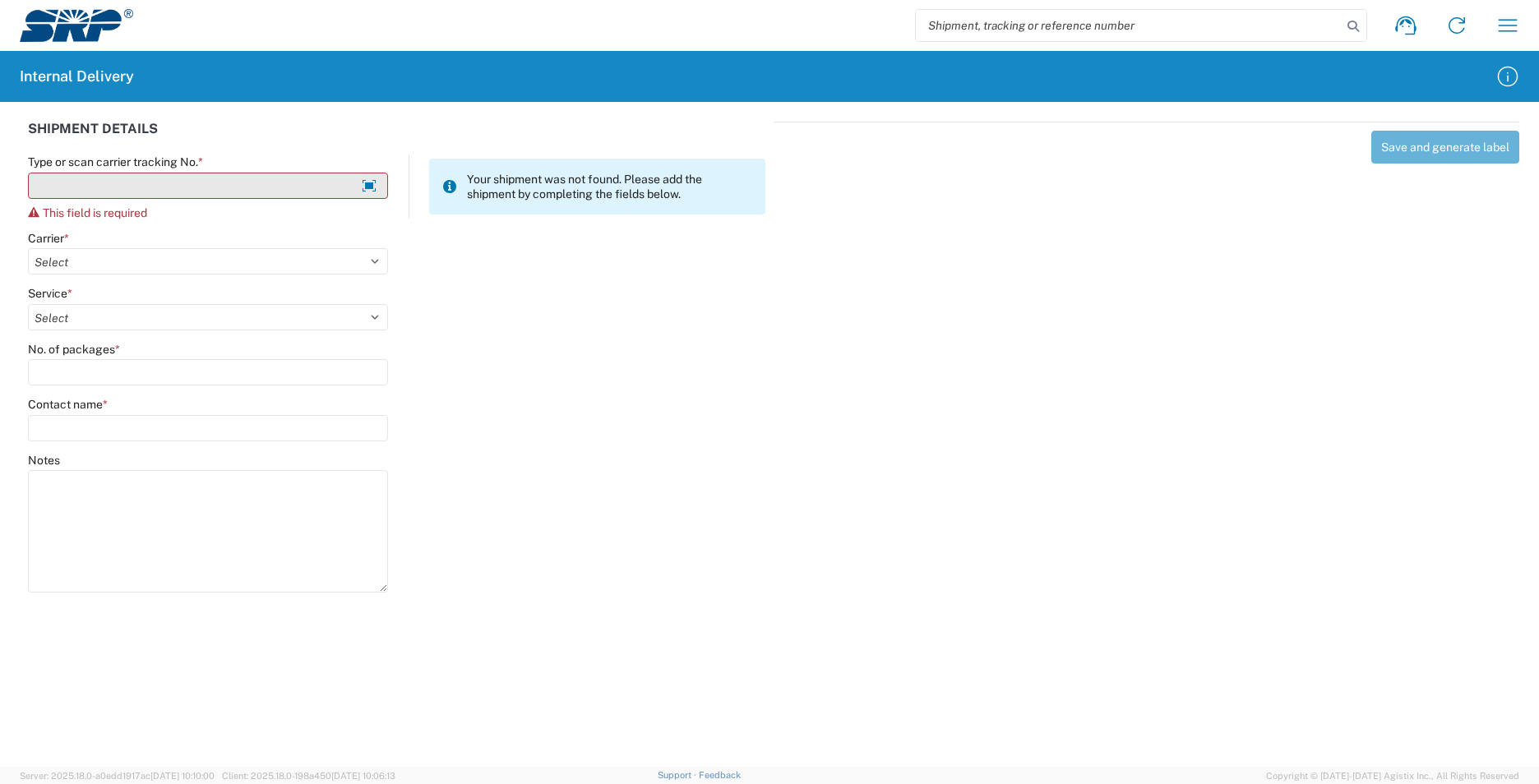
click at [50, 193] on input "Type or scan carrier tracking No. *" at bounding box center [208, 185] width 361 height 27
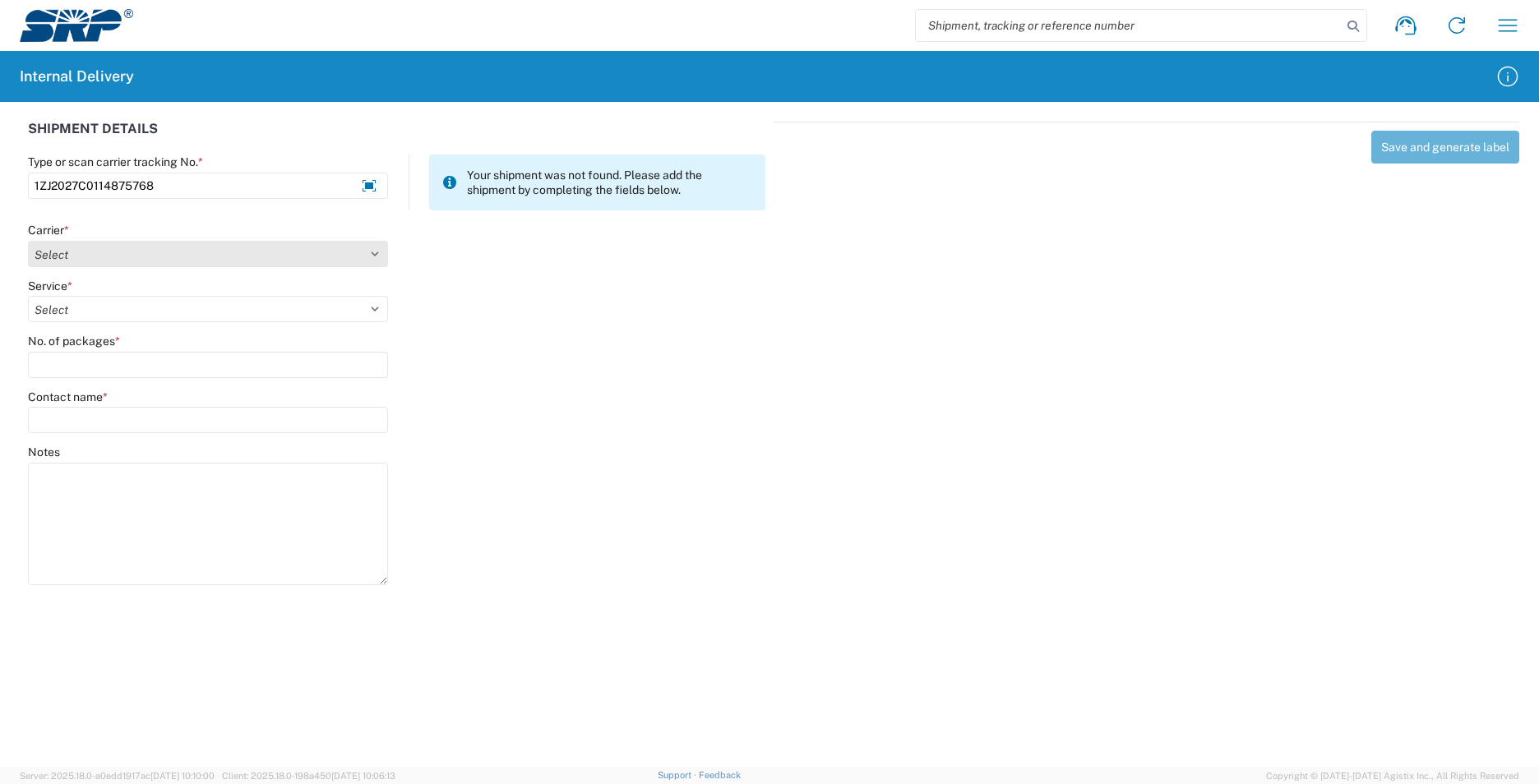
type input "1ZJ2027C0114875768"
click at [89, 243] on select "Select AcctPay Amazon Logistics ATI Trucking BC Dimerco Logistics Empire Southw…" at bounding box center [208, 254] width 361 height 27
select select "12"
click at [28, 241] on select "Select AcctPay Amazon Logistics ATI Trucking BC Dimerco Logistics Empire Southw…" at bounding box center [208, 254] width 361 height 27
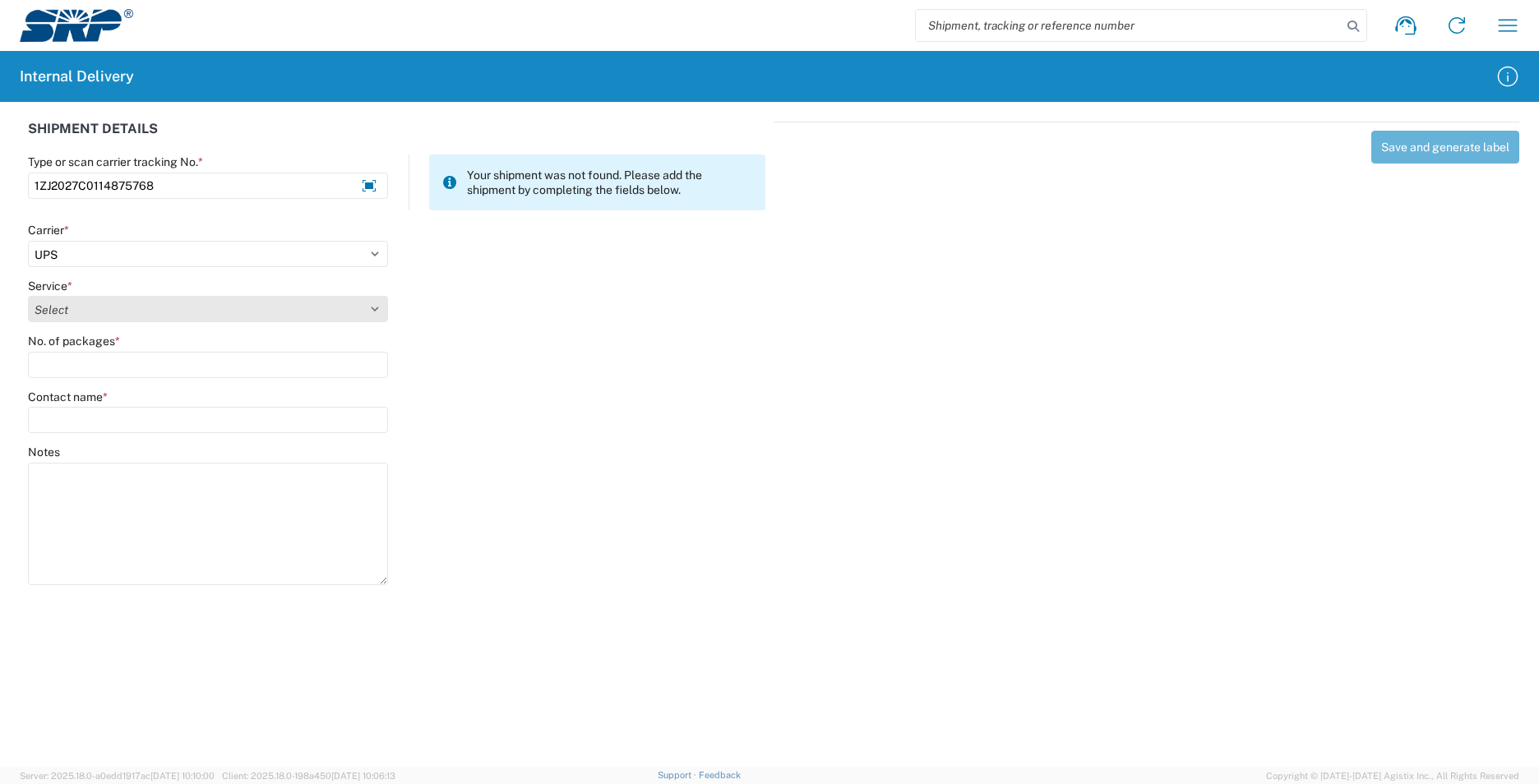
click at [79, 306] on select "Select 2nd Day Air 2nd Day Air A.M. 3 Day Select Basic BOUND PRINTED MATTER, UP…" at bounding box center [208, 308] width 361 height 27
select select "43"
click at [79, 306] on select "Select 2nd Day Air 2nd Day Air A.M. 3 Day Select Basic BOUND PRINTED MATTER, UP…" at bounding box center [208, 308] width 361 height 27
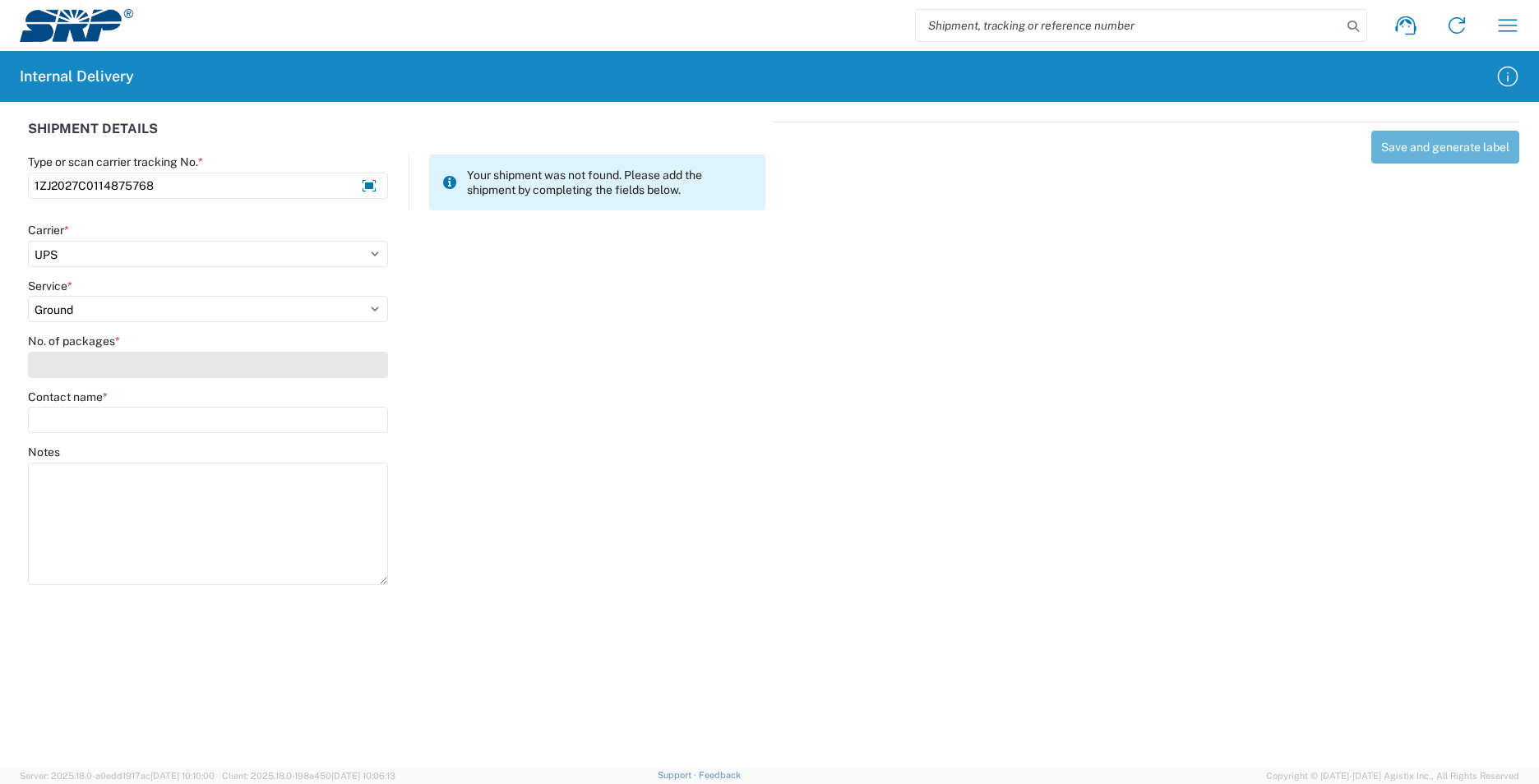
click at [67, 361] on input "No. of packages *" at bounding box center [208, 364] width 361 height 27
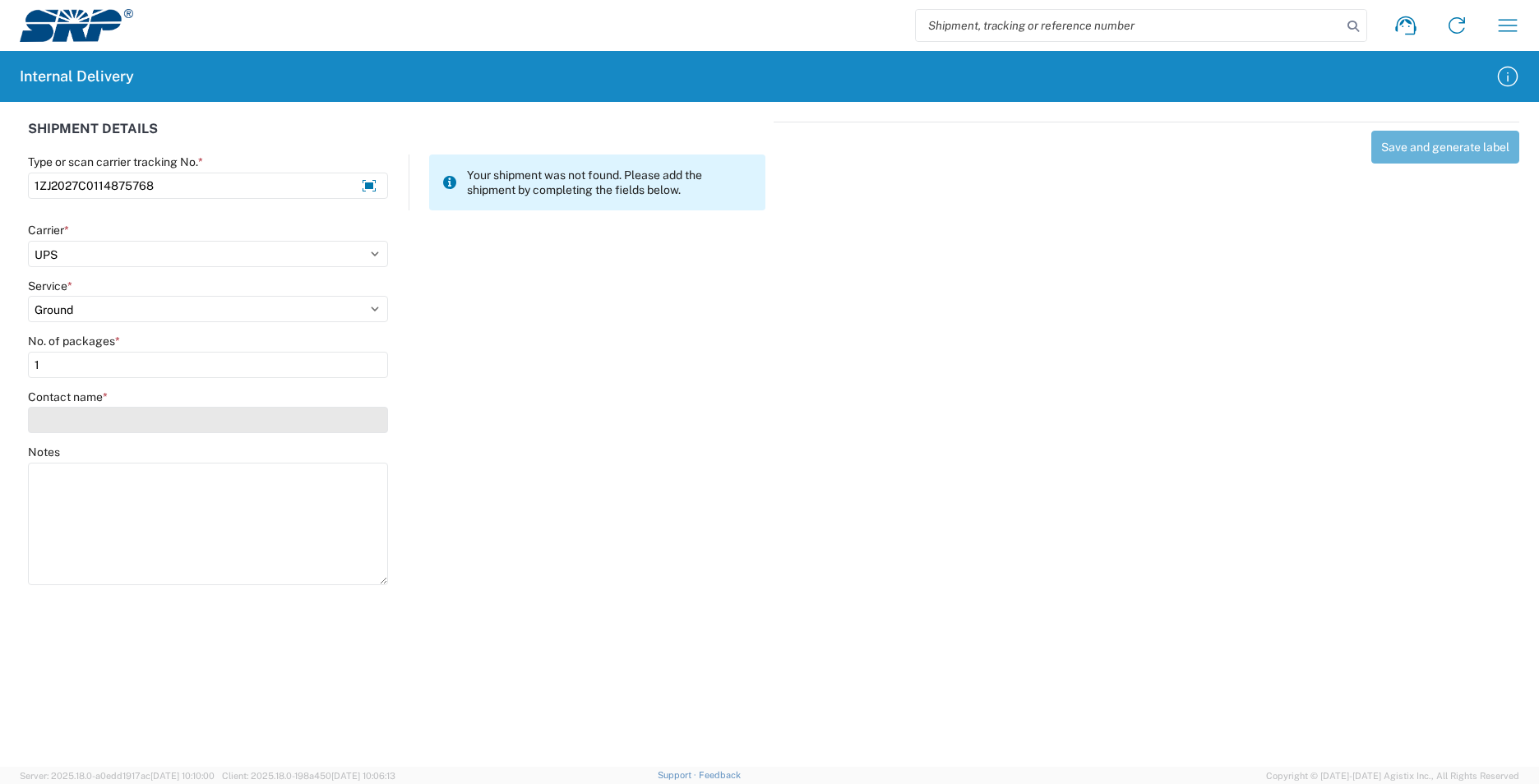
type input "1"
click at [67, 422] on input "Contact name *" at bounding box center [208, 420] width 361 height 27
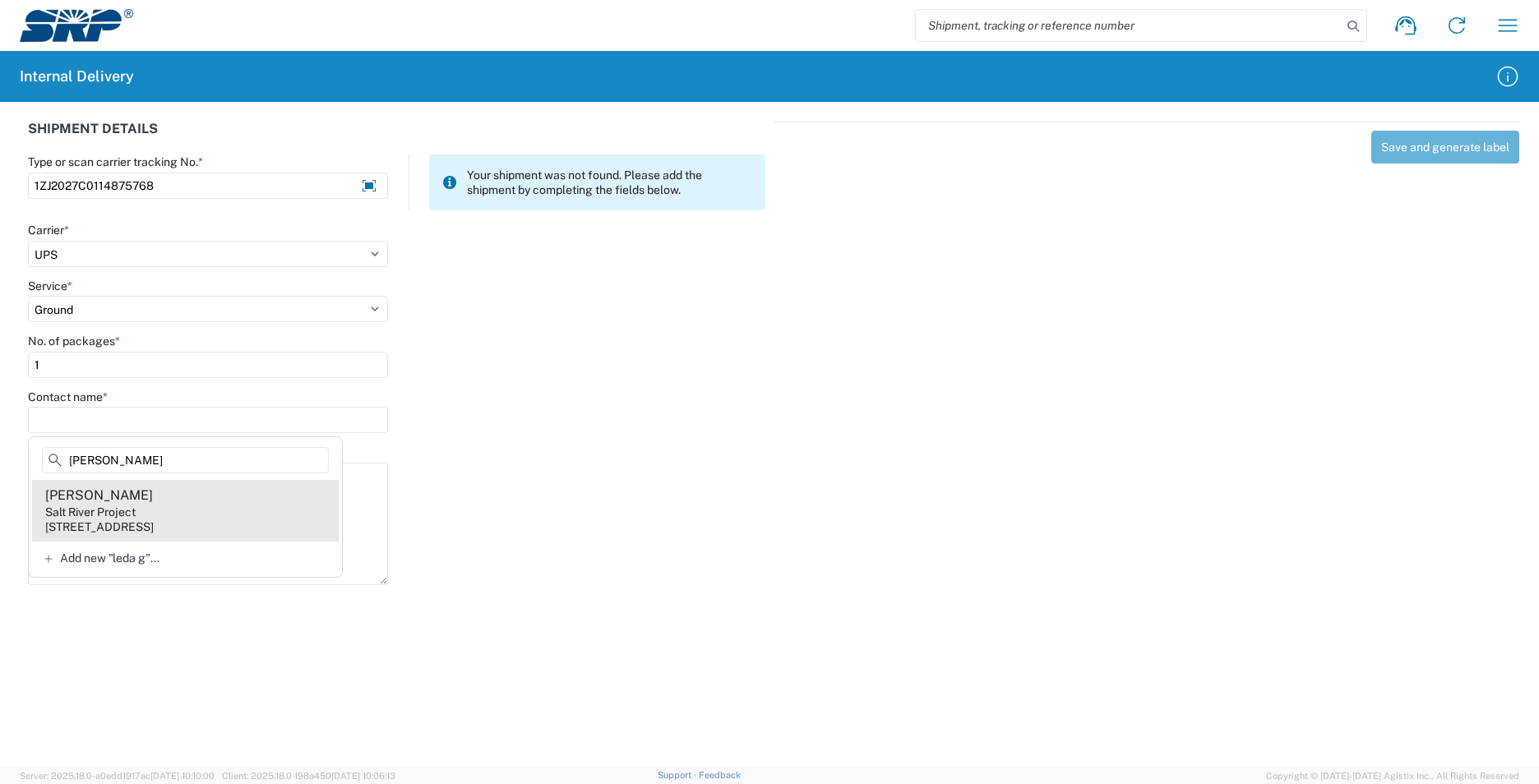
type input "leda g"
click at [248, 517] on agx-address-suggestion-item "Leda Gauthier Salt River Project 1500 N Mill Ave, PAB10W, Tempe, AZ, 85281, US" at bounding box center [185, 510] width 306 height 61
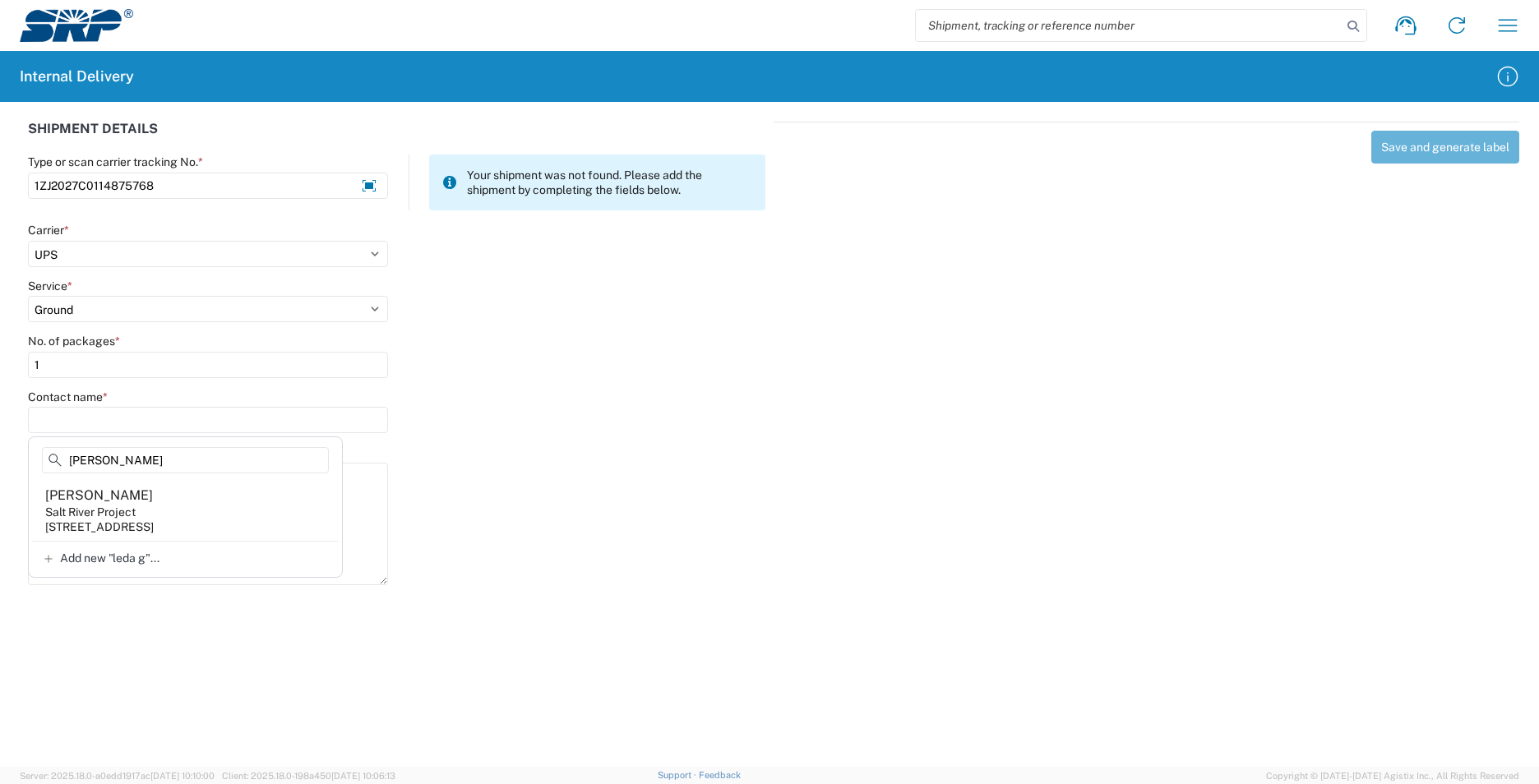
type input "Leda Gauthier"
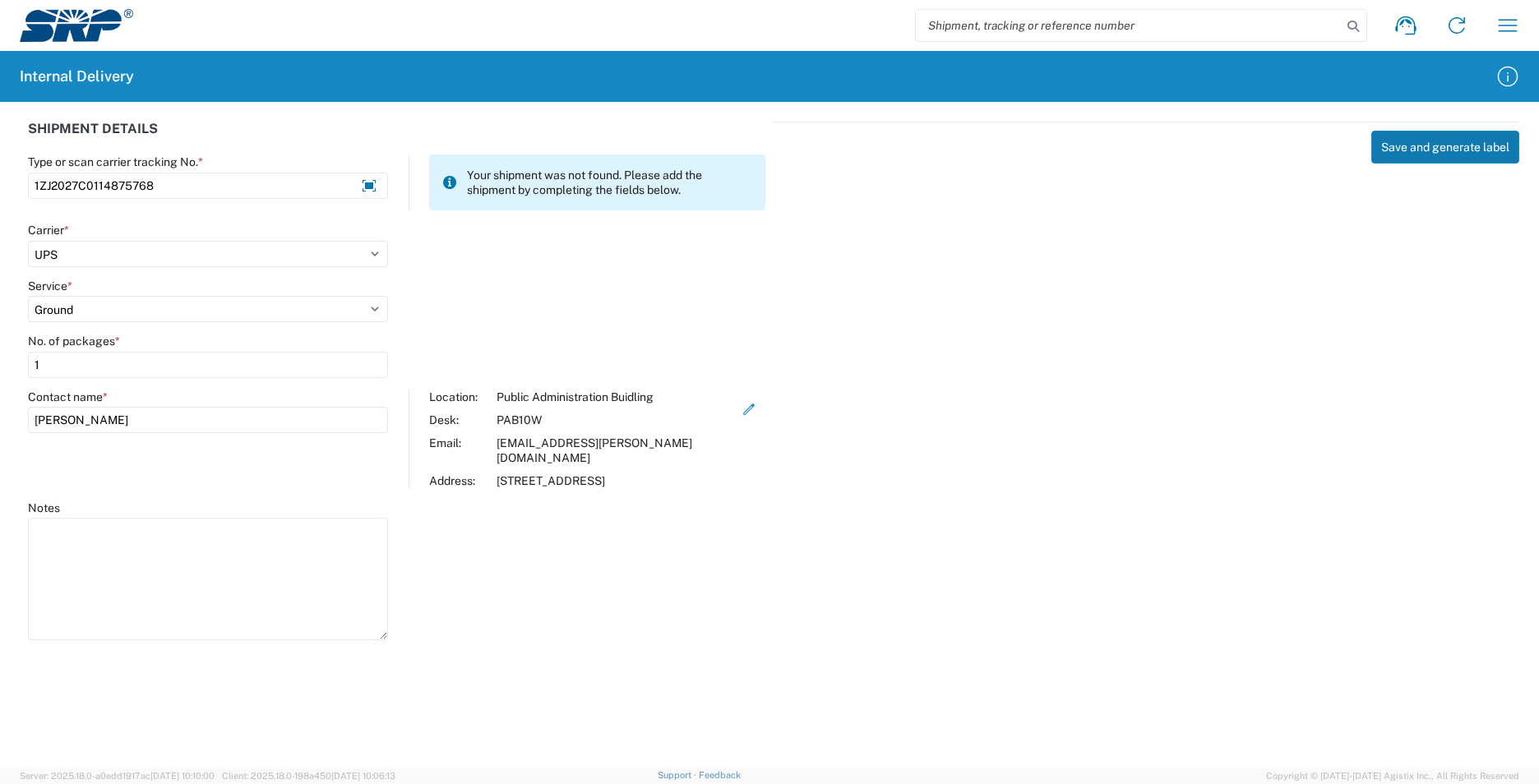
click at [1456, 139] on button "Save and generate label" at bounding box center [1445, 147] width 148 height 33
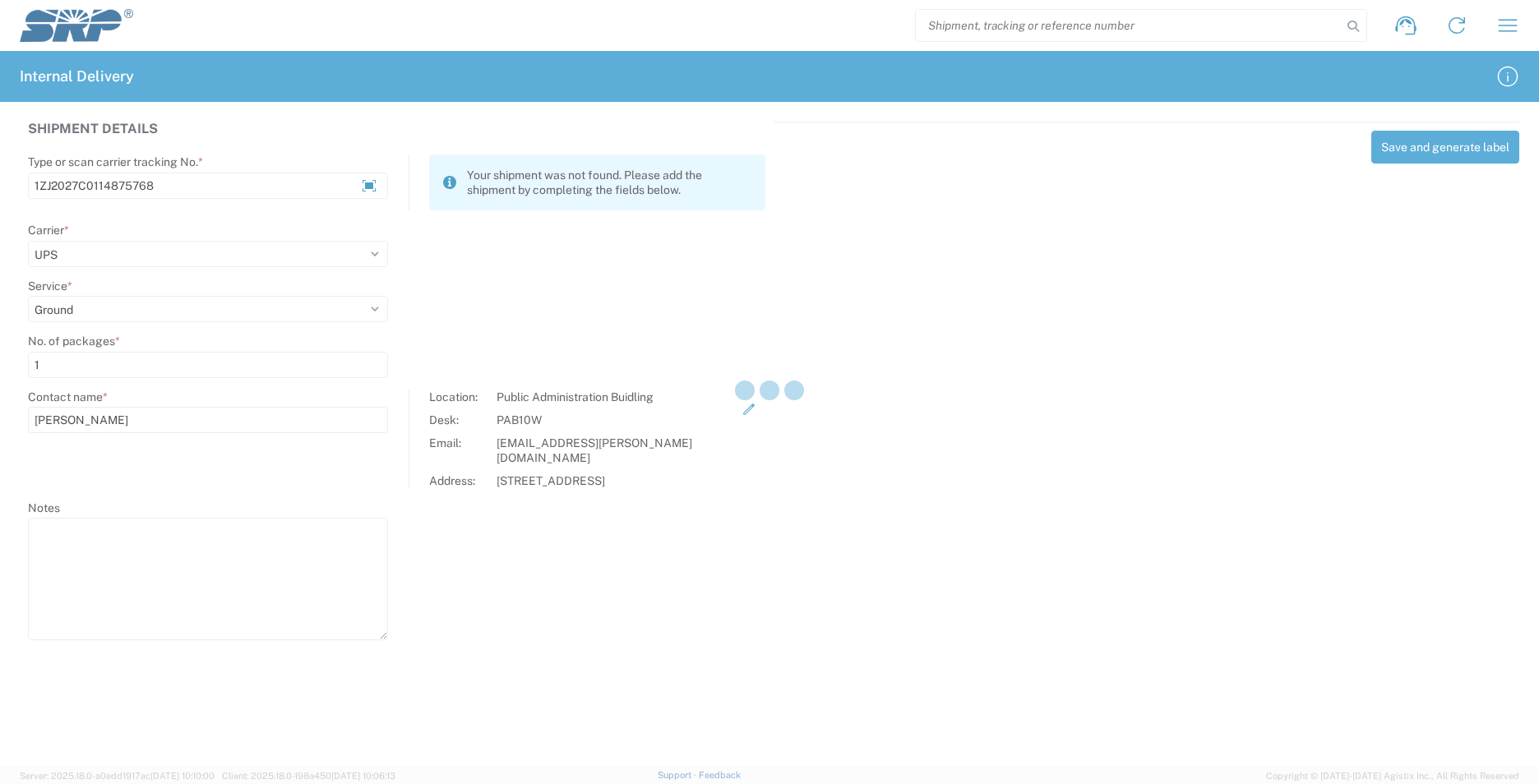
select select
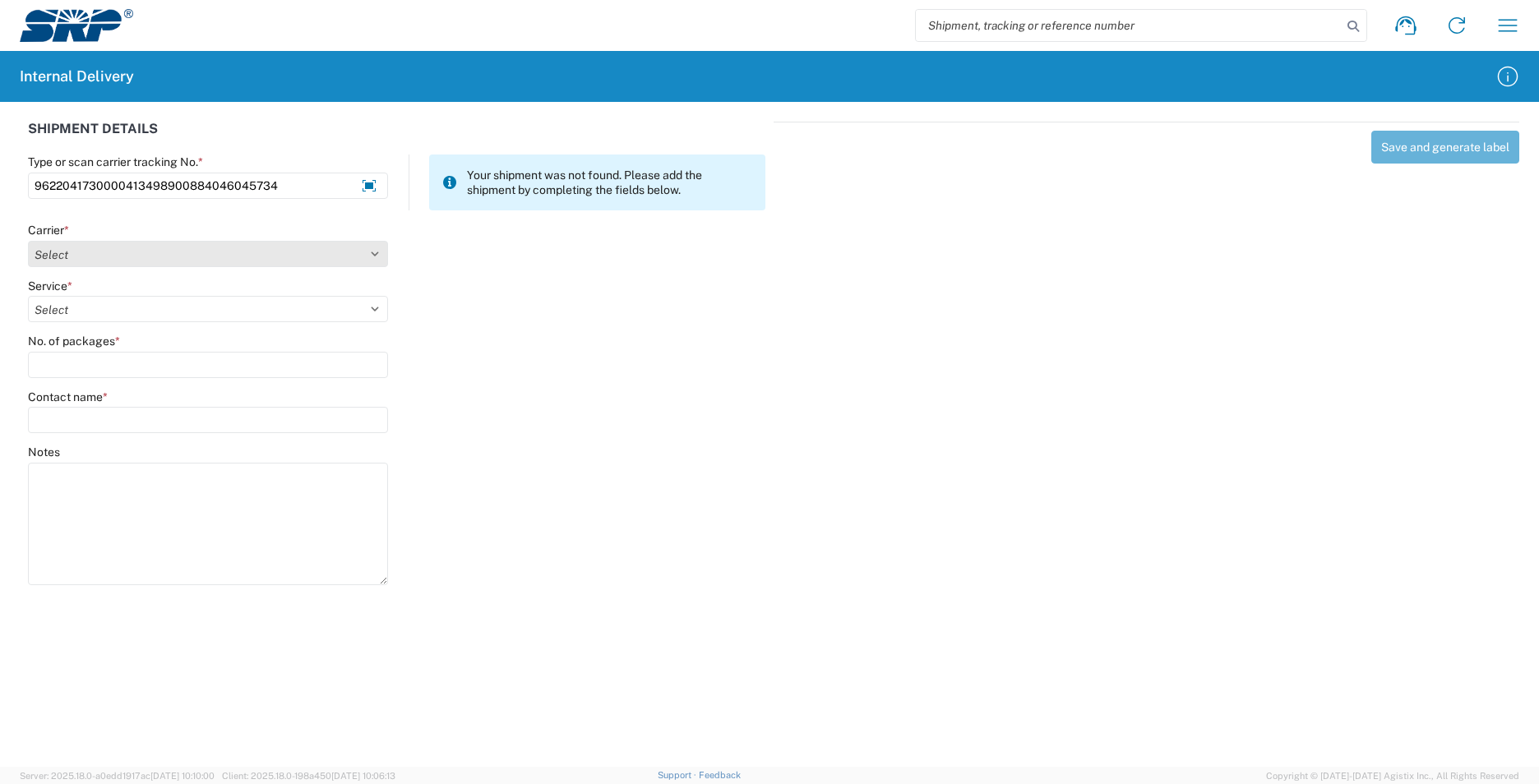
type input "9622041730000413498900884046045734"
click at [117, 249] on select "Select AcctPay Amazon Logistics ATI Trucking BC Dimerco Logistics Empire Southw…" at bounding box center [208, 254] width 361 height 27
select select "5"
click at [28, 241] on select "Select AcctPay Amazon Logistics ATI Trucking BC Dimerco Logistics Empire Southw…" at bounding box center [208, 254] width 361 height 27
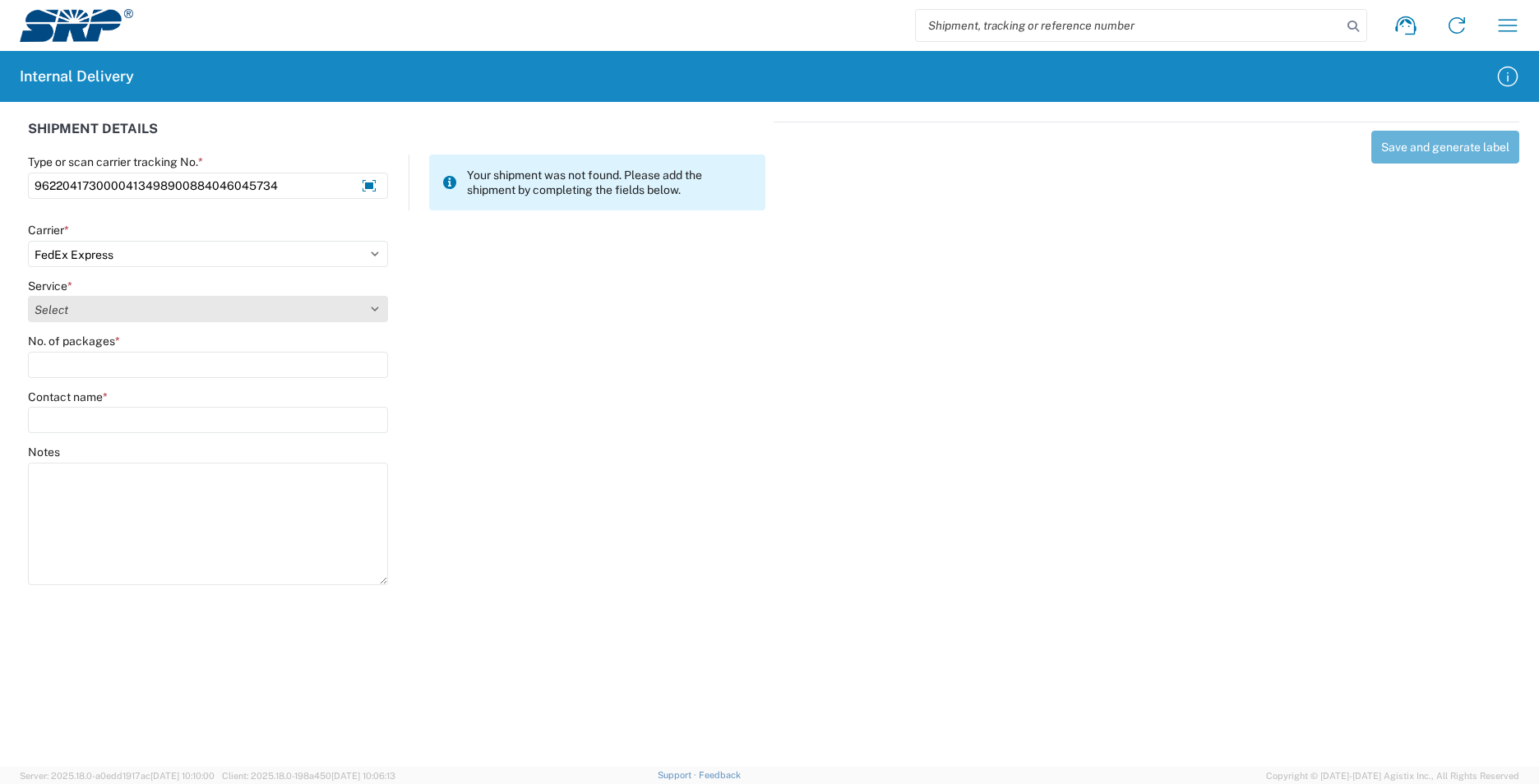
click at [85, 308] on select "Select" at bounding box center [208, 308] width 361 height 27
select select "12"
click at [85, 308] on select "Select 1Day Freight 2Day 2Day AM 2Day AM One Rate 2Day Freight 2Day One Rate 3 …" at bounding box center [208, 308] width 361 height 27
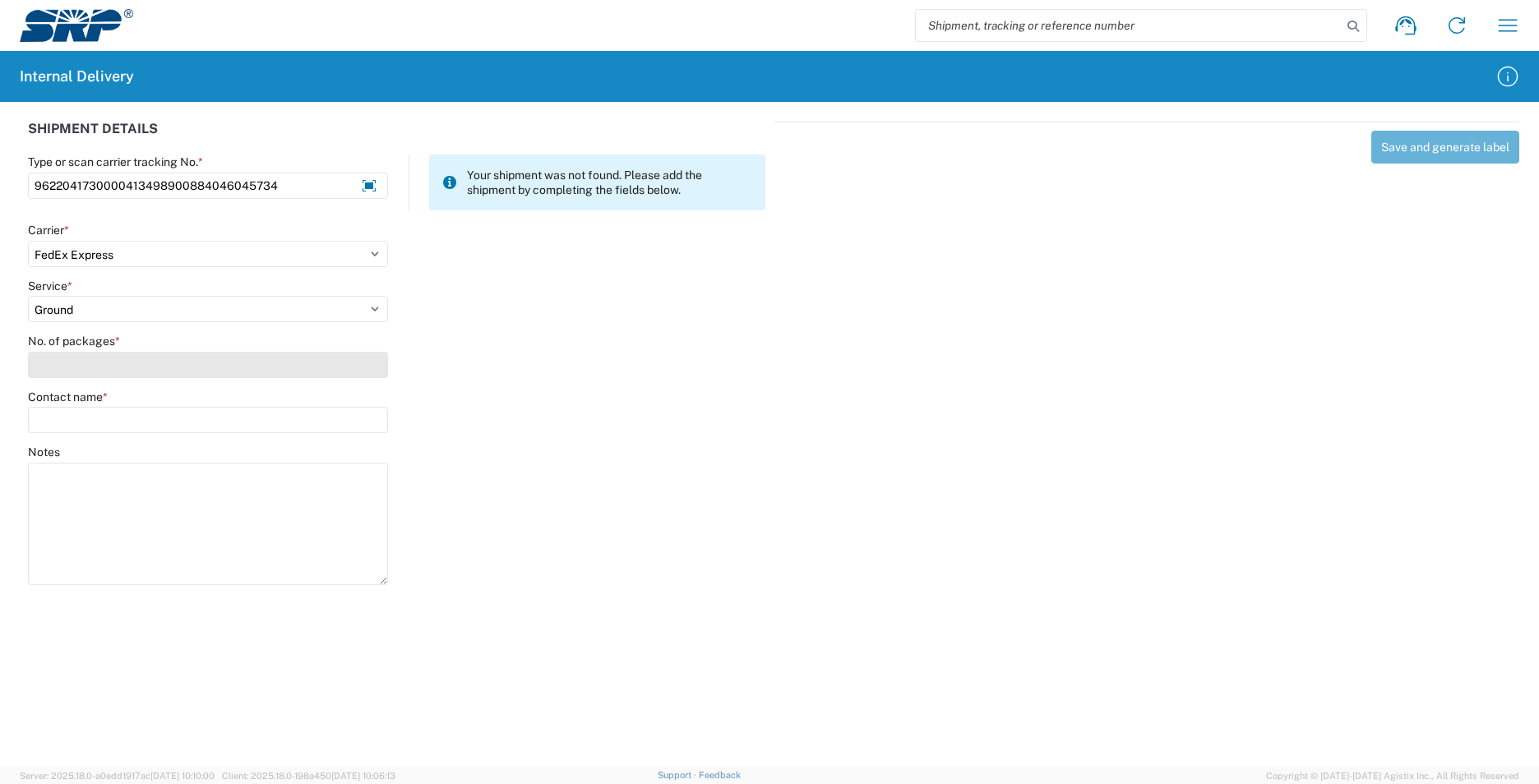
click at [77, 365] on input "No. of packages *" at bounding box center [208, 364] width 361 height 27
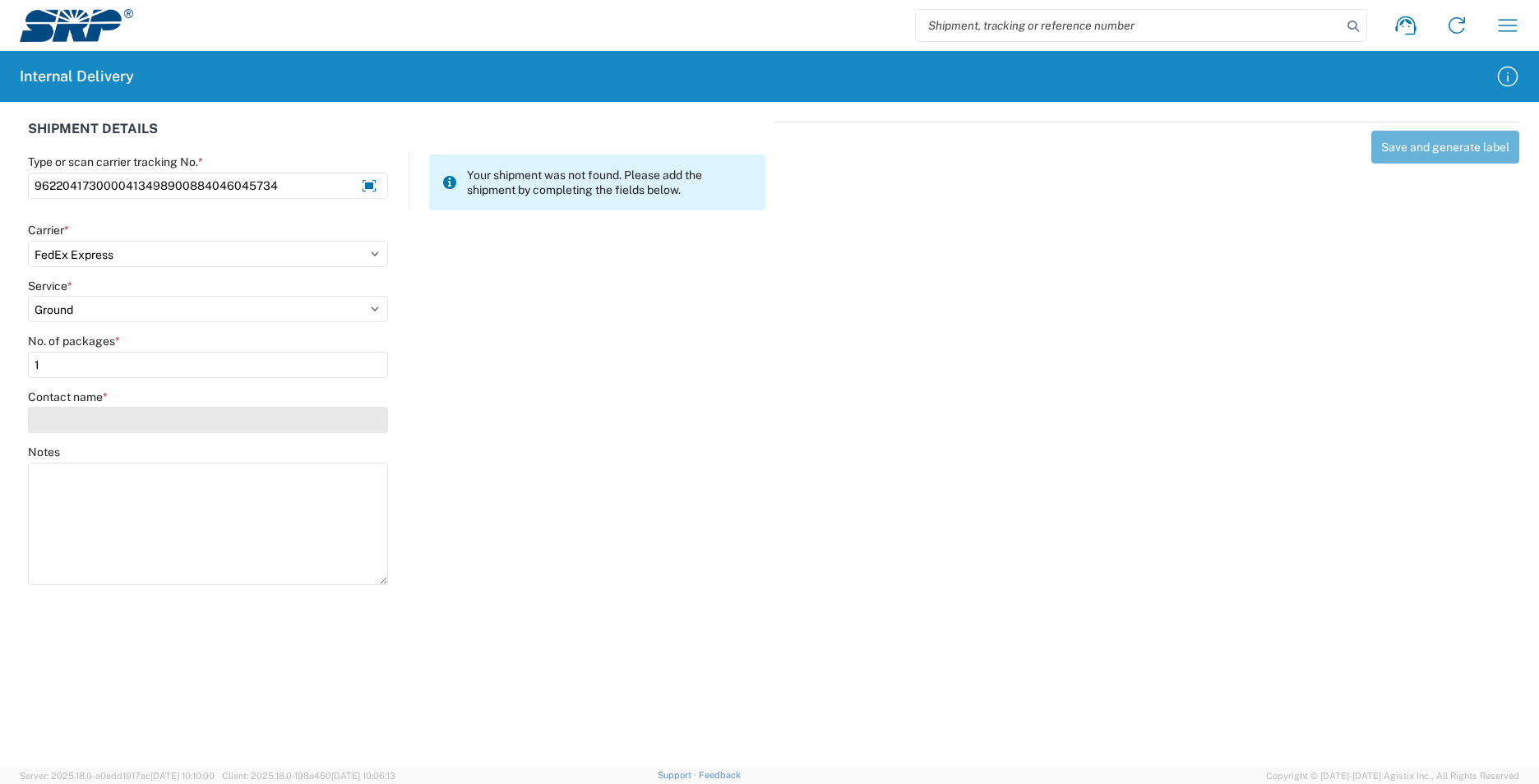
type input "1"
click at [114, 425] on input "Contact name *" at bounding box center [208, 420] width 361 height 27
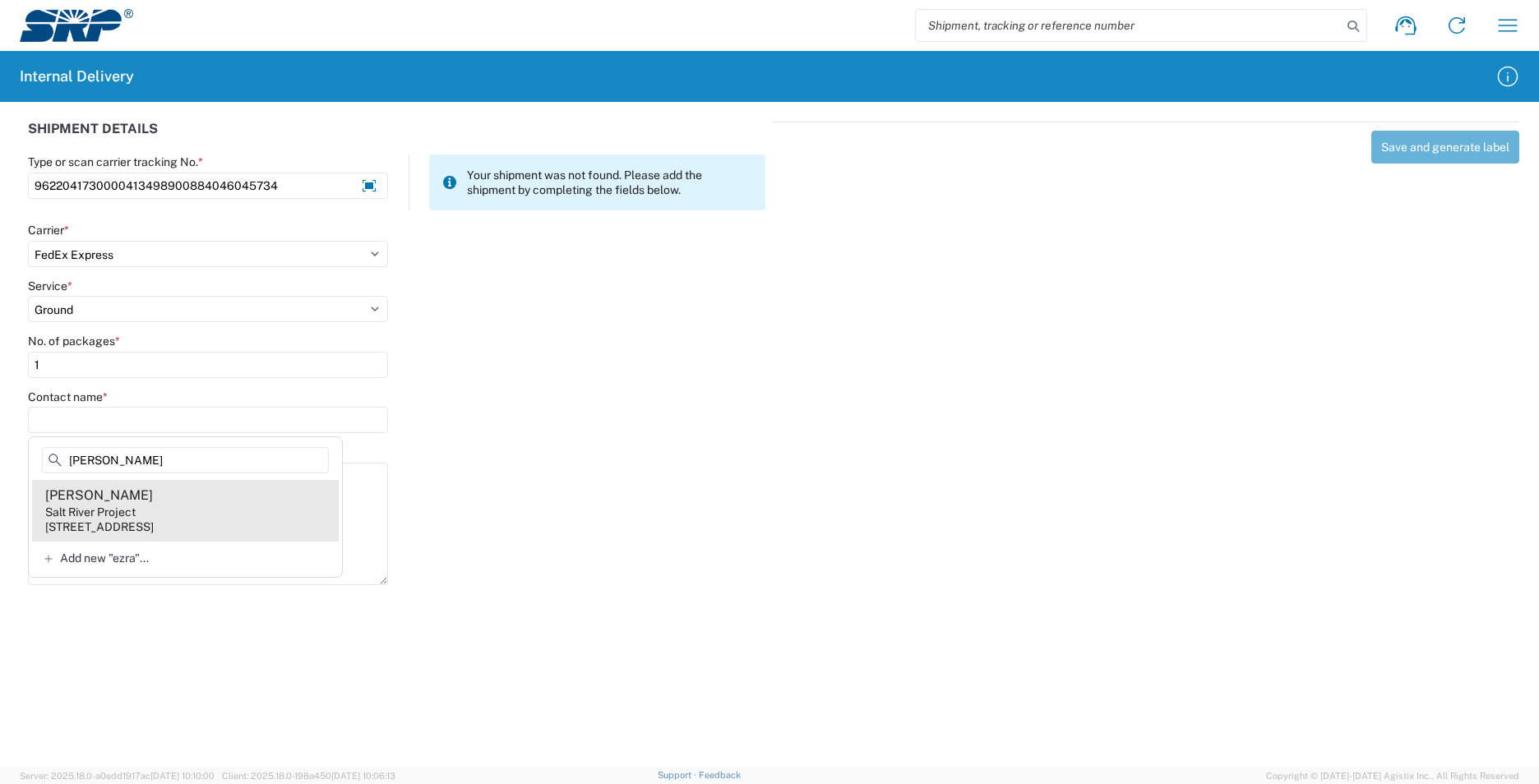
type input "ezra"
click at [268, 504] on agx-address-suggestion-item "Ezra Palmerin Salt River Project 1500 N Mill Ave, PAB25T, Tempe, AZ, 85281, US" at bounding box center [185, 510] width 306 height 61
type input "Ezra Palmerin"
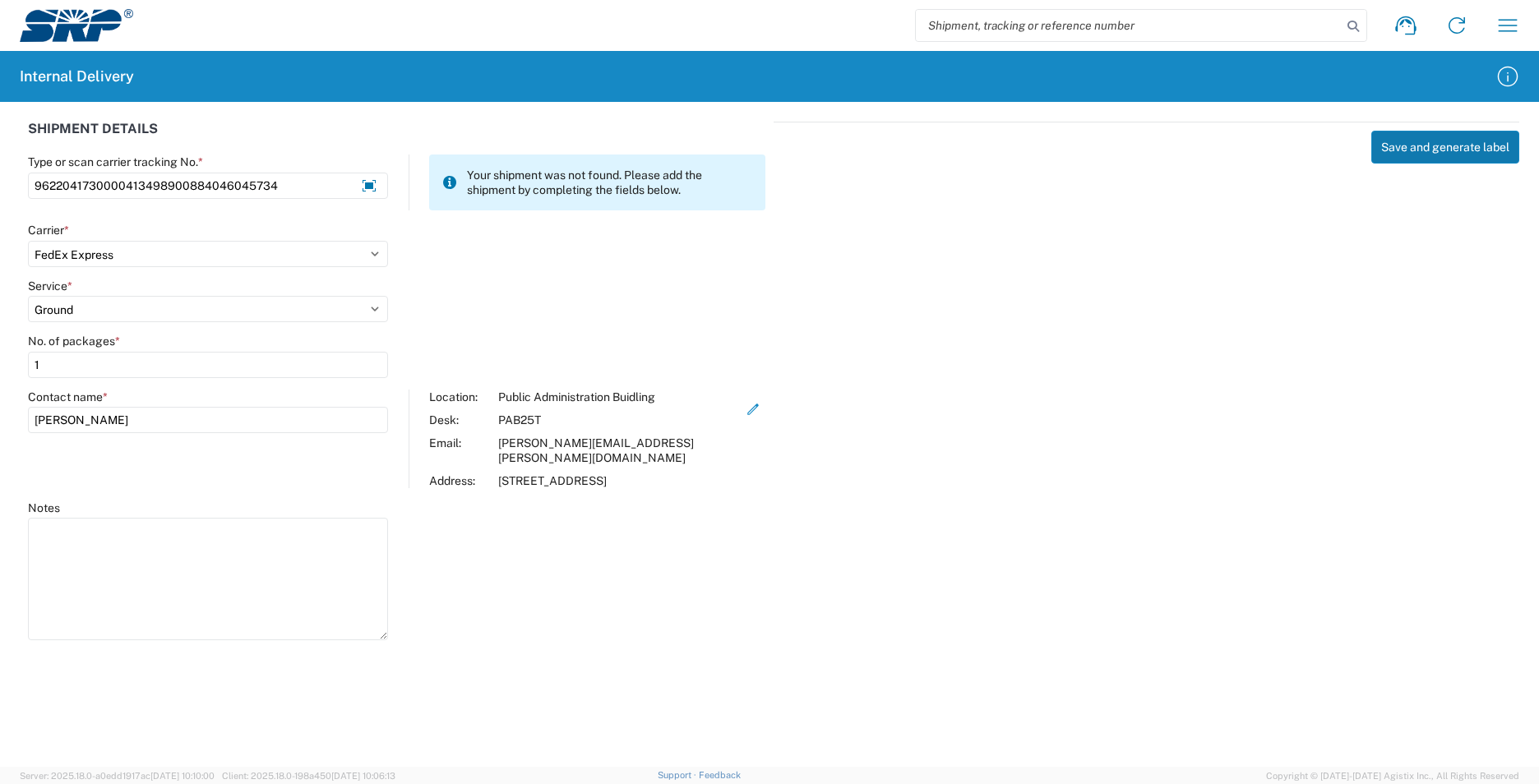
click at [1457, 150] on button "Save and generate label" at bounding box center [1445, 147] width 148 height 33
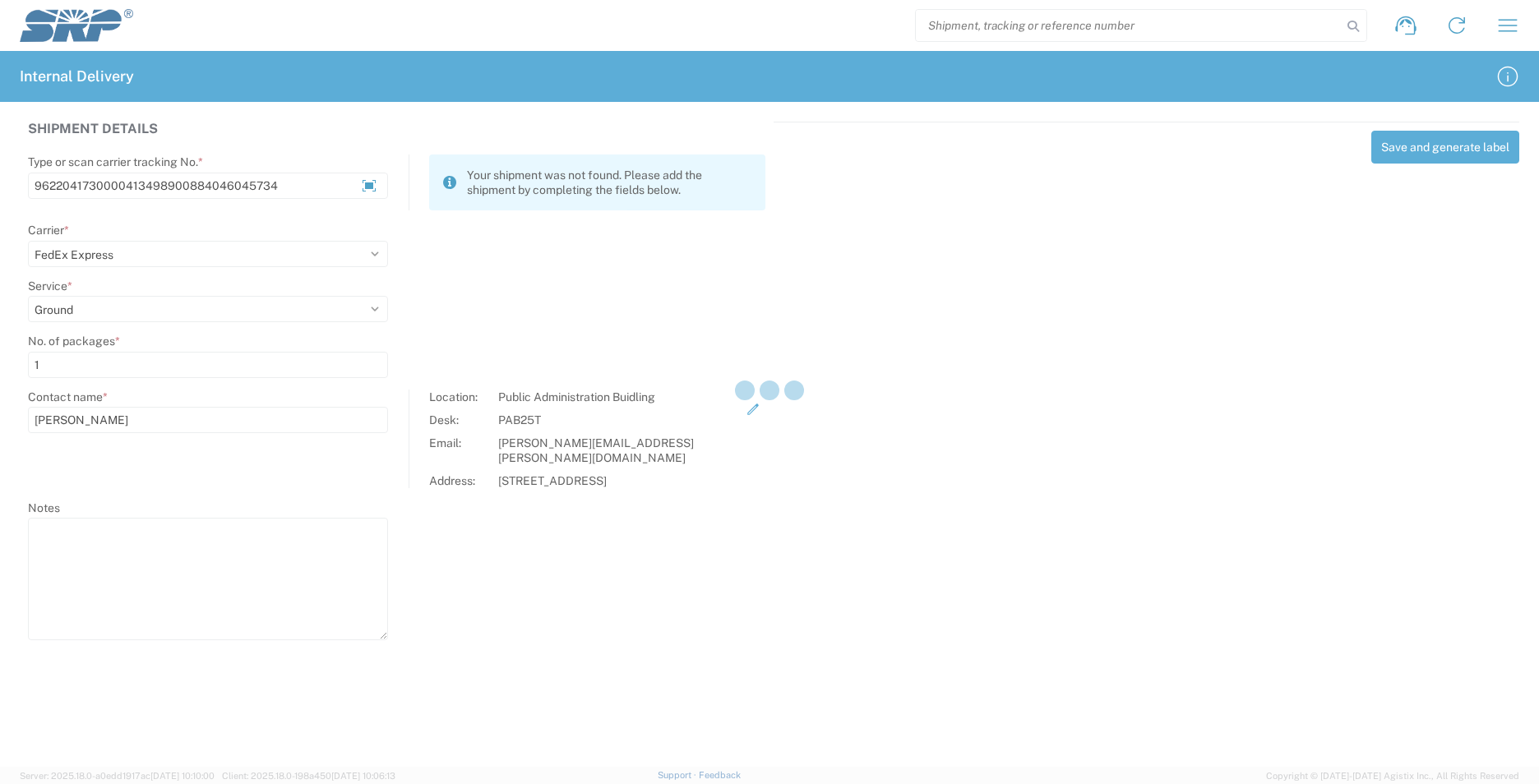
select select
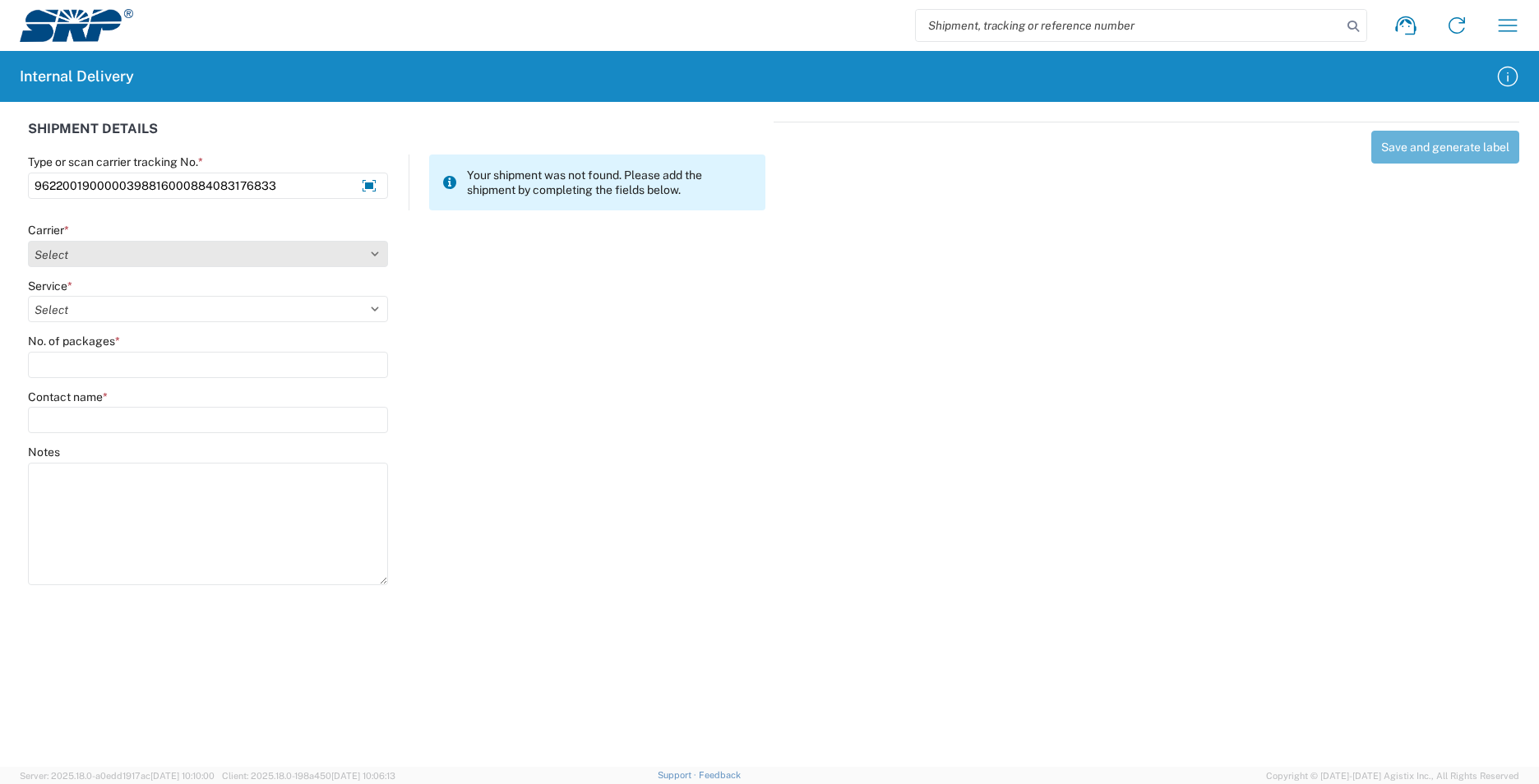
type input "9622001900000398816000884083176833"
click at [82, 248] on select "Select AcctPay Amazon Logistics ATI Trucking BC Dimerco Logistics Empire Southw…" at bounding box center [208, 254] width 361 height 27
select select "5"
click at [28, 241] on select "Select AcctPay Amazon Logistics ATI Trucking BC Dimerco Logistics Empire Southw…" at bounding box center [208, 254] width 361 height 27
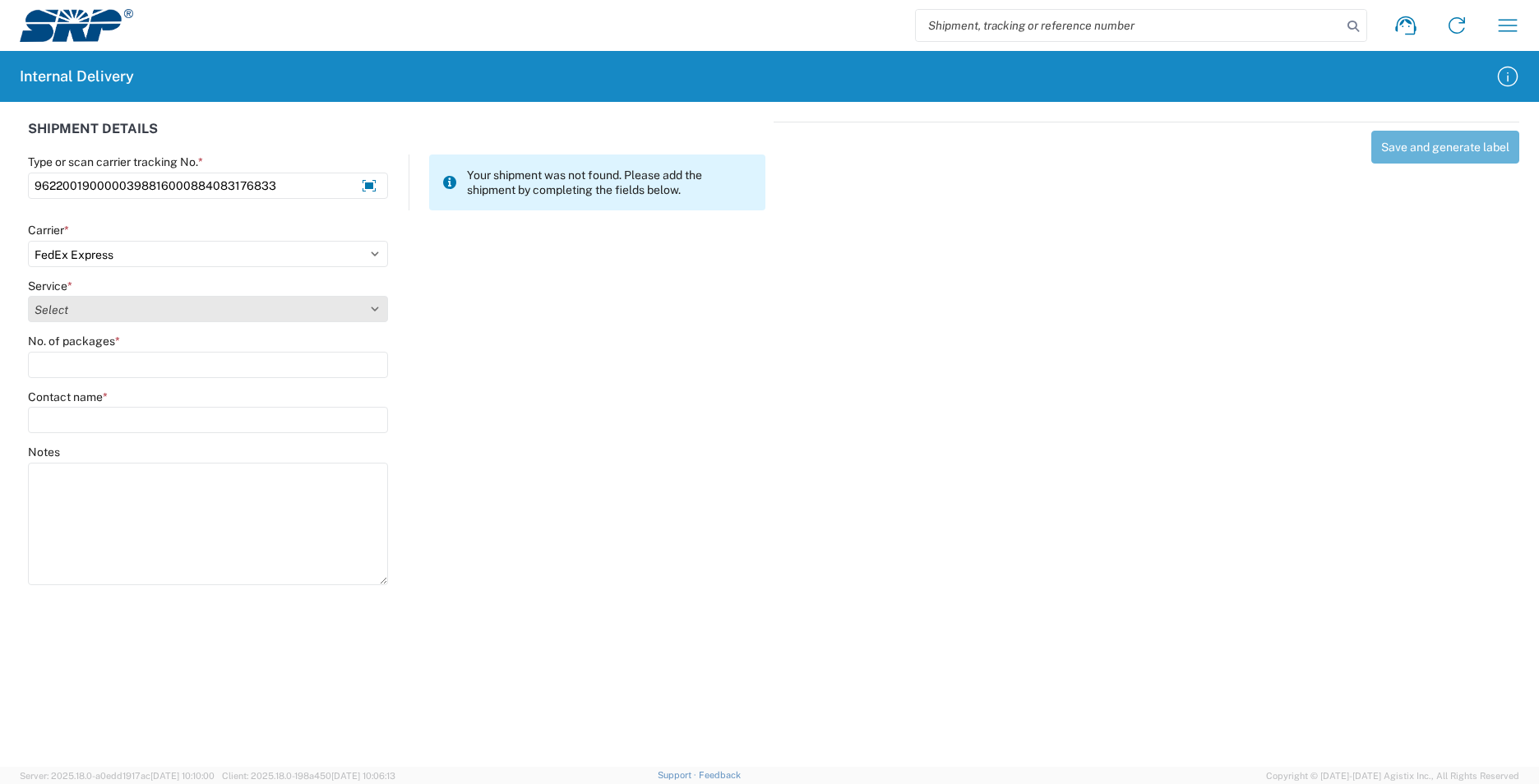
click at [87, 309] on select "Select 1Day Freight 2Day 2Day AM 2Day AM One Rate 2Day Freight 2Day One Rate 3 …" at bounding box center [208, 308] width 361 height 27
select select "12"
click at [86, 309] on select "Select 1Day Freight 2Day 2Day AM 2Day AM One Rate 2Day Freight 2Day One Rate 3 …" at bounding box center [208, 308] width 361 height 27
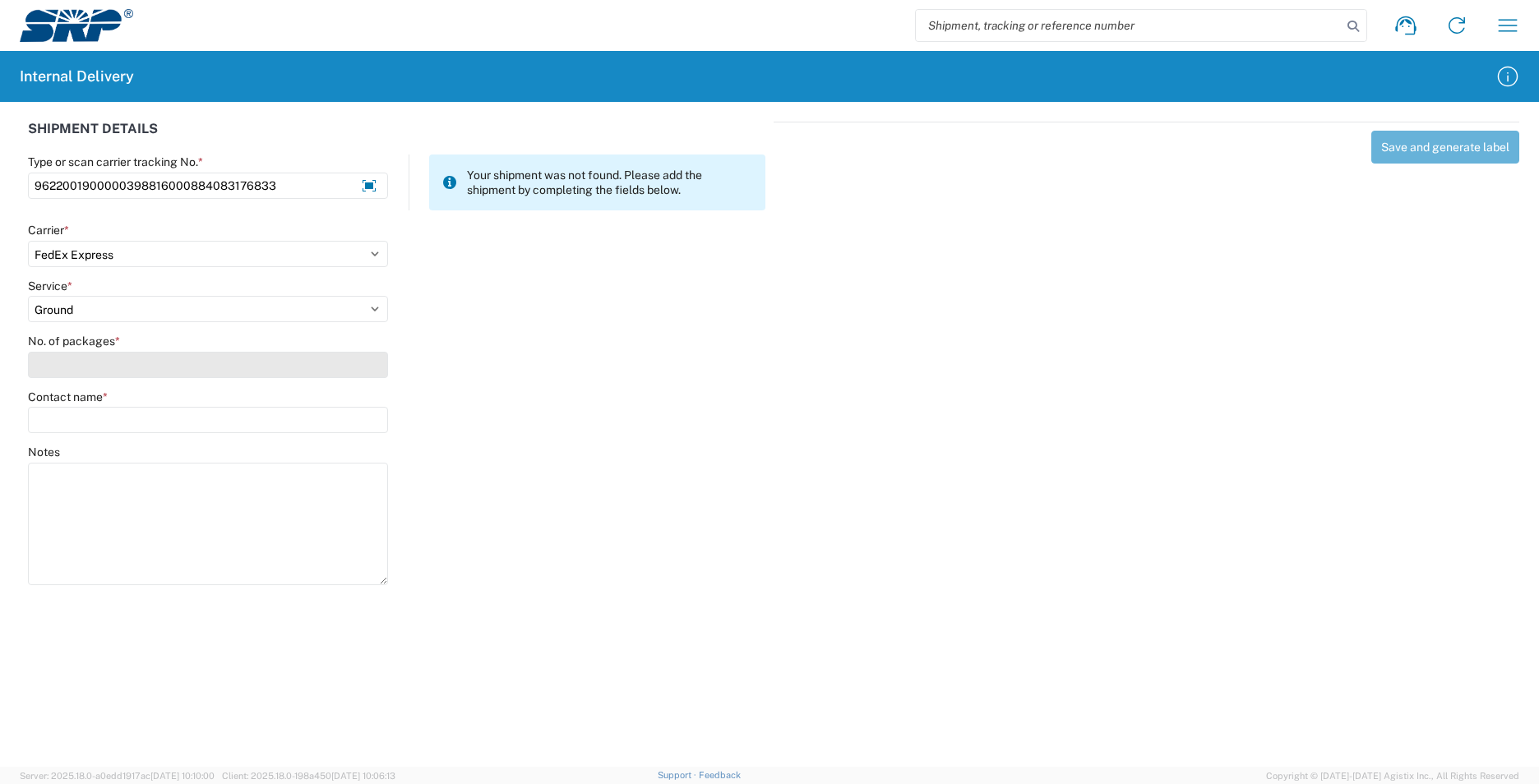
click at [86, 365] on input "No. of packages *" at bounding box center [208, 364] width 361 height 27
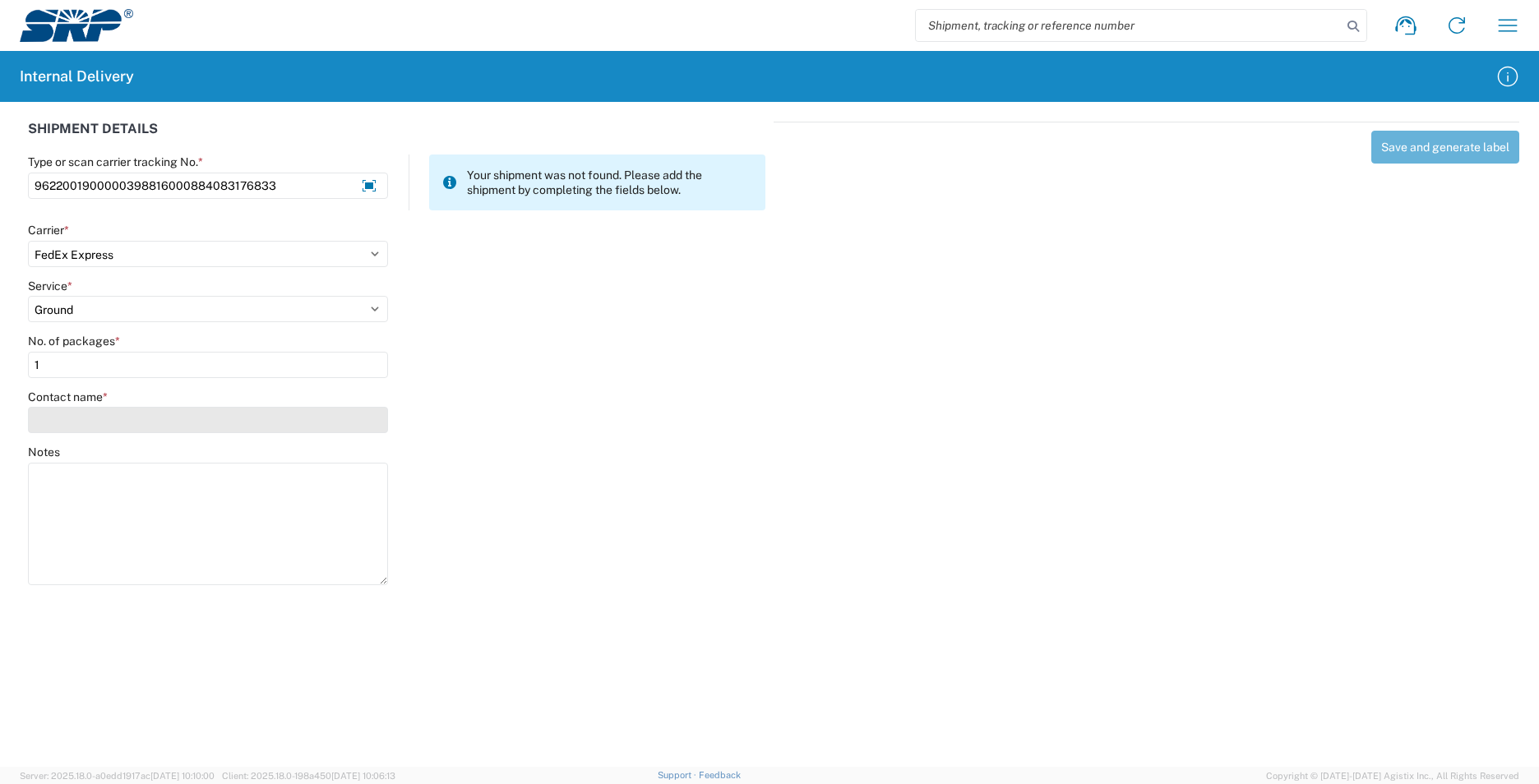
type input "1"
click at [94, 420] on input "Contact name *" at bounding box center [208, 420] width 361 height 27
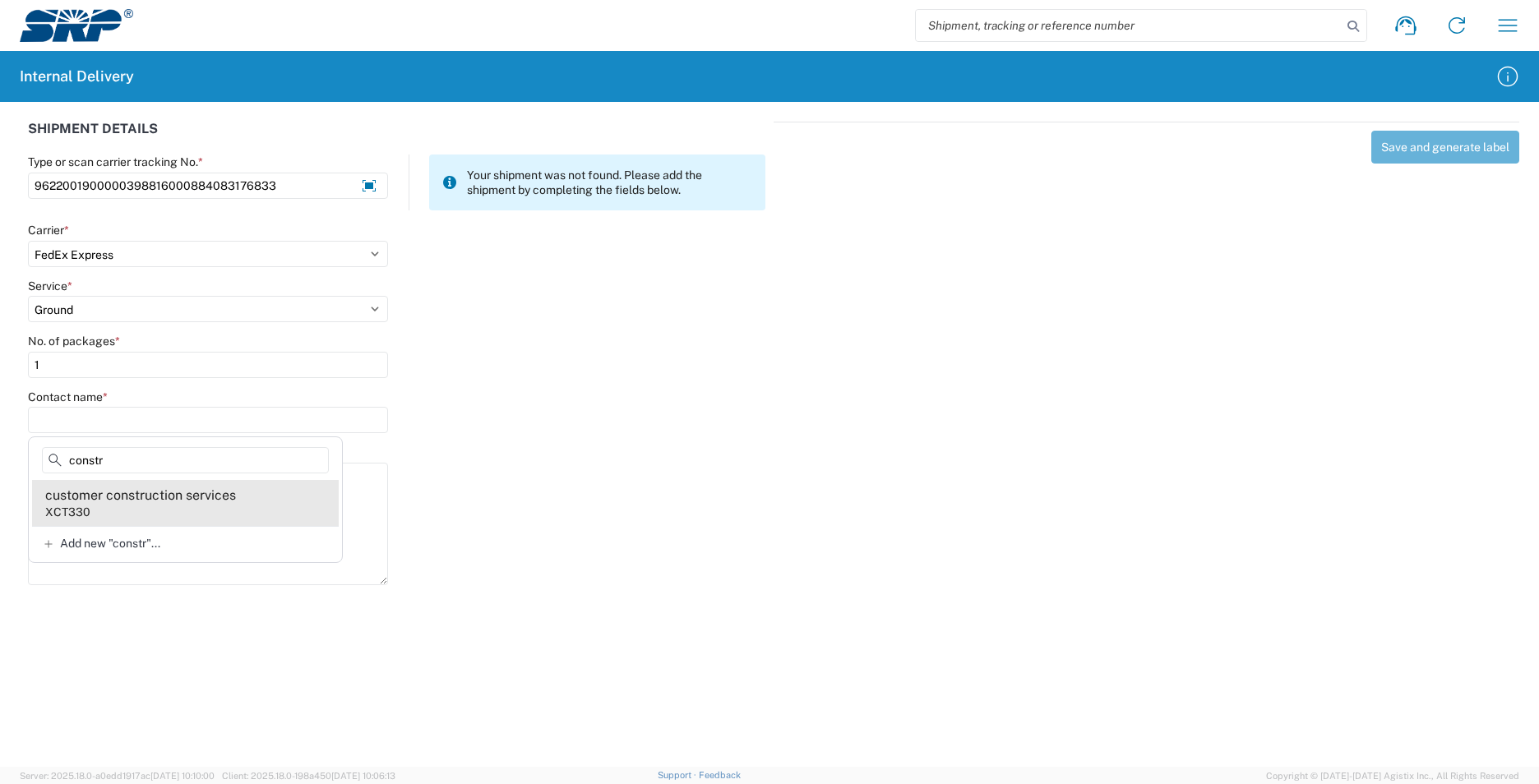
type input "constr"
drag, startPoint x: 218, startPoint y: 516, endPoint x: 236, endPoint y: 490, distance: 31.6
click at [217, 515] on agx-address-suggestion-item "customer construction services XCT330" at bounding box center [185, 502] width 306 height 46
type input "customer construction services"
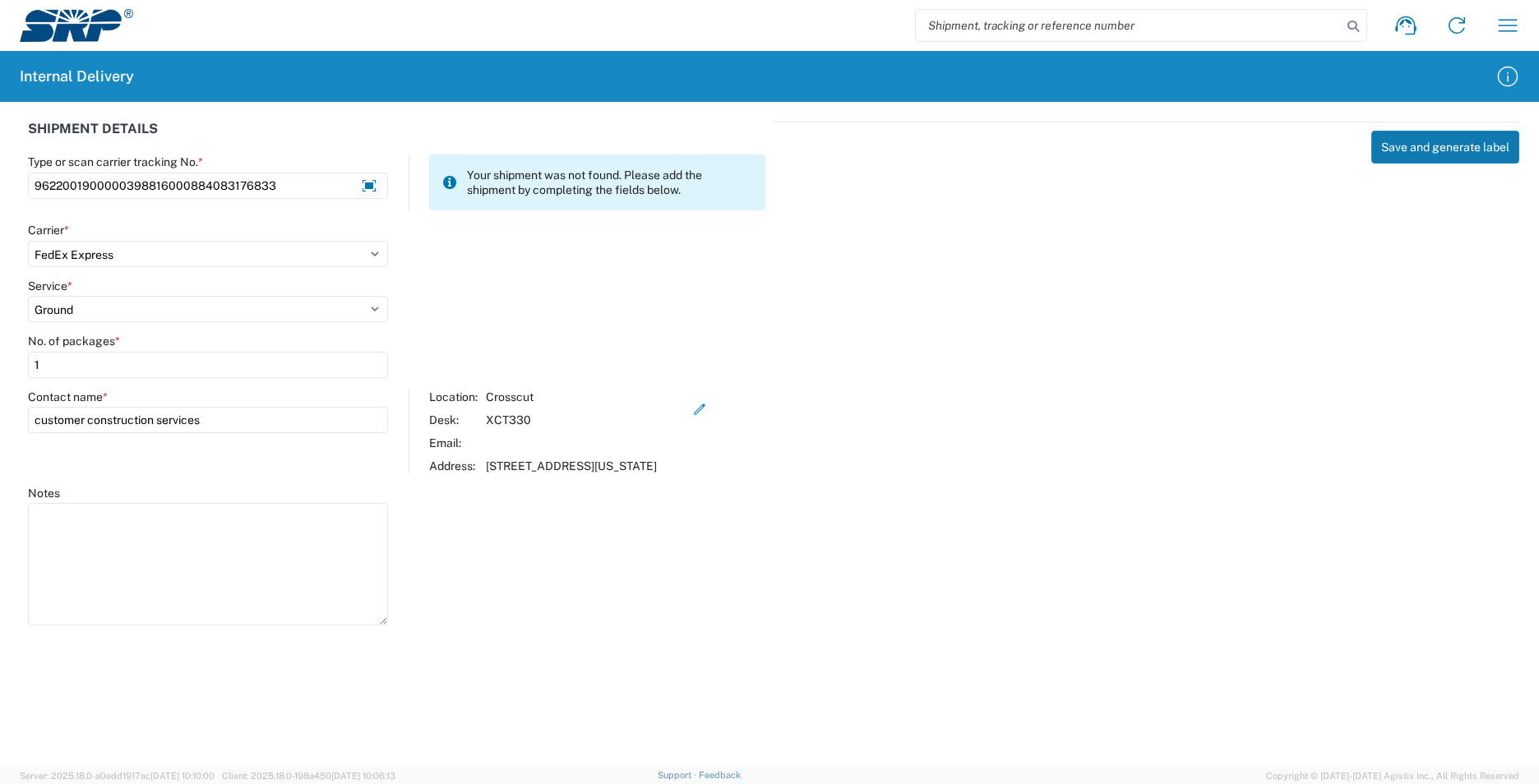
click at [1448, 152] on button "Save and generate label" at bounding box center [1445, 147] width 148 height 33
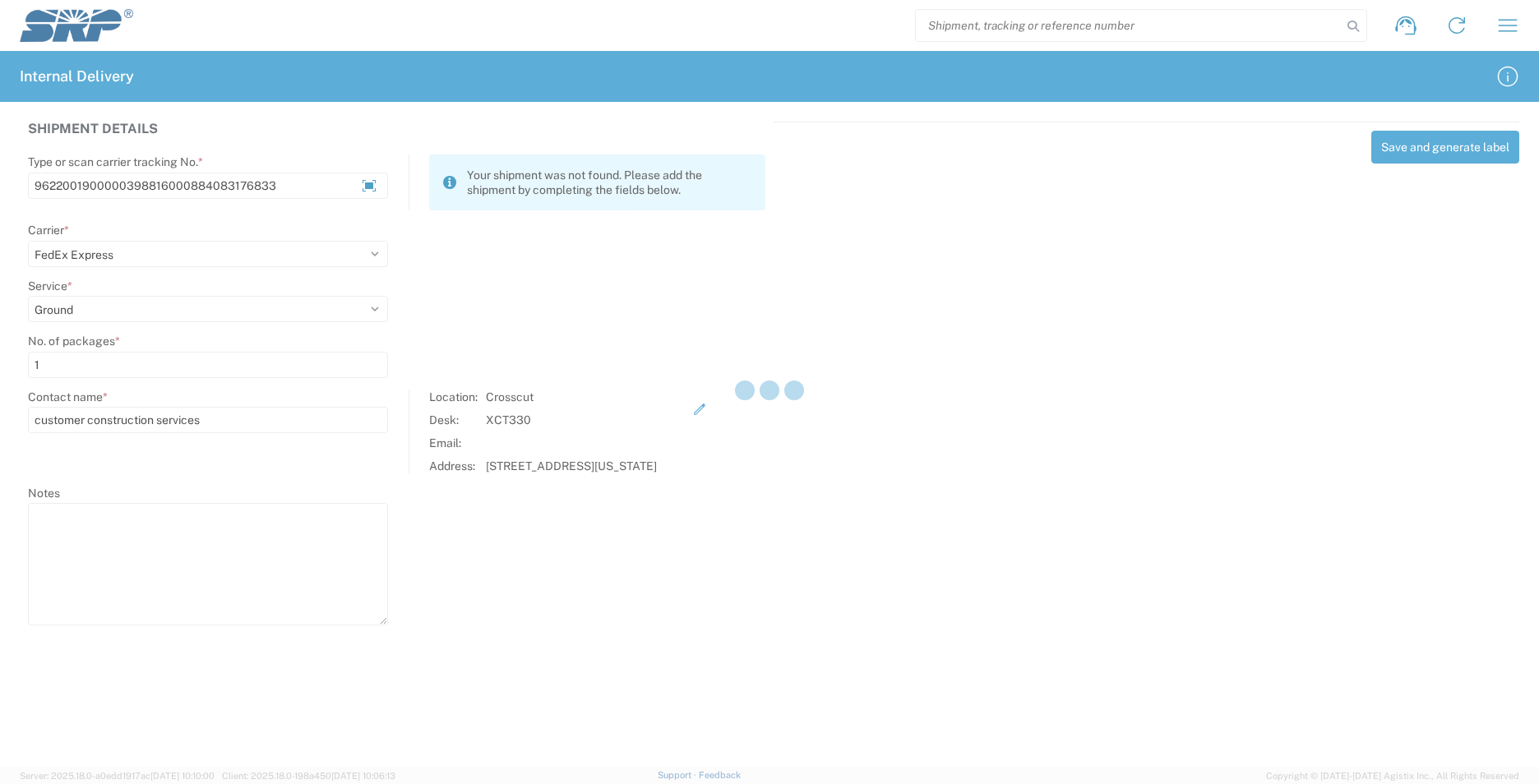
select select
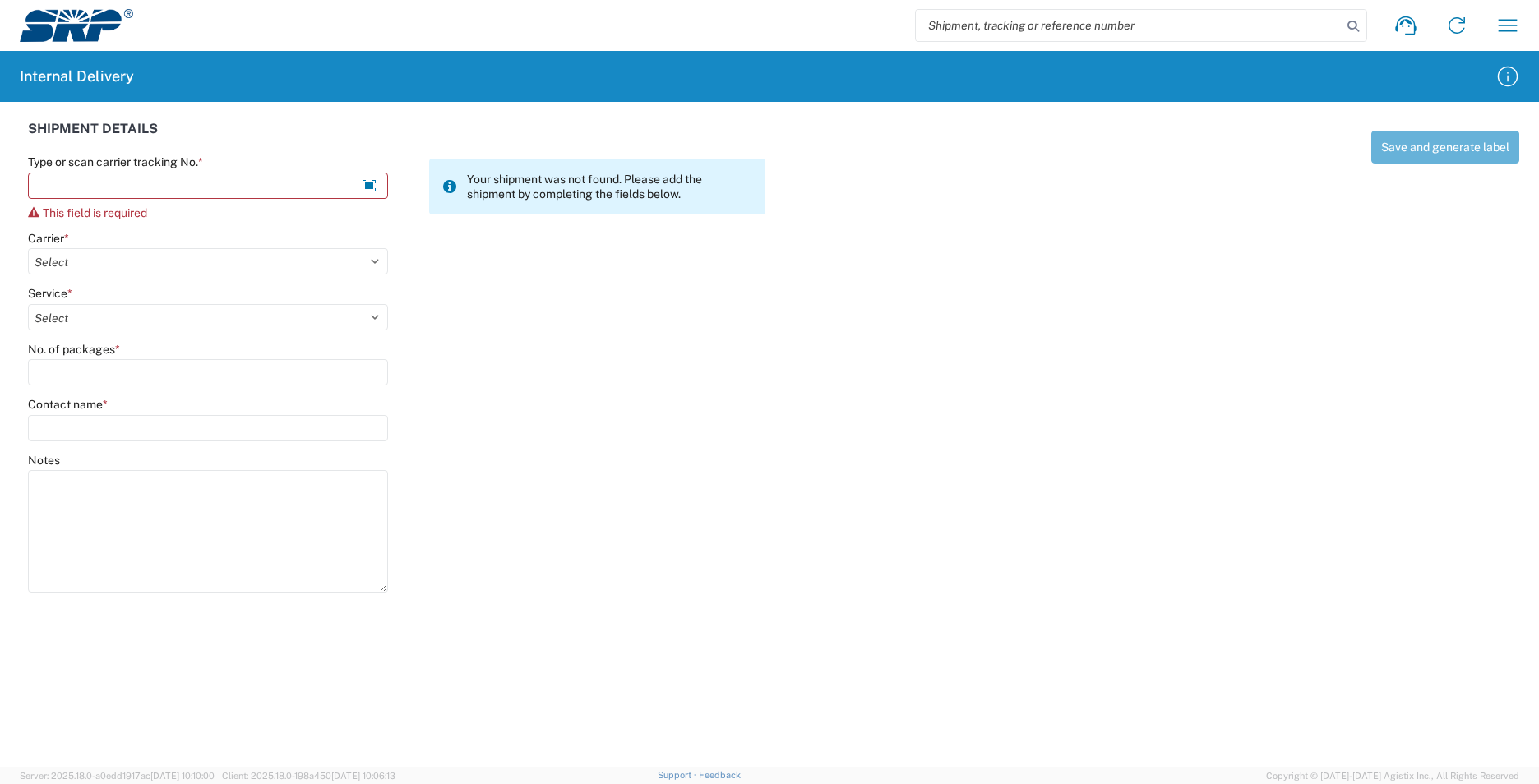
click at [1082, 28] on input "search" at bounding box center [1129, 26] width 426 height 32
paste input "472700742380"
type input "472700742380"
click at [1352, 27] on icon at bounding box center [1353, 26] width 23 height 23
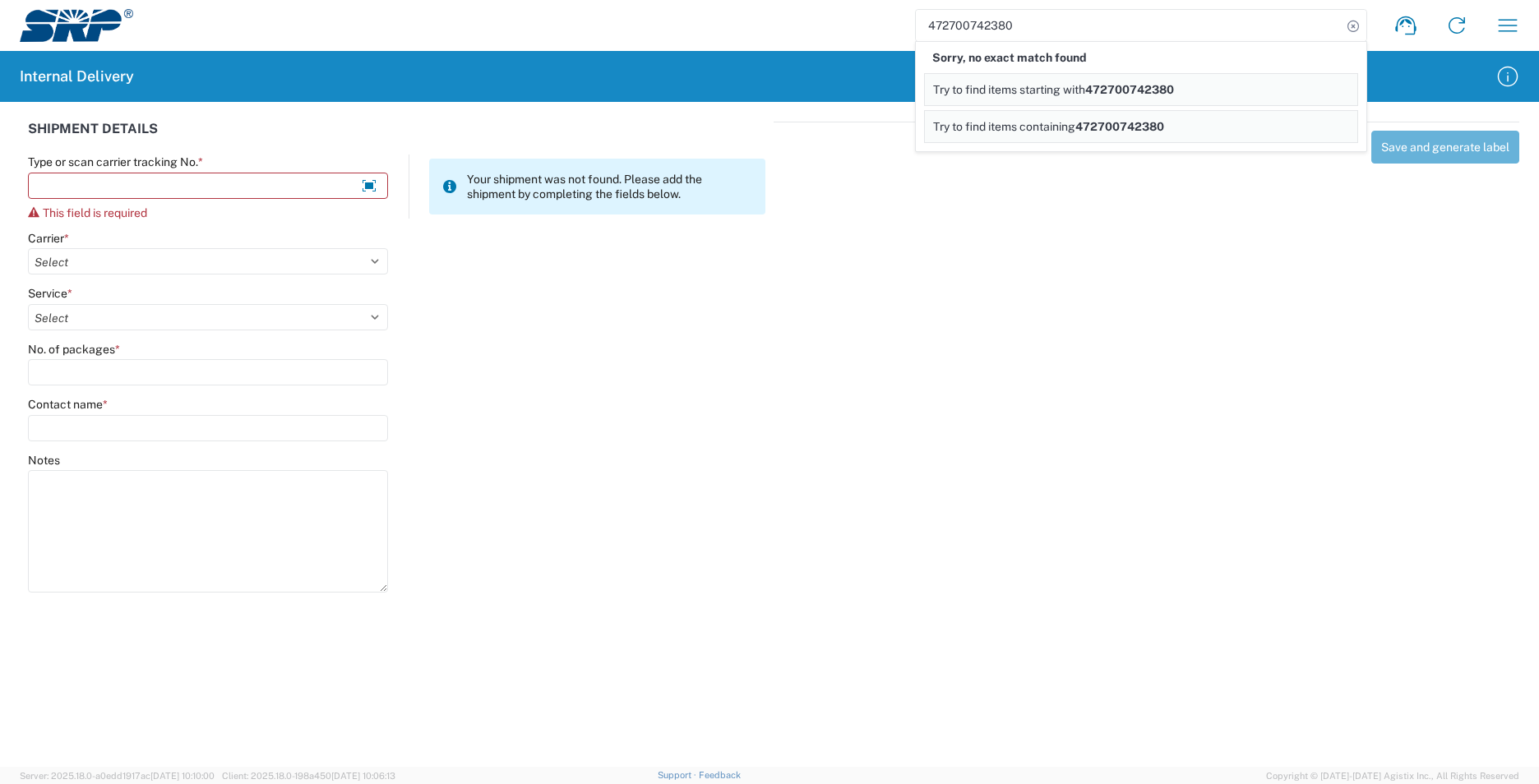
click at [1058, 129] on span "Try to find items containing" at bounding box center [1004, 126] width 142 height 13
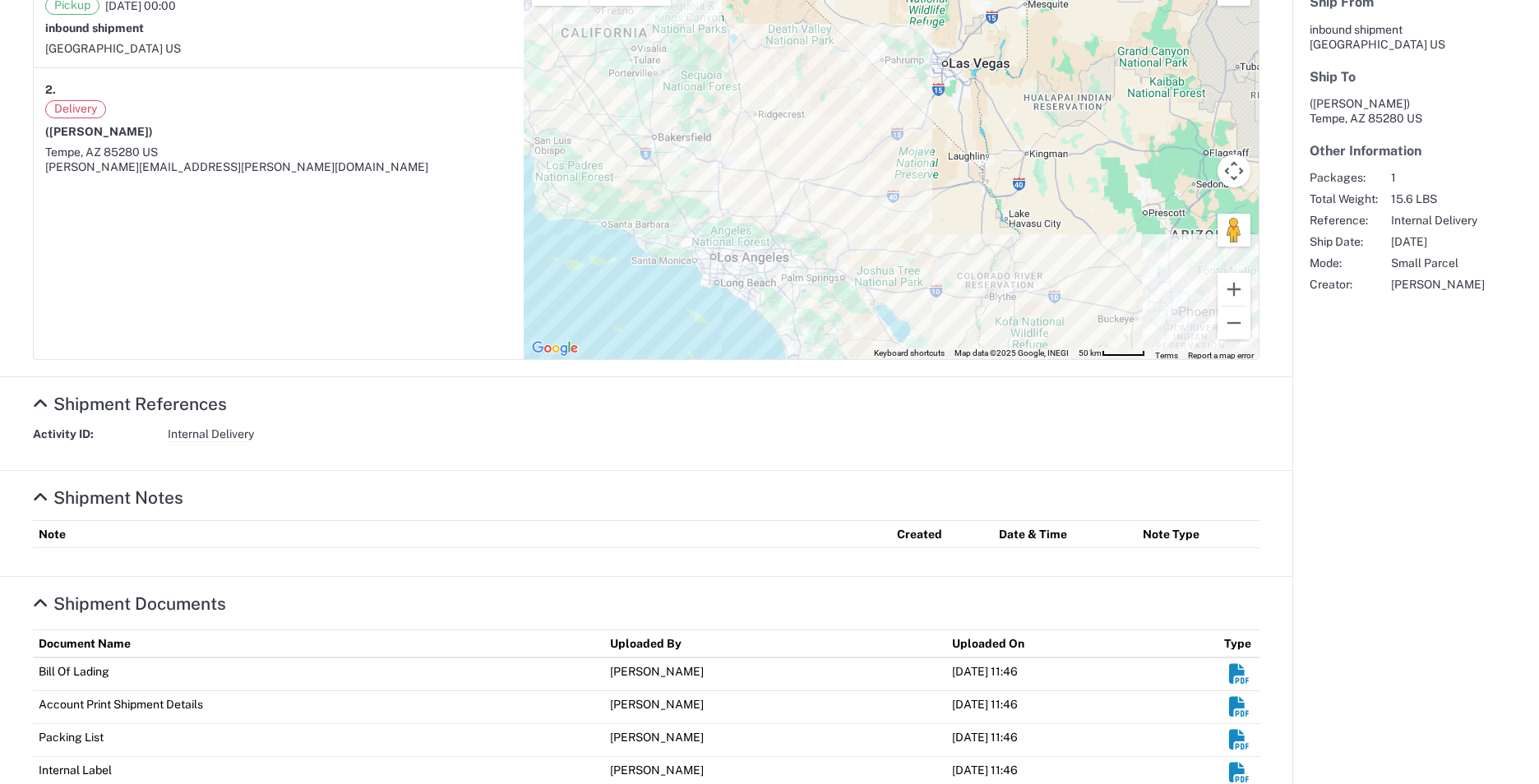
scroll to position [379, 0]
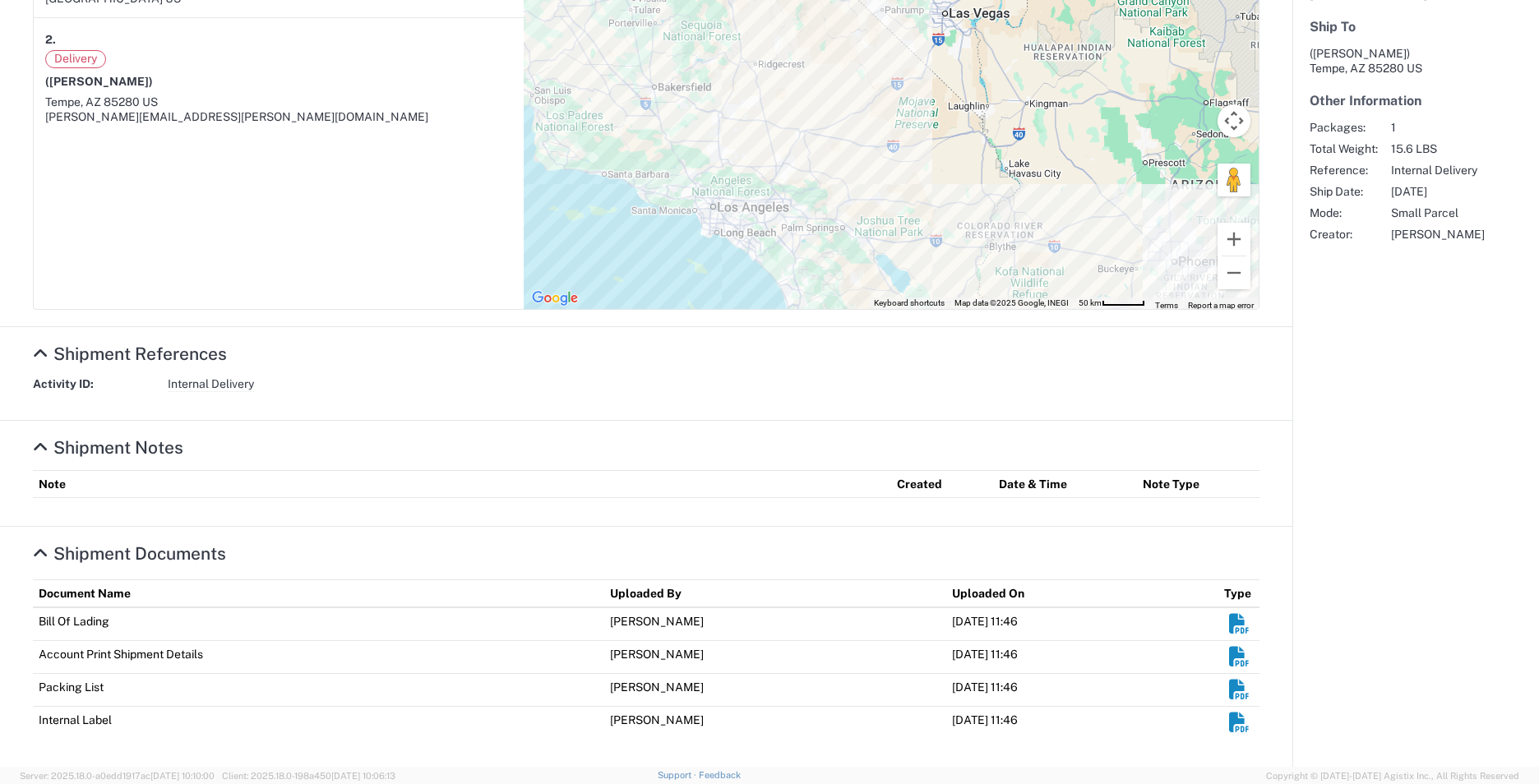
click at [1230, 721] on em "Shipment Documents" at bounding box center [1239, 723] width 21 height 21
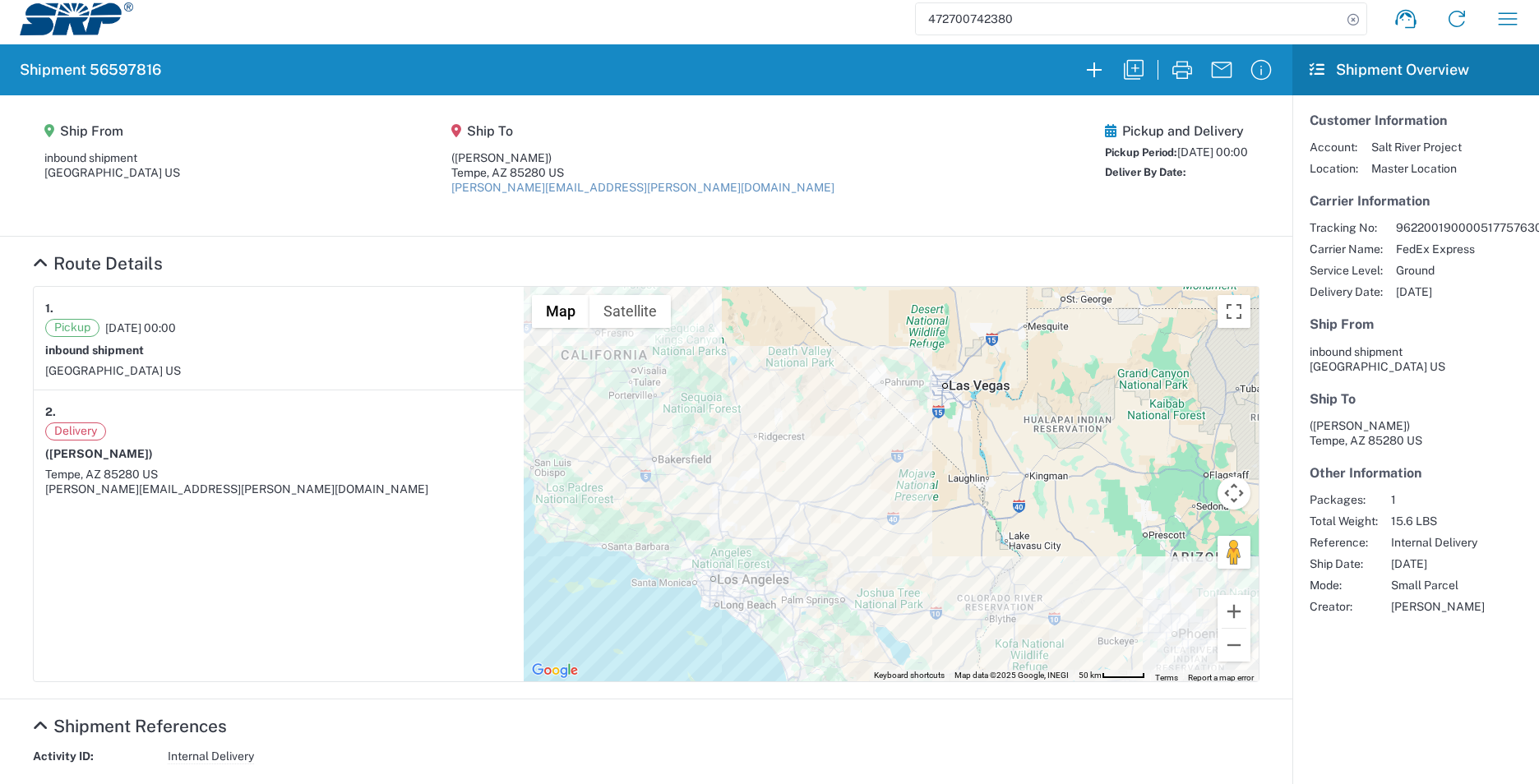
scroll to position [0, 0]
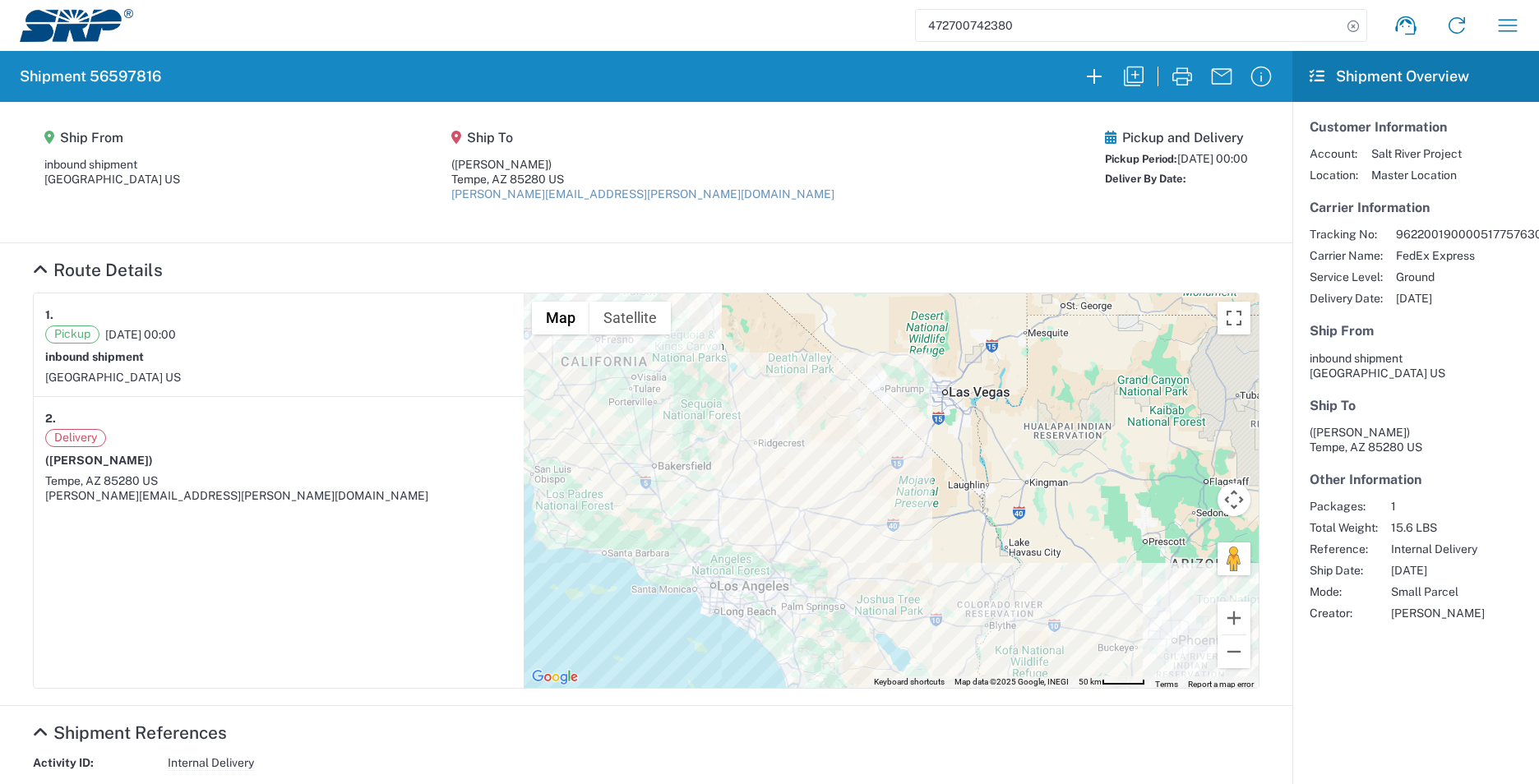
click at [53, 27] on img at bounding box center [76, 25] width 113 height 33
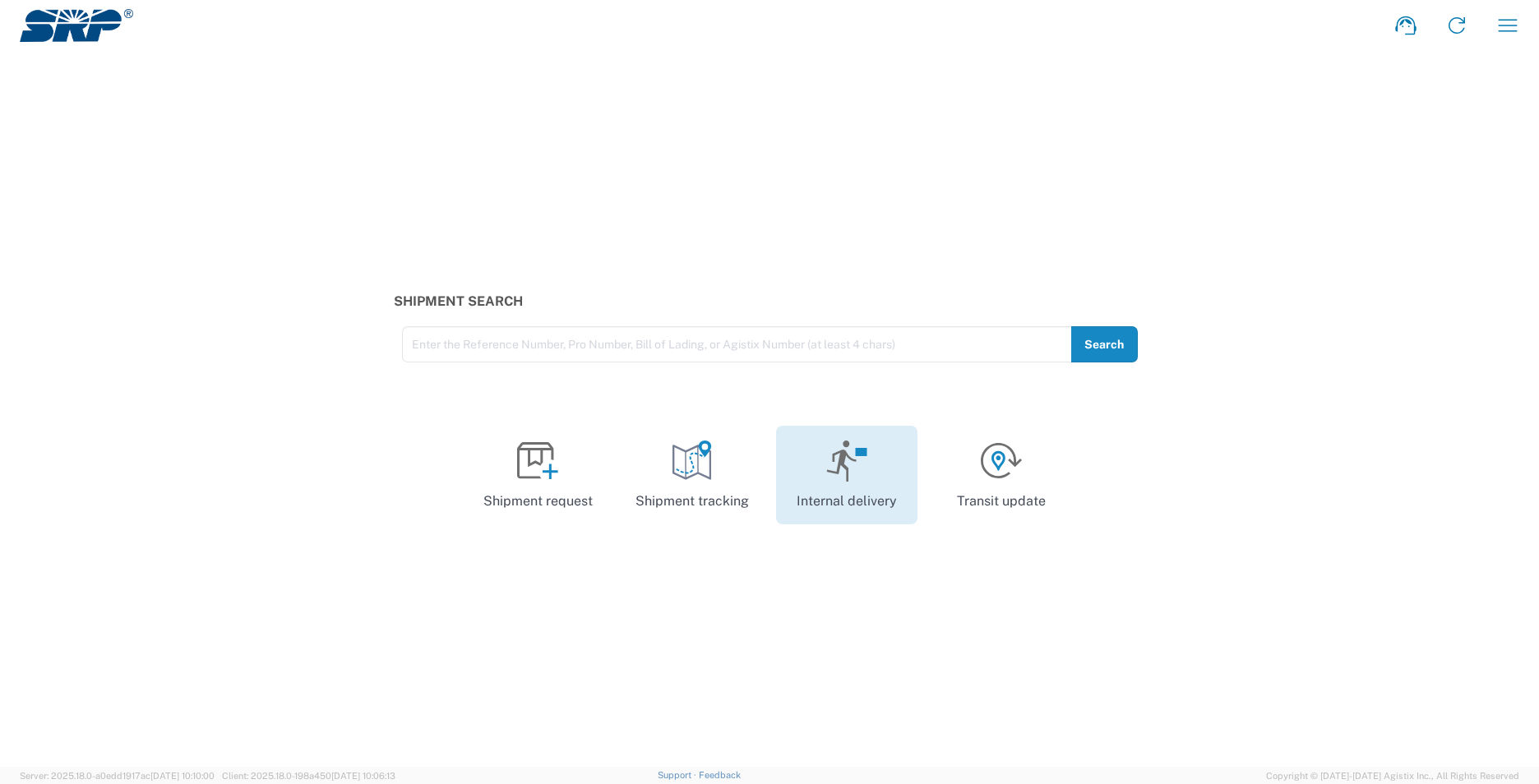
click at [867, 482] on icon at bounding box center [847, 461] width 42 height 41
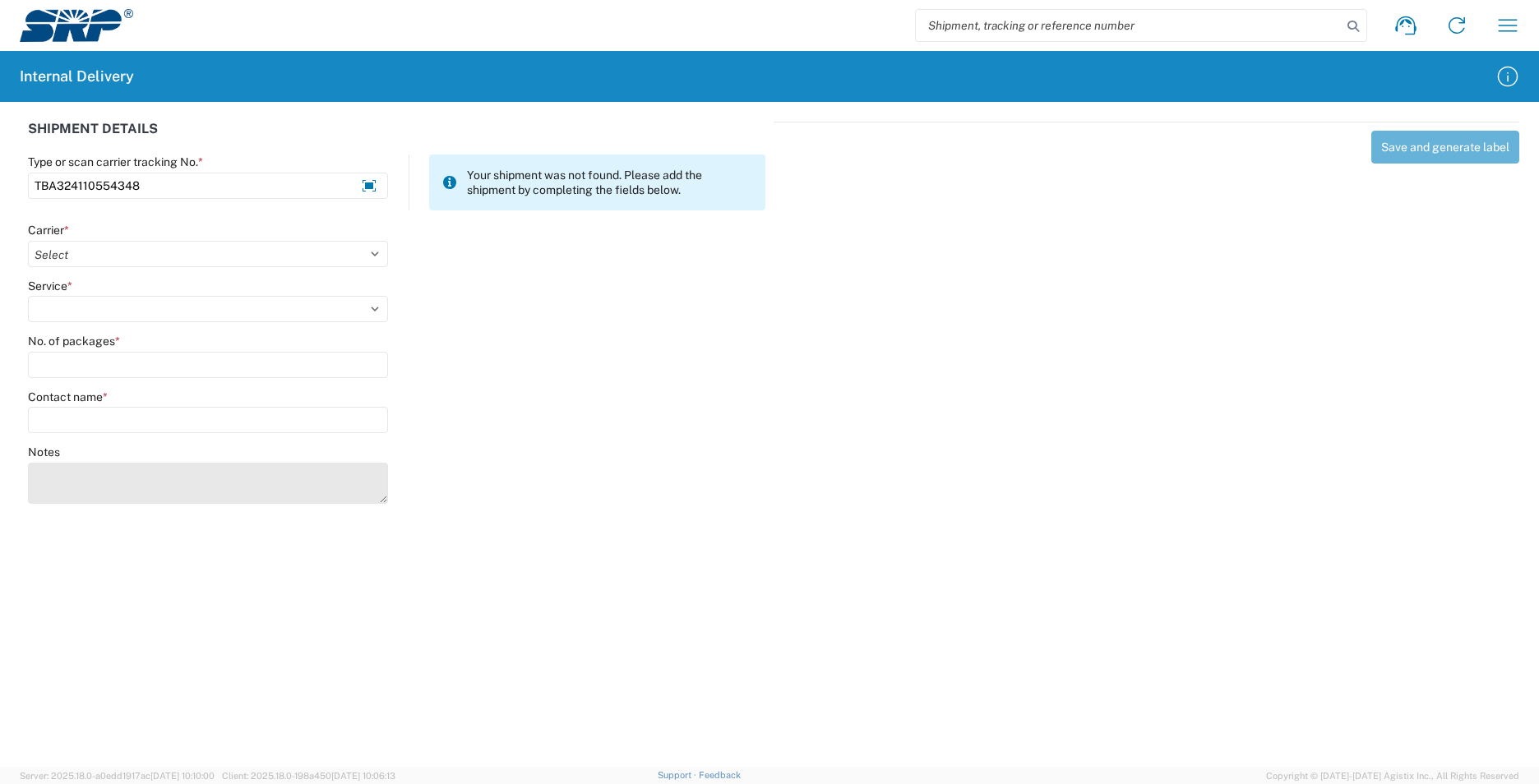
type input "TBA324110554348"
click at [89, 475] on textarea "Notes" at bounding box center [208, 484] width 361 height 41
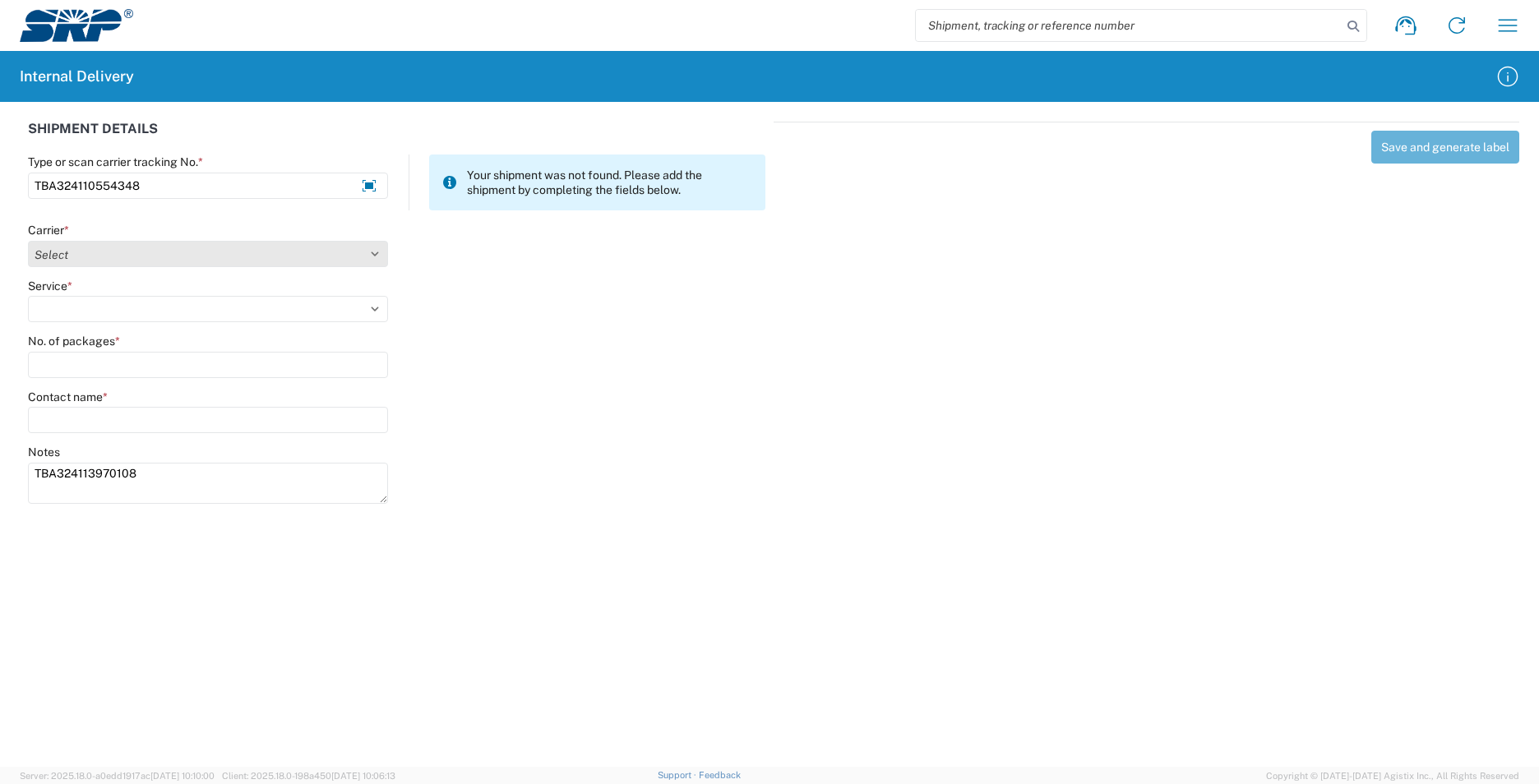
type textarea "TBA324113970108"
click at [77, 258] on select "Select AcctPay Amazon Logistics ATI Trucking BC Dimerco Logistics Empire Southw…" at bounding box center [208, 254] width 361 height 27
select select "8933"
click at [28, 241] on select "Select AcctPay Amazon Logistics ATI Trucking BC Dimerco Logistics Empire Southw…" at bounding box center [208, 254] width 361 height 27
click at [132, 325] on agx-form-control-wrapper-v2 "Service * Select Amazon Logistics TBA Rail TL Standard 3 - 5 Day" at bounding box center [208, 306] width 377 height 56
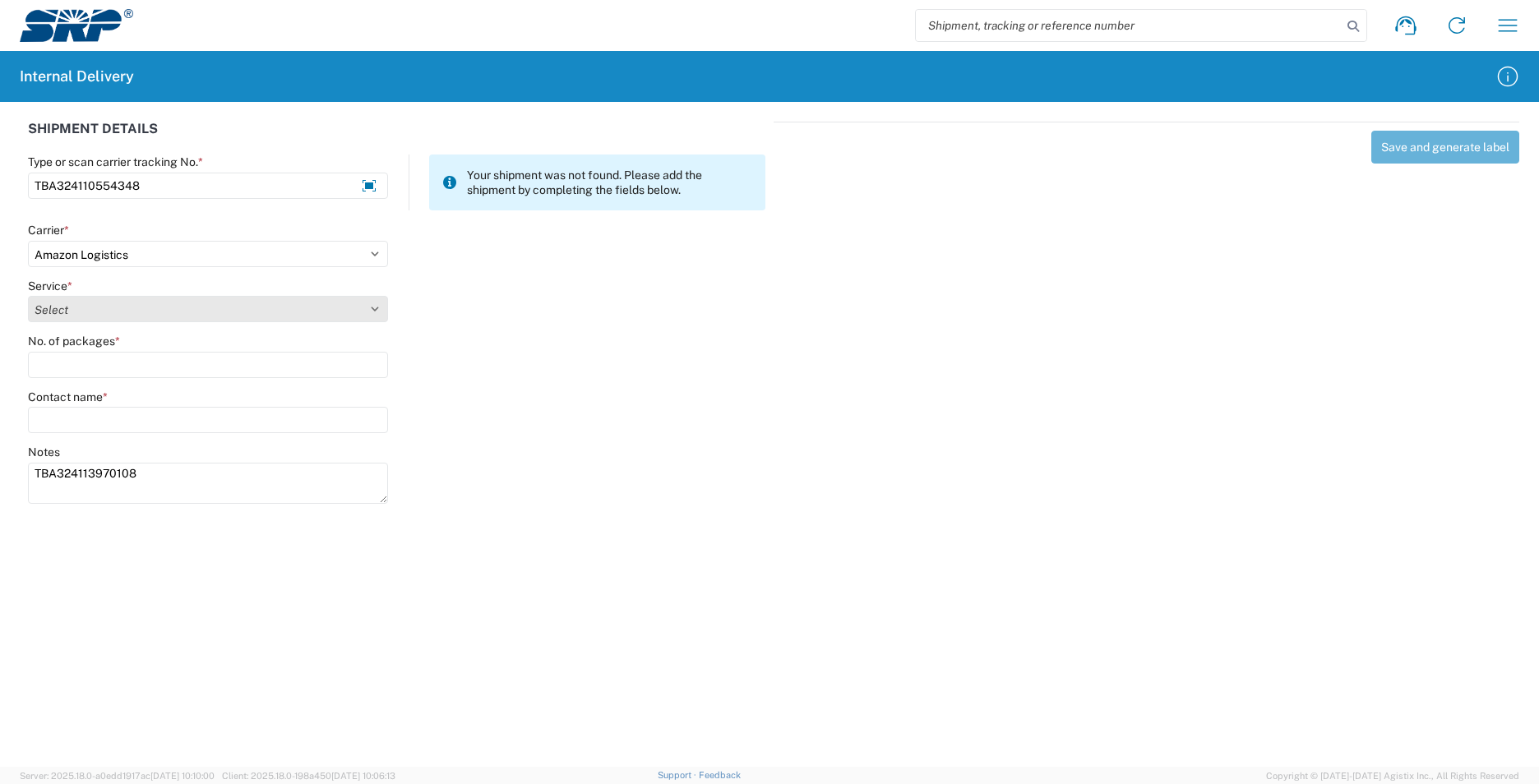
click at [137, 315] on select "Select Amazon Logistics TBA Rail TL Standard 3 - 5 Day" at bounding box center [208, 308] width 361 height 27
select select "24525"
click at [28, 295] on select "Select Amazon Logistics TBA Rail TL Standard 3 - 5 Day" at bounding box center [208, 308] width 361 height 27
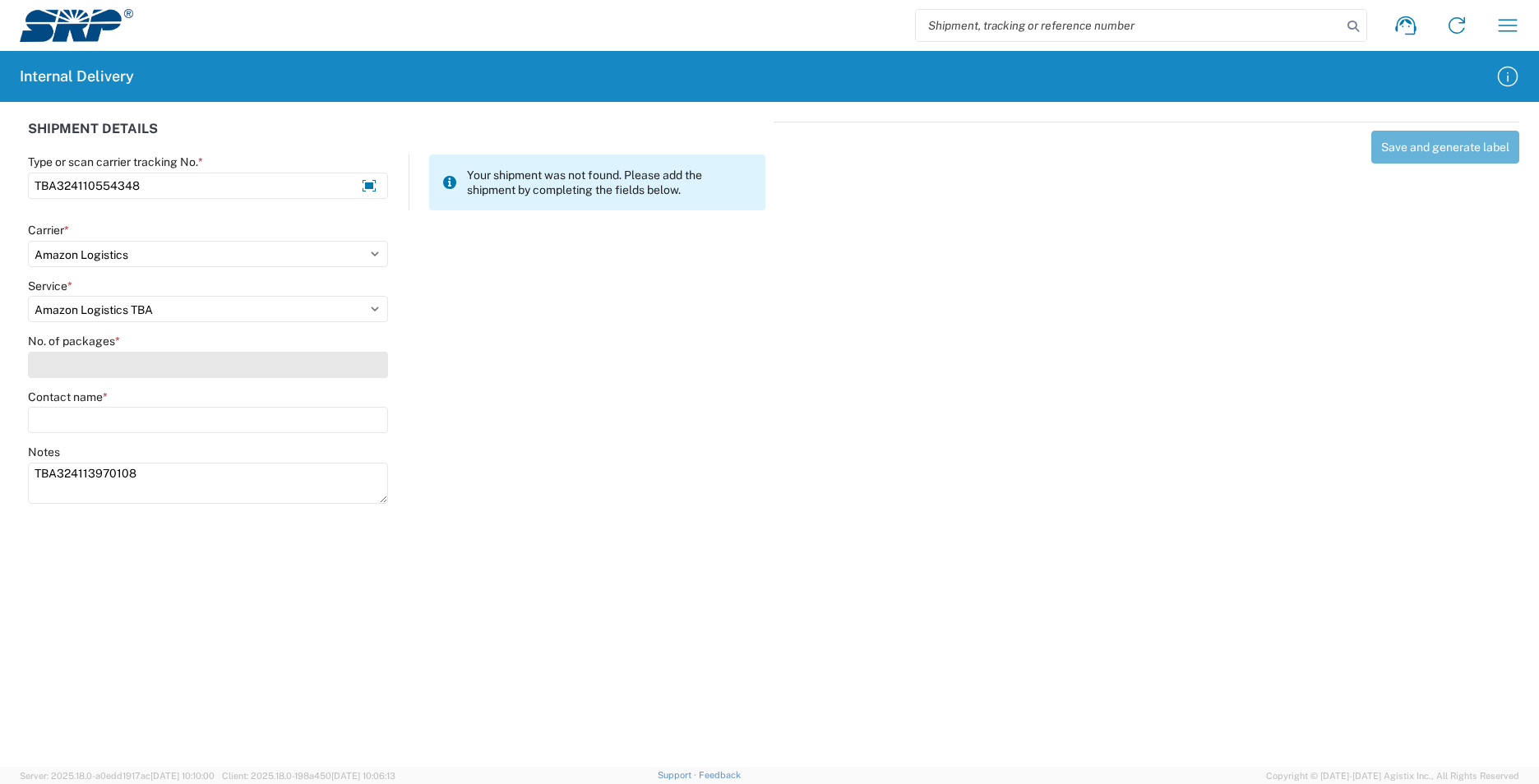
click at [46, 367] on input "No. of packages *" at bounding box center [208, 364] width 361 height 27
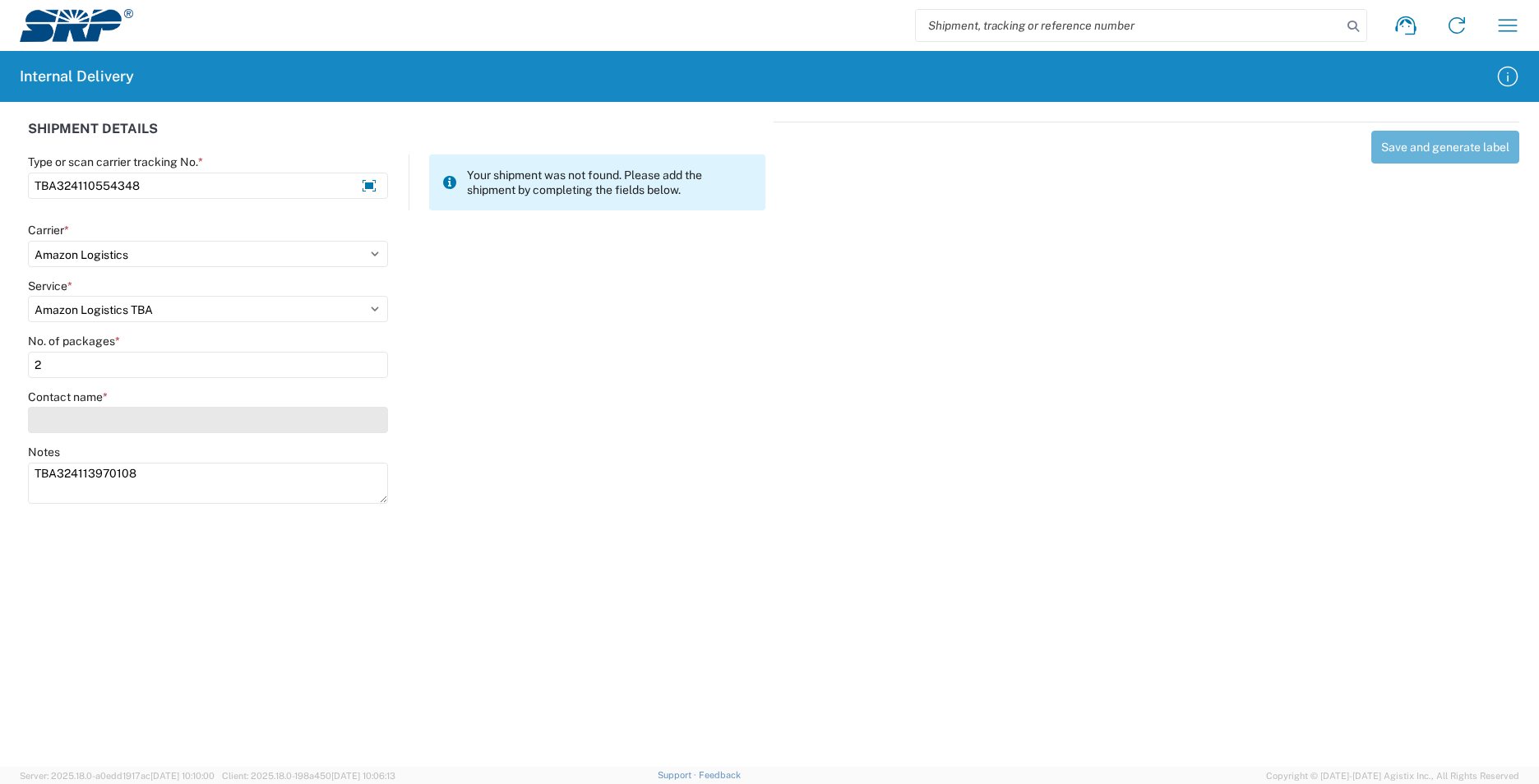
type input "2"
click at [52, 423] on input "Contact name *" at bounding box center [208, 420] width 361 height 27
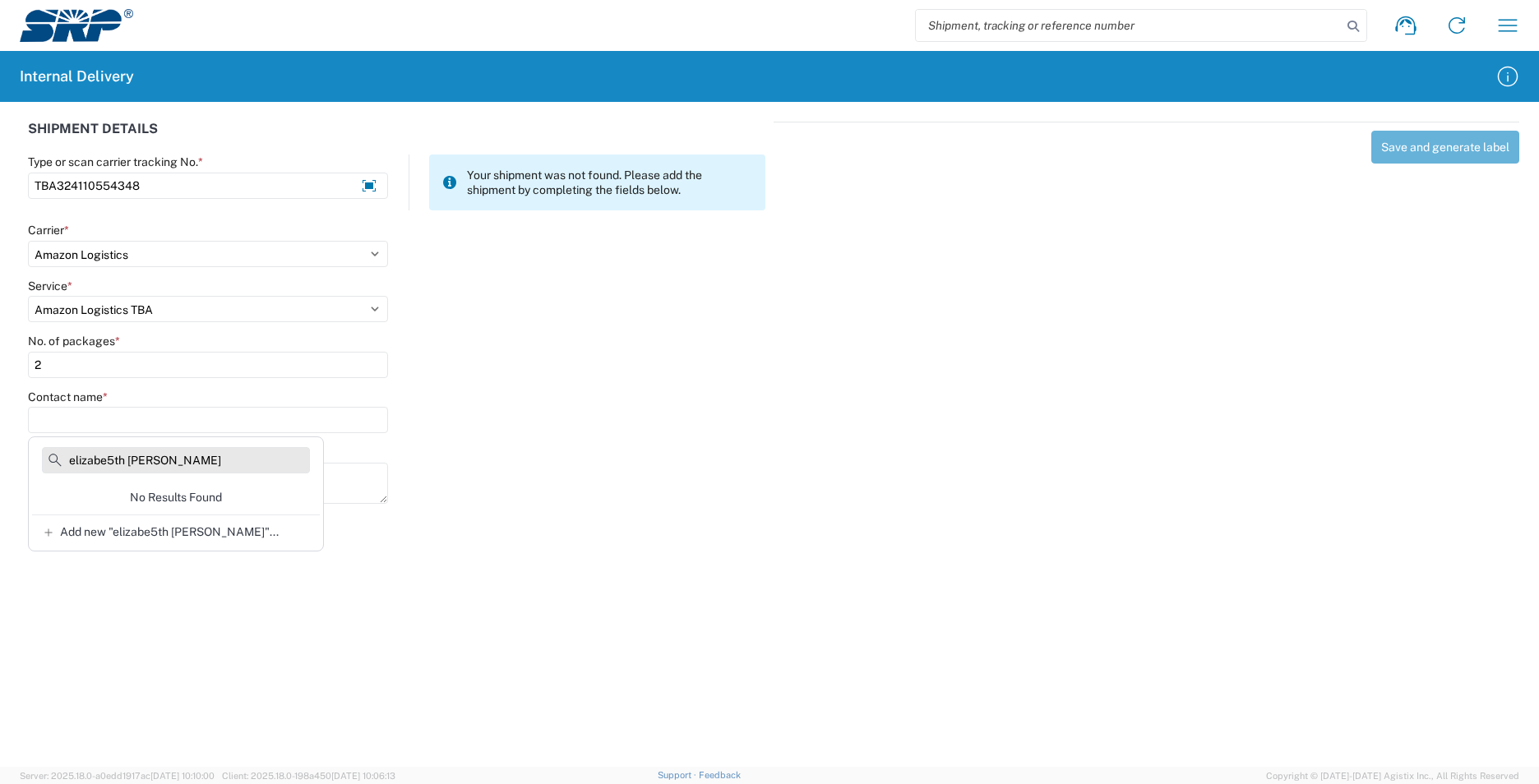
click at [114, 459] on input "elizabe5th garcia" at bounding box center [176, 460] width 268 height 27
type input "elizabeth garcia"
click at [559, 427] on div at bounding box center [585, 412] width 377 height 43
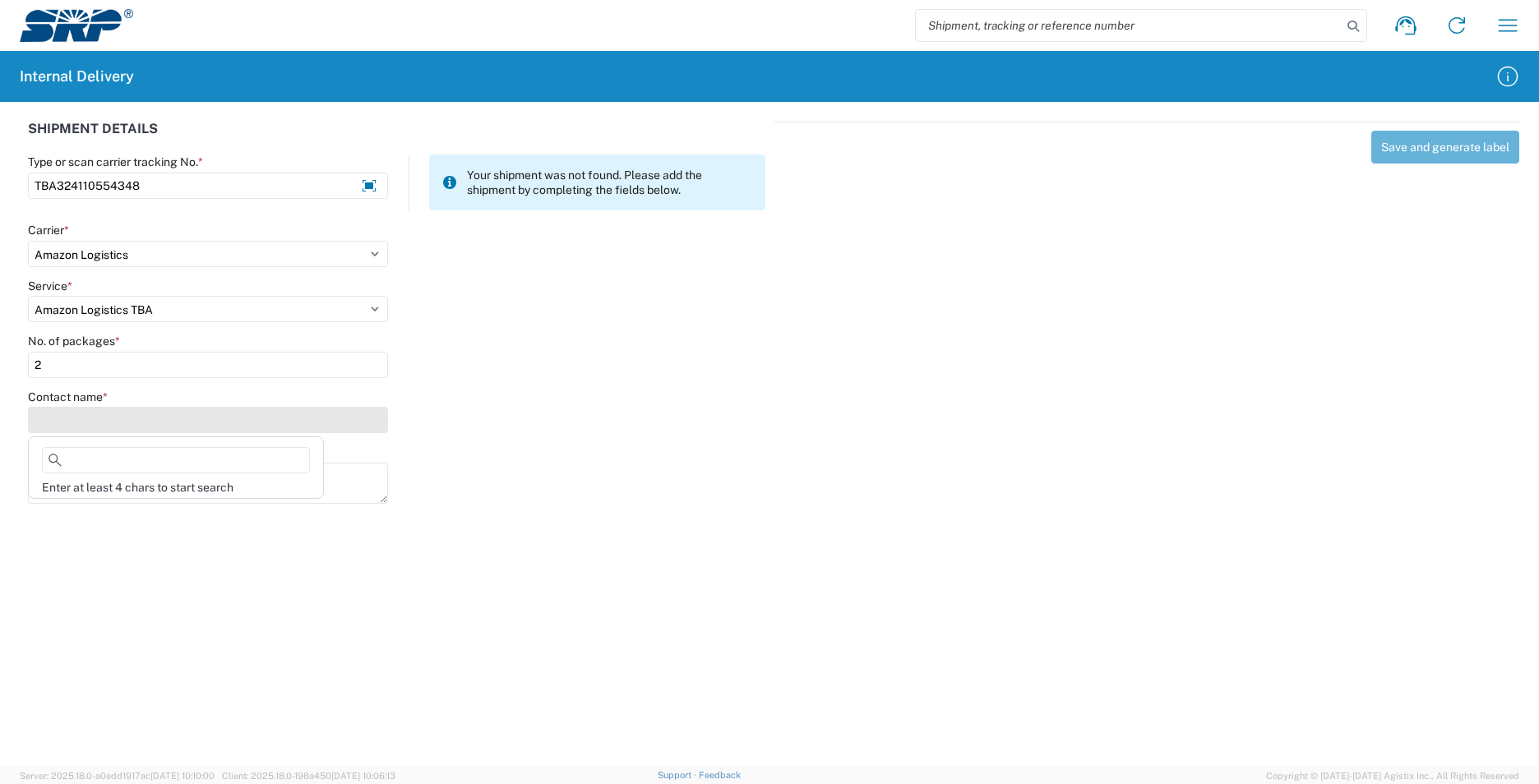
click at [59, 410] on input "Contact name *" at bounding box center [208, 420] width 361 height 27
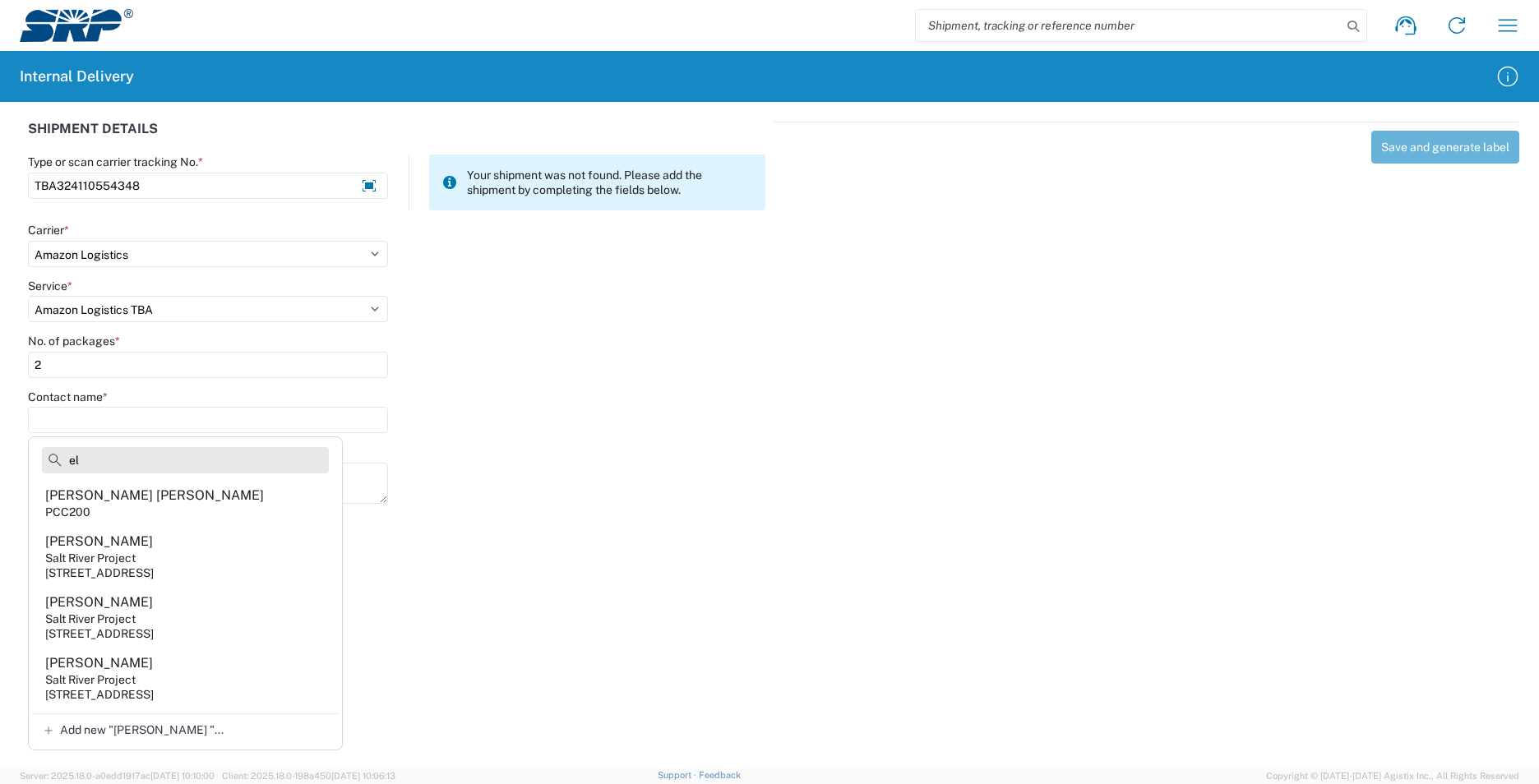
type input "e"
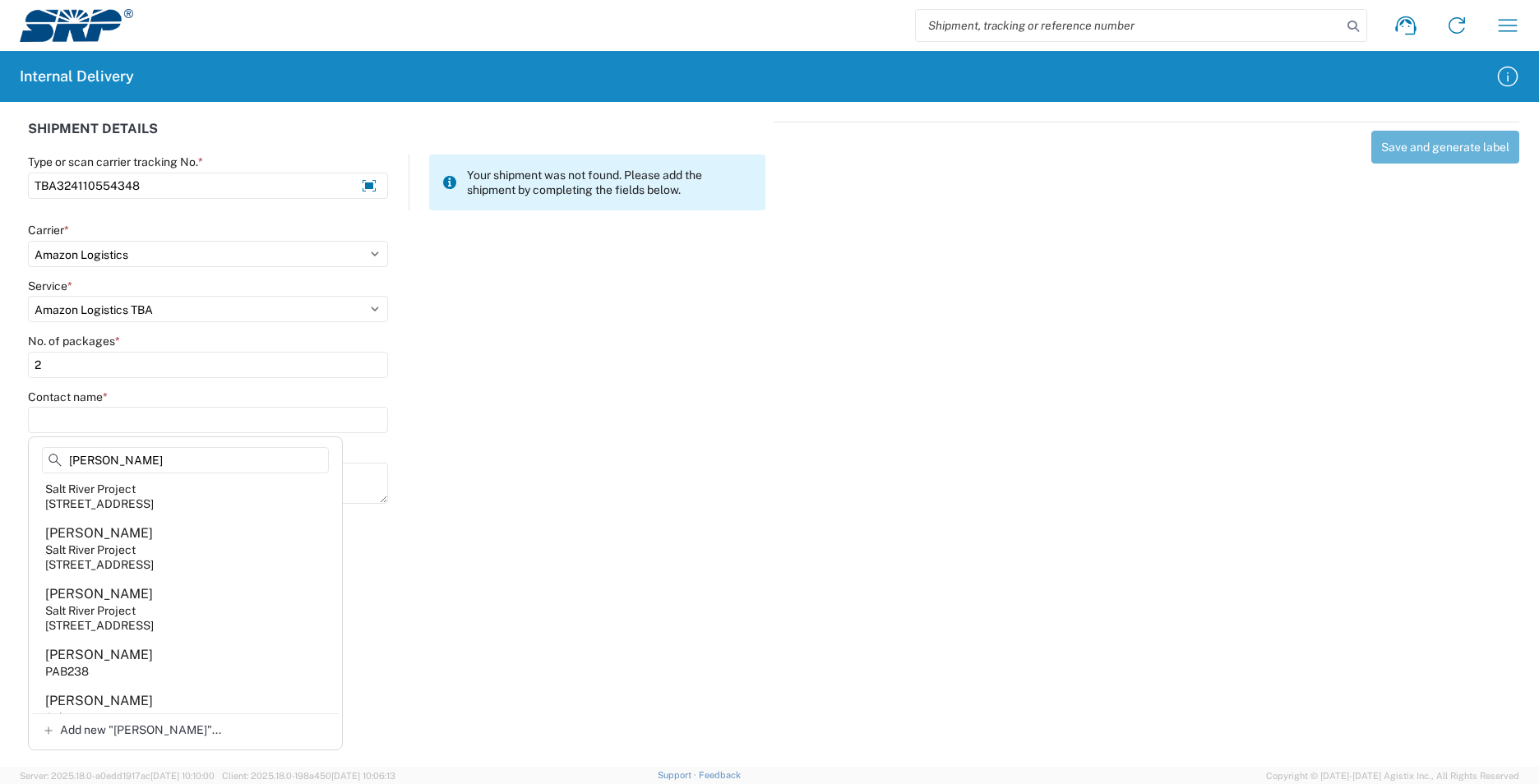
scroll to position [411, 0]
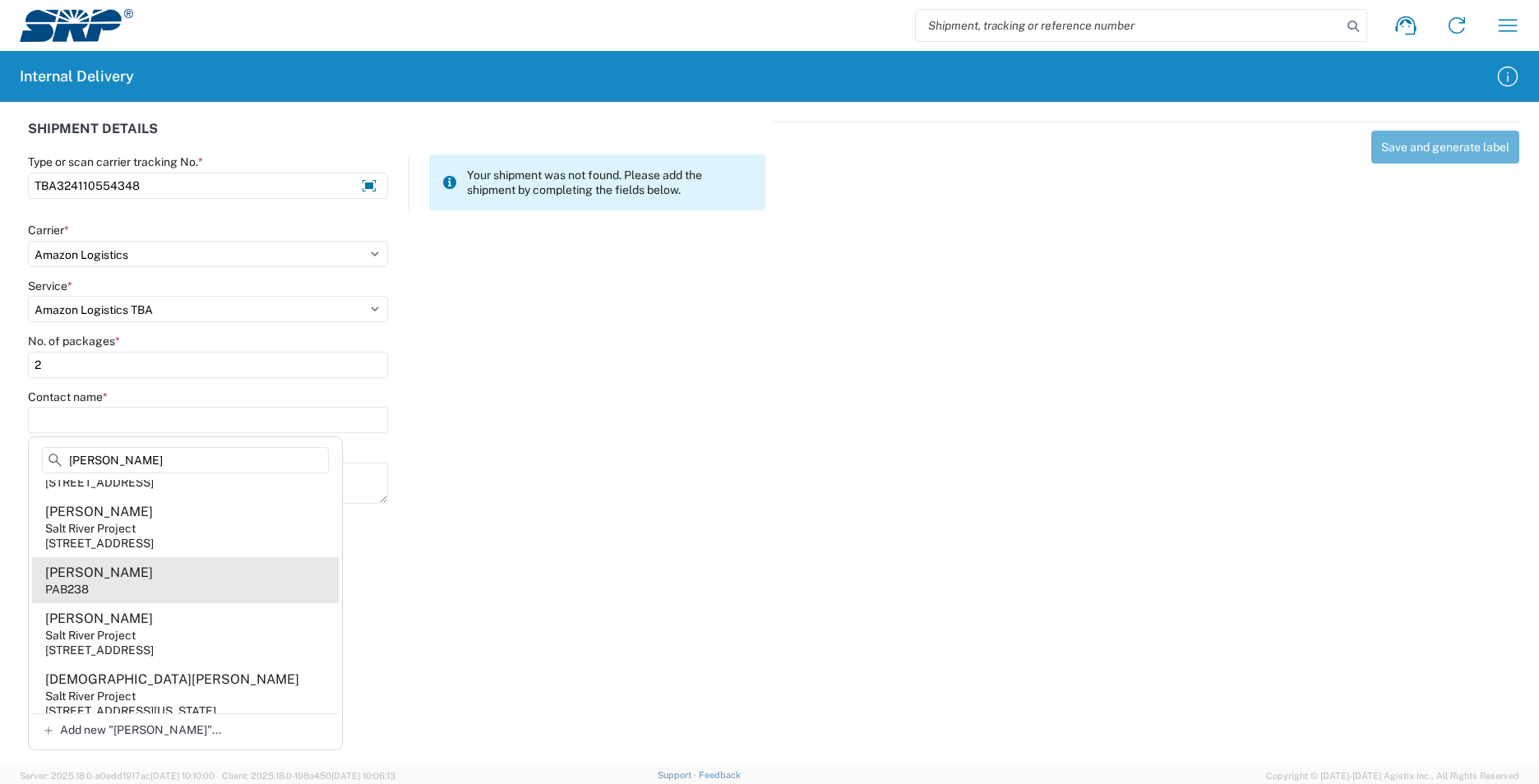
type input "garcia"
click at [158, 582] on agx-address-suggestion-item "Liz Garcia PAB238" at bounding box center [185, 580] width 306 height 46
type input "Liz Garcia"
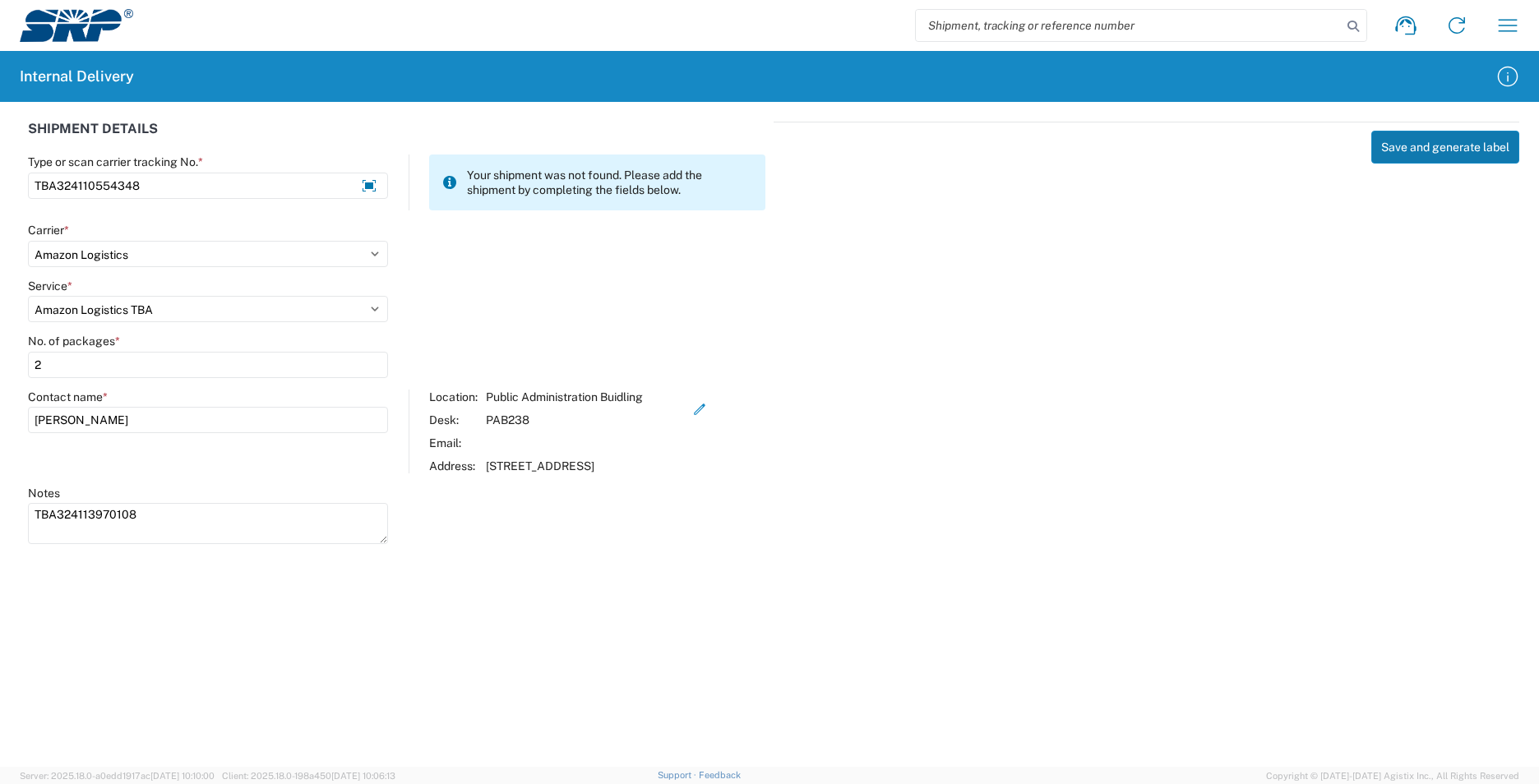
click at [1412, 143] on button "Save and generate label" at bounding box center [1445, 147] width 148 height 33
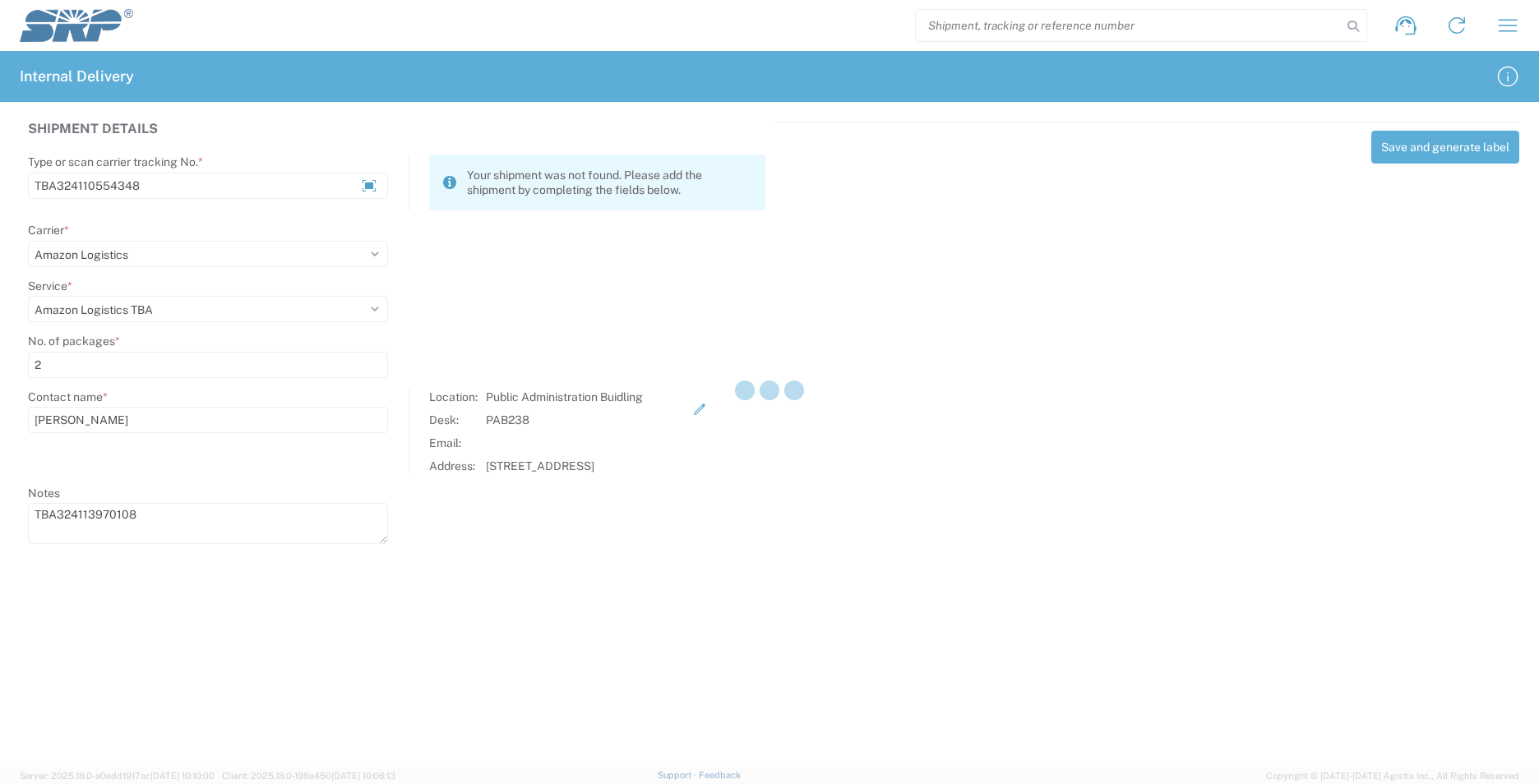
select select
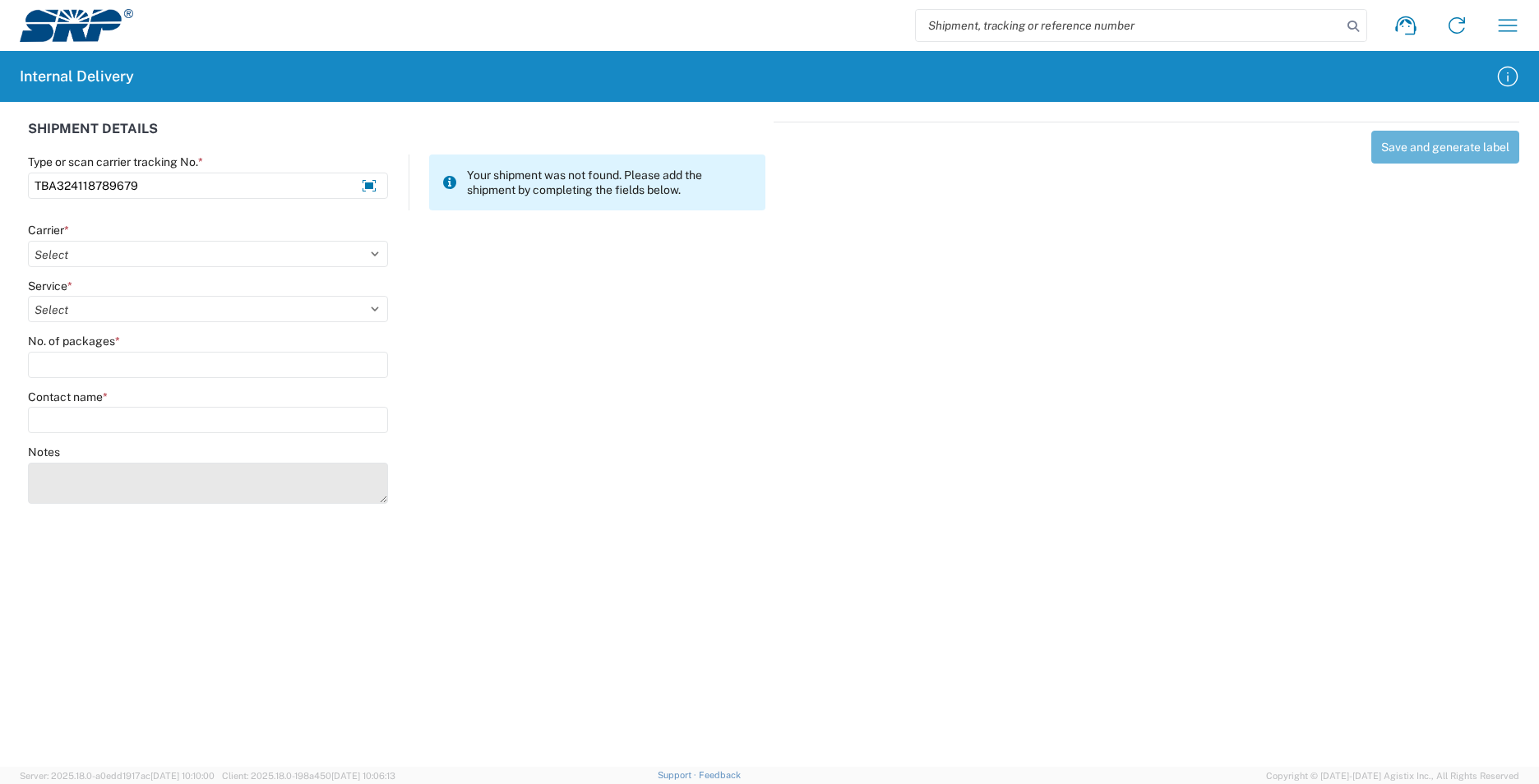
click at [186, 475] on textarea "Notes" at bounding box center [208, 484] width 361 height 41
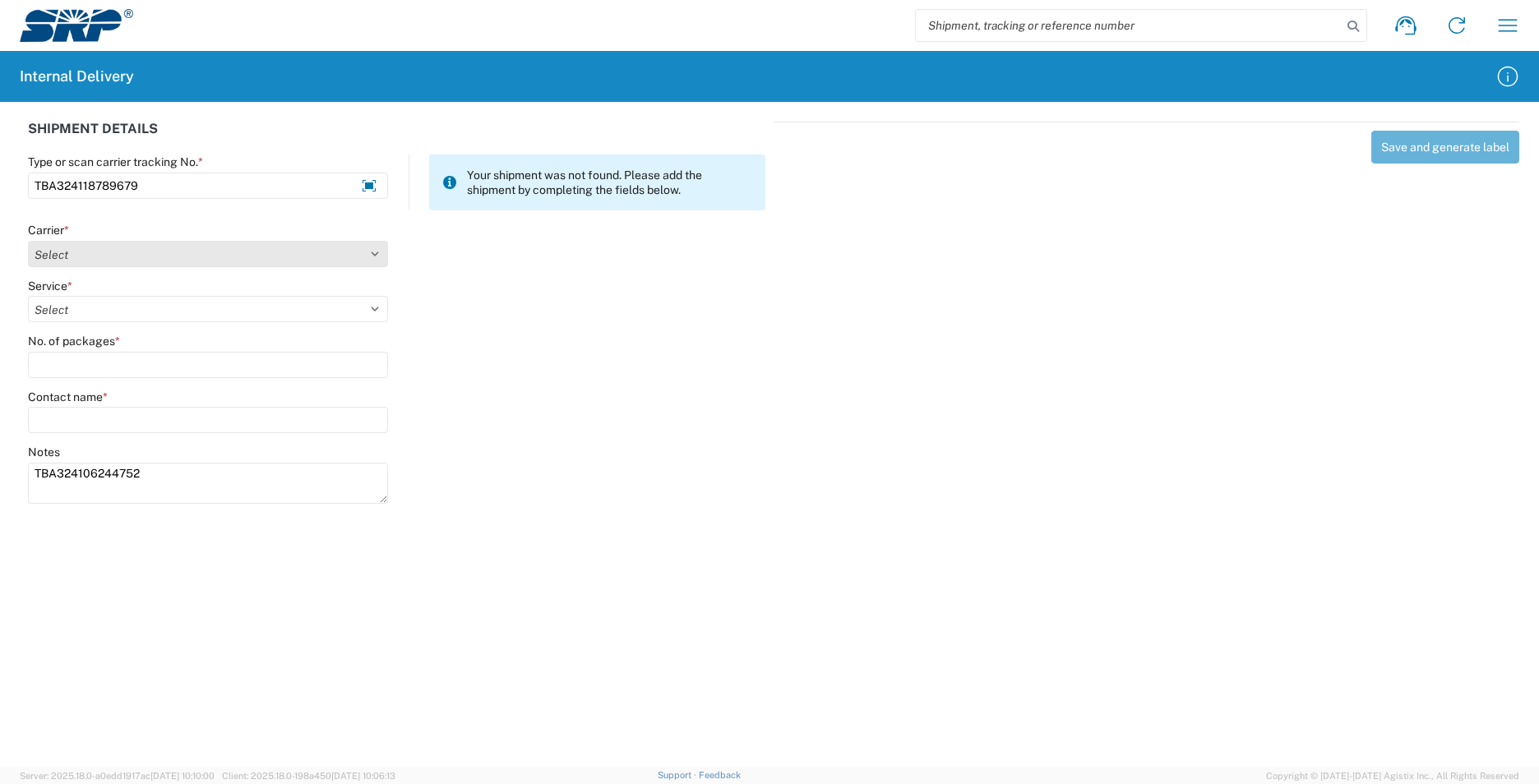
click at [65, 252] on select "Select AcctPay Amazon Logistics ATI Trucking BC Dimerco Logistics Empire Southw…" at bounding box center [208, 254] width 361 height 27
click at [28, 241] on select "Select AcctPay Amazon Logistics ATI Trucking BC Dimerco Logistics Empire Southw…" at bounding box center [208, 254] width 361 height 27
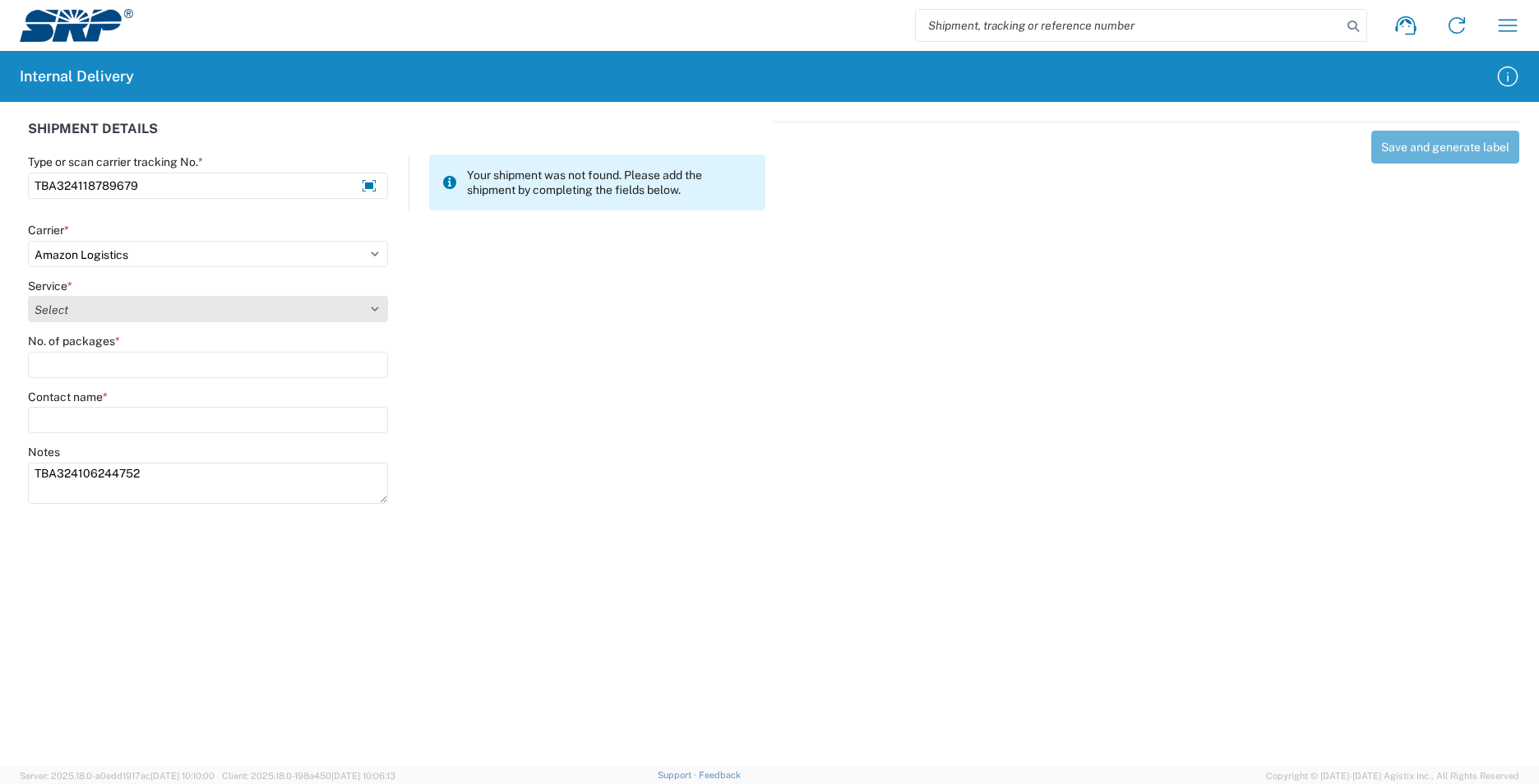
click at [95, 306] on select "Select Amazon Logistics TBA Rail TL Standard 3 - 5 Day" at bounding box center [208, 308] width 361 height 27
click at [28, 295] on select "Select Amazon Logistics TBA Rail TL Standard 3 - 5 Day" at bounding box center [208, 308] width 361 height 27
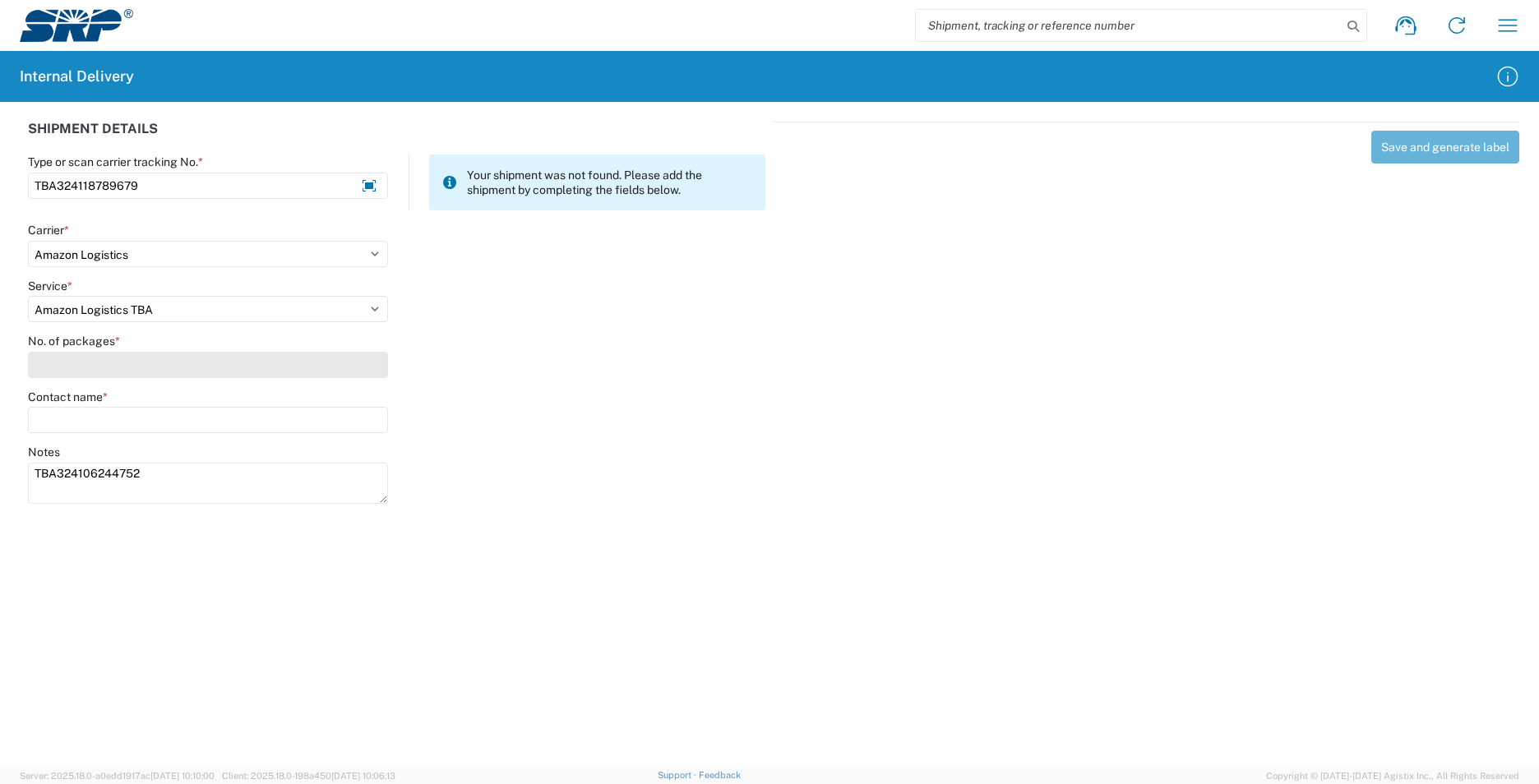
click at [42, 365] on input "No. of packages *" at bounding box center [208, 364] width 361 height 27
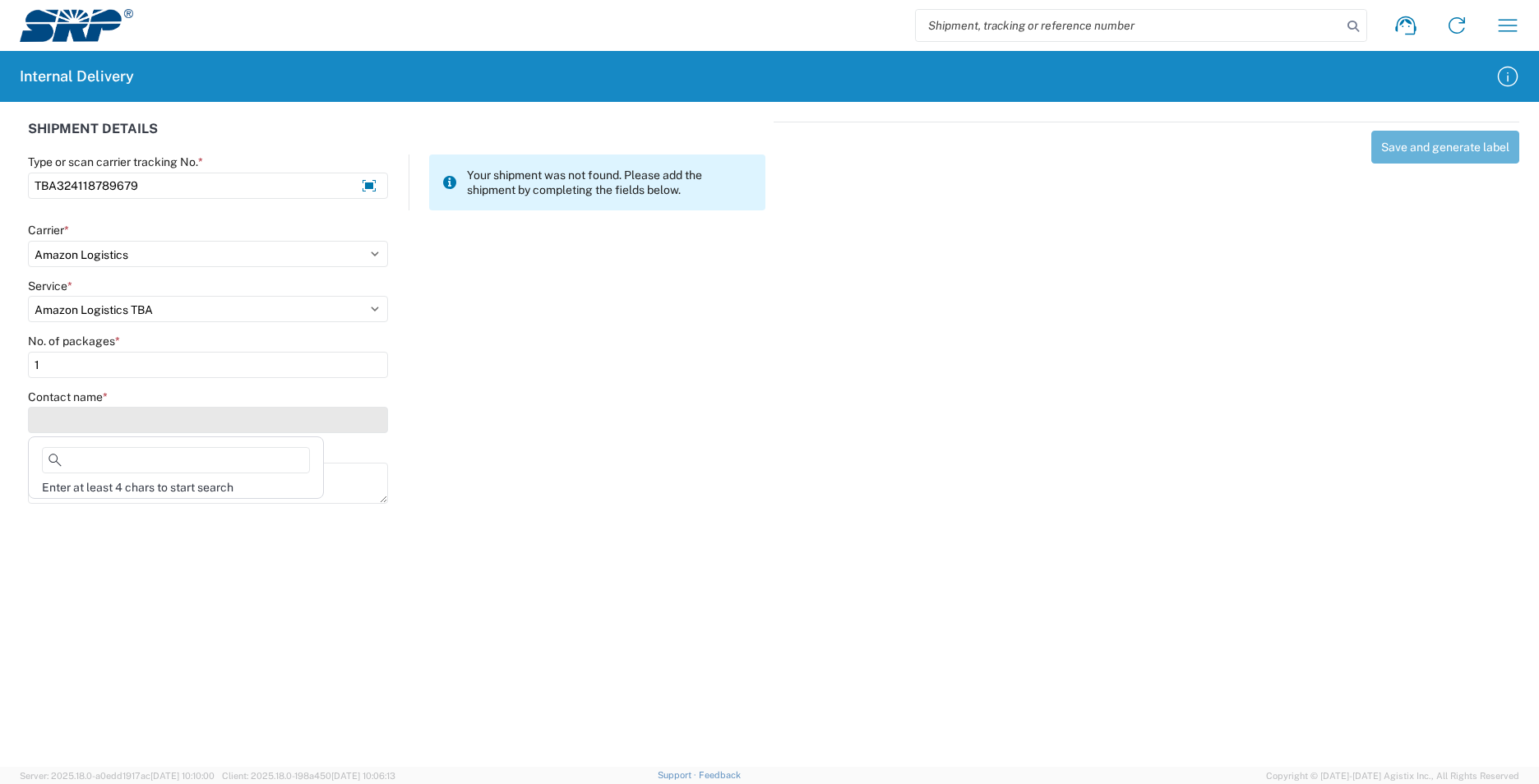
click at [59, 416] on input "Contact name *" at bounding box center [208, 420] width 361 height 27
drag, startPoint x: 51, startPoint y: 365, endPoint x: 10, endPoint y: 363, distance: 41.0
click at [10, 363] on div "SHIPMENT DETAILS Type or scan carrier tracking No. * TBA324118789679 Your shipm…" at bounding box center [770, 309] width 1539 height 417
click at [37, 425] on input "Contact name *" at bounding box center [208, 420] width 361 height 27
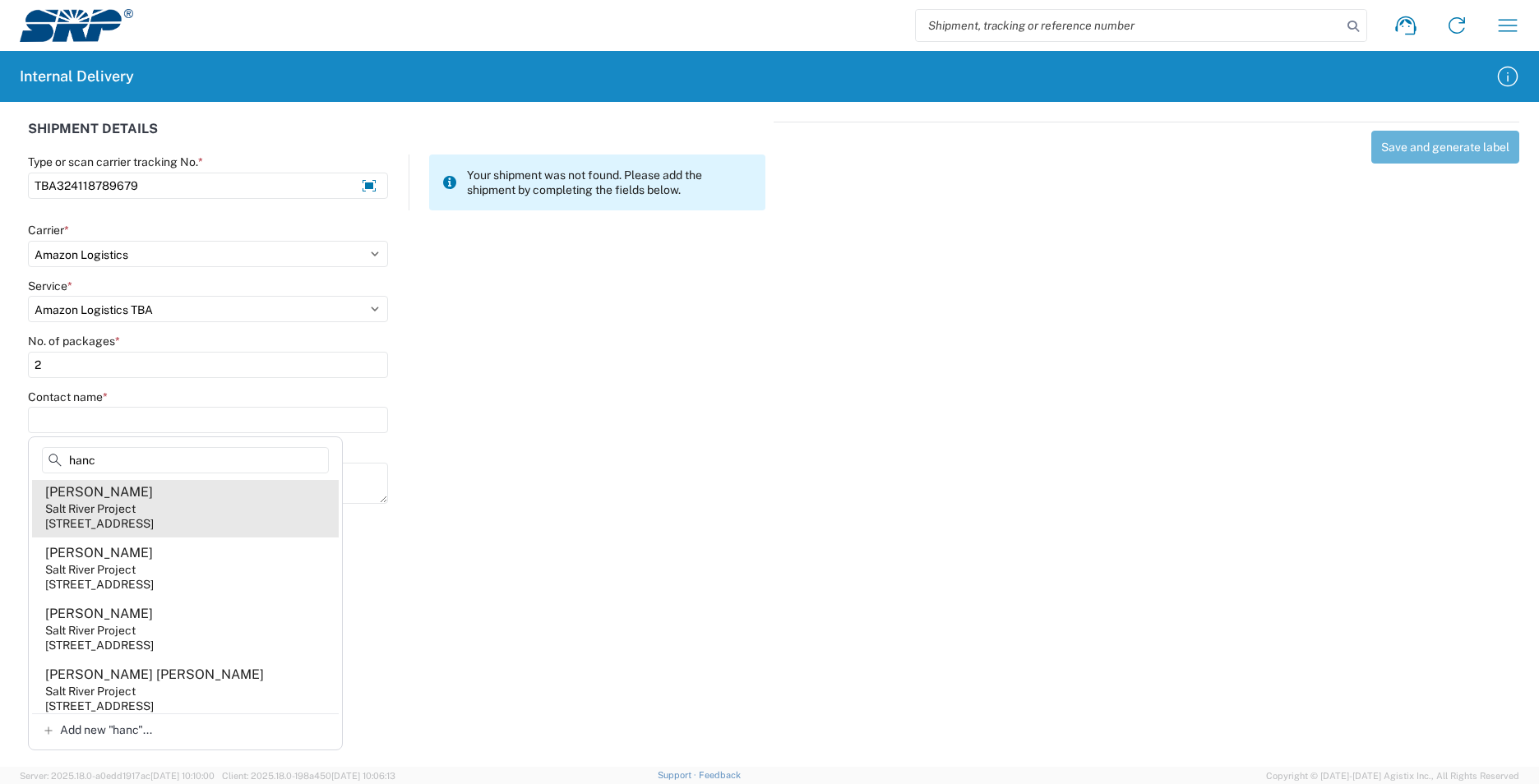
scroll to position [329, 0]
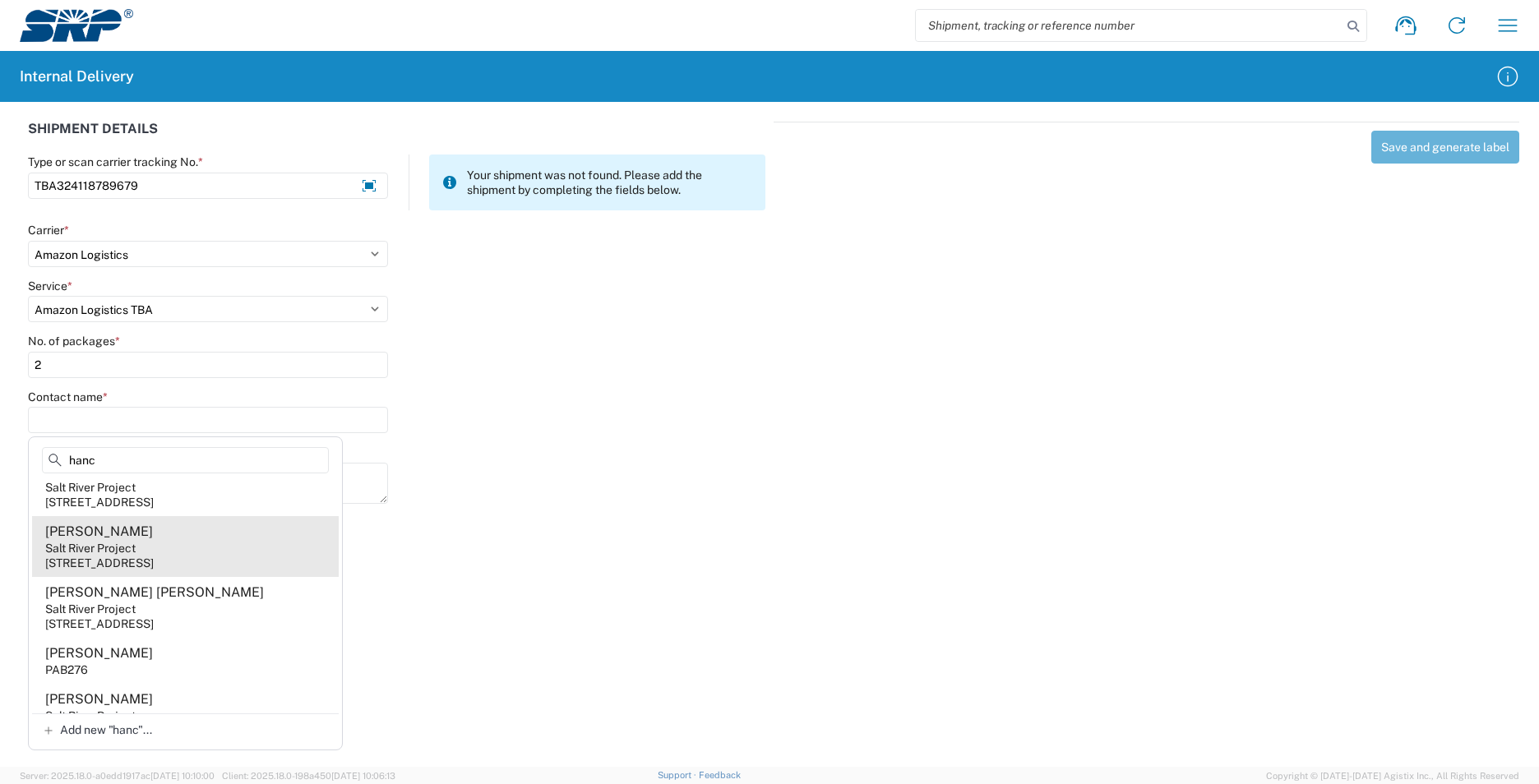
click at [243, 577] on agx-address-suggestion-item "Amanda Hancock Salt River Project 1500 N Mill Ave, PAB274, Tempe, AZ, 85281, US" at bounding box center [185, 547] width 306 height 61
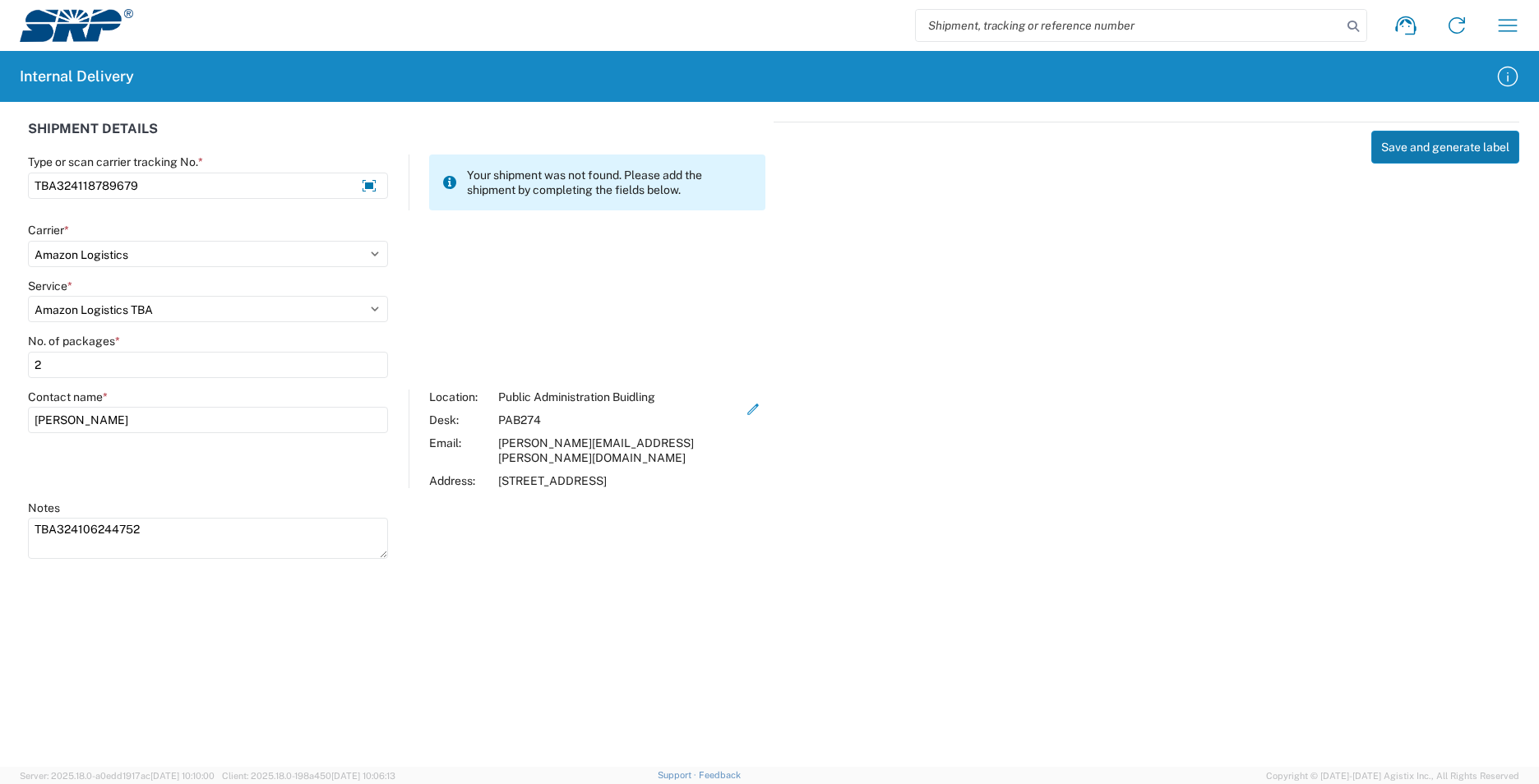
click at [1436, 141] on button "Save and generate label" at bounding box center [1445, 147] width 148 height 33
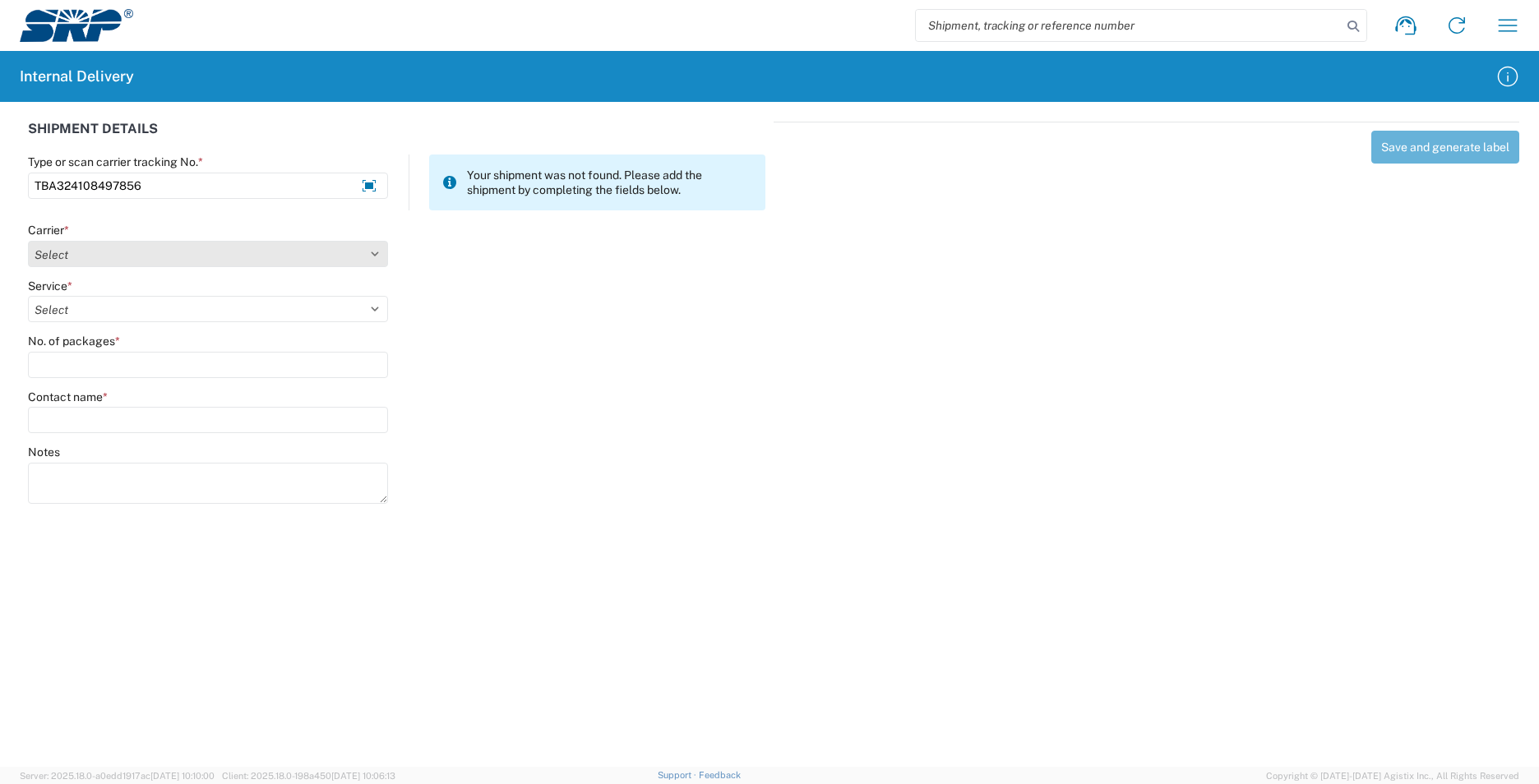
click at [74, 256] on select "Select AcctPay Amazon Logistics ATI Trucking BC Dimerco Logistics Empire Southw…" at bounding box center [208, 254] width 361 height 27
click at [28, 241] on select "Select AcctPay Amazon Logistics ATI Trucking BC Dimerco Logistics Empire Southw…" at bounding box center [208, 254] width 361 height 27
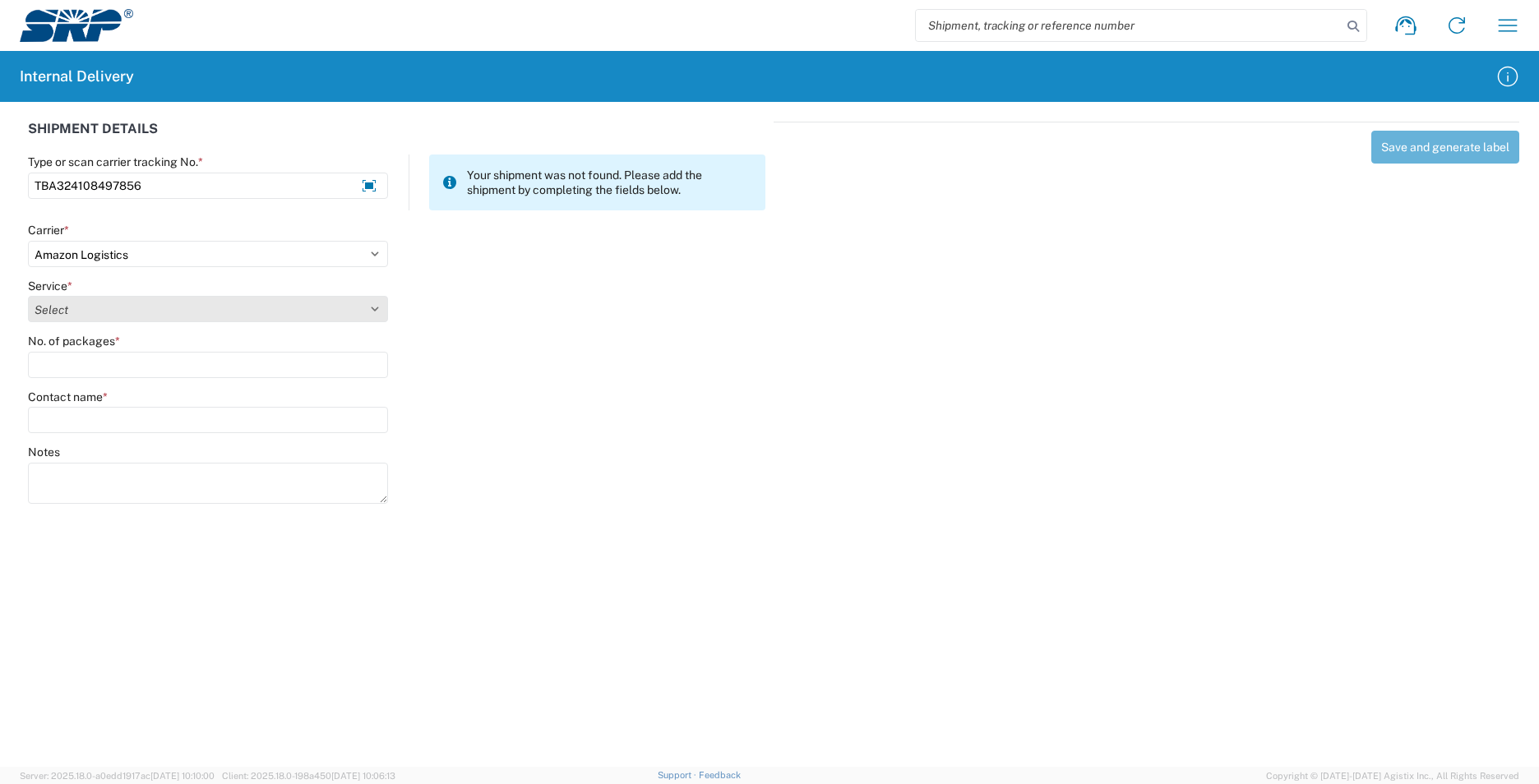
click at [82, 295] on select "Select" at bounding box center [208, 308] width 361 height 27
click at [28, 295] on select "Select Amazon Logistics TBA Rail TL Standard 3 - 5 Day" at bounding box center [208, 308] width 361 height 27
click at [72, 350] on div "No. of packages *" at bounding box center [208, 356] width 361 height 44
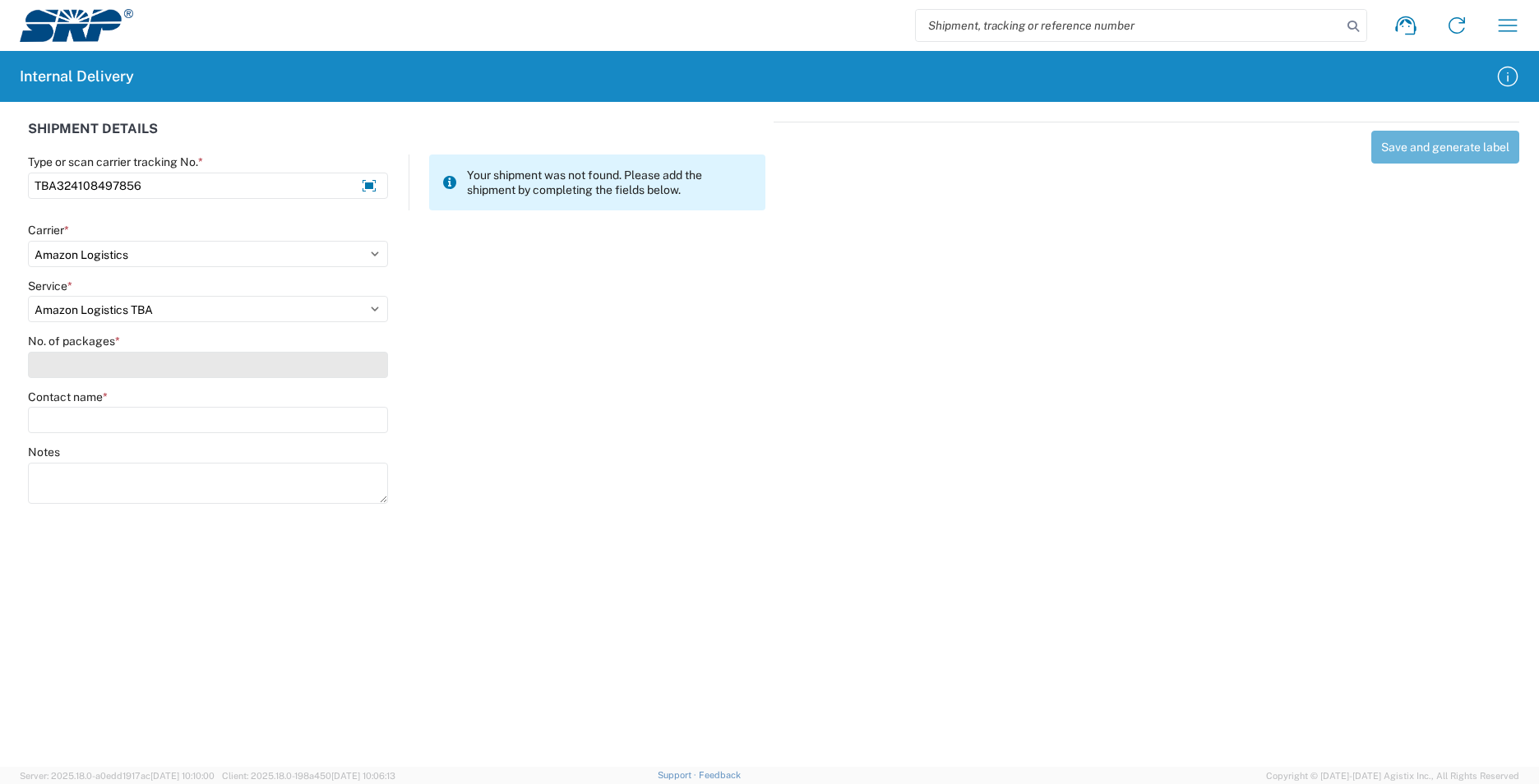
click at [69, 370] on input "No. of packages *" at bounding box center [208, 364] width 361 height 27
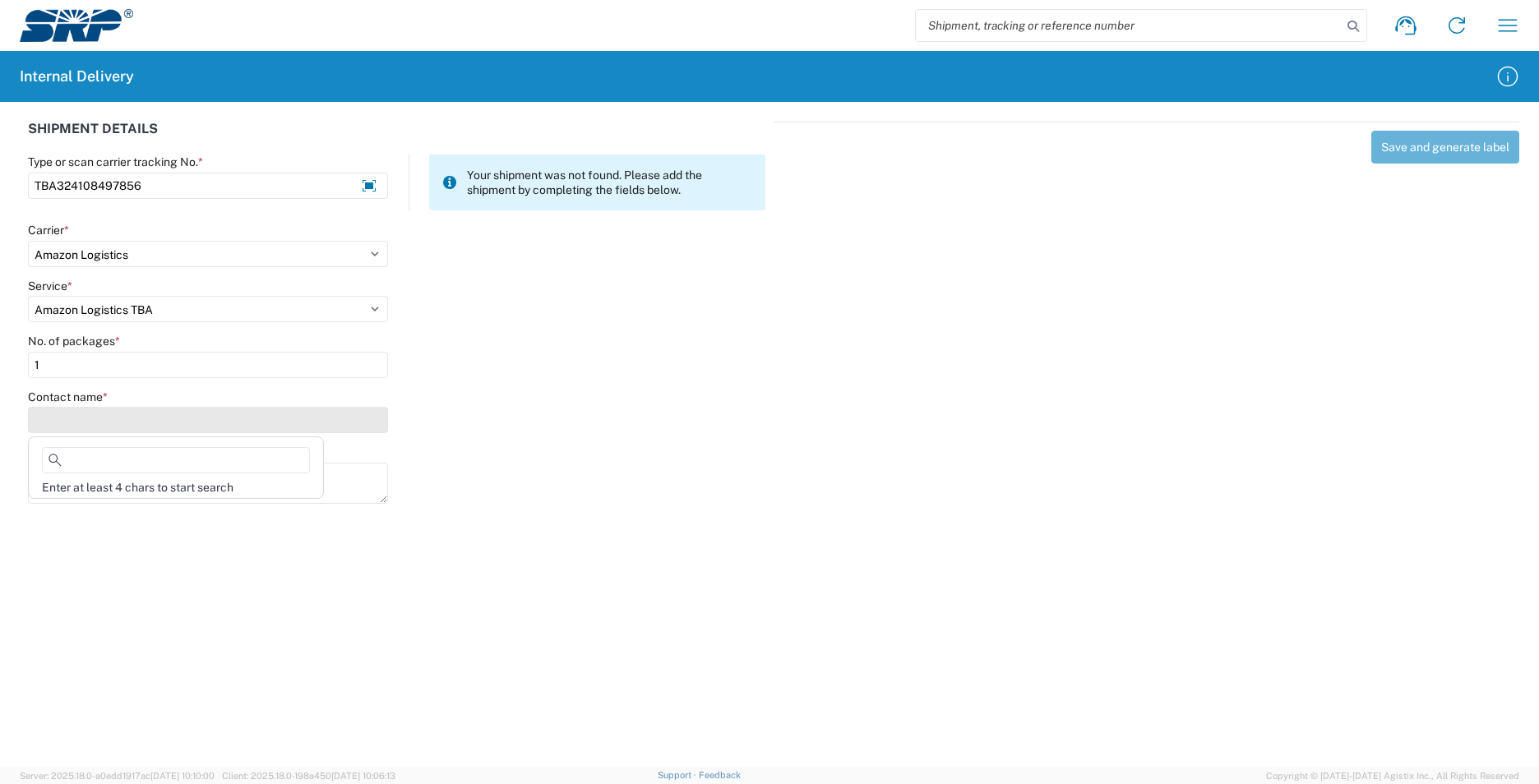
click at [77, 416] on input "Contact name *" at bounding box center [208, 420] width 361 height 27
click at [165, 485] on agx-address-suggestion-item "Val Coronado XCT341" at bounding box center [185, 502] width 306 height 46
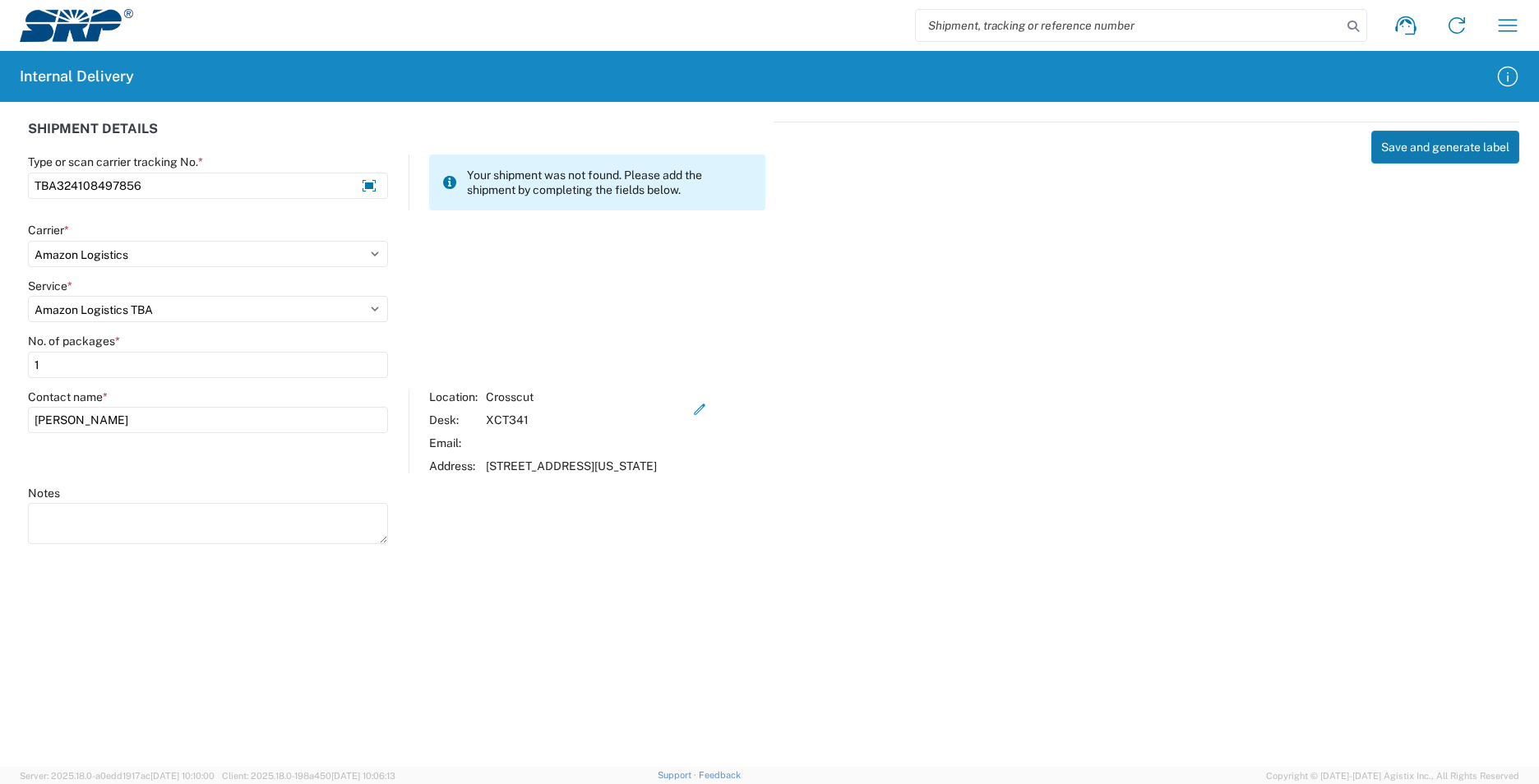
click at [1395, 147] on button "Save and generate label" at bounding box center [1445, 147] width 148 height 33
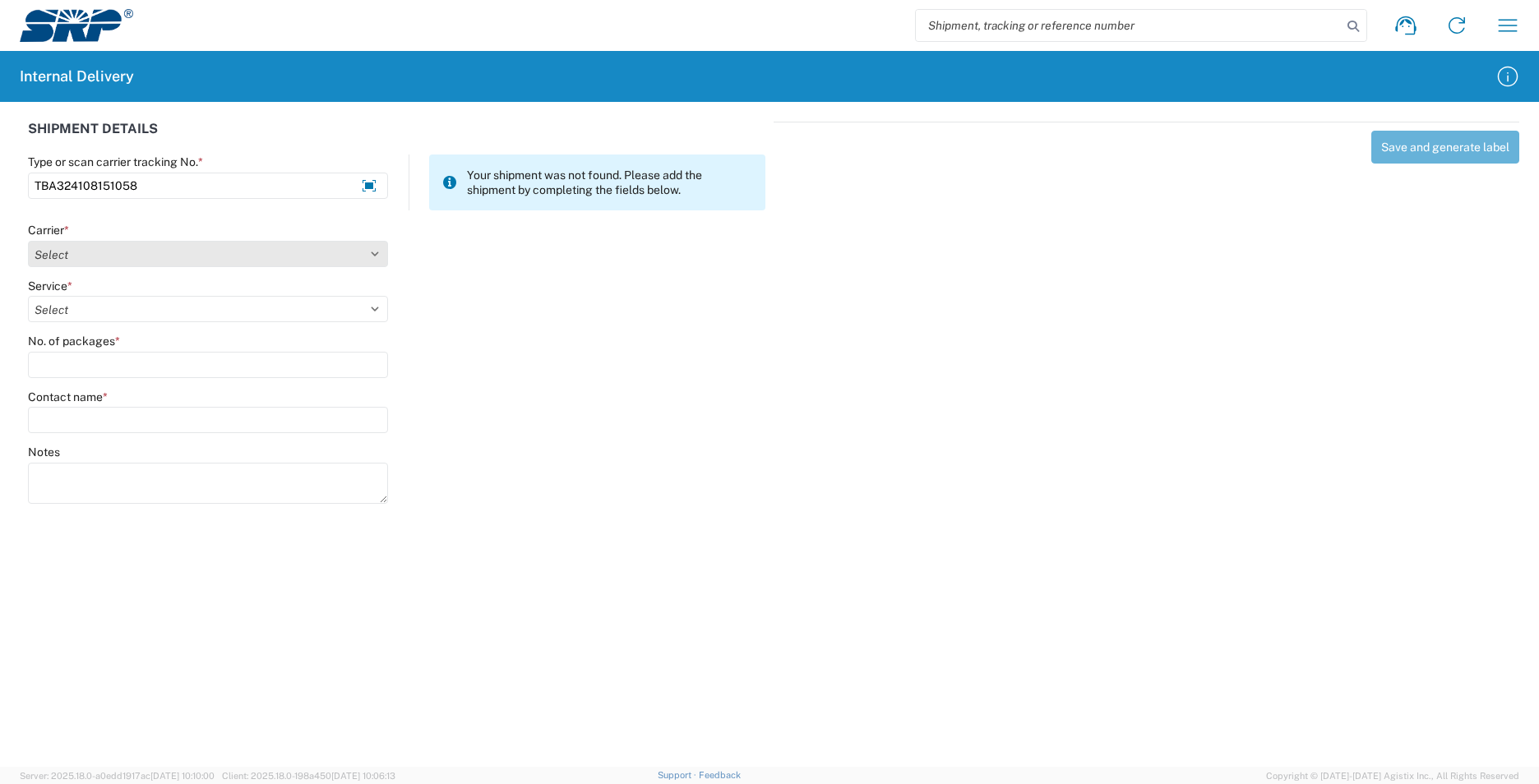
click at [87, 255] on select "Select AcctPay Amazon Logistics ATI Trucking BC Dimerco Logistics Empire Southw…" at bounding box center [208, 254] width 361 height 27
click at [28, 241] on select "Select AcctPay Amazon Logistics ATI Trucking BC Dimerco Logistics Empire Southw…" at bounding box center [208, 254] width 361 height 27
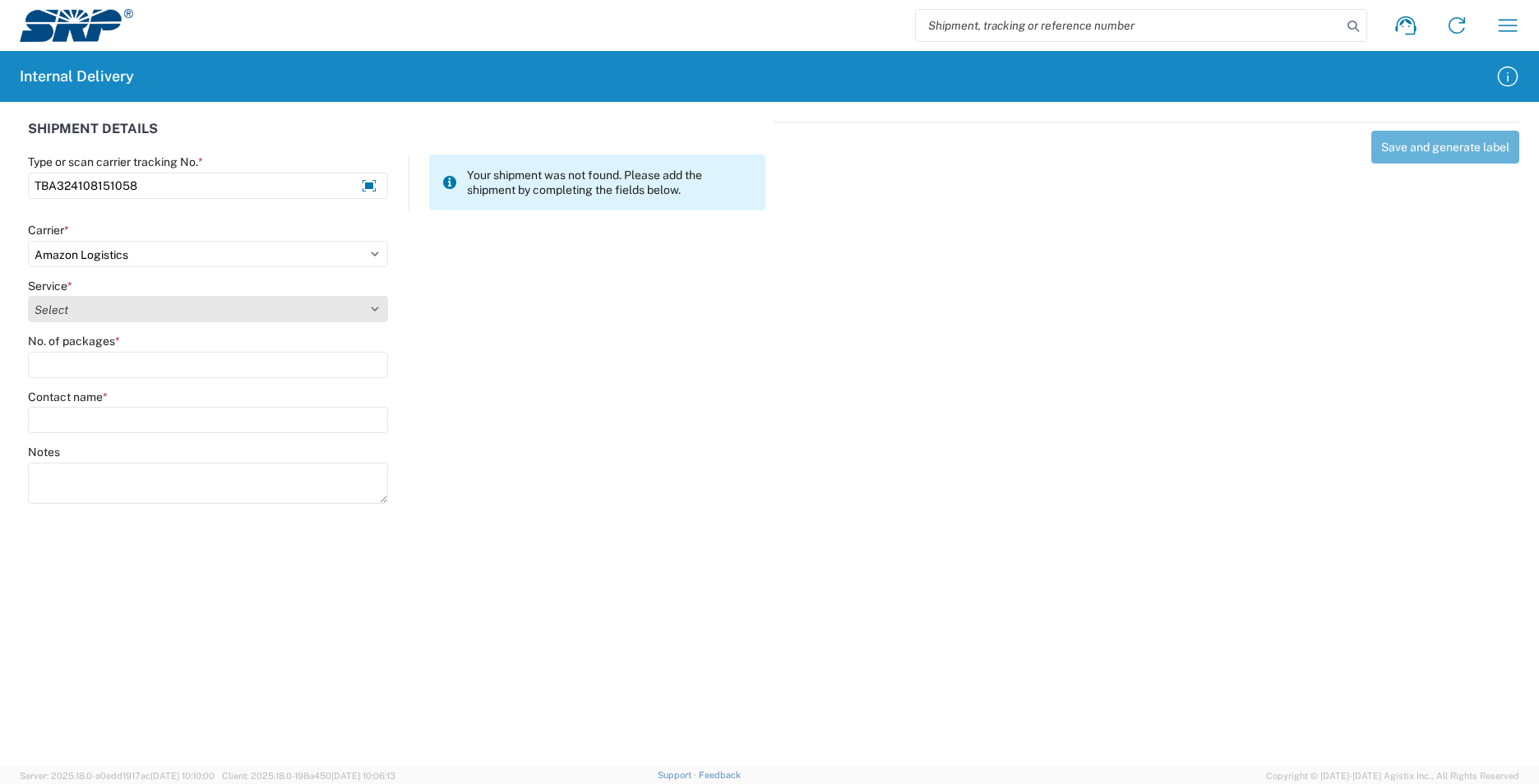
click at [81, 307] on select "Select Amazon Logistics TBA Rail TL Standard 3 - 5 Day" at bounding box center [208, 308] width 361 height 27
click at [28, 295] on select "Select Amazon Logistics TBA Rail TL Standard 3 - 5 Day" at bounding box center [208, 308] width 361 height 27
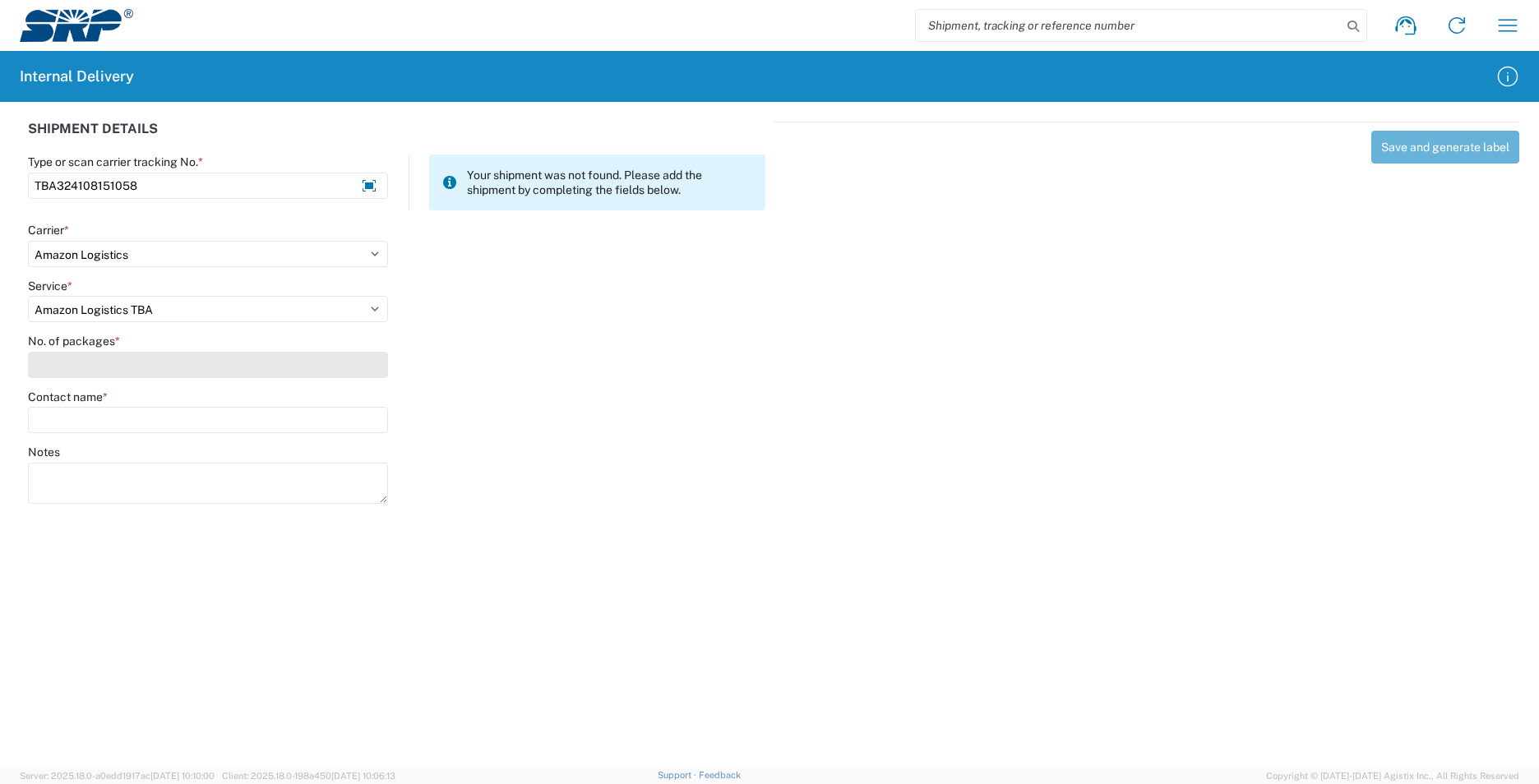
click at [56, 356] on input "No. of packages *" at bounding box center [208, 364] width 361 height 27
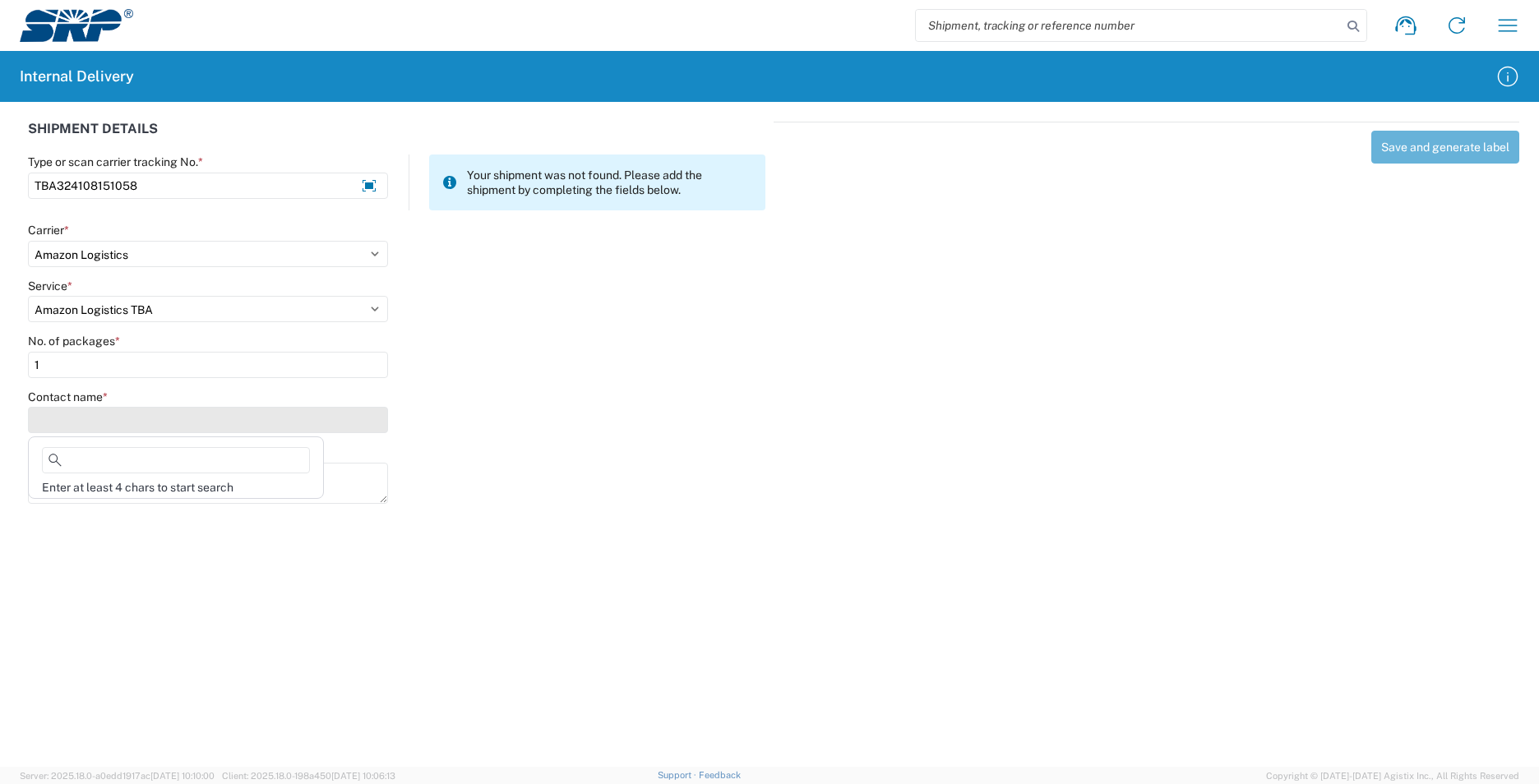
click at [50, 420] on input "Contact name *" at bounding box center [208, 420] width 361 height 27
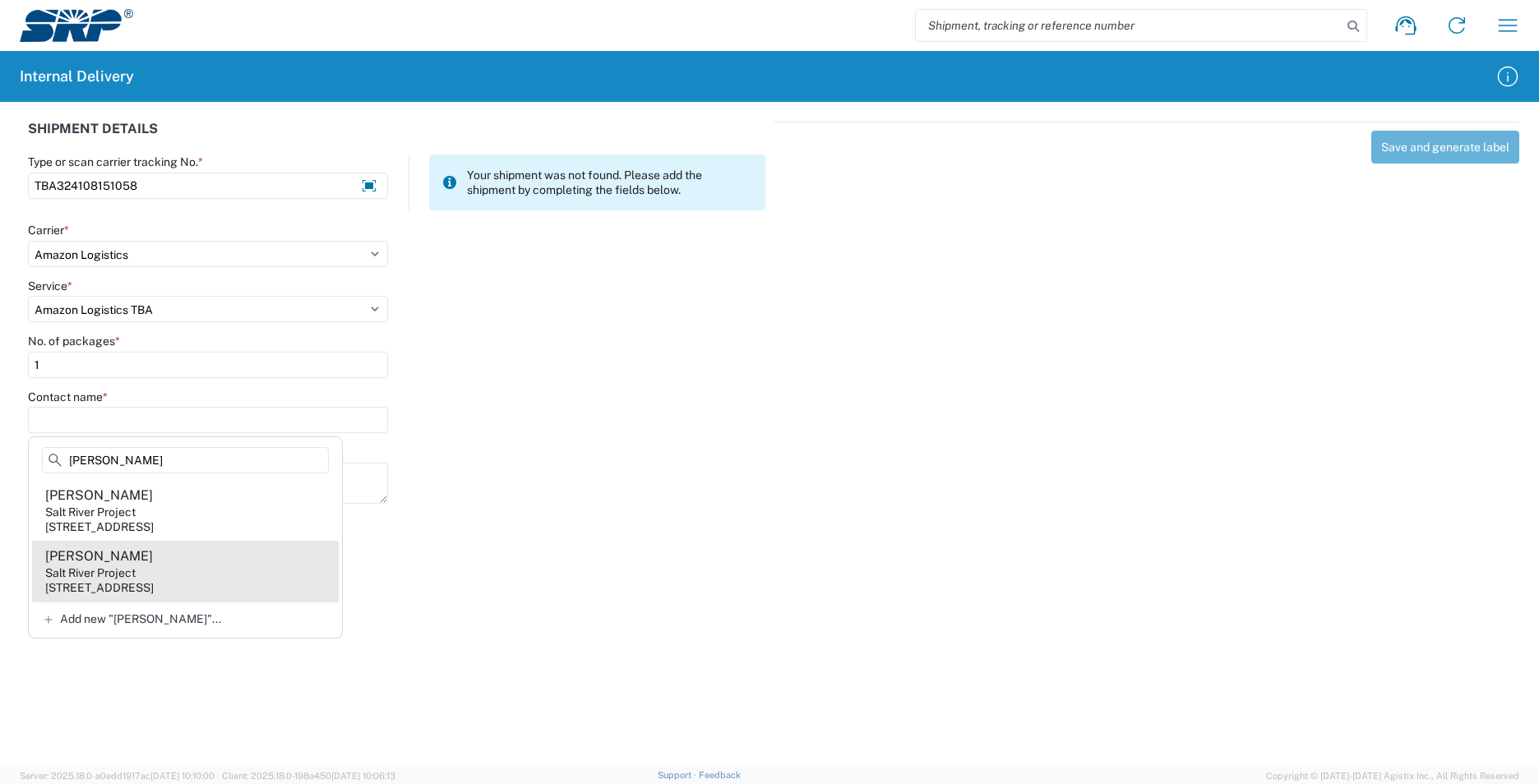
click at [179, 565] on agx-address-suggestion-item "Taylor Rosenthal Salt River Project 110 W Elliot Rd, TSC400, Tempe, AZ, 85283, …" at bounding box center [185, 571] width 306 height 61
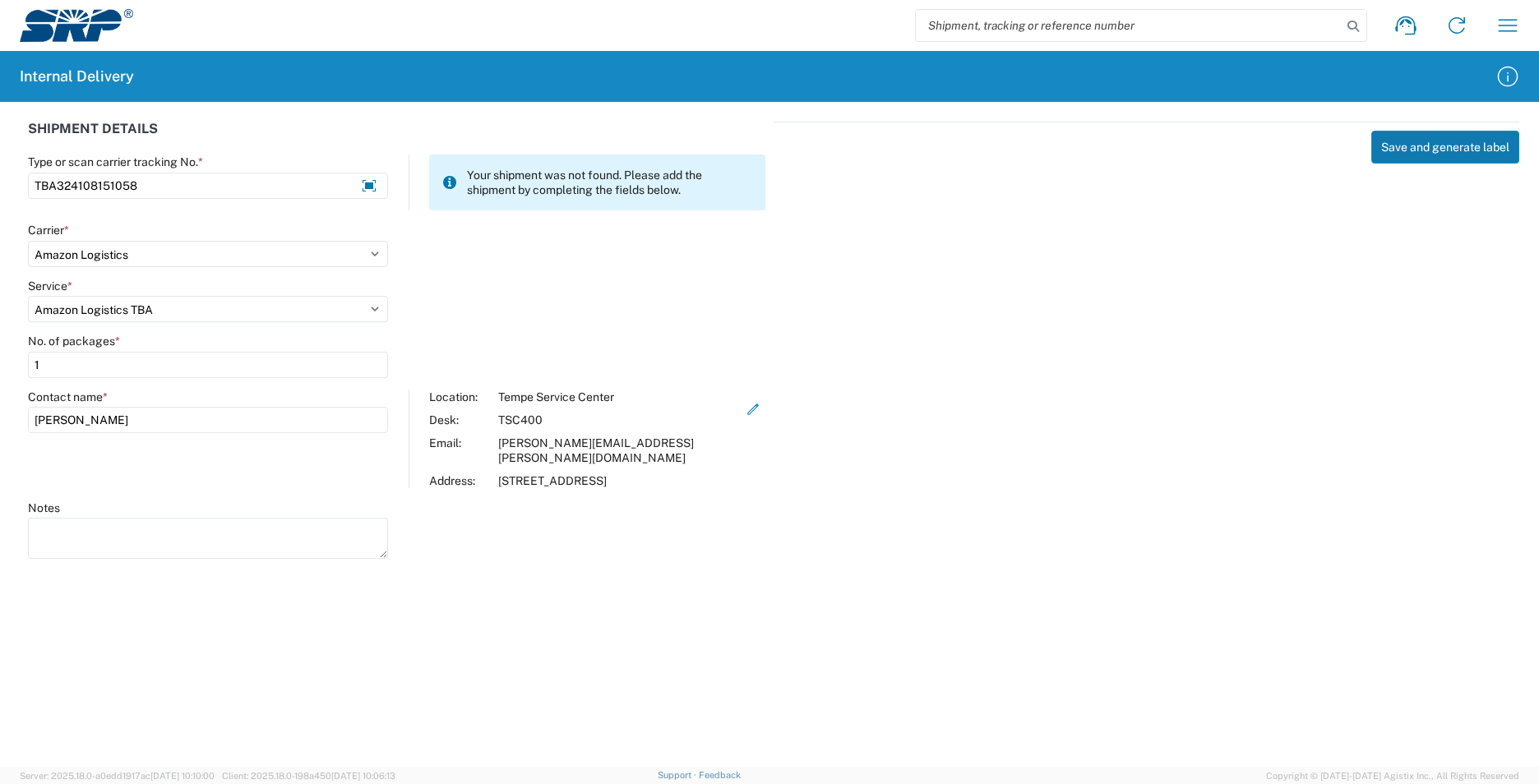
click at [1435, 144] on button "Save and generate label" at bounding box center [1445, 147] width 148 height 33
